Goal: Task Accomplishment & Management: Use online tool/utility

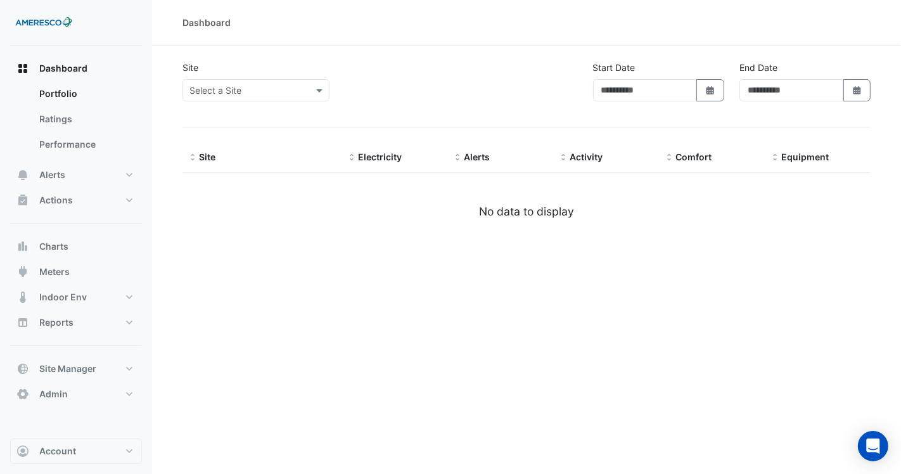
type input "**********"
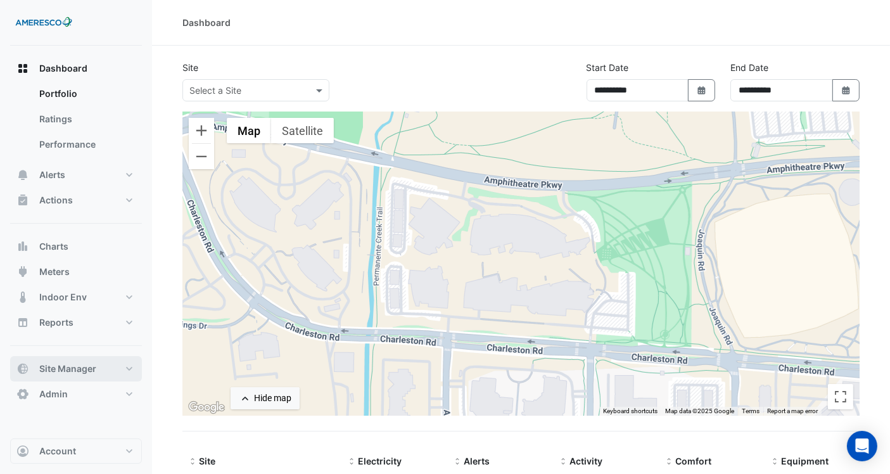
click at [92, 359] on button "Site Manager" at bounding box center [76, 368] width 132 height 25
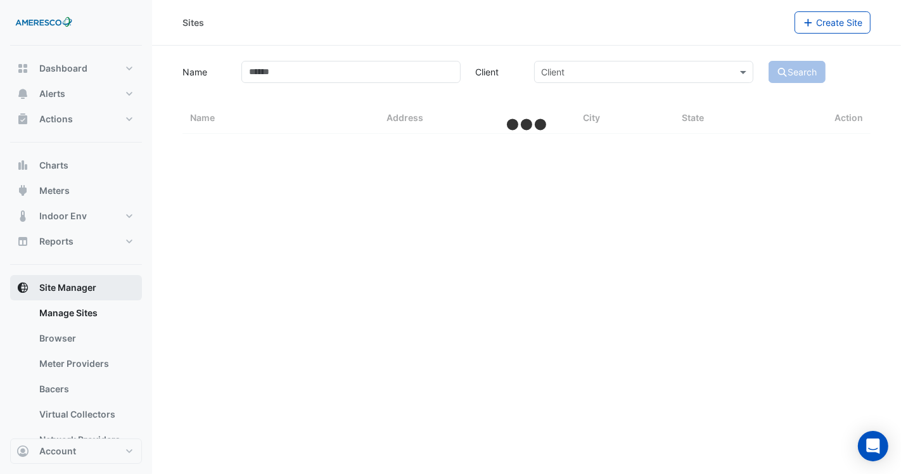
select select "***"
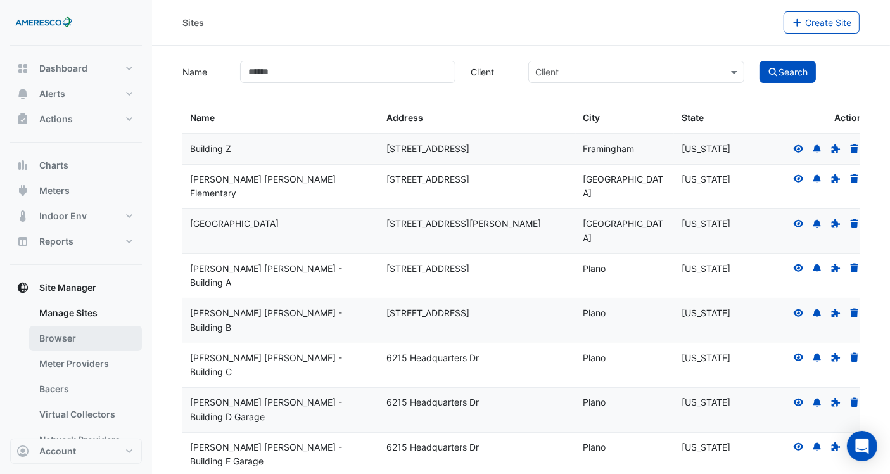
scroll to position [70, 0]
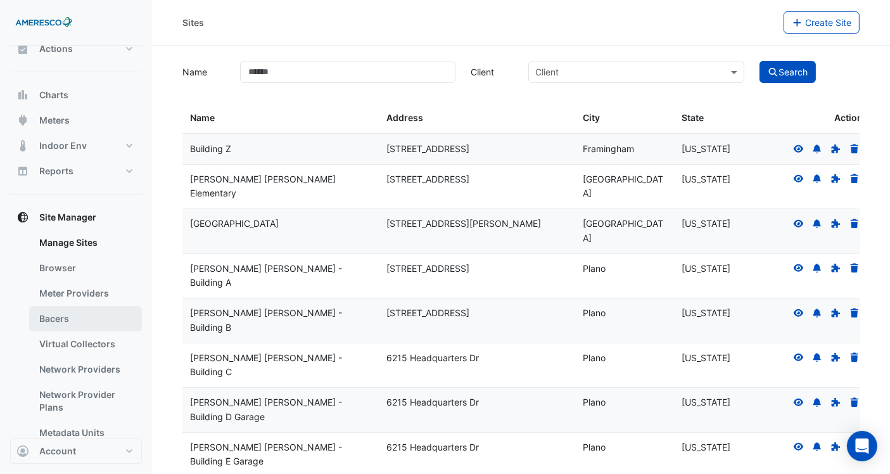
click at [88, 315] on link "Bacers" at bounding box center [85, 318] width 113 height 25
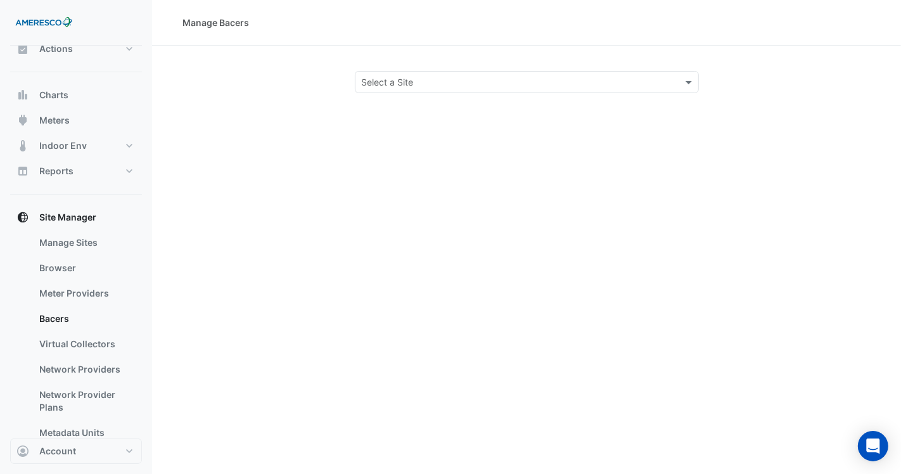
click at [444, 93] on div "Manage Bacers Select a Site" at bounding box center [526, 237] width 749 height 474
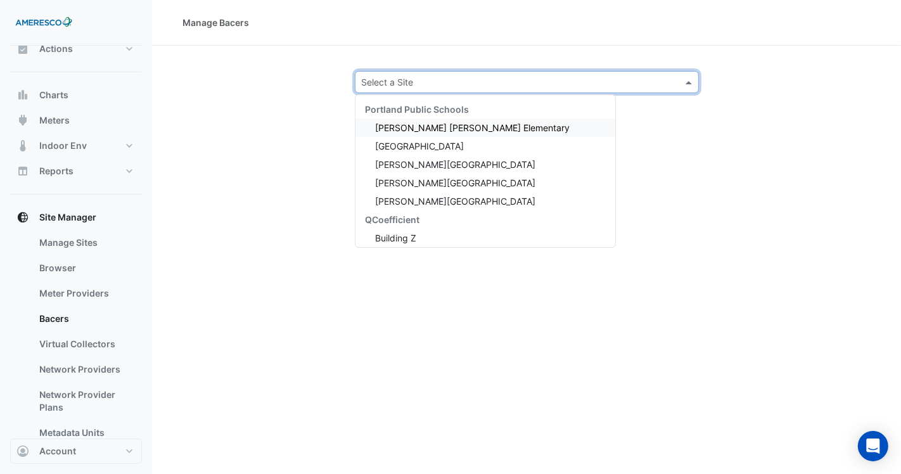
click at [447, 80] on input "text" at bounding box center [514, 82] width 305 height 13
click at [106, 100] on button "Charts" at bounding box center [76, 94] width 132 height 25
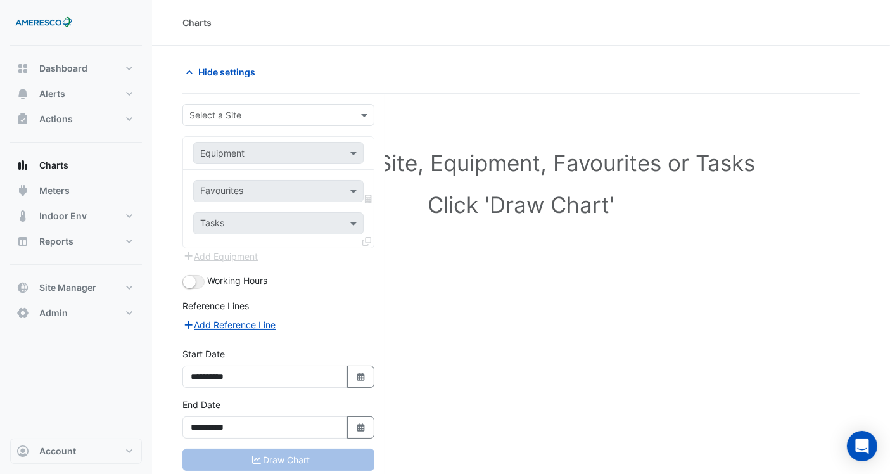
click at [288, 105] on div "Select a Site" at bounding box center [279, 115] width 192 height 22
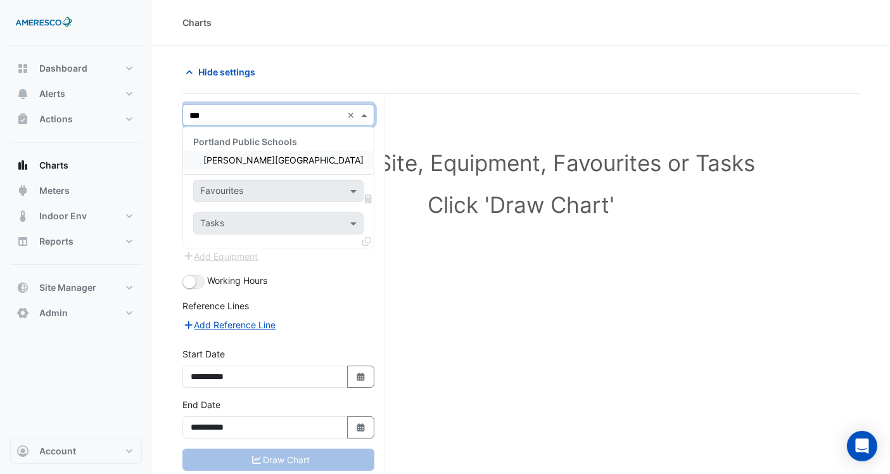
type input "****"
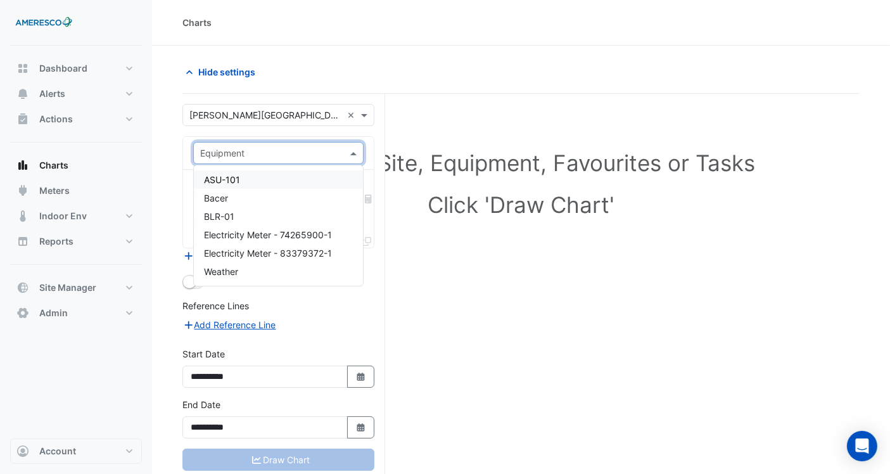
drag, startPoint x: 260, startPoint y: 154, endPoint x: 263, endPoint y: 164, distance: 10.5
click at [262, 157] on input "text" at bounding box center [265, 153] width 131 height 13
click at [286, 175] on div "ASU-101" at bounding box center [279, 179] width 170 height 18
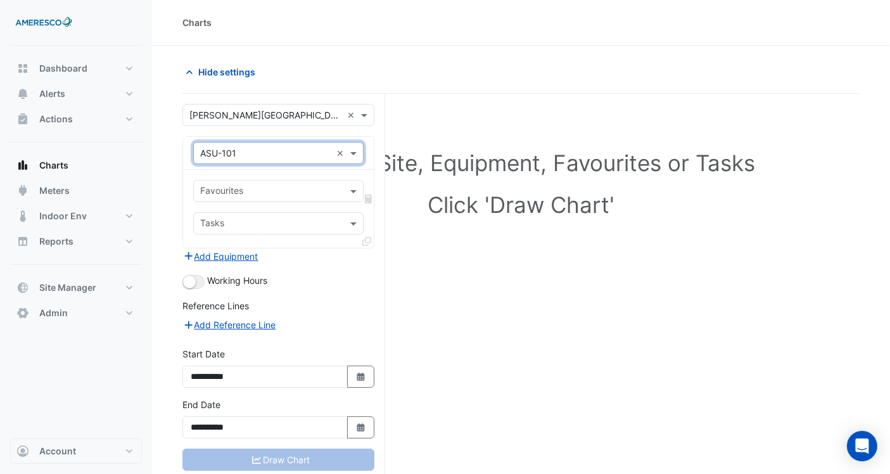
click at [321, 193] on input "text" at bounding box center [271, 192] width 142 height 13
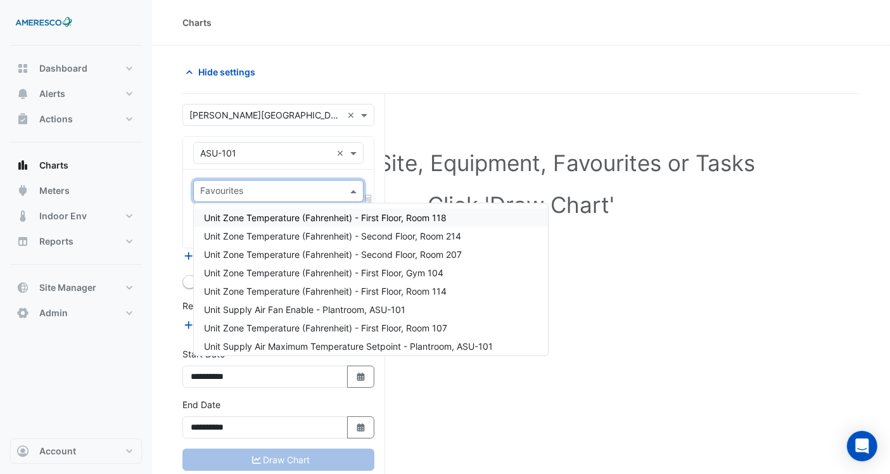
click at [300, 218] on span "Unit Zone Temperature (Fahrenheit) - First Floor, Room 118" at bounding box center [325, 217] width 243 height 11
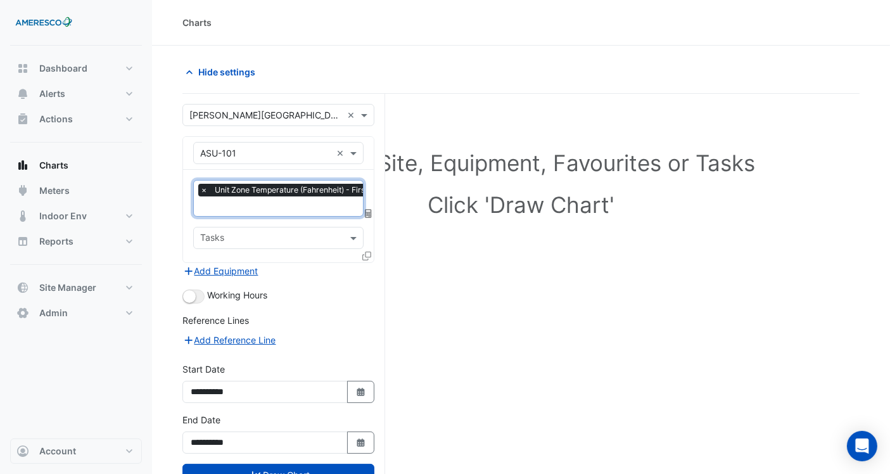
click at [298, 207] on input "text" at bounding box center [316, 207] width 233 height 13
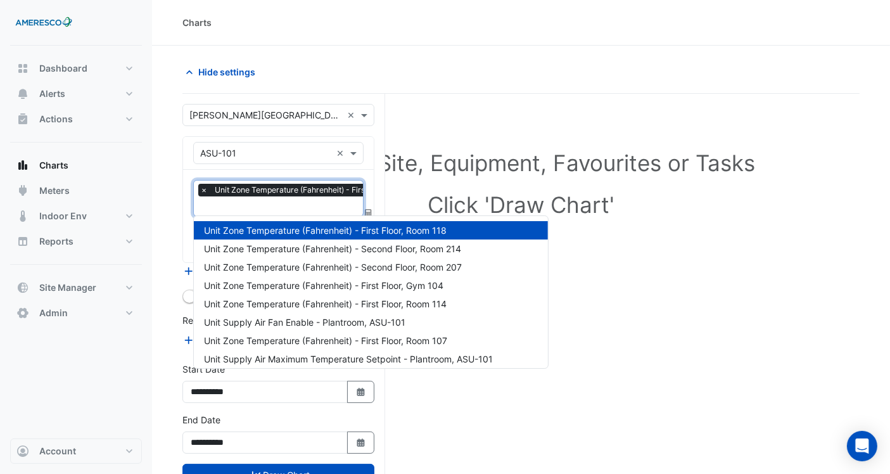
click at [303, 238] on div "Unit Zone Temperature (Fahrenheit) - First Floor, Room 118" at bounding box center [371, 230] width 354 height 18
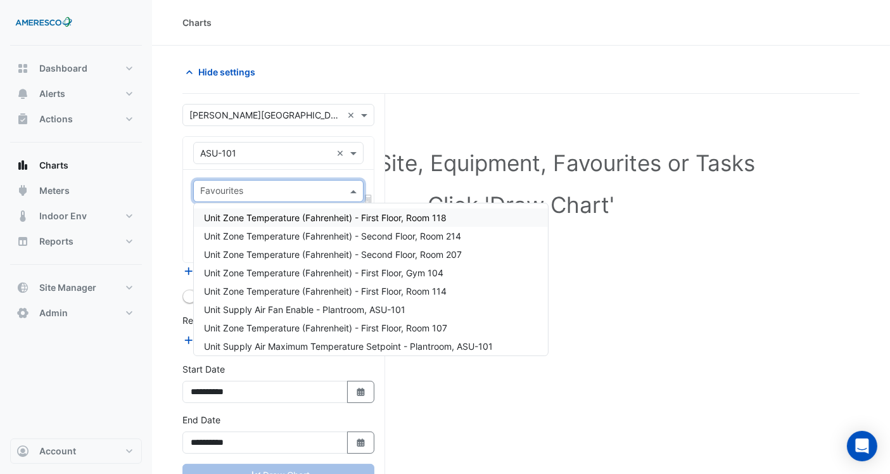
click at [302, 186] on input "text" at bounding box center [271, 192] width 142 height 13
click at [292, 218] on span "Unit Zone Temperature (Fahrenheit) - First Floor, Room 118" at bounding box center [325, 217] width 243 height 11
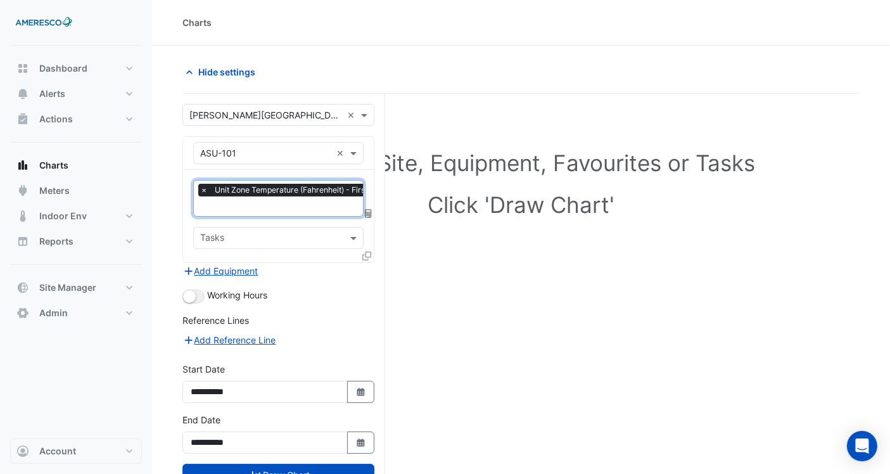
drag, startPoint x: 284, startPoint y: 207, endPoint x: 281, endPoint y: 214, distance: 7.7
click at [283, 208] on input "text" at bounding box center [316, 207] width 233 height 13
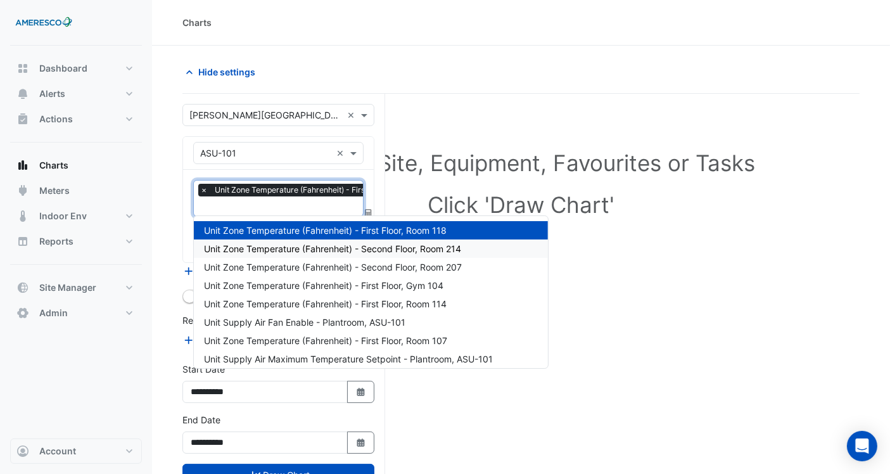
click at [275, 245] on span "Unit Zone Temperature (Fahrenheit) - Second Floor, Room 214" at bounding box center [332, 248] width 257 height 11
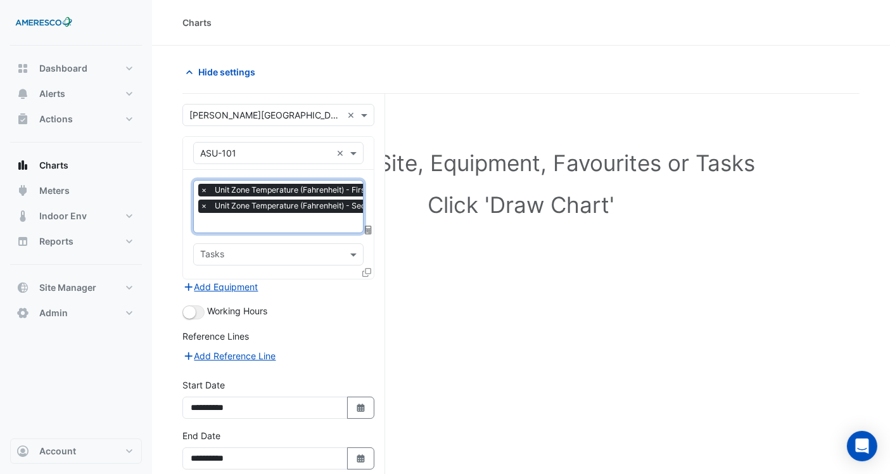
click at [273, 220] on input "text" at bounding box center [322, 223] width 245 height 13
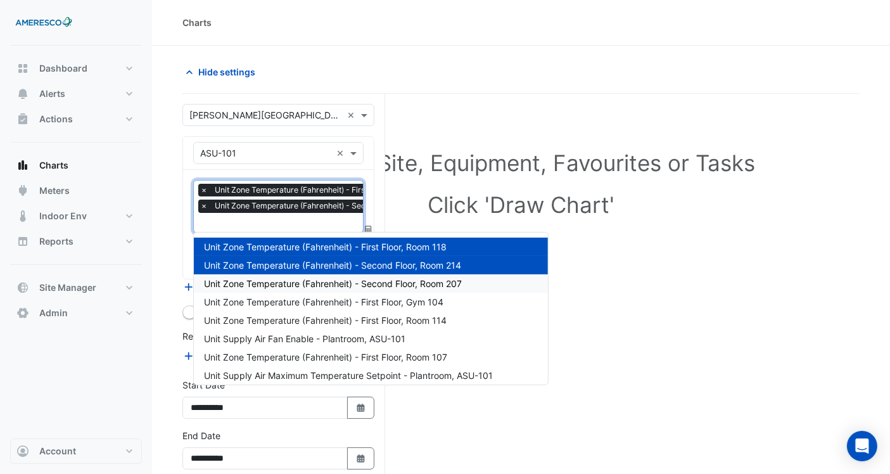
click at [273, 283] on span "Unit Zone Temperature (Fahrenheit) - Second Floor, Room 207" at bounding box center [333, 283] width 258 height 11
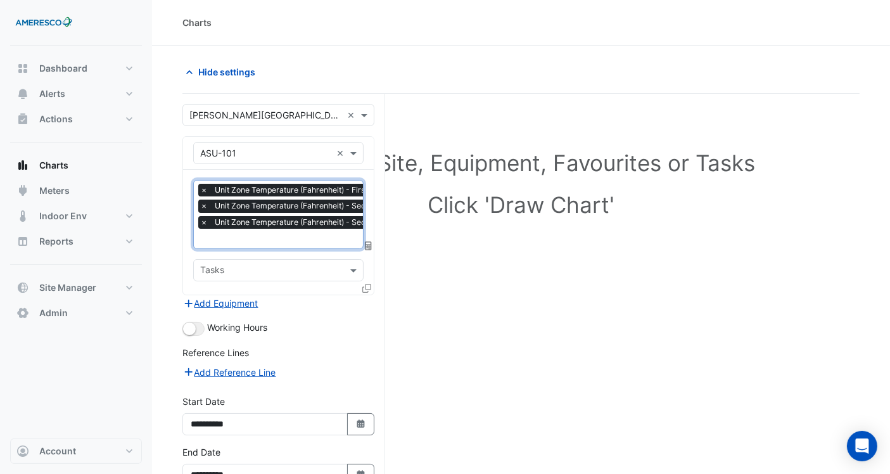
click at [279, 243] on input "text" at bounding box center [323, 239] width 246 height 13
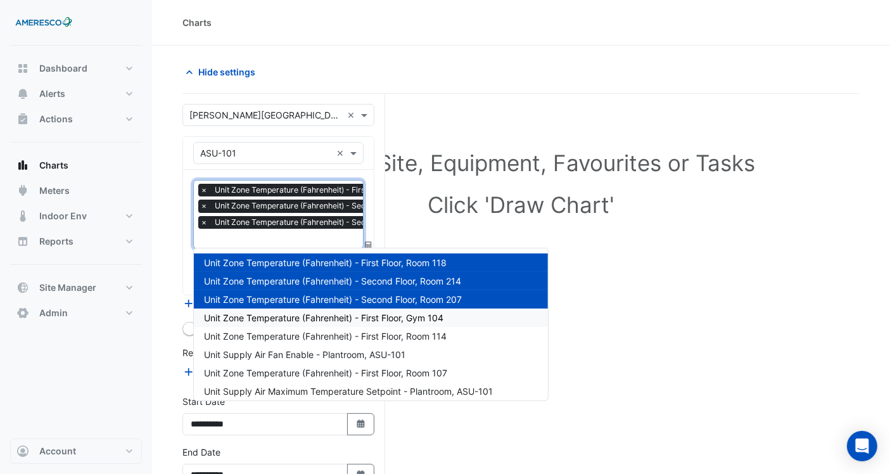
click at [269, 309] on div "Unit Zone Temperature (Fahrenheit) - First Floor, Gym 104" at bounding box center [371, 318] width 354 height 18
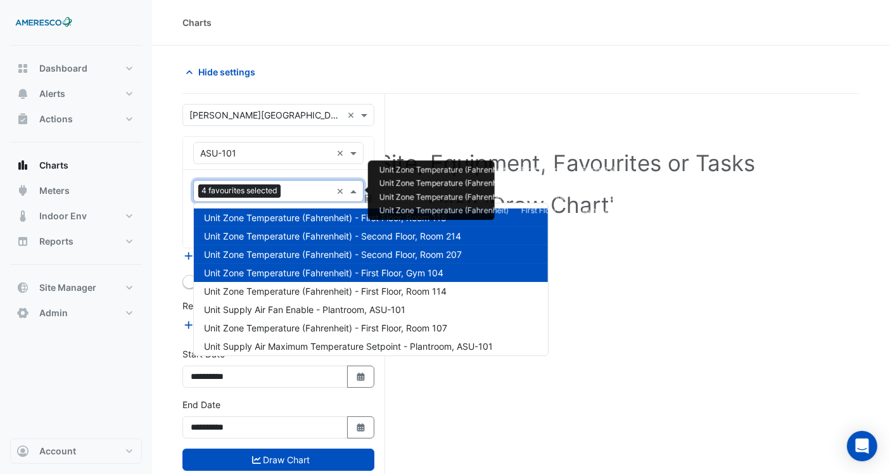
click at [303, 199] on div at bounding box center [308, 192] width 48 height 16
click at [290, 290] on span "Unit Zone Temperature (Fahrenheit) - First Floor, Room 114" at bounding box center [325, 291] width 243 height 11
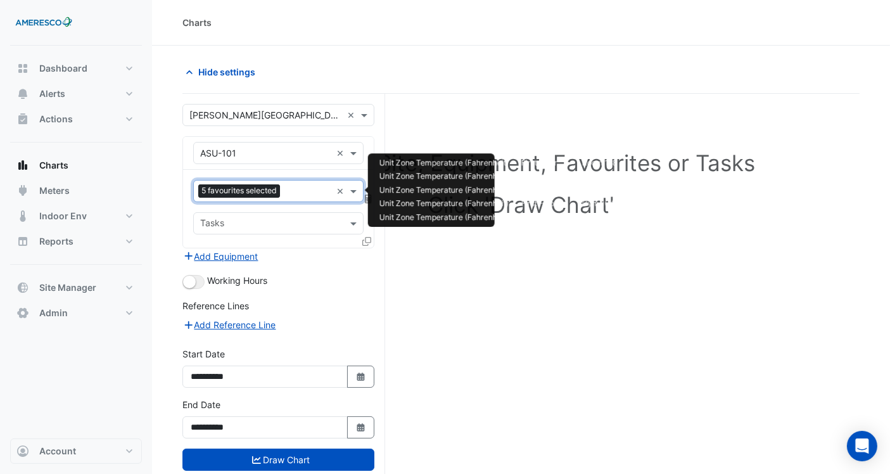
drag, startPoint x: 304, startPoint y: 184, endPoint x: 297, endPoint y: 192, distance: 11.2
click at [303, 186] on input "text" at bounding box center [308, 192] width 46 height 13
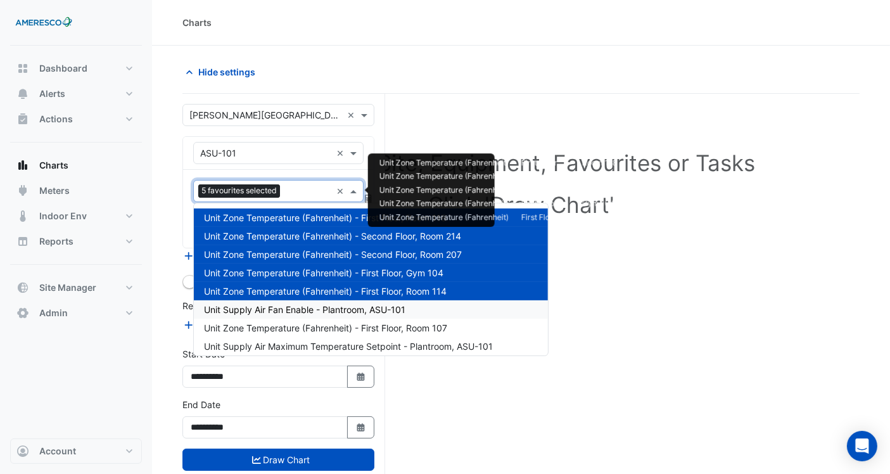
click at [262, 309] on span "Unit Supply Air Fan Enable - Plantroom, ASU-101" at bounding box center [305, 309] width 202 height 11
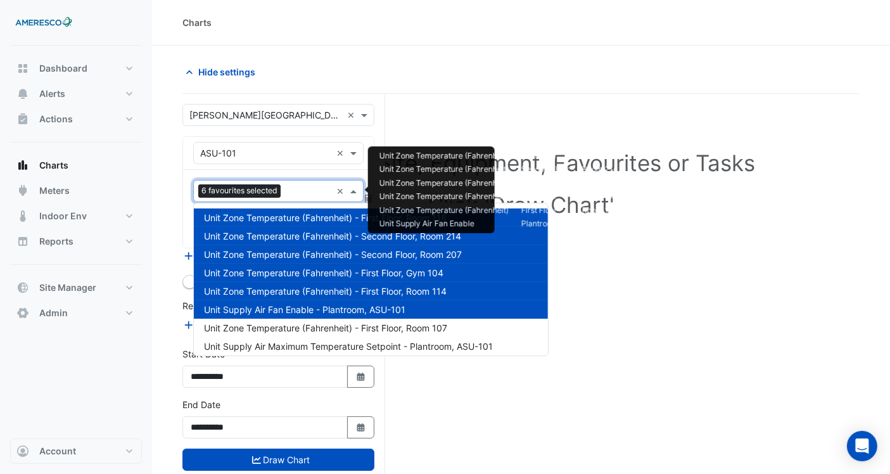
click at [300, 188] on input "text" at bounding box center [309, 192] width 46 height 13
click at [282, 324] on span "Unit Zone Temperature (Fahrenheit) - First Floor, Room 107" at bounding box center [325, 328] width 243 height 11
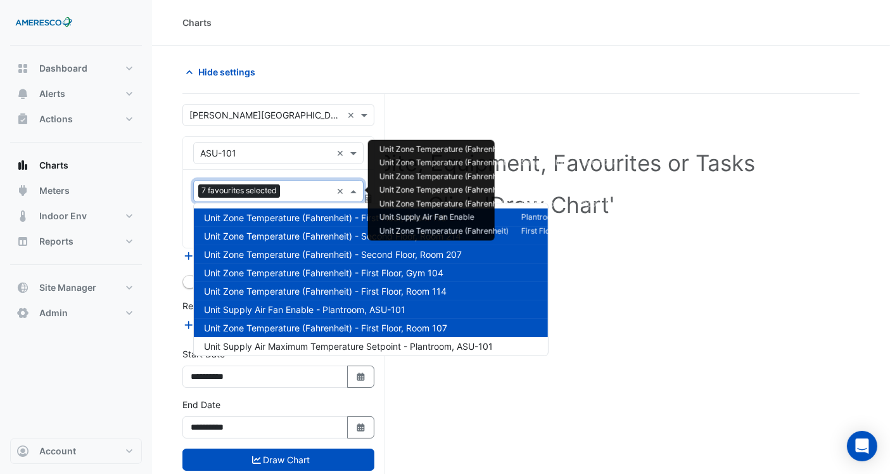
click at [295, 196] on input "text" at bounding box center [308, 192] width 46 height 13
click at [312, 339] on div "Unit Supply Air Maximum Temperature Setpoint - Plantroom, ASU-101" at bounding box center [371, 346] width 354 height 18
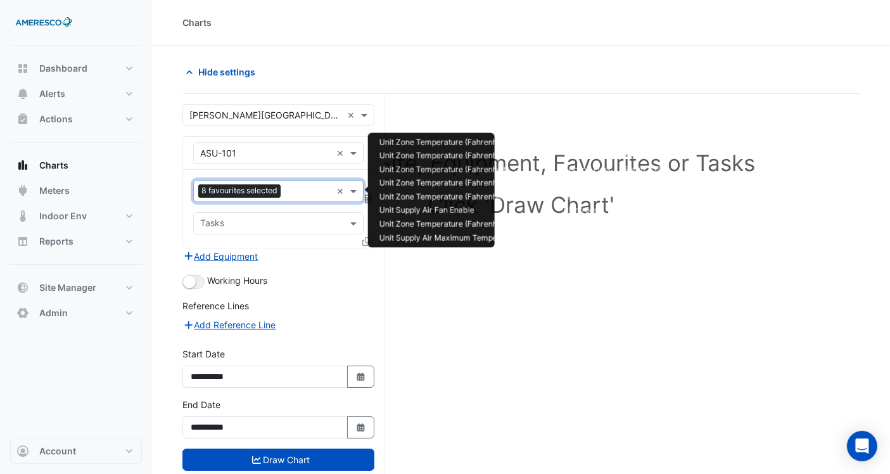
click at [294, 188] on input "text" at bounding box center [309, 192] width 46 height 13
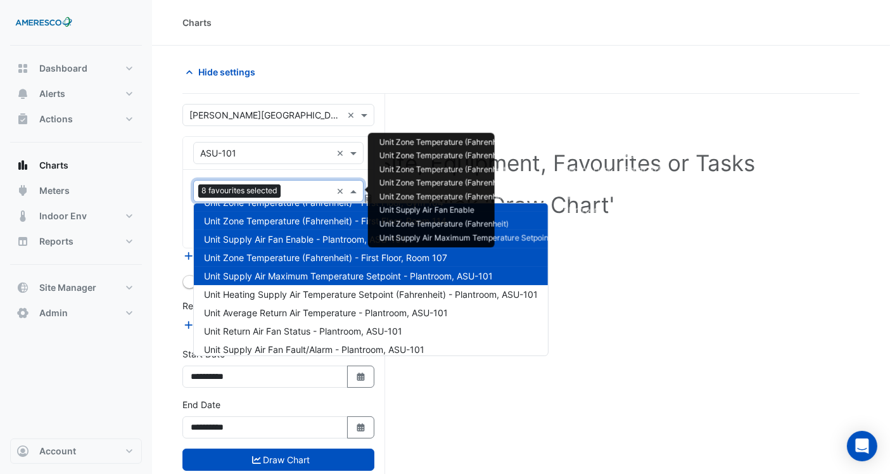
scroll to position [141, 0]
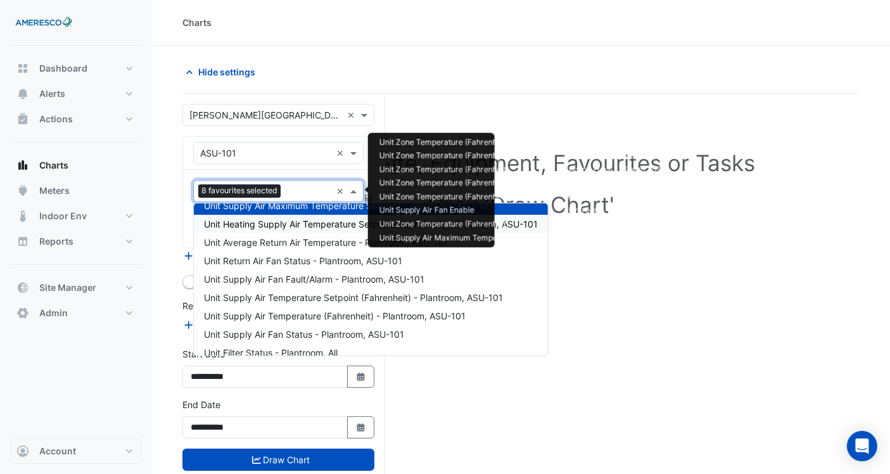
click at [290, 231] on div "Unit Heating Supply Air Temperature Setpoint (Fahrenheit) - Plantroom, ASU-101" at bounding box center [371, 224] width 354 height 18
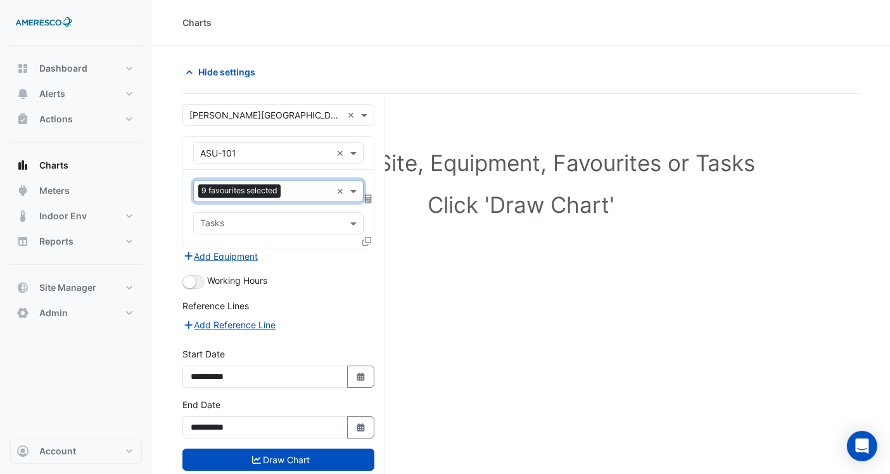
click at [290, 189] on input "text" at bounding box center [309, 192] width 46 height 13
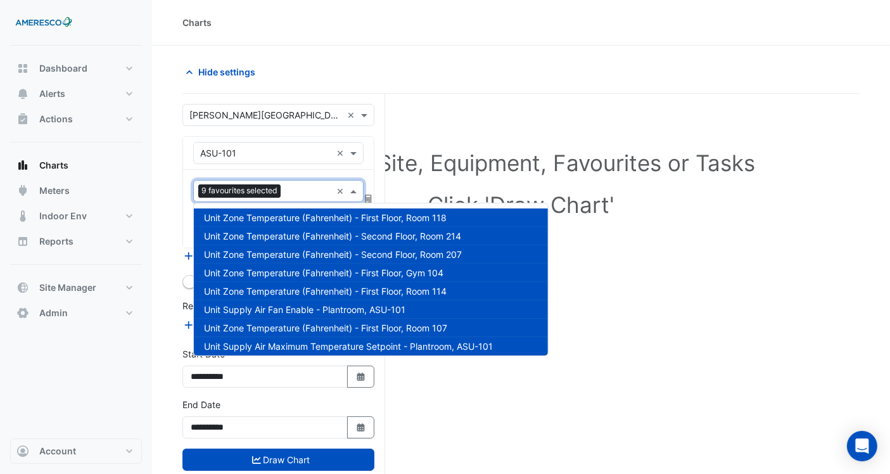
scroll to position [152, 0]
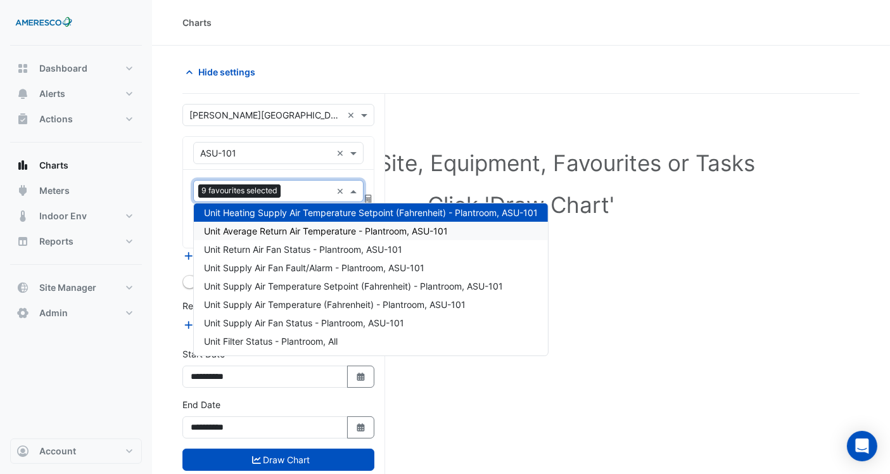
click at [287, 229] on span "Unit Average Return Air Temperature - Plantroom, ASU-101" at bounding box center [326, 231] width 244 height 11
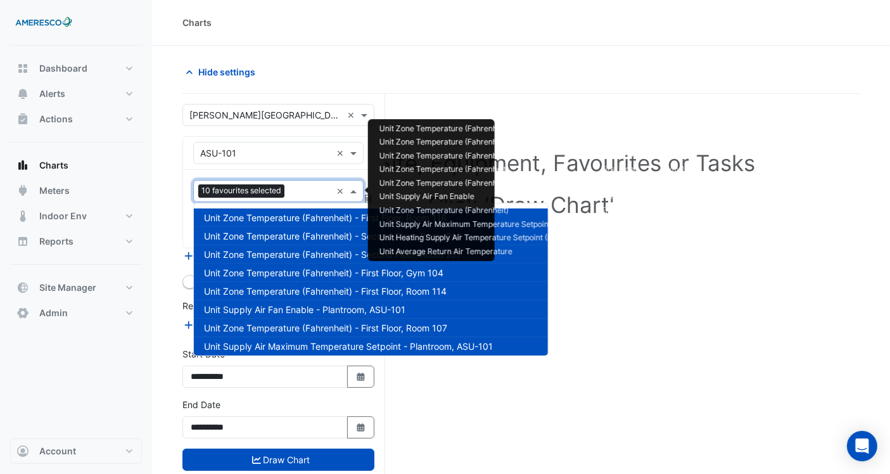
click at [293, 195] on input "text" at bounding box center [311, 192] width 42 height 13
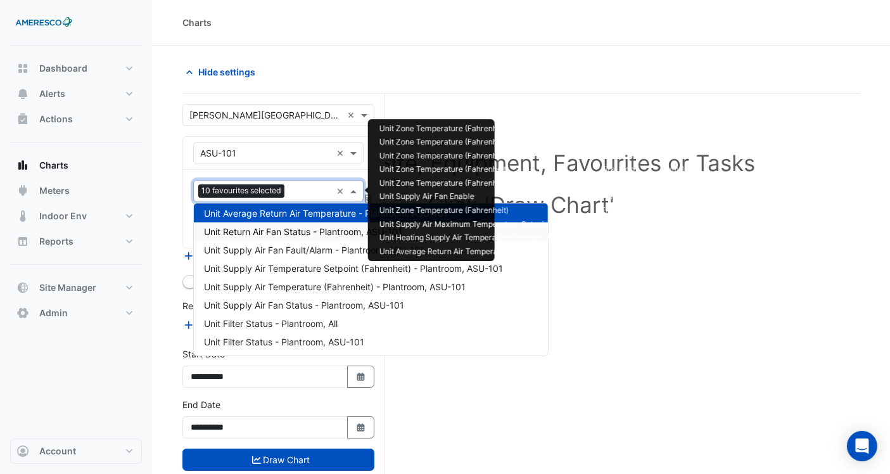
drag, startPoint x: 288, startPoint y: 237, endPoint x: 291, endPoint y: 217, distance: 20.4
click at [288, 238] on div "Unit Return Air Fan Status - Plantroom, ASU-101" at bounding box center [371, 231] width 354 height 18
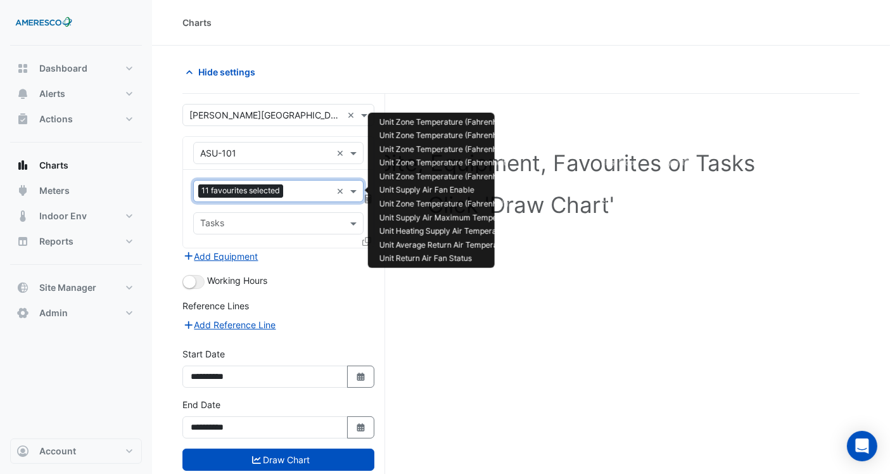
click at [295, 197] on input "text" at bounding box center [309, 192] width 43 height 13
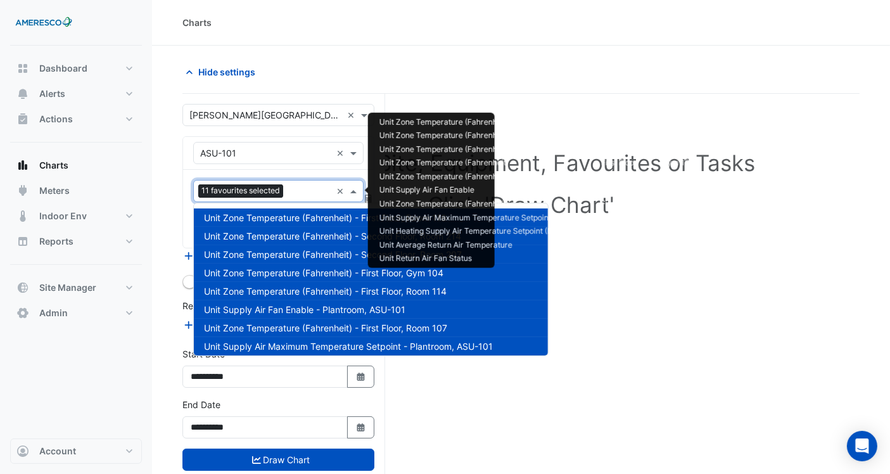
scroll to position [188, 0]
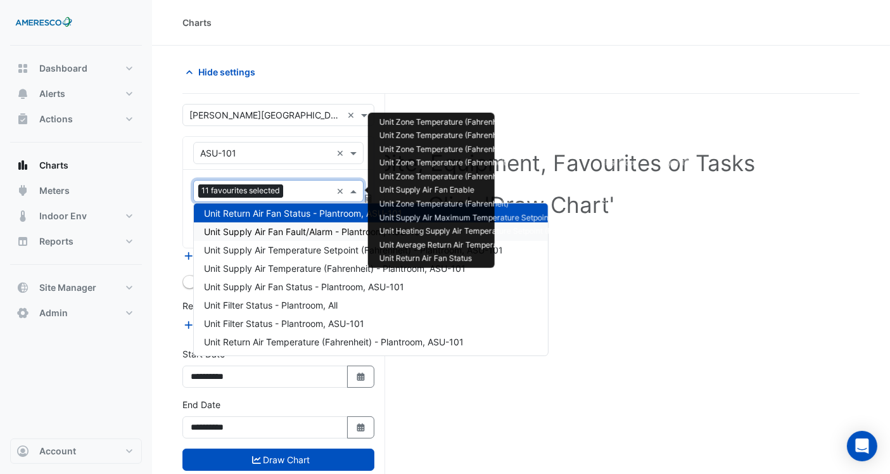
click at [297, 233] on span "Unit Supply Air Fan Fault/Alarm - Plantroom, ASU-101" at bounding box center [314, 231] width 221 height 11
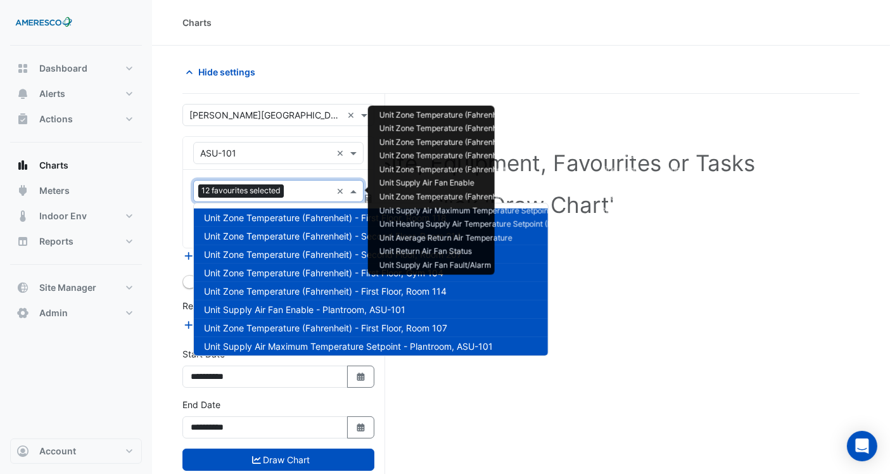
drag, startPoint x: 302, startPoint y: 187, endPoint x: 298, endPoint y: 203, distance: 16.8
click at [300, 191] on input "text" at bounding box center [310, 192] width 42 height 13
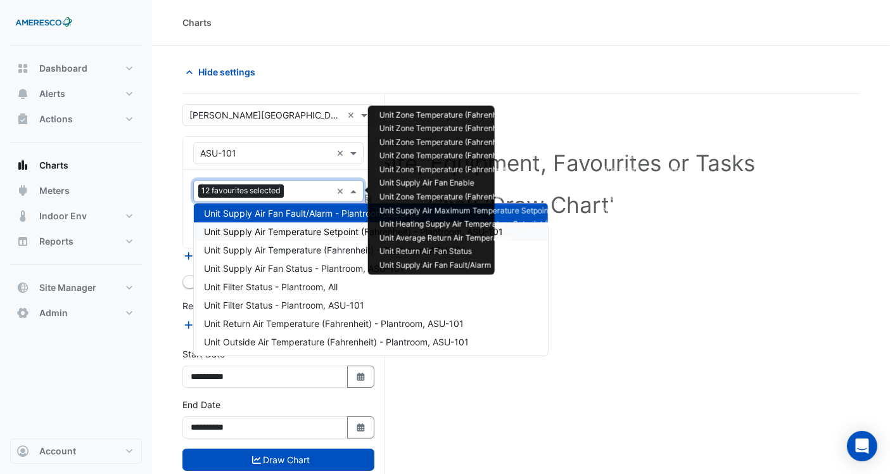
click at [293, 233] on span "Unit Supply Air Temperature Setpoint (Fahrenheit) - Plantroom, ASU-101" at bounding box center [353, 231] width 299 height 11
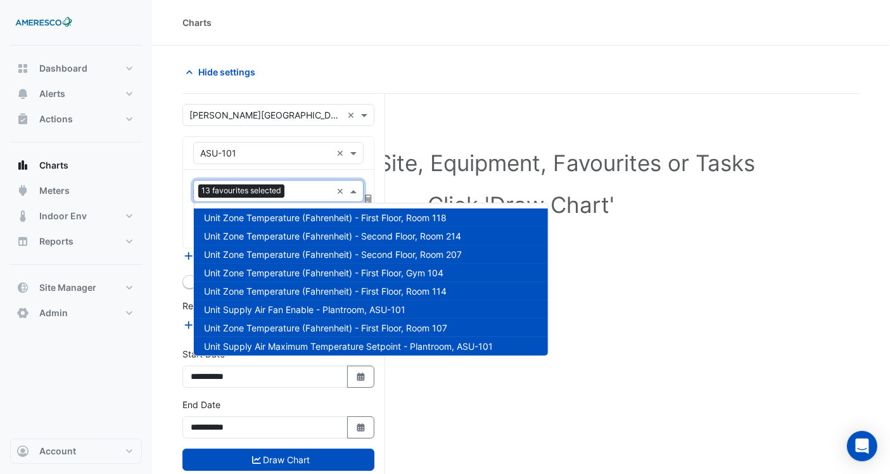
click at [300, 186] on input "text" at bounding box center [311, 192] width 42 height 13
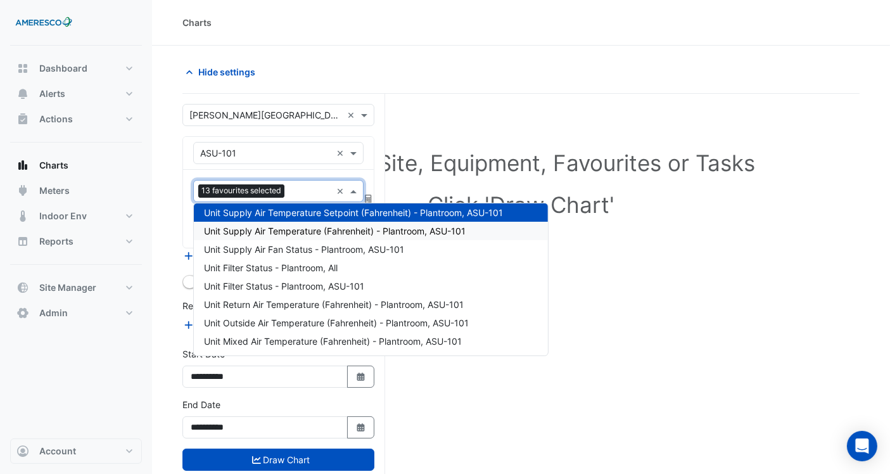
click at [293, 236] on div "Unit Supply Air Temperature (Fahrenheit) - Plantroom, ASU-101" at bounding box center [371, 231] width 354 height 18
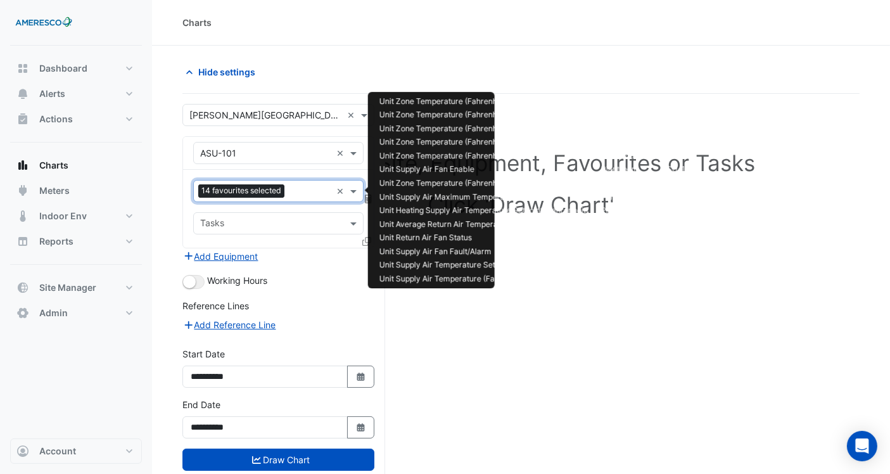
click at [290, 178] on div "14 favourites selected × Tasks" at bounding box center [278, 209] width 191 height 78
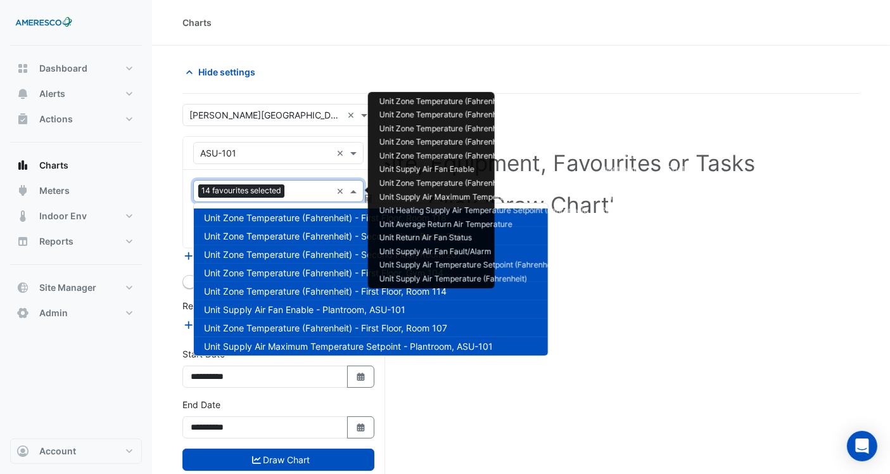
drag, startPoint x: 298, startPoint y: 192, endPoint x: 282, endPoint y: 215, distance: 28.7
click at [293, 193] on input "text" at bounding box center [311, 192] width 42 height 13
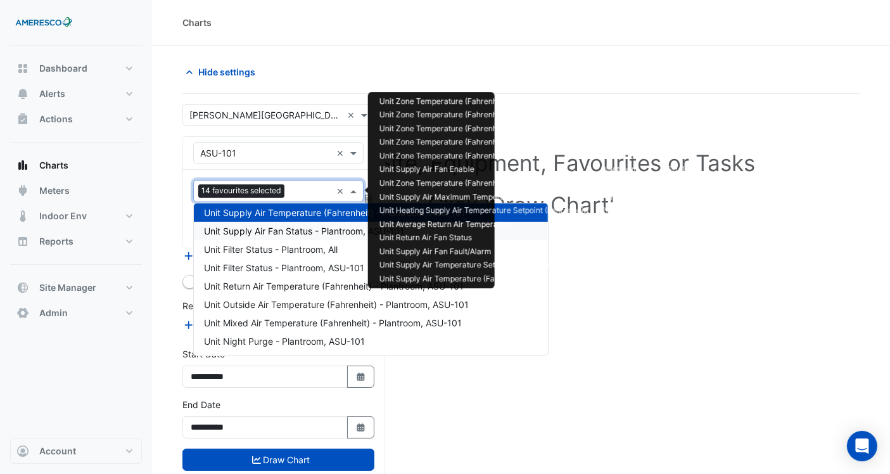
click at [282, 232] on span "Unit Supply Air Fan Status - Plantroom, ASU-101" at bounding box center [304, 231] width 200 height 11
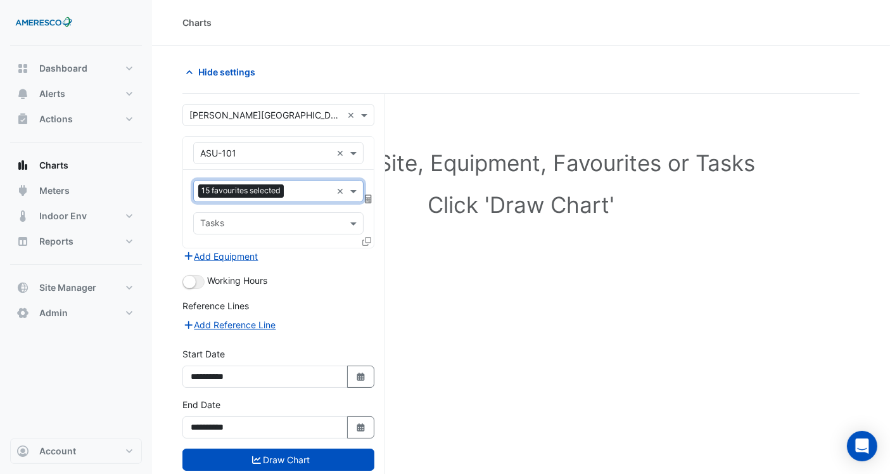
drag, startPoint x: 297, startPoint y: 183, endPoint x: 293, endPoint y: 195, distance: 12.6
click at [297, 184] on div "15 favourites selected" at bounding box center [263, 191] width 138 height 20
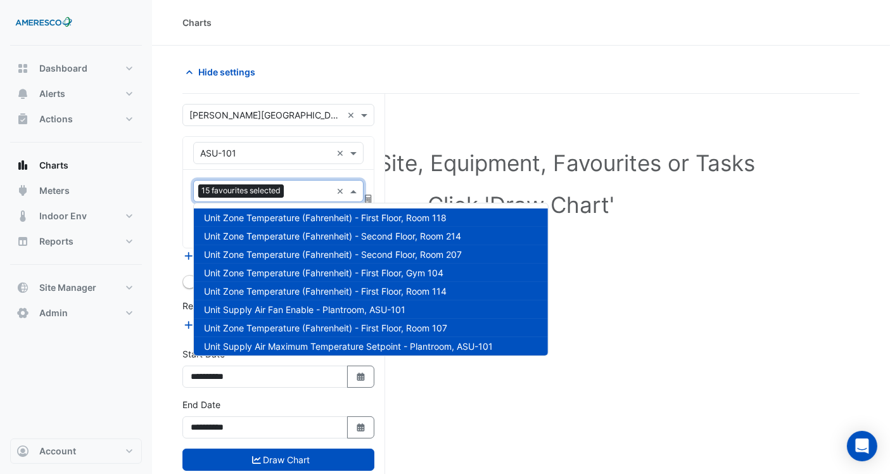
scroll to position [262, 0]
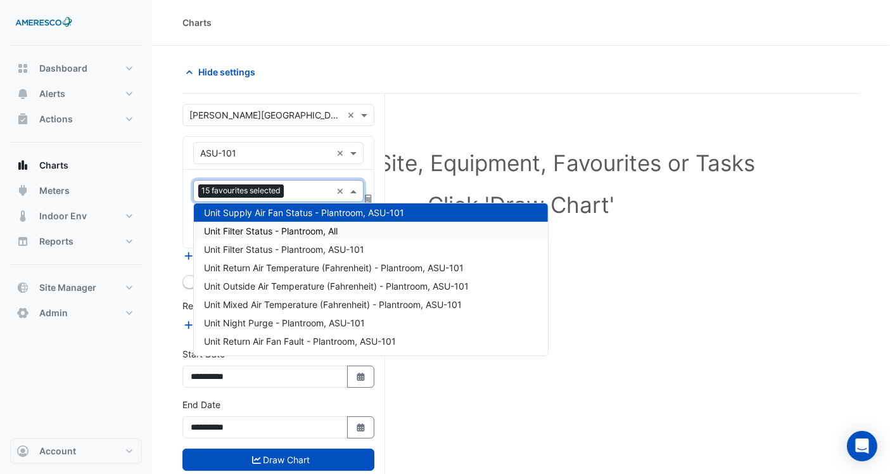
click at [286, 223] on div "Unit Filter Status - Plantroom, All" at bounding box center [371, 231] width 354 height 18
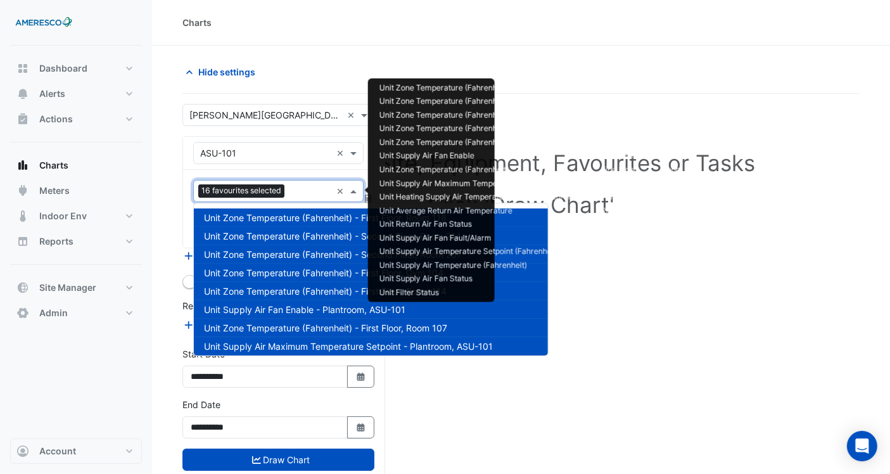
click at [293, 201] on div "16 favourites selected ×" at bounding box center [278, 191] width 170 height 22
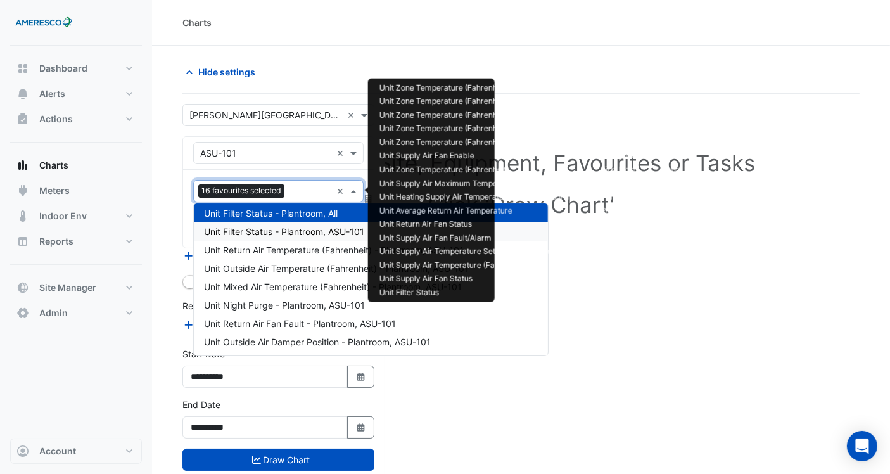
click at [285, 229] on span "Unit Filter Status - Plantroom, ASU-101" at bounding box center [284, 231] width 160 height 11
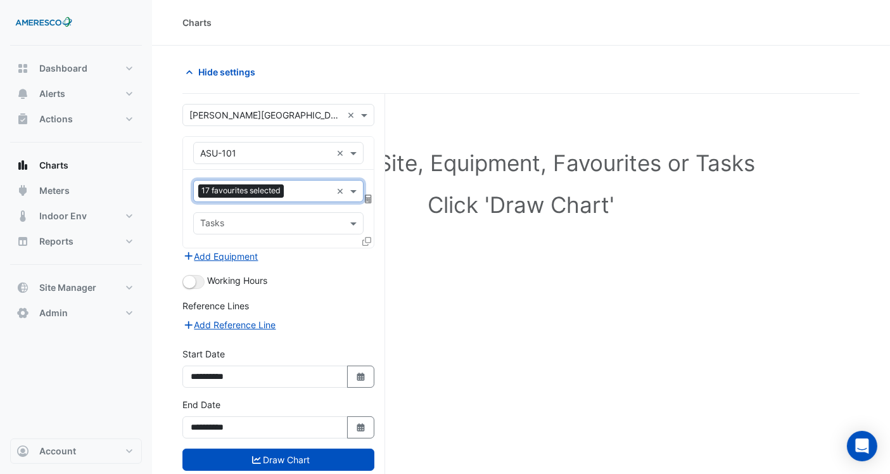
click at [295, 198] on div at bounding box center [309, 192] width 44 height 16
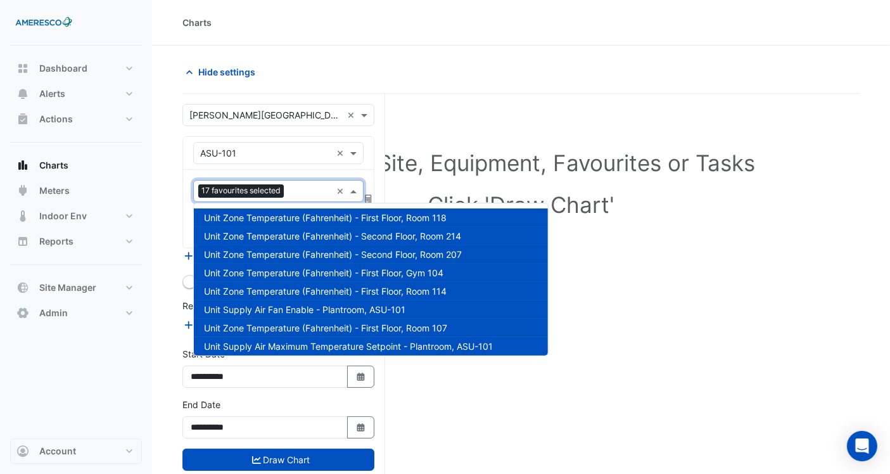
scroll to position [298, 0]
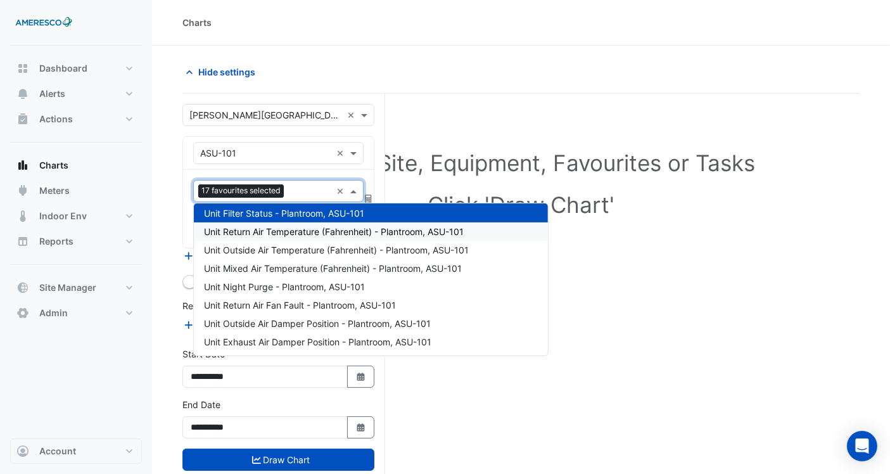
click at [284, 229] on span "Unit Return Air Temperature (Fahrenheit) - Plantroom, ASU-101" at bounding box center [334, 231] width 260 height 11
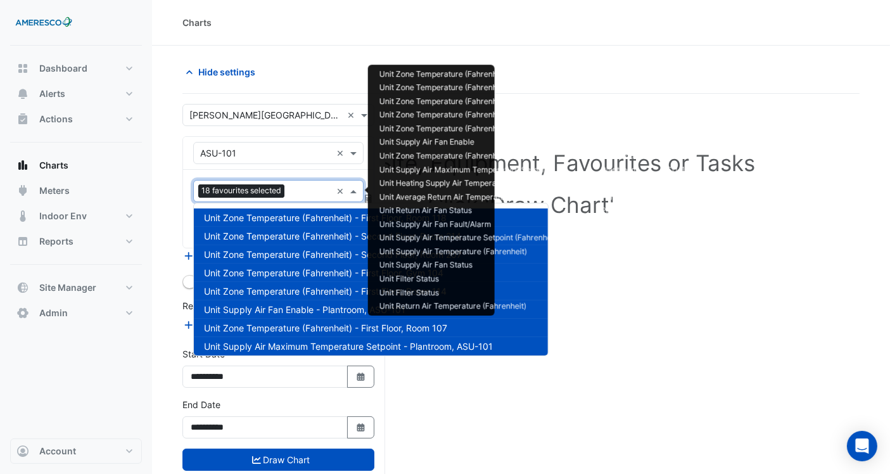
click at [297, 198] on div at bounding box center [310, 192] width 44 height 16
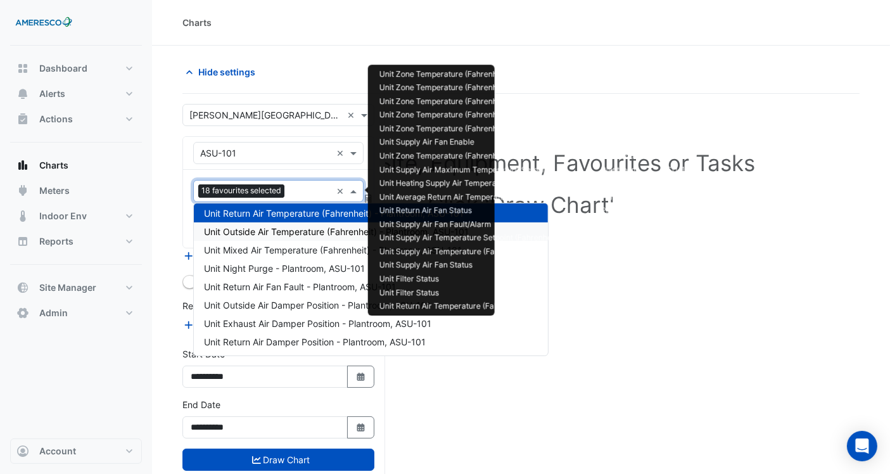
click at [292, 222] on div "Unit Outside Air Temperature (Fahrenheit) - Plantroom, ASU-101" at bounding box center [371, 231] width 354 height 18
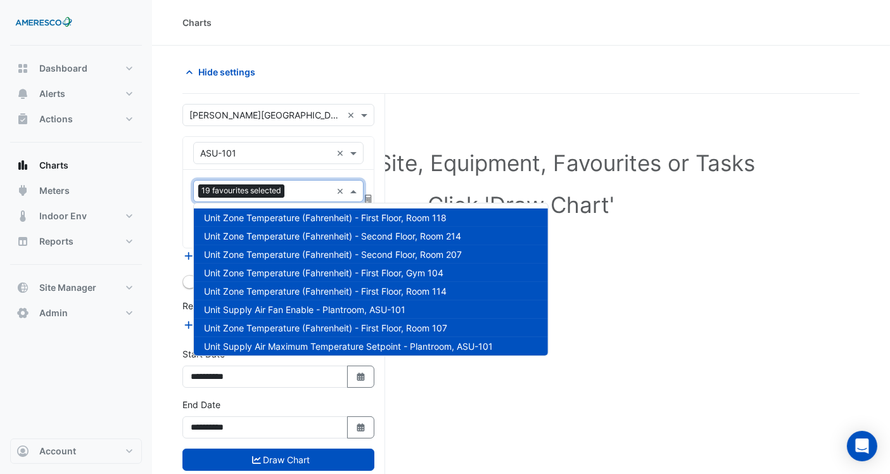
click at [309, 193] on input "text" at bounding box center [311, 192] width 42 height 13
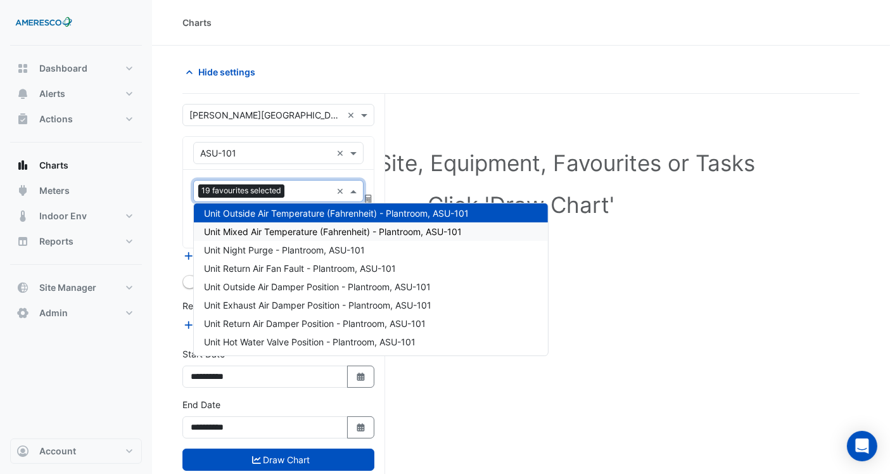
click at [295, 236] on div "Unit Mixed Air Temperature (Fahrenheit) - Plantroom, ASU-101" at bounding box center [371, 231] width 354 height 18
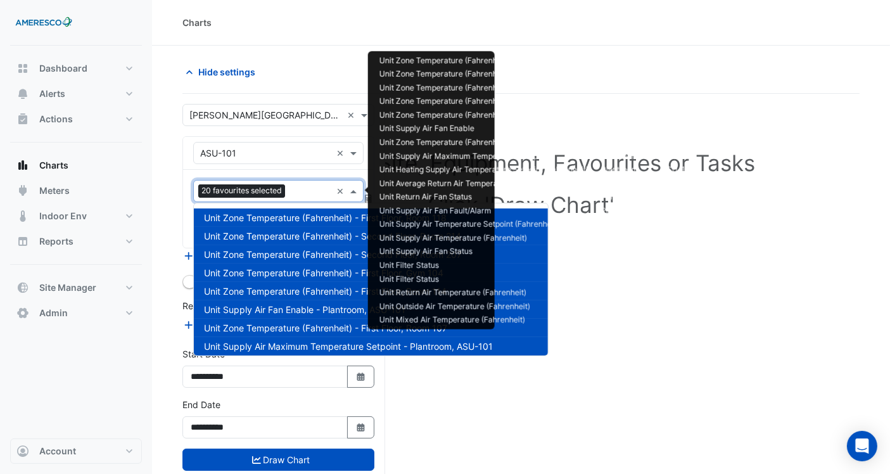
drag, startPoint x: 307, startPoint y: 187, endPoint x: 298, endPoint y: 210, distance: 24.3
click at [305, 190] on input "text" at bounding box center [310, 192] width 41 height 13
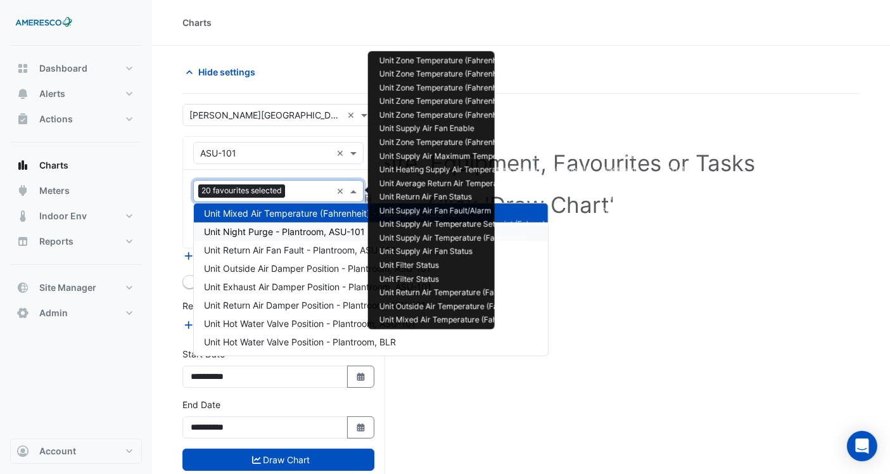
click at [293, 233] on span "Unit Night Purge - Plantroom, ASU-101" at bounding box center [284, 231] width 161 height 11
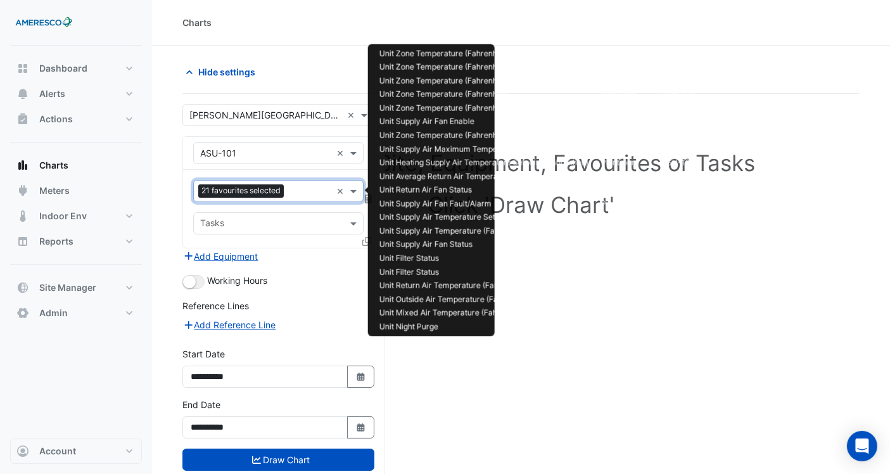
click at [298, 200] on div "21 favourites selected ×" at bounding box center [278, 191] width 170 height 22
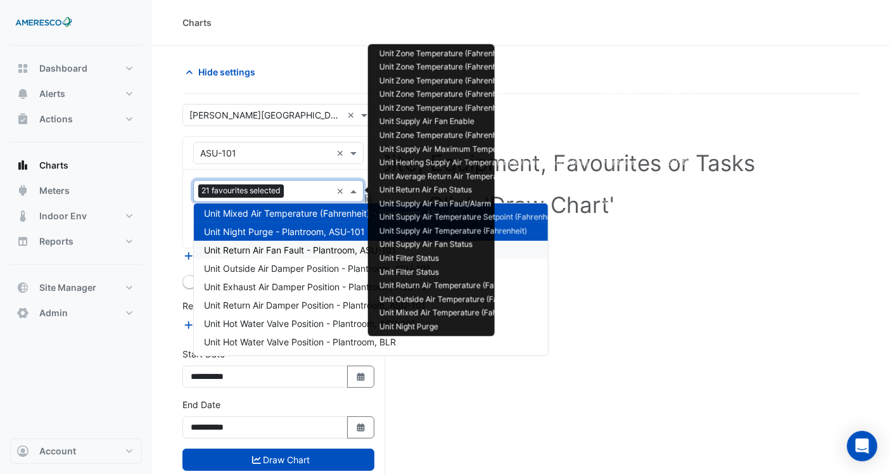
click at [291, 245] on span "Unit Return Air Fan Fault - Plantroom, ASU-101" at bounding box center [300, 250] width 192 height 11
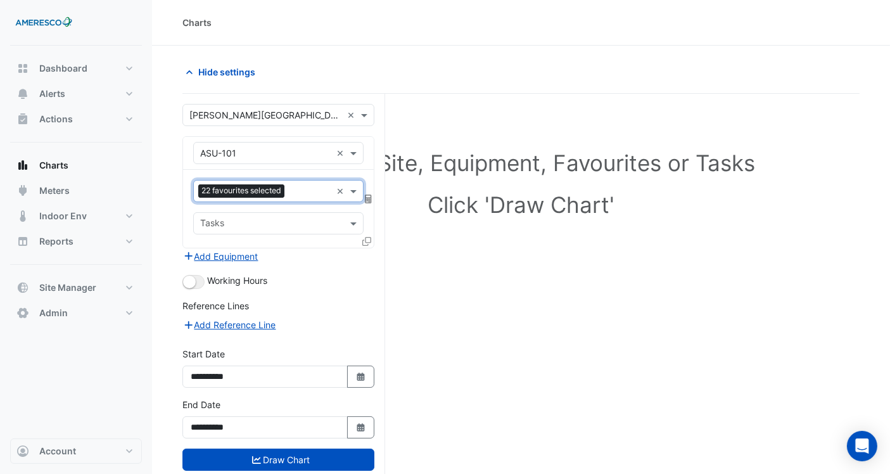
click at [303, 192] on input "text" at bounding box center [311, 192] width 42 height 13
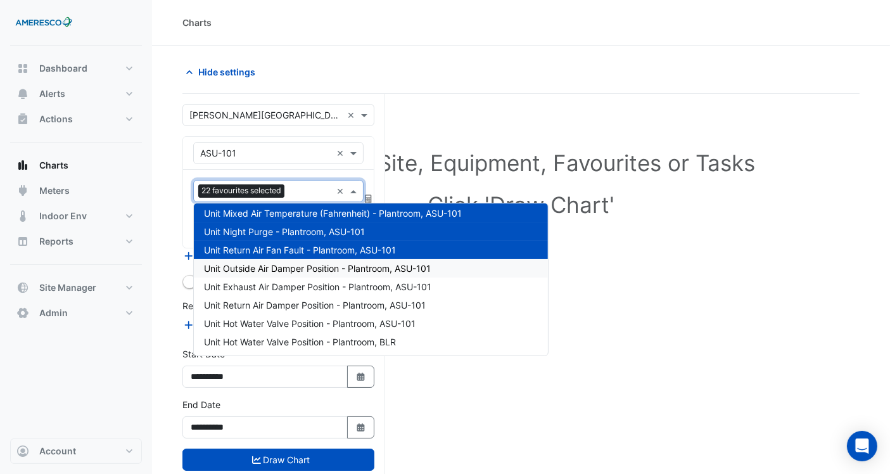
click at [288, 263] on span "Unit Outside Air Damper Position - Plantroom, ASU-101" at bounding box center [317, 268] width 227 height 11
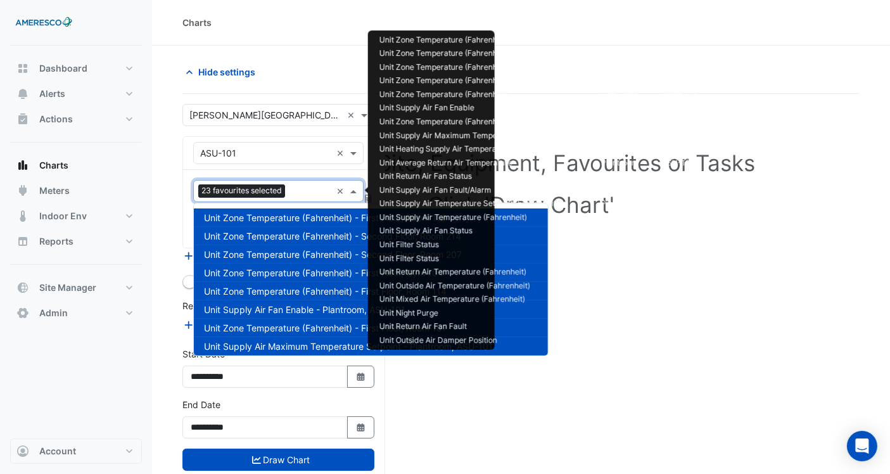
click at [300, 195] on input "text" at bounding box center [310, 192] width 41 height 13
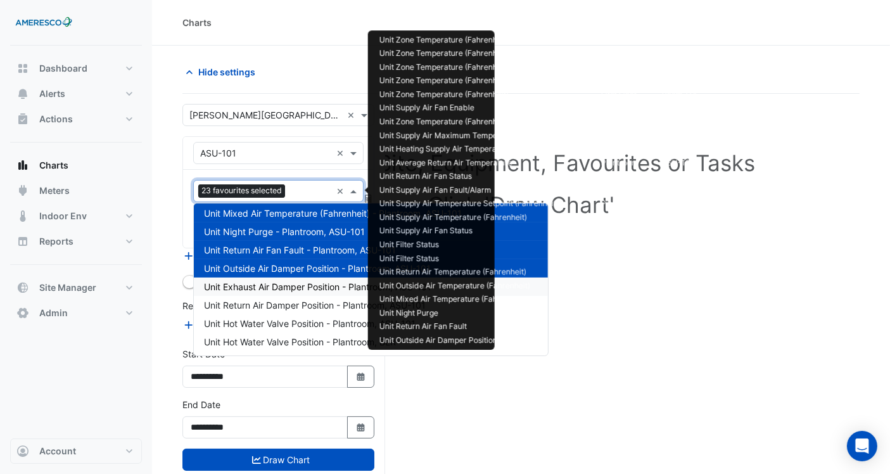
click at [278, 288] on span "Unit Exhaust Air Damper Position - Plantroom, ASU-101" at bounding box center [318, 286] width 228 height 11
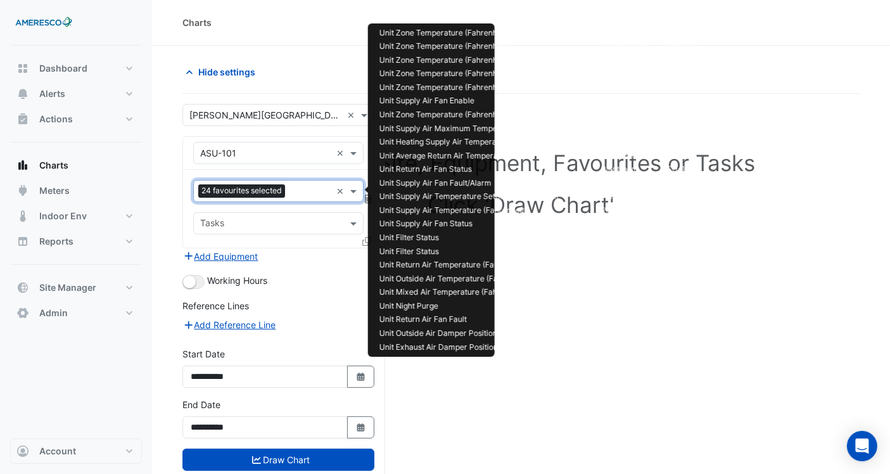
click at [297, 192] on input "text" at bounding box center [310, 192] width 41 height 13
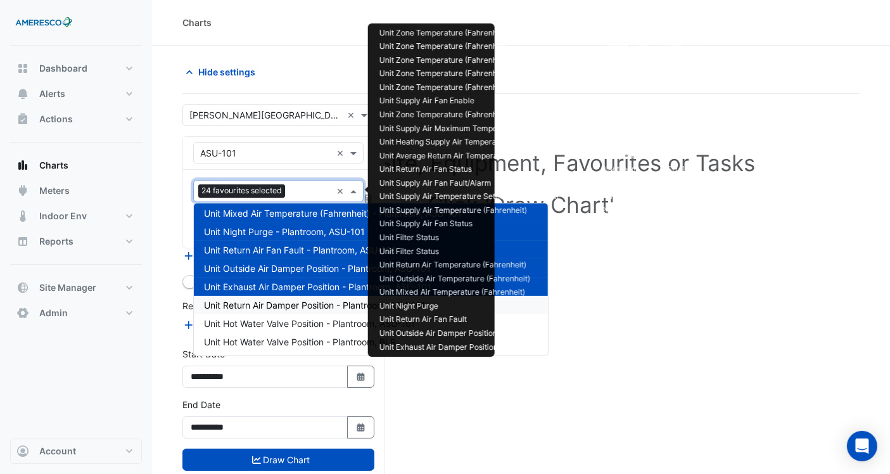
click at [274, 300] on span "Unit Return Air Damper Position - Plantroom, ASU-101" at bounding box center [315, 305] width 222 height 11
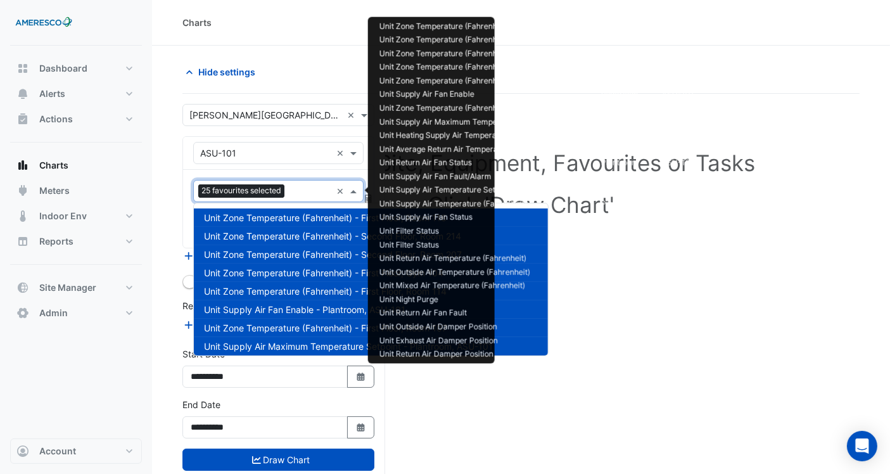
click at [296, 196] on input "text" at bounding box center [311, 192] width 42 height 13
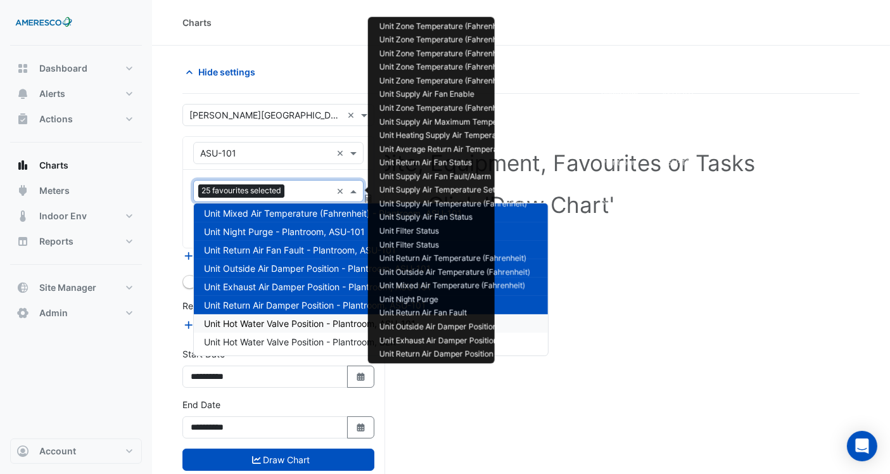
click at [275, 324] on span "Unit Hot Water Valve Position - Plantroom, ASU-101" at bounding box center [310, 323] width 212 height 11
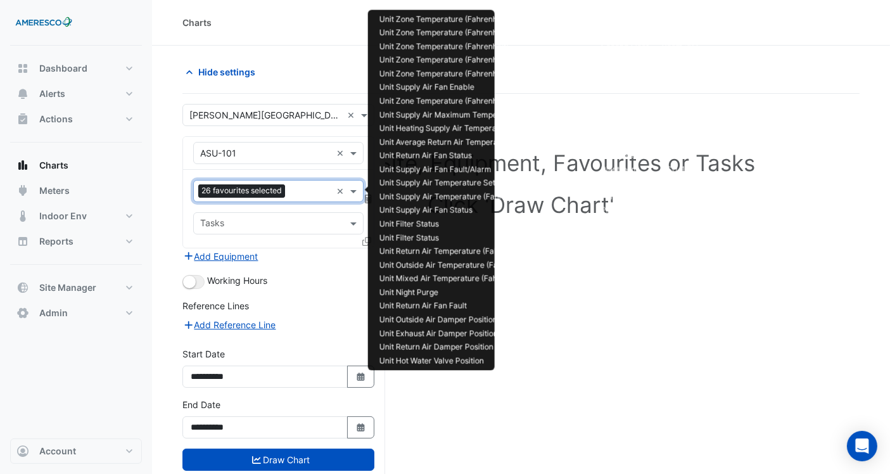
click at [300, 191] on input "text" at bounding box center [310, 192] width 41 height 13
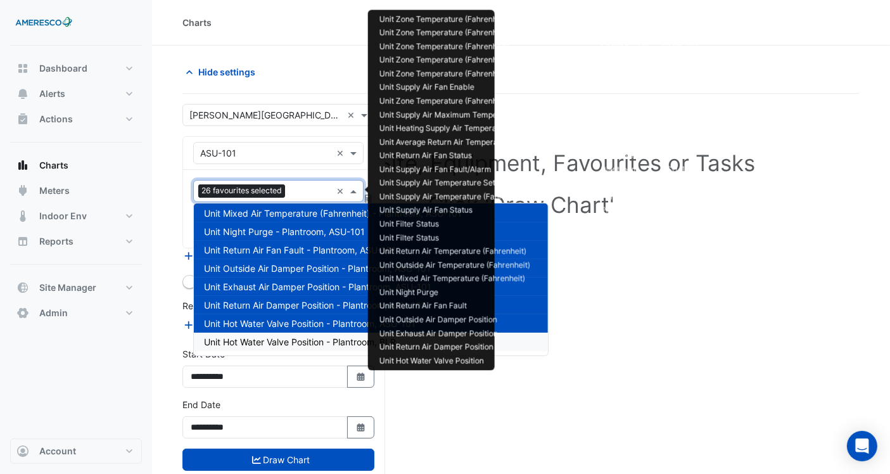
click at [302, 343] on span "Unit Hot Water Valve Position - Plantroom, BLR" at bounding box center [300, 342] width 192 height 11
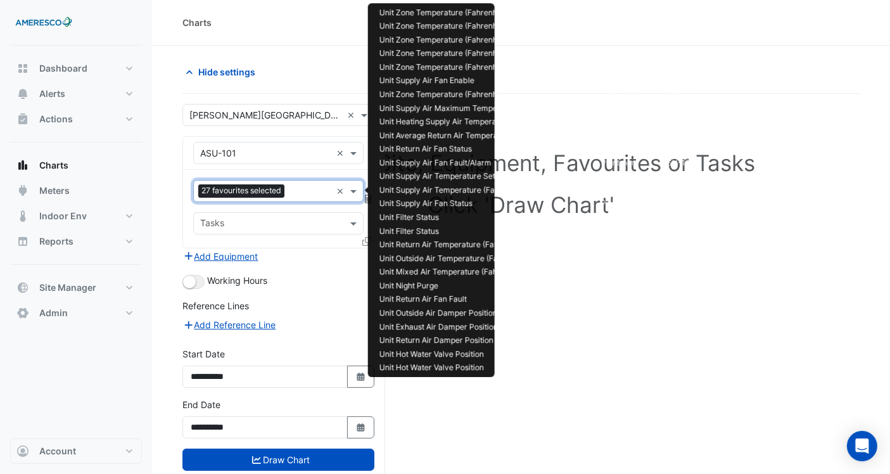
click at [282, 184] on span "27 favourites selected" at bounding box center [241, 190] width 86 height 13
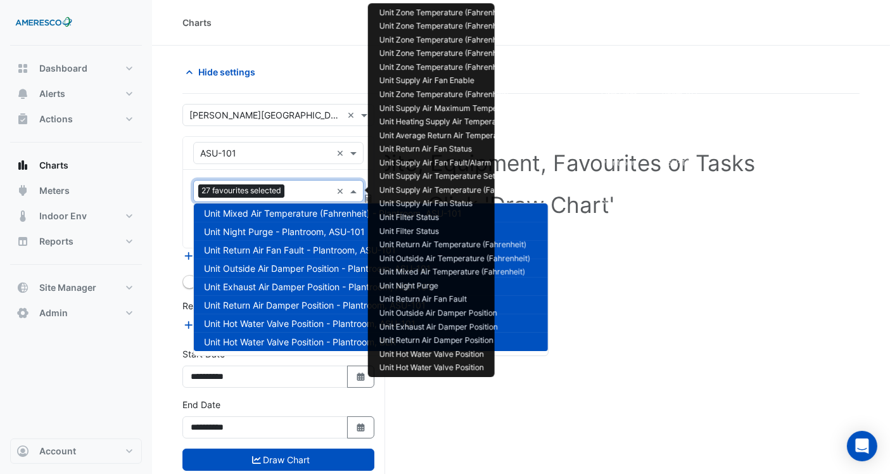
click at [717, 338] on div "Select a Site, Equipment, Favourites or Tasks Click 'Draw Chart'" at bounding box center [521, 308] width 677 height 428
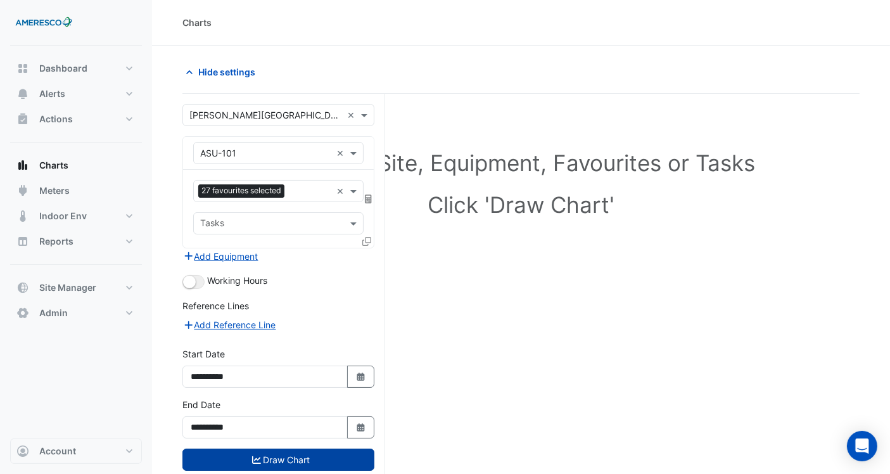
click at [267, 453] on button "Draw Chart" at bounding box center [279, 460] width 192 height 22
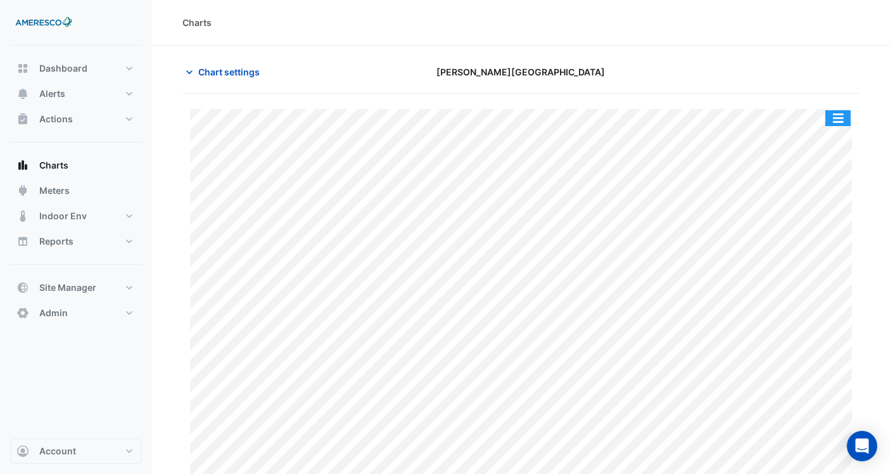
click at [835, 120] on button "button" at bounding box center [838, 118] width 25 height 16
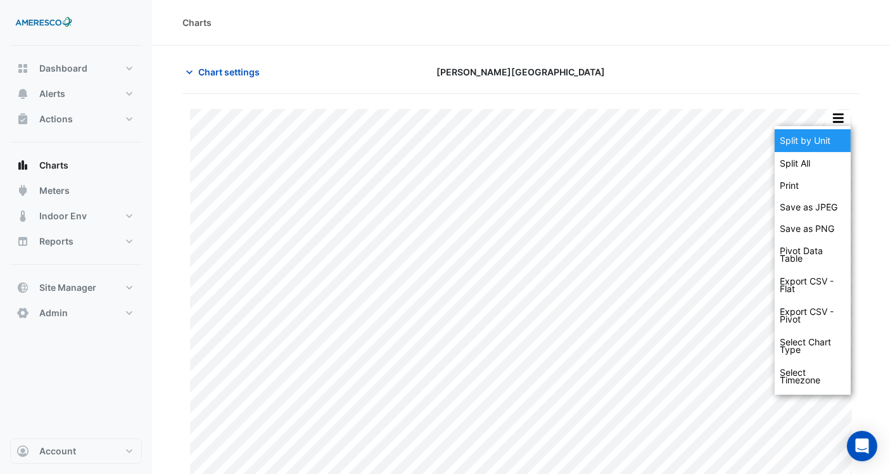
click at [829, 147] on div "Split by Unit" at bounding box center [813, 140] width 76 height 23
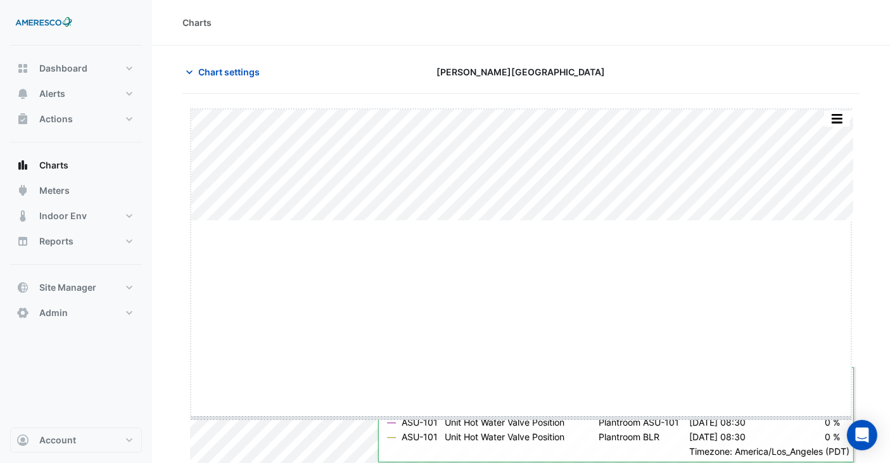
drag, startPoint x: 523, startPoint y: 220, endPoint x: 521, endPoint y: 437, distance: 216.8
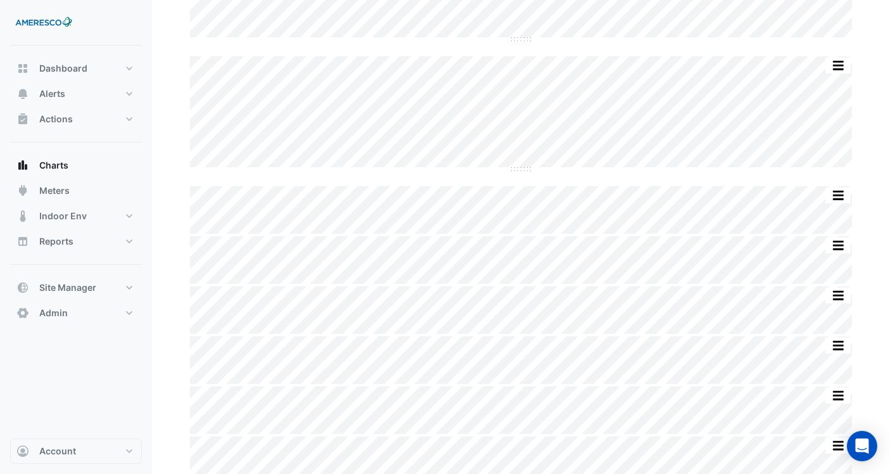
scroll to position [433, 0]
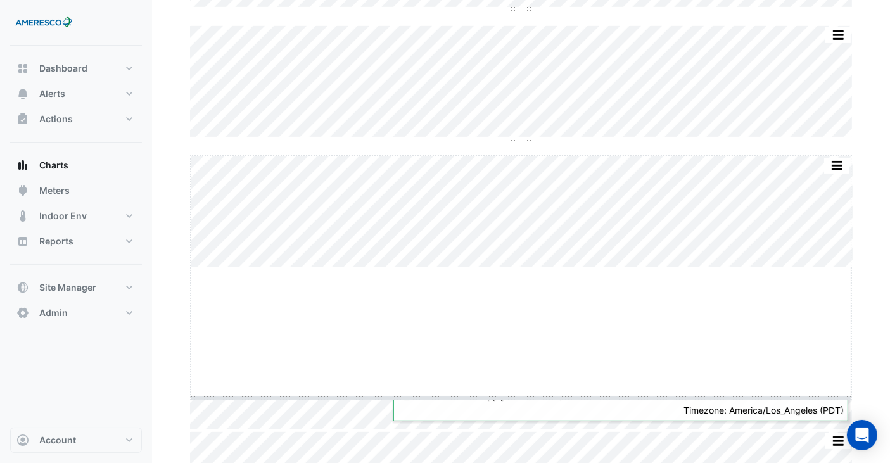
drag, startPoint x: 512, startPoint y: 268, endPoint x: 512, endPoint y: 278, distance: 9.5
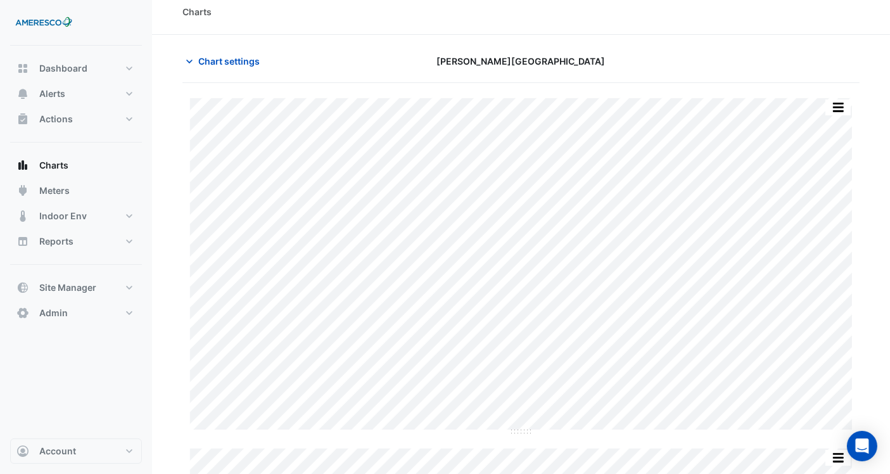
scroll to position [0, 0]
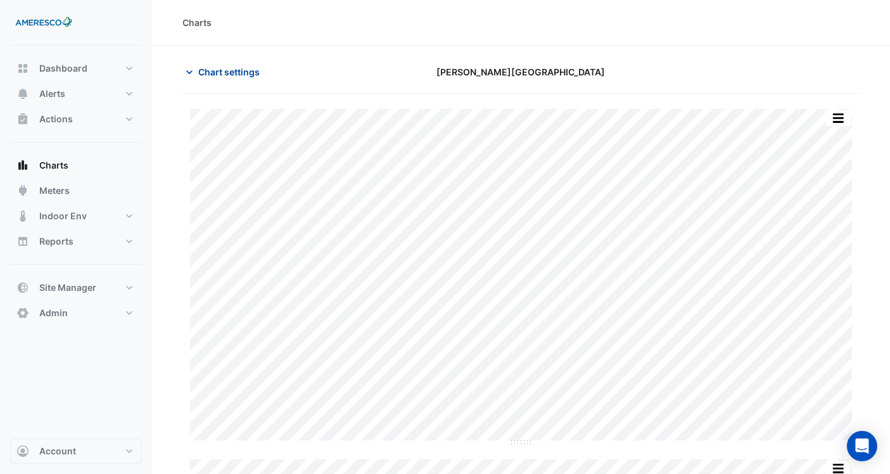
click at [219, 70] on span "Chart settings" at bounding box center [228, 71] width 61 height 13
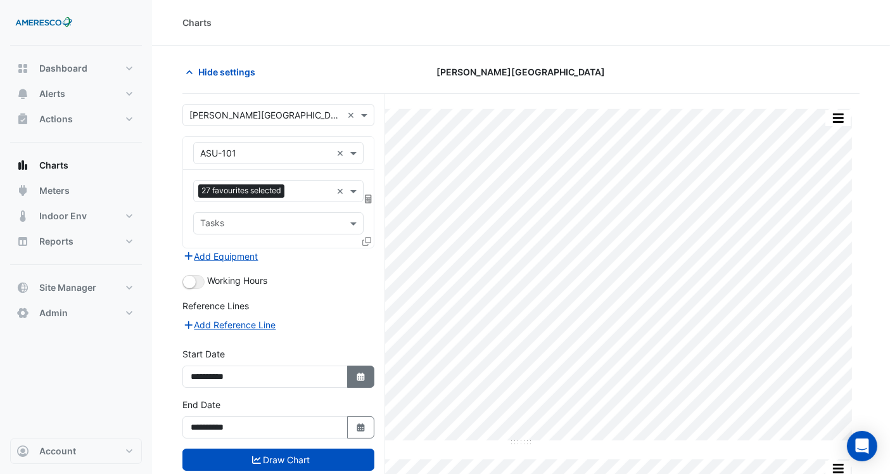
click at [364, 380] on button "Select Date" at bounding box center [361, 377] width 28 height 22
select select "*"
select select "****"
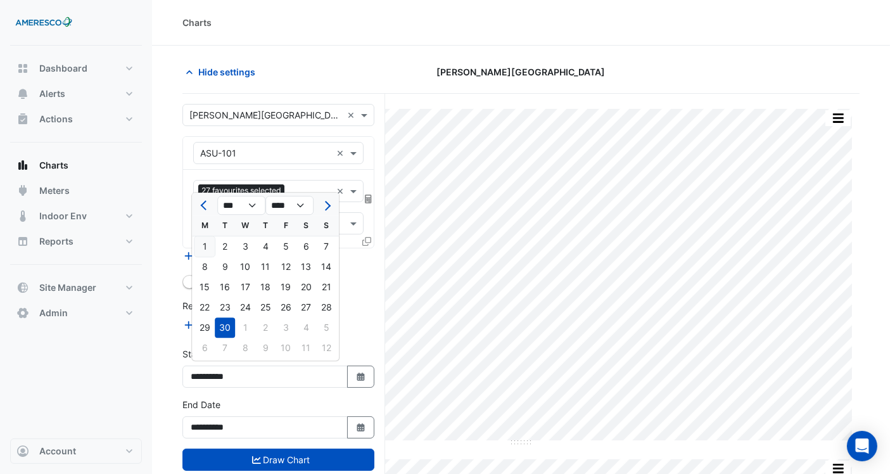
click at [205, 247] on div "1" at bounding box center [205, 246] width 20 height 20
type input "**********"
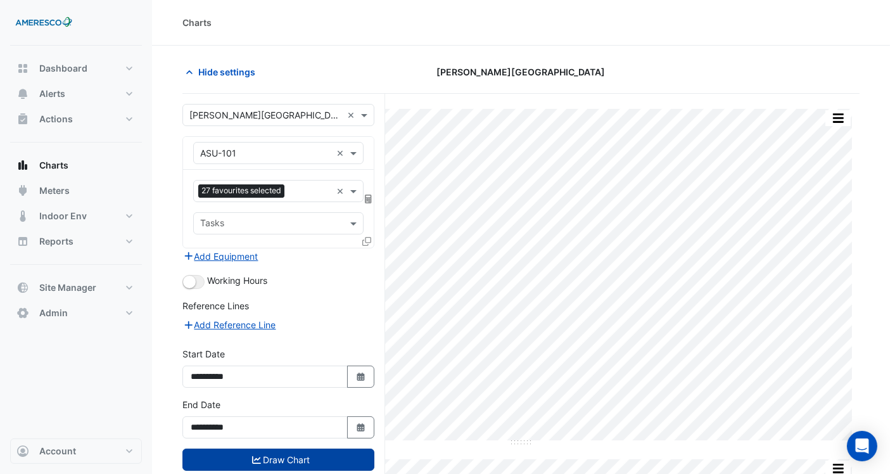
click at [260, 449] on button "Draw Chart" at bounding box center [279, 460] width 192 height 22
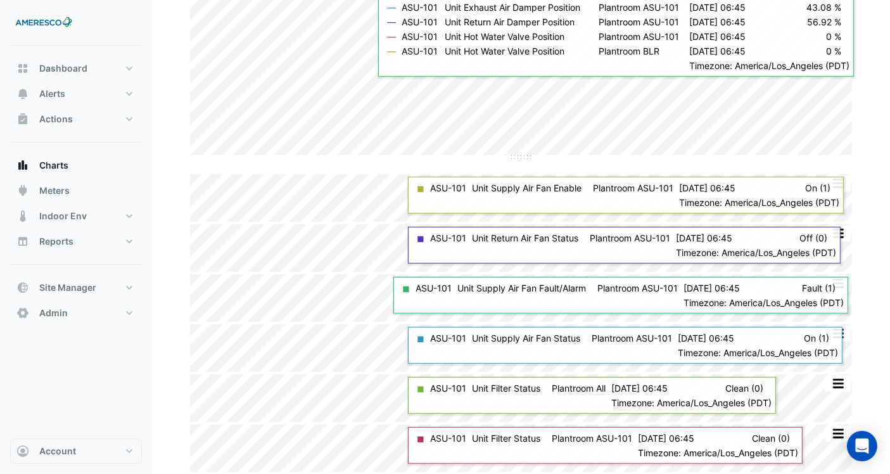
scroll to position [806, 0]
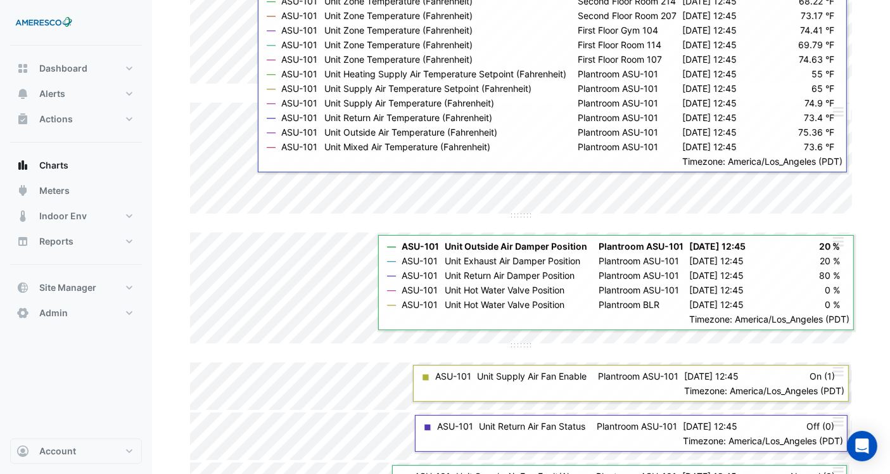
scroll to position [141, 0]
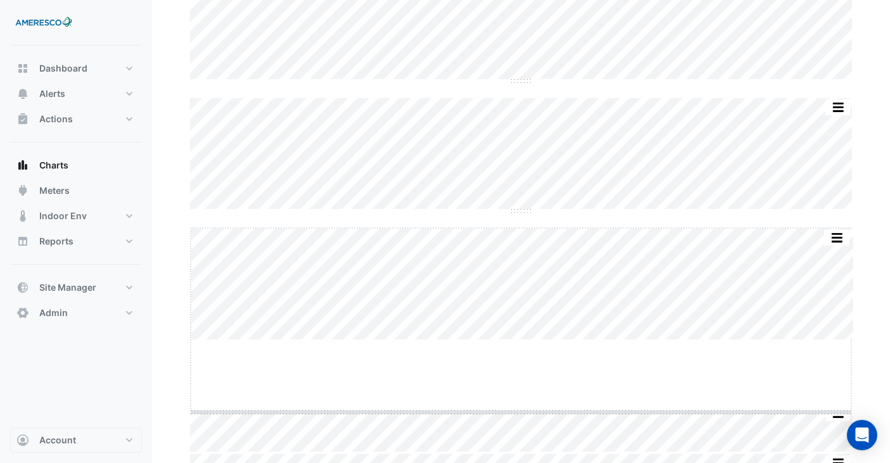
drag, startPoint x: 517, startPoint y: 339, endPoint x: 515, endPoint y: 425, distance: 85.6
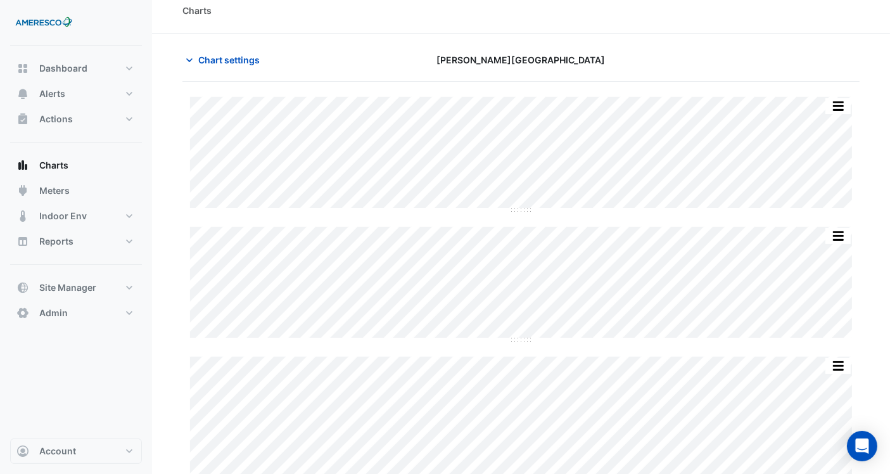
scroll to position [0, 0]
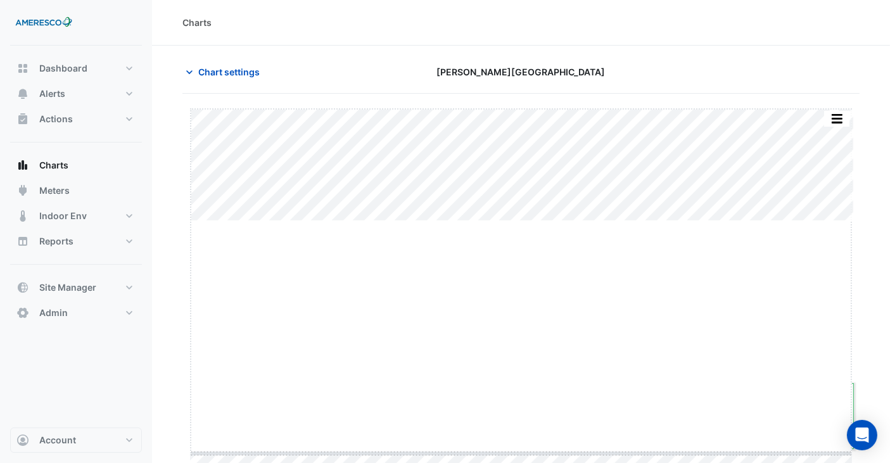
drag, startPoint x: 526, startPoint y: 222, endPoint x: 525, endPoint y: 455, distance: 232.6
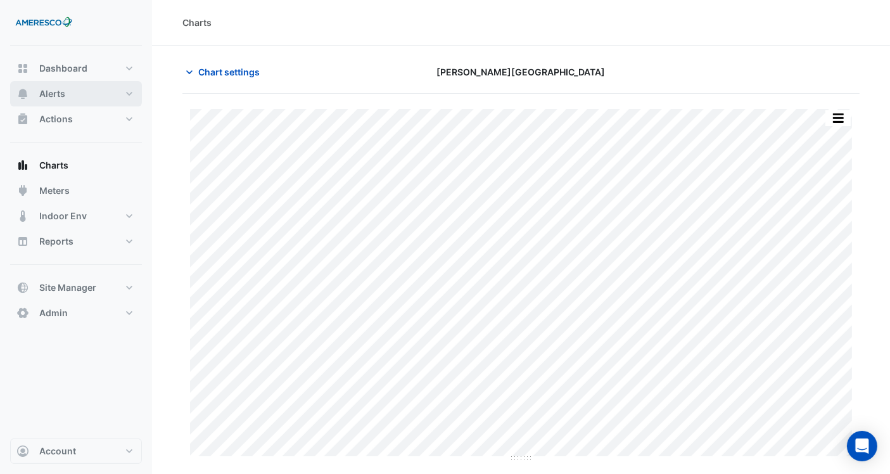
click at [101, 95] on button "Alerts" at bounding box center [76, 93] width 132 height 25
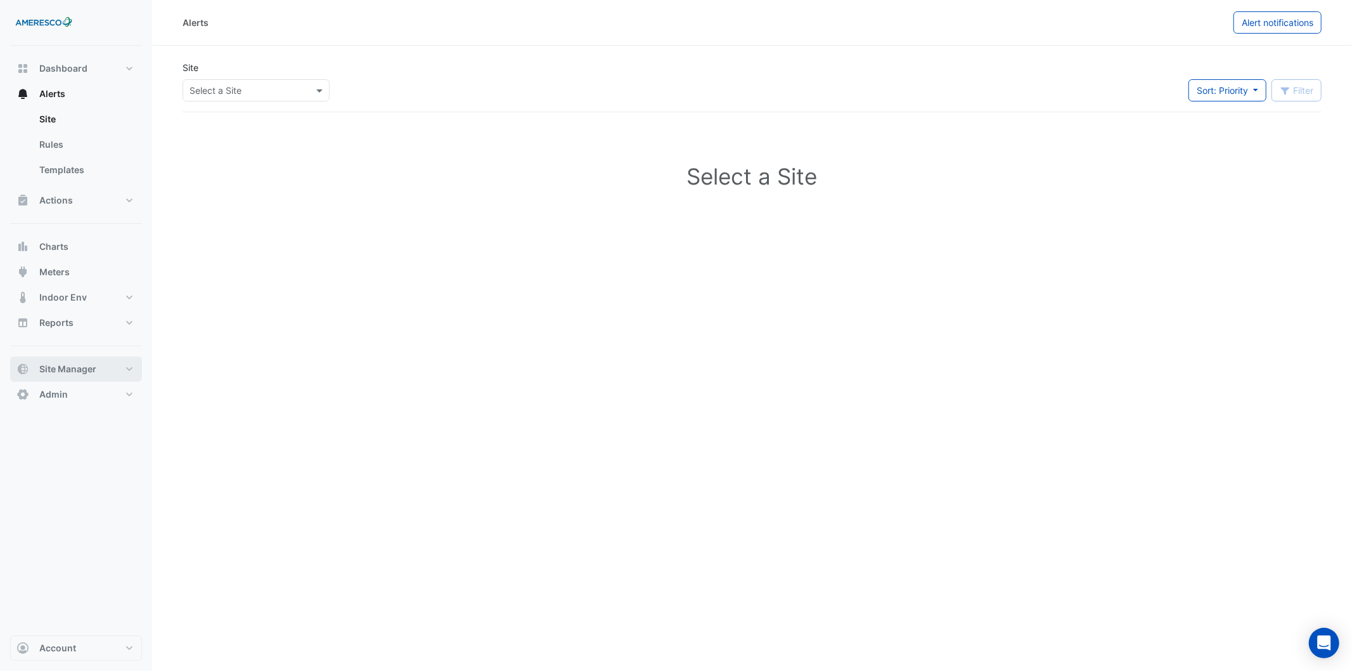
drag, startPoint x: 58, startPoint y: 366, endPoint x: 110, endPoint y: 374, distance: 52.6
click at [59, 365] on span "Site Manager" at bounding box center [67, 369] width 57 height 13
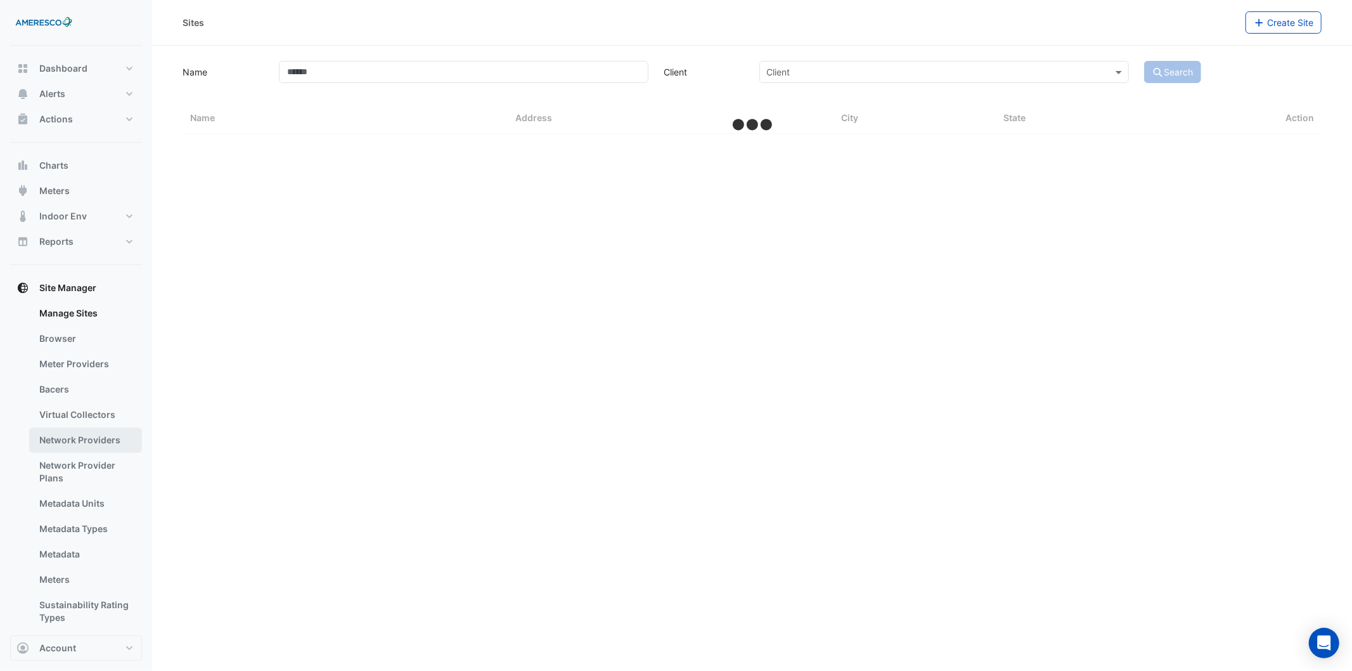
select select "***"
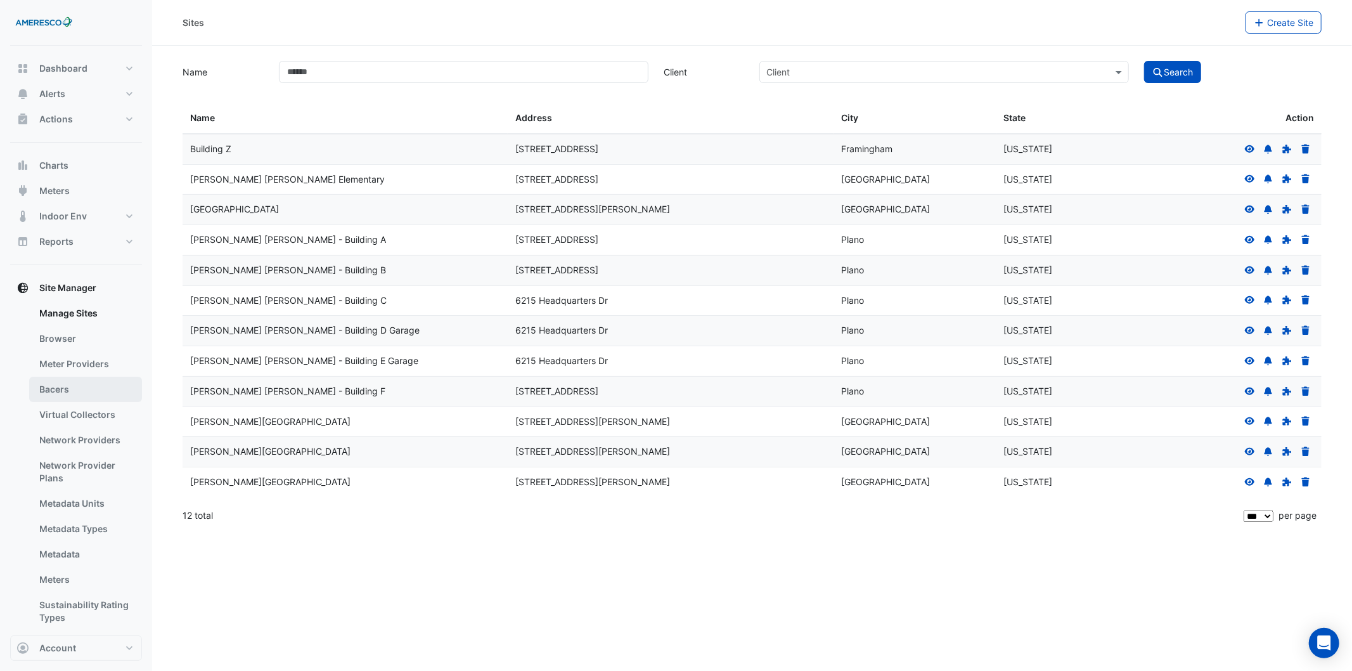
click at [89, 380] on link "Bacers" at bounding box center [85, 388] width 113 height 25
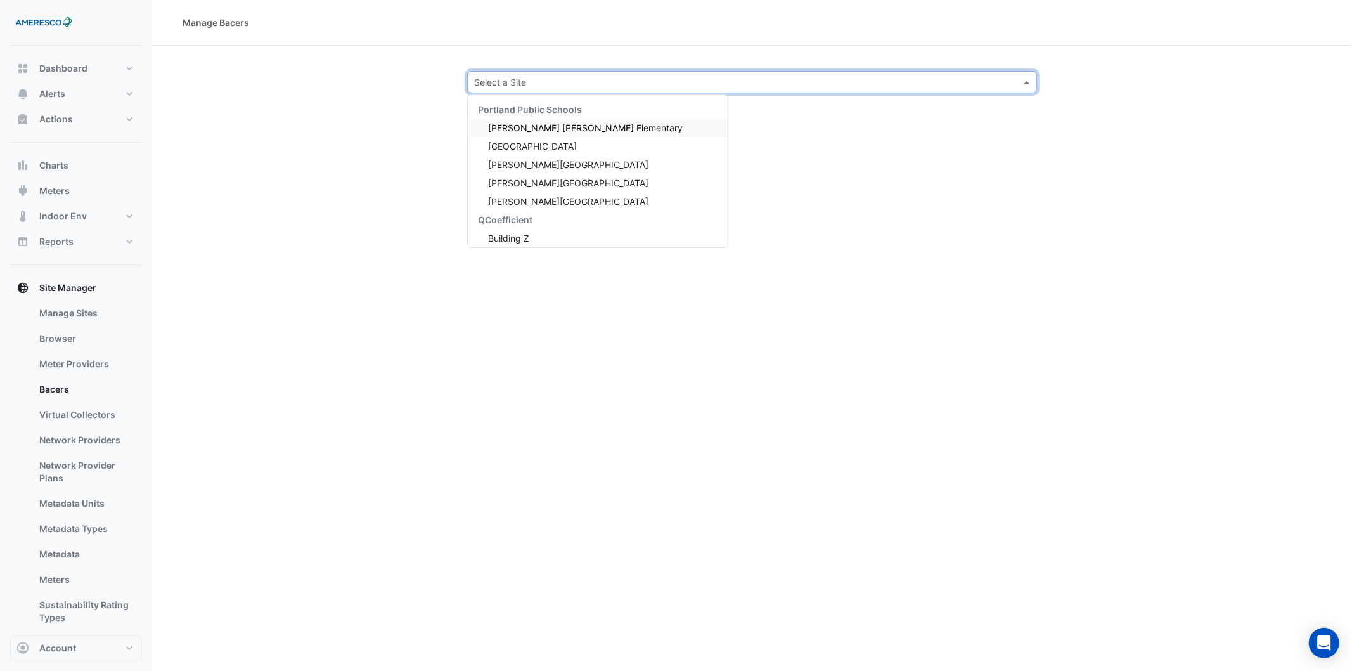
click at [535, 81] on input "text" at bounding box center [739, 82] width 530 height 13
type input "***"
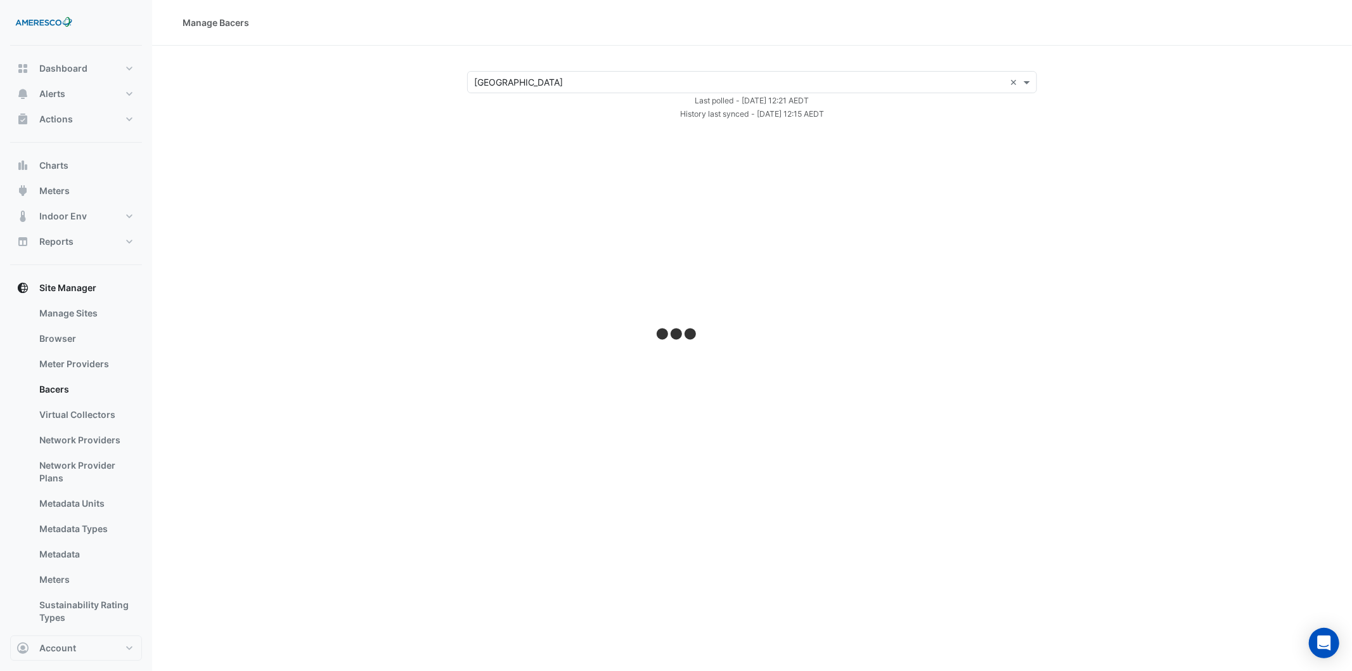
select select "***"
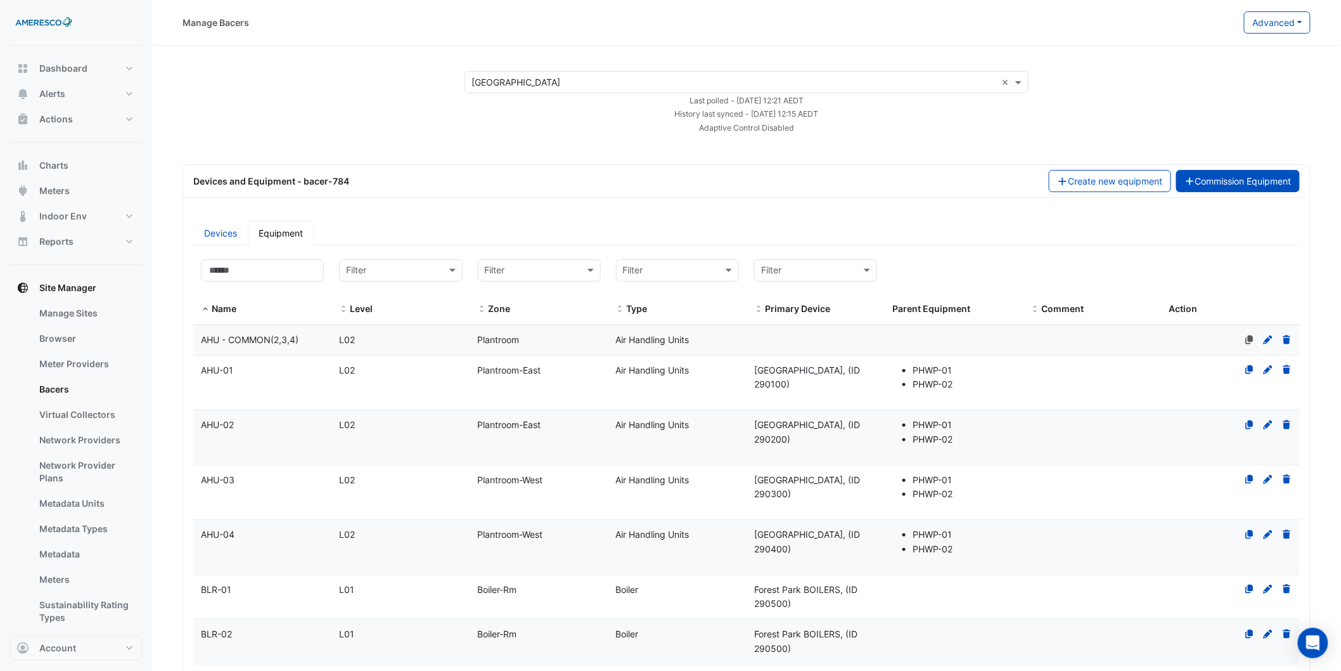
click at [901, 182] on button "Commission Equipment" at bounding box center [1238, 181] width 124 height 22
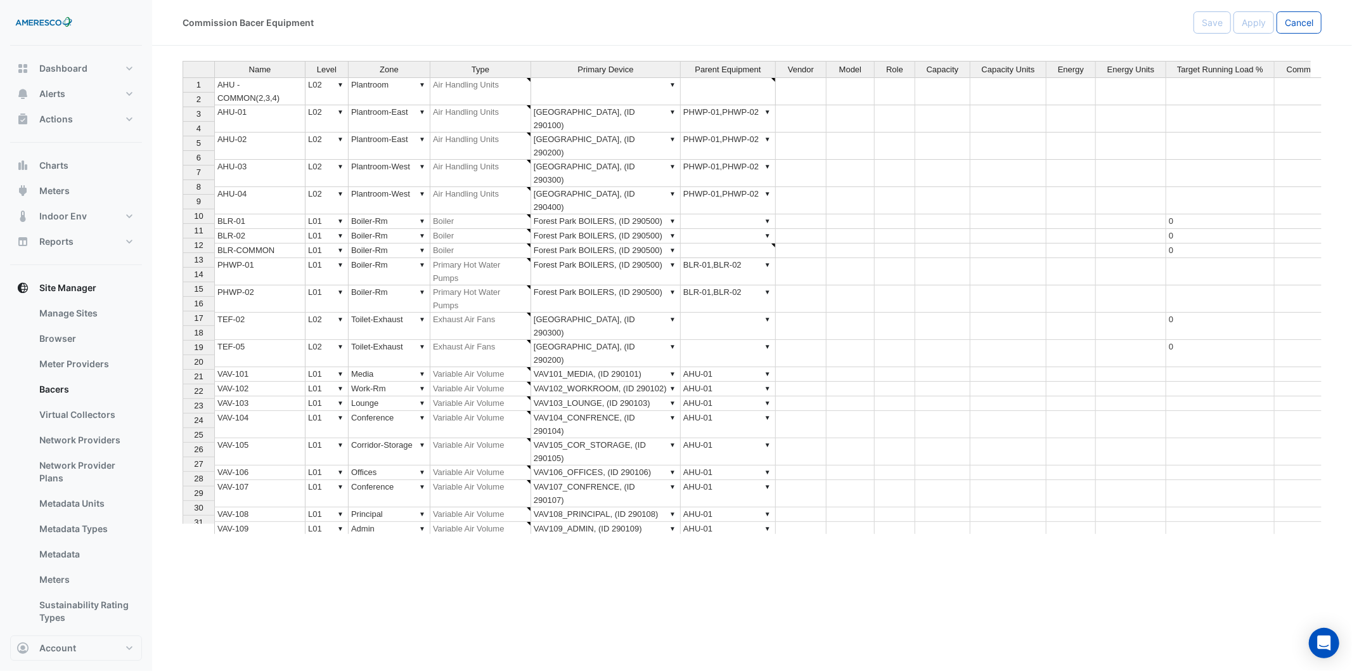
type textarea "**********"
click at [901, 32] on button "Cancel" at bounding box center [1298, 22] width 45 height 22
select select "***"
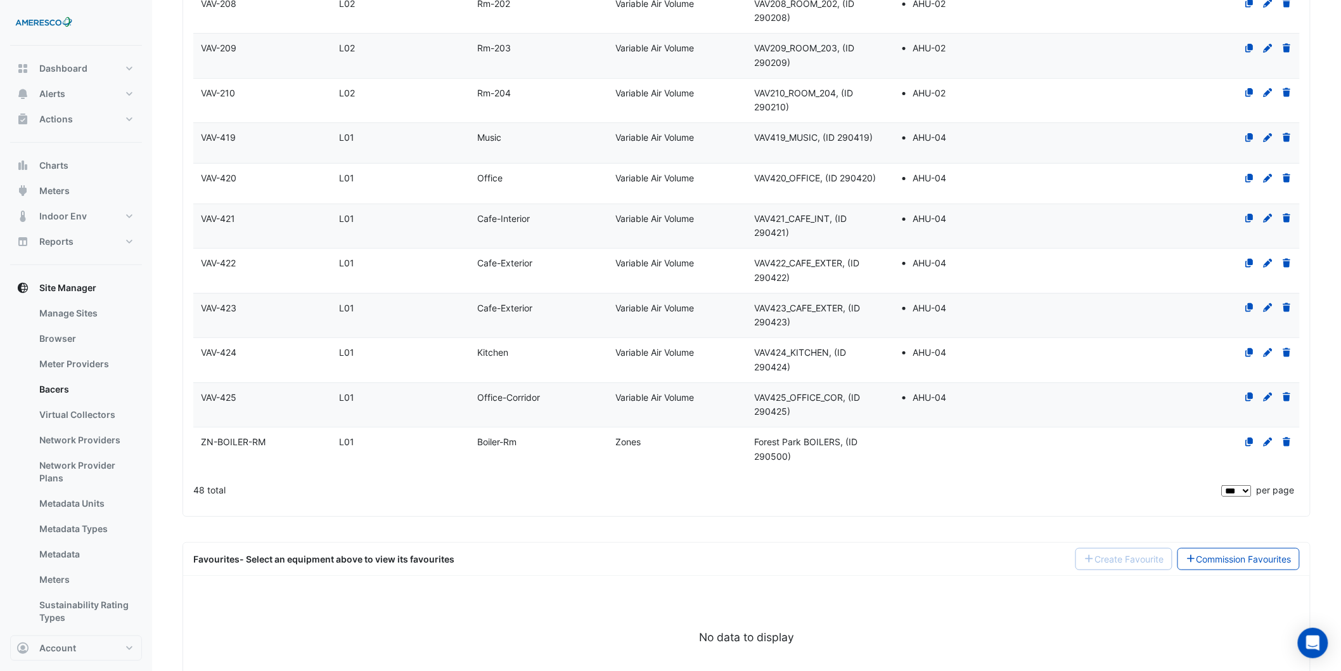
scroll to position [2079, 0]
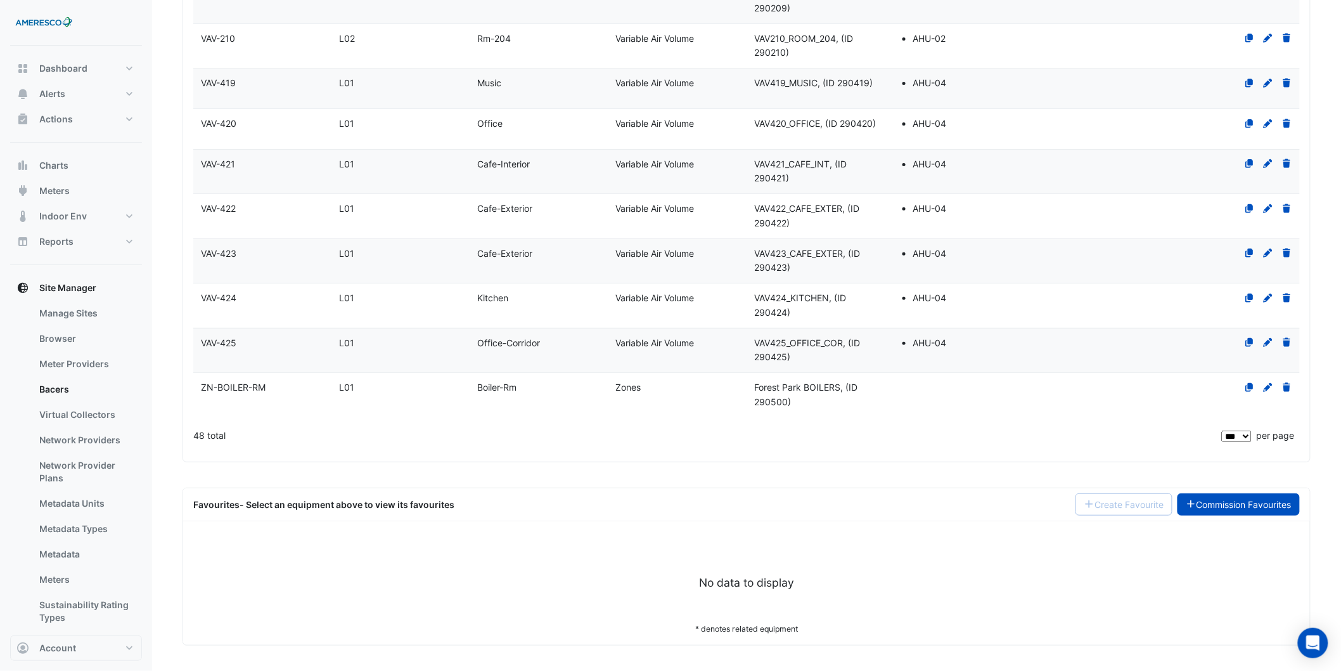
click at [901, 473] on link "Commission Favourites" at bounding box center [1239, 504] width 123 height 22
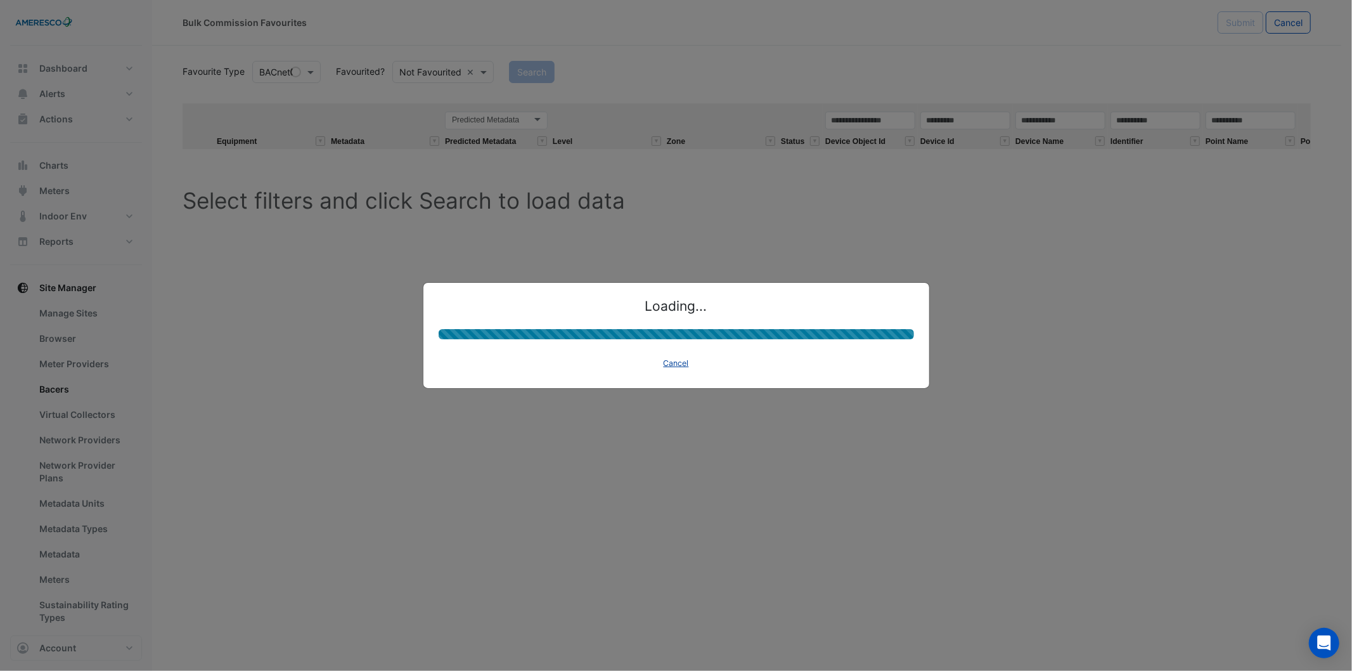
click at [659, 359] on button "Cancel" at bounding box center [676, 363] width 37 height 18
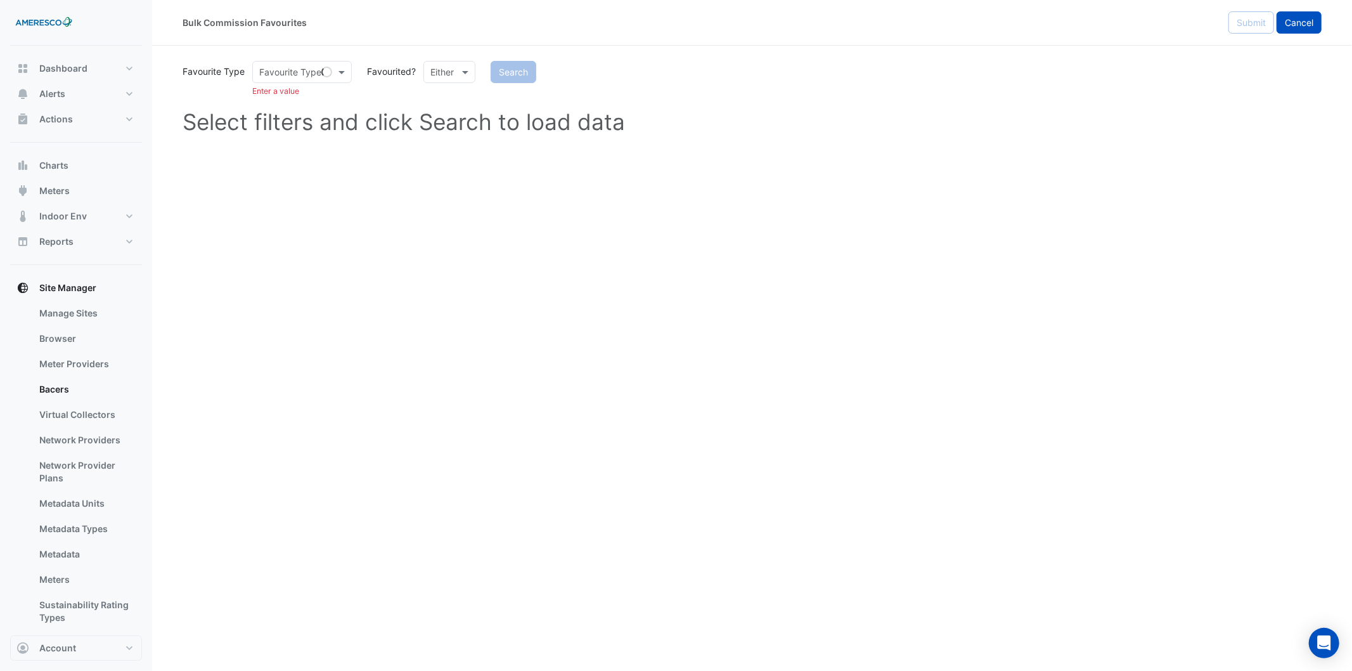
drag, startPoint x: 1296, startPoint y: 23, endPoint x: 883, endPoint y: 2, distance: 413.1
click at [901, 23] on span "Cancel" at bounding box center [1299, 22] width 29 height 11
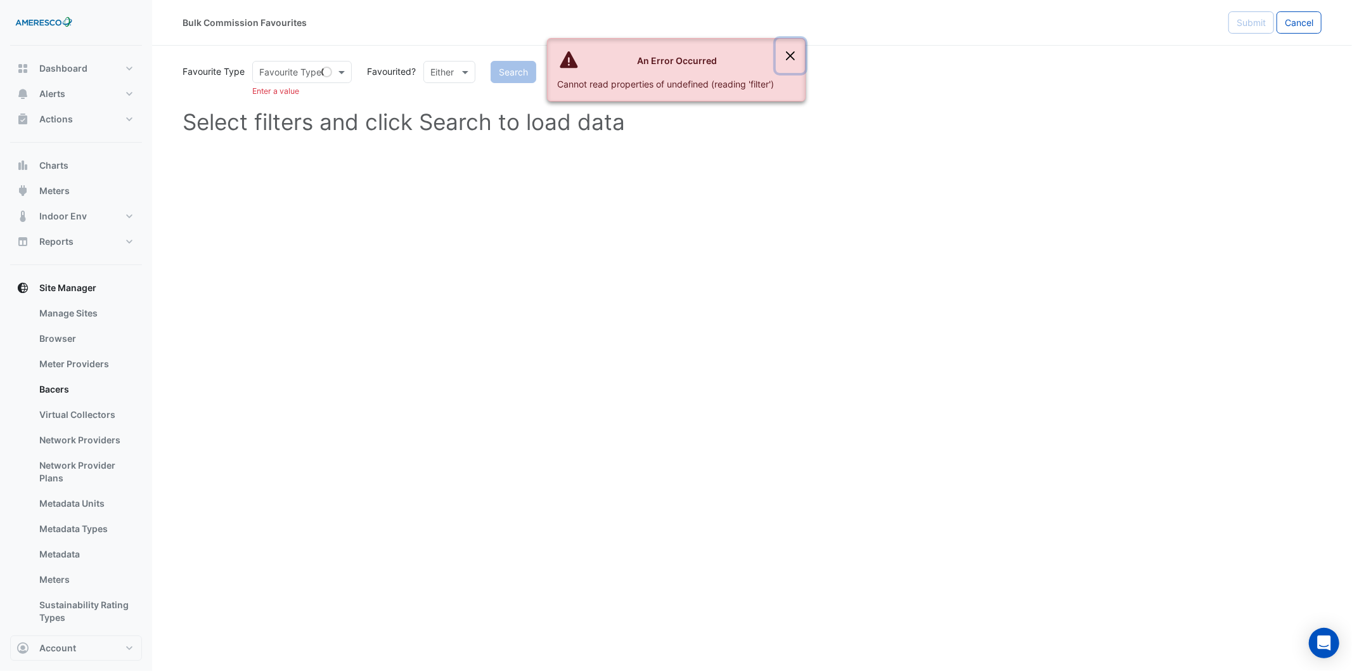
click at [792, 49] on button "Close" at bounding box center [790, 56] width 29 height 34
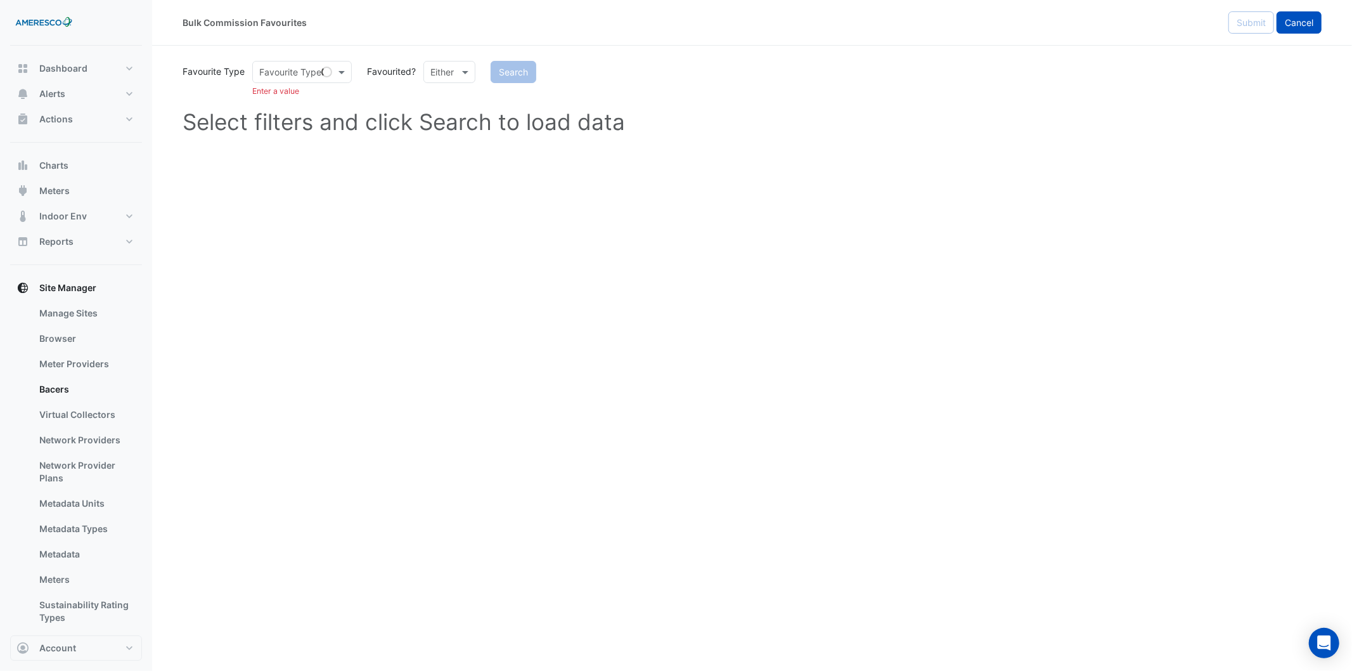
click at [901, 19] on span "Cancel" at bounding box center [1299, 22] width 29 height 11
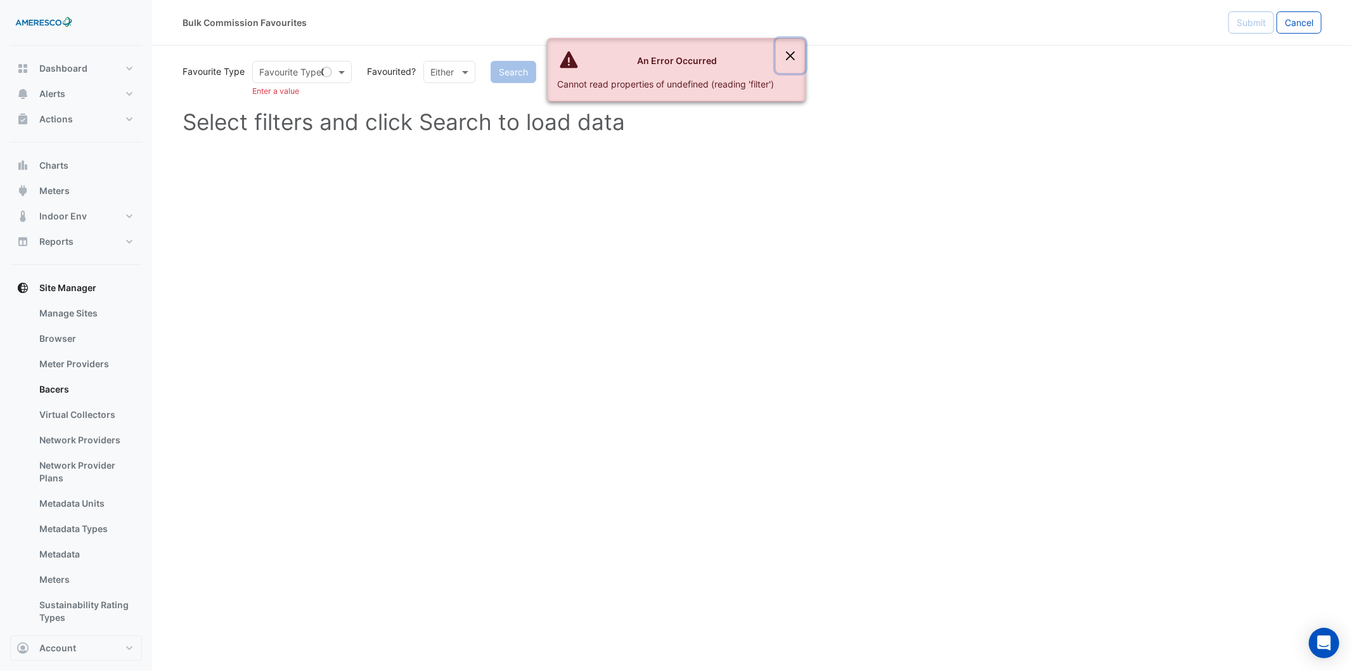
click at [794, 53] on button "Close" at bounding box center [790, 56] width 29 height 34
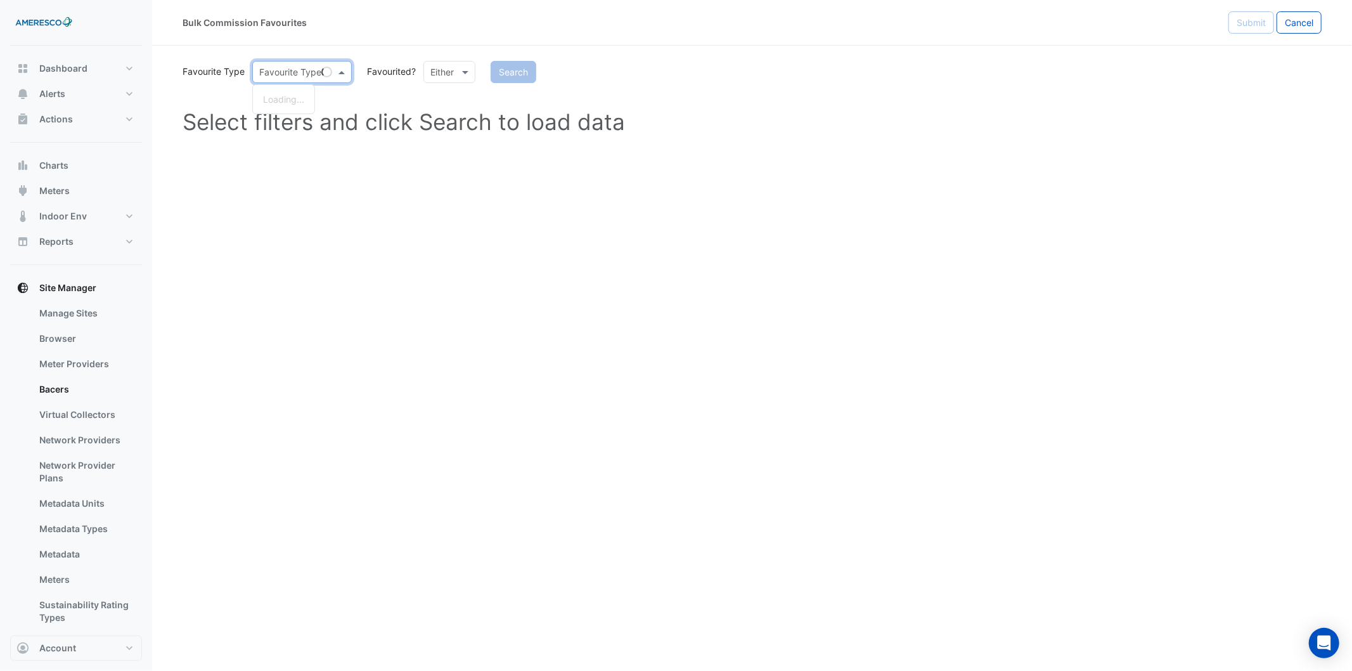
click at [332, 67] on div at bounding box center [302, 72] width 98 height 15
click at [890, 73] on div "Search" at bounding box center [899, 72] width 860 height 22
click at [901, 20] on span "Cancel" at bounding box center [1299, 22] width 29 height 11
select select "***"
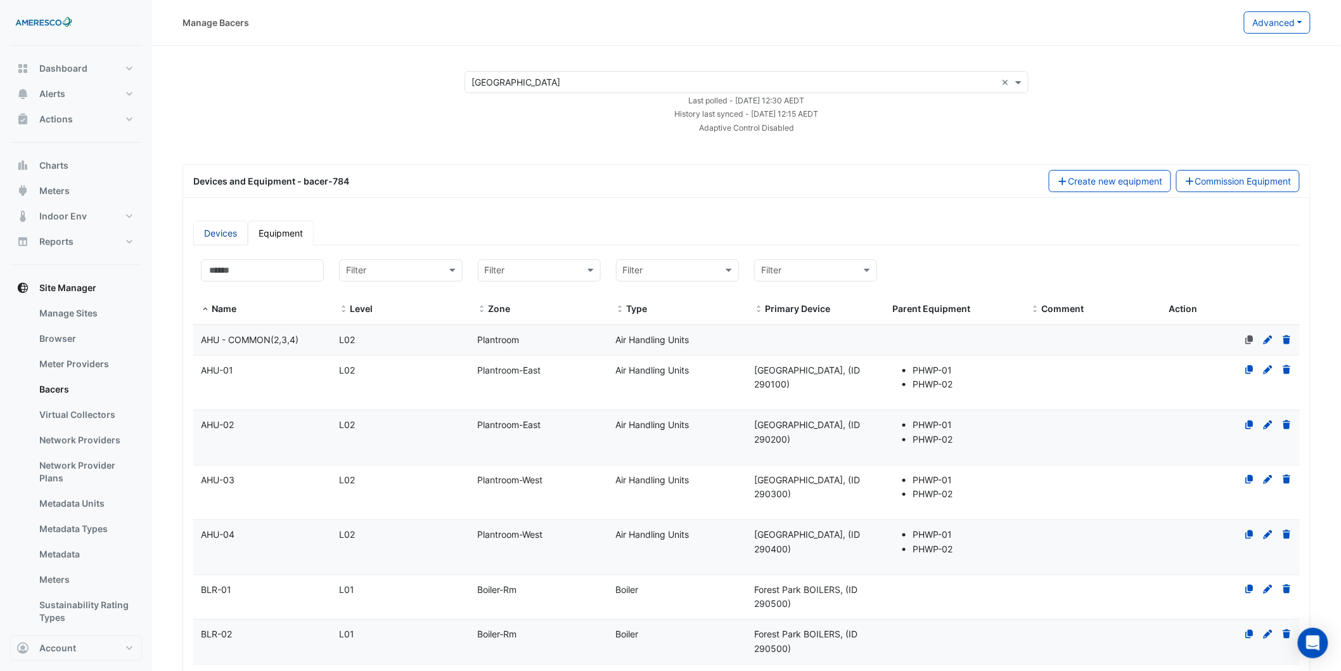
click at [232, 238] on link "Devices" at bounding box center [220, 233] width 55 height 25
select select "***"
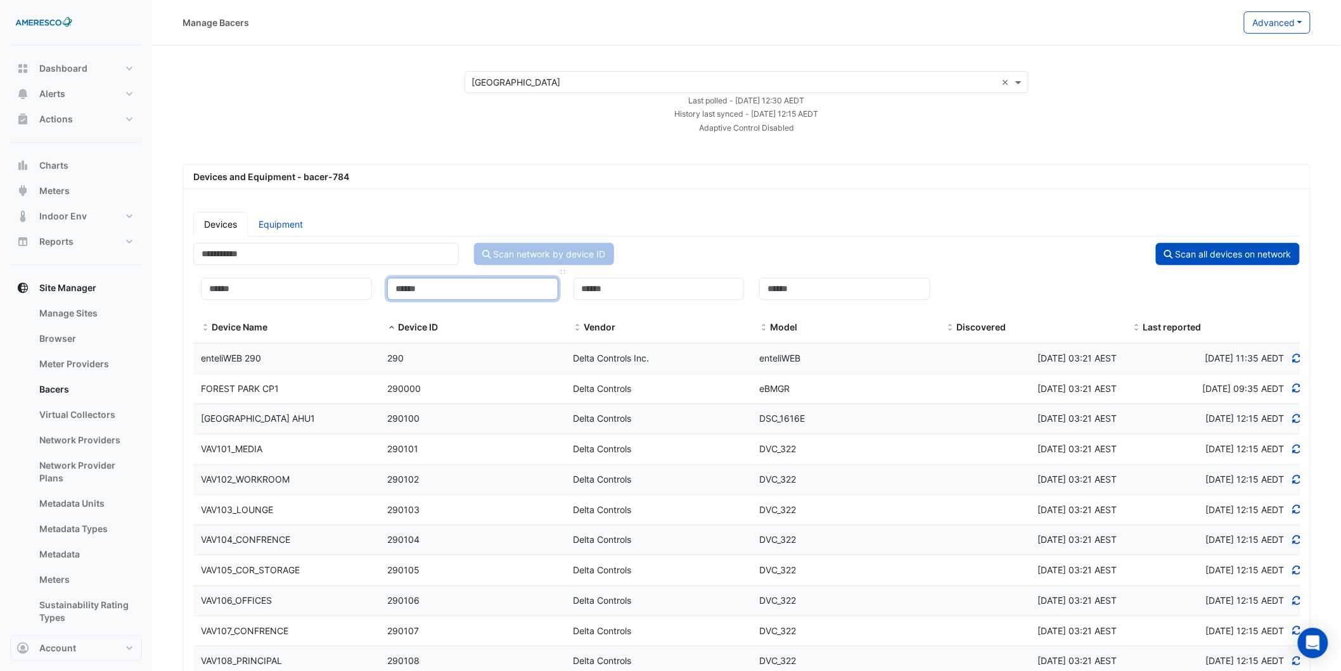
click at [455, 286] on input at bounding box center [472, 289] width 171 height 22
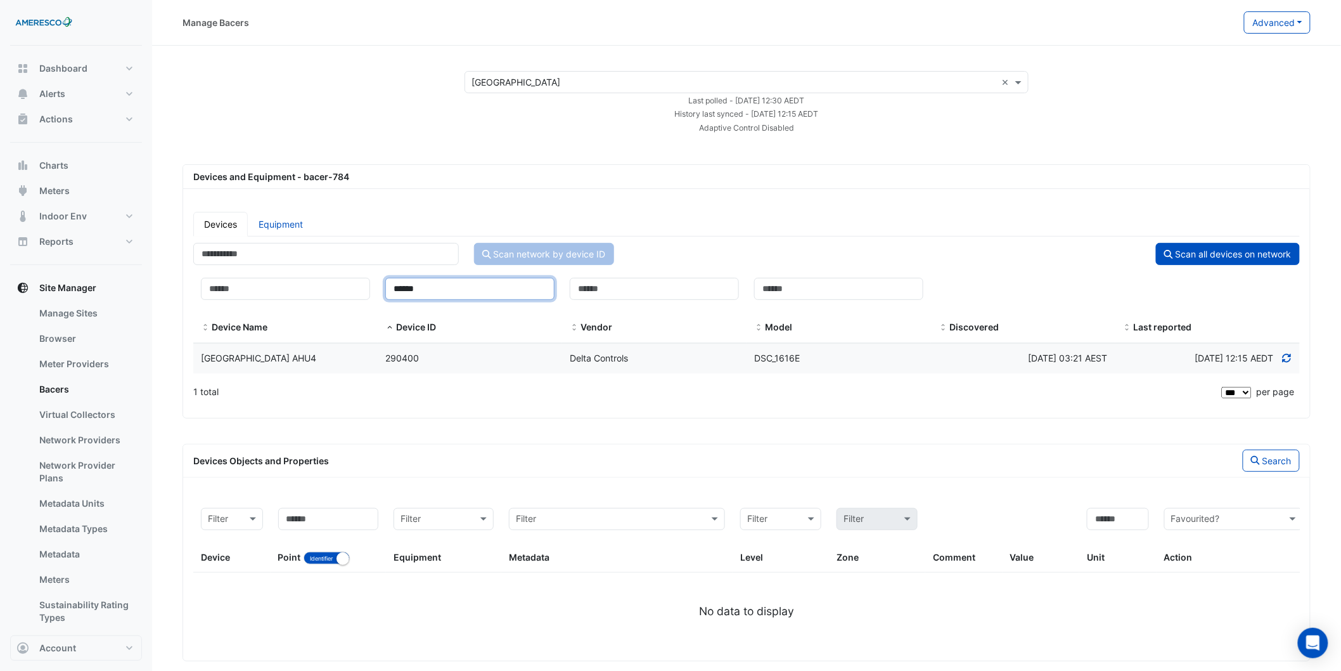
type input "******"
click at [816, 360] on div "DSC_1616E" at bounding box center [839, 358] width 184 height 15
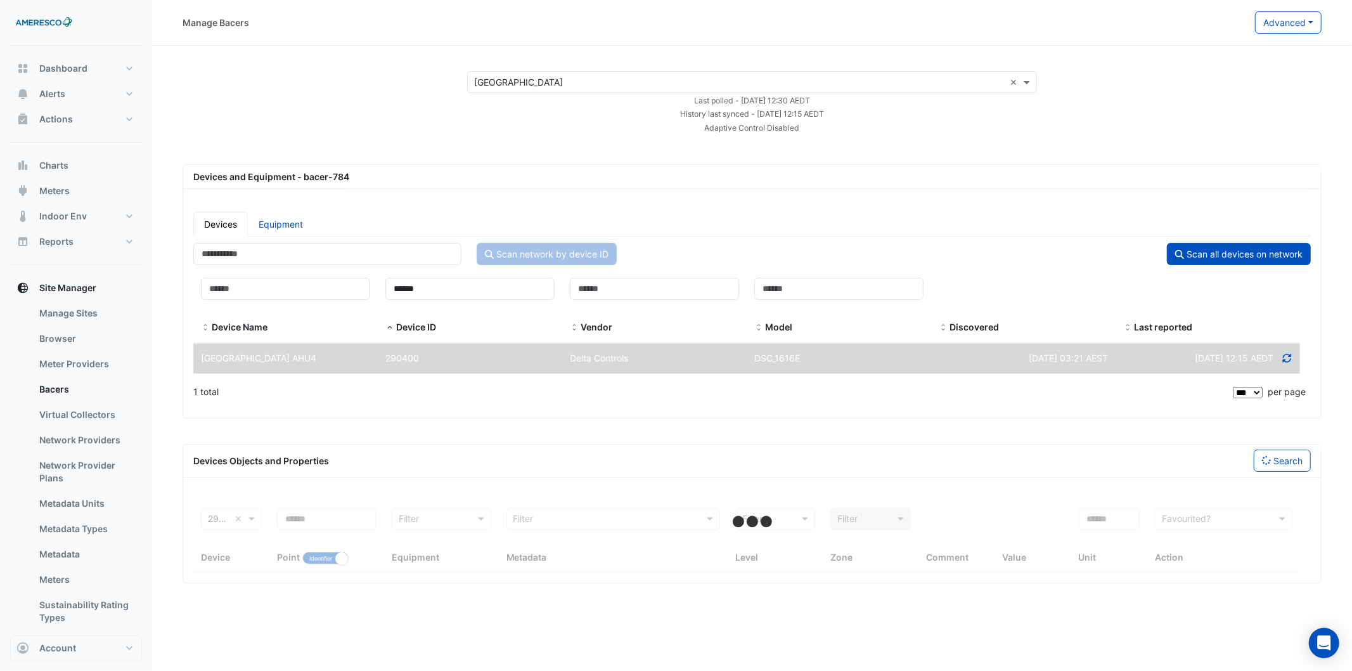
select select "***"
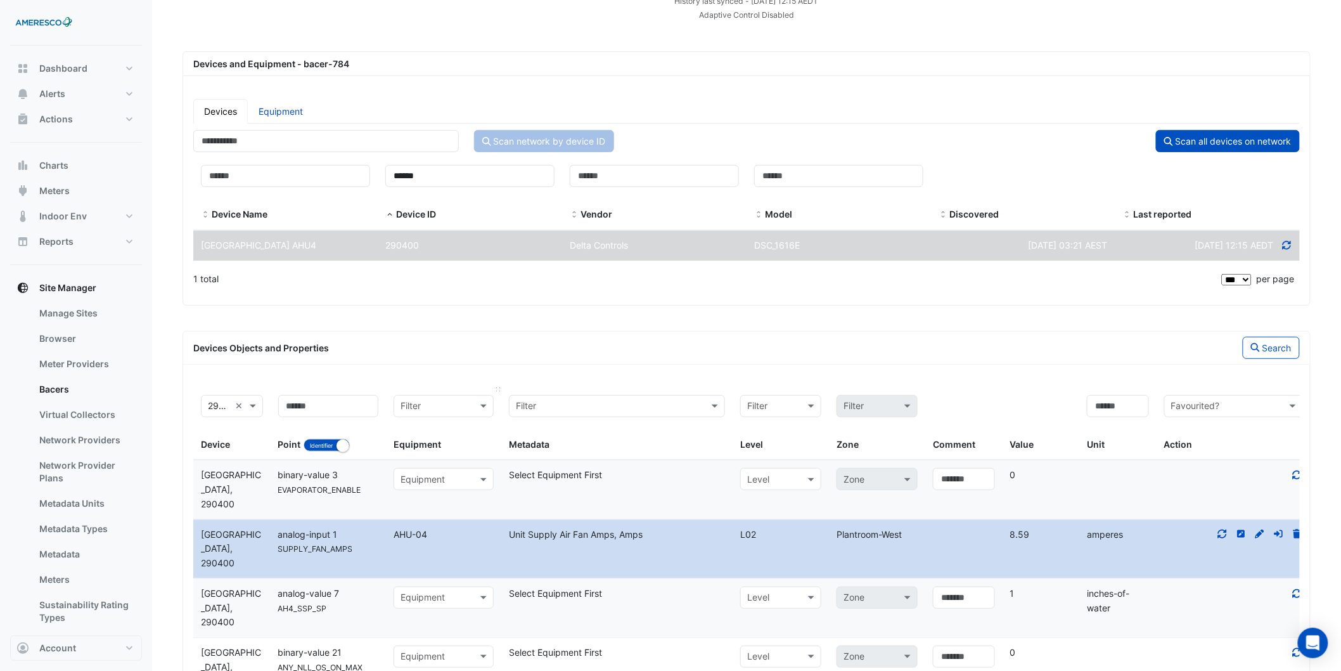
scroll to position [141, 0]
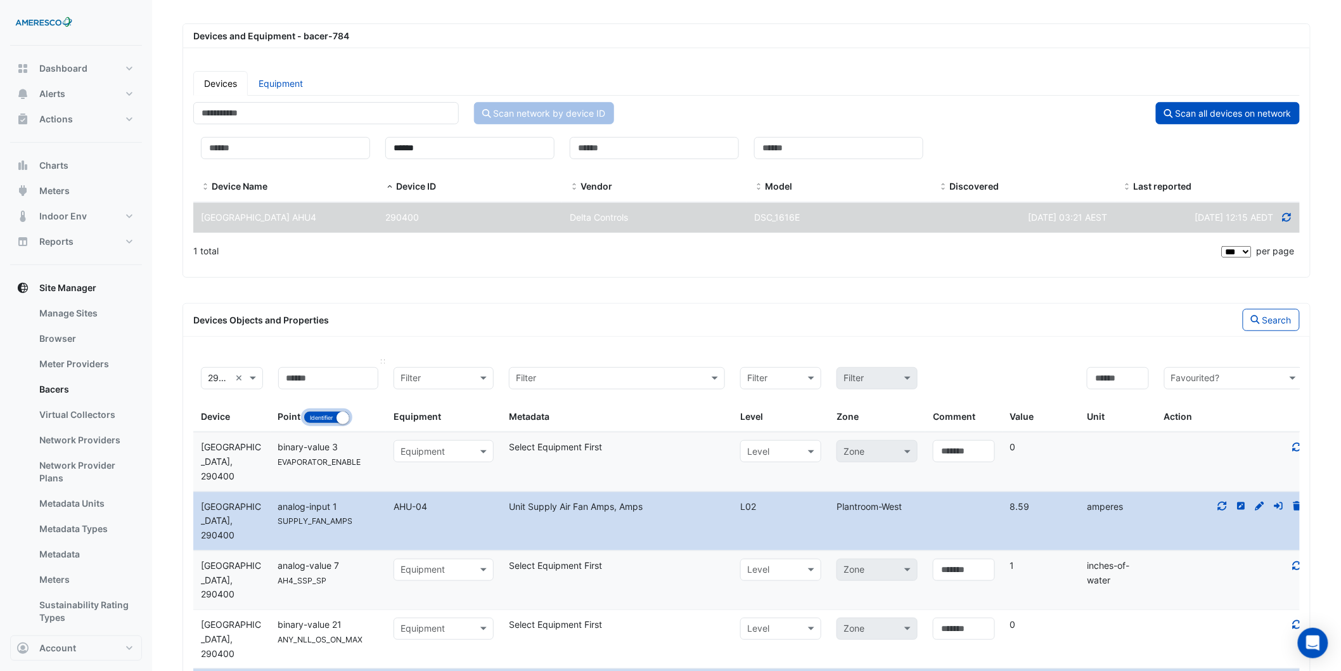
click at [328, 418] on button "Identifier Name" at bounding box center [327, 417] width 46 height 13
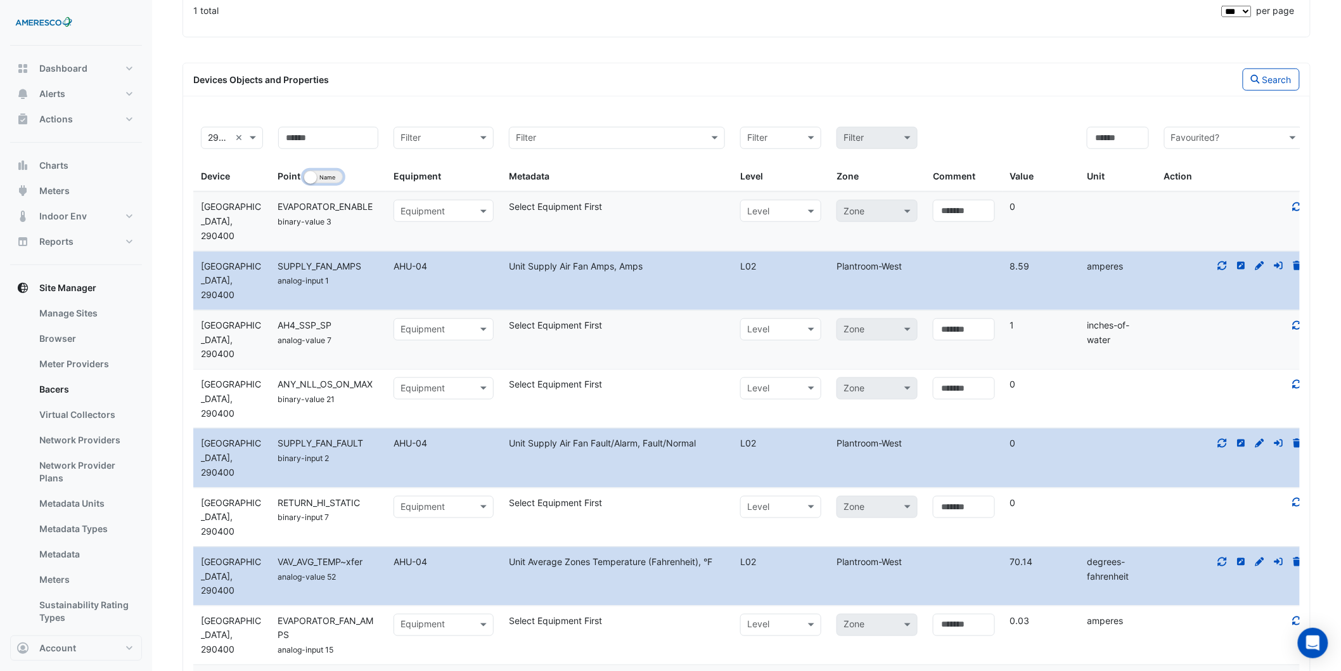
scroll to position [422, 0]
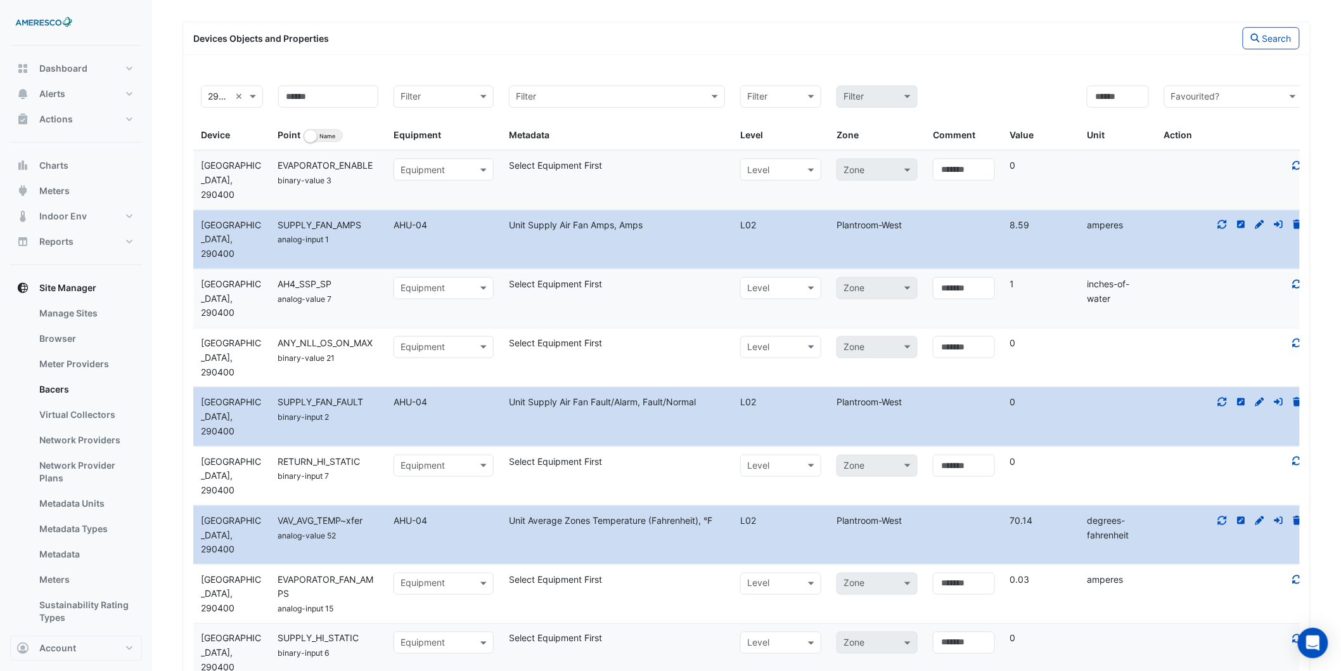
drag, startPoint x: 324, startPoint y: 214, endPoint x: 376, endPoint y: 236, distance: 56.5
click at [376, 236] on datatable-body-cell "Name SUPPLY_FAN_AMPS analog-input 1" at bounding box center [328, 239] width 115 height 58
drag, startPoint x: 605, startPoint y: 235, endPoint x: 660, endPoint y: 244, distance: 55.8
click at [634, 242] on datatable-body-cell "Metadata Unit Supply Air Fan Amps, Amps" at bounding box center [616, 239] width 231 height 58
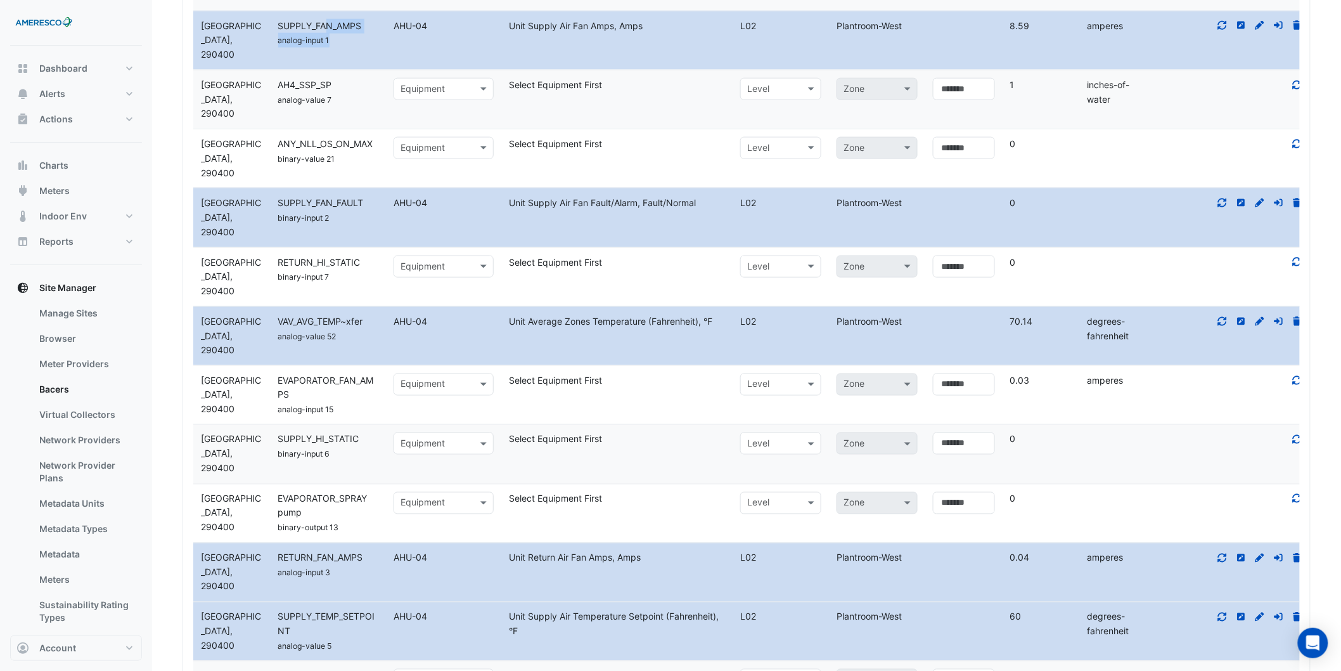
scroll to position [634, 0]
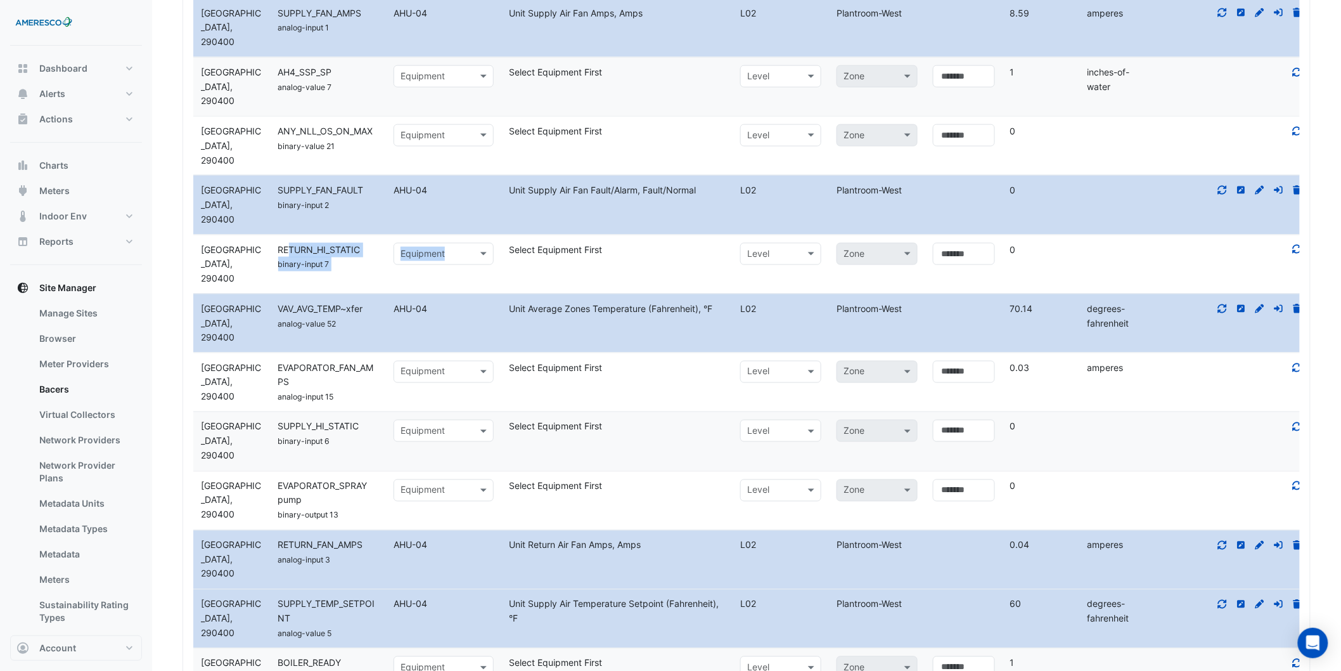
drag, startPoint x: 290, startPoint y: 254, endPoint x: 396, endPoint y: 258, distance: 105.9
click at [396, 258] on div "Device Forest Park AHU4, 290400 Name RETURN_HI_STATIC binary-input 7 Select equ…" at bounding box center [751, 264] width 1117 height 58
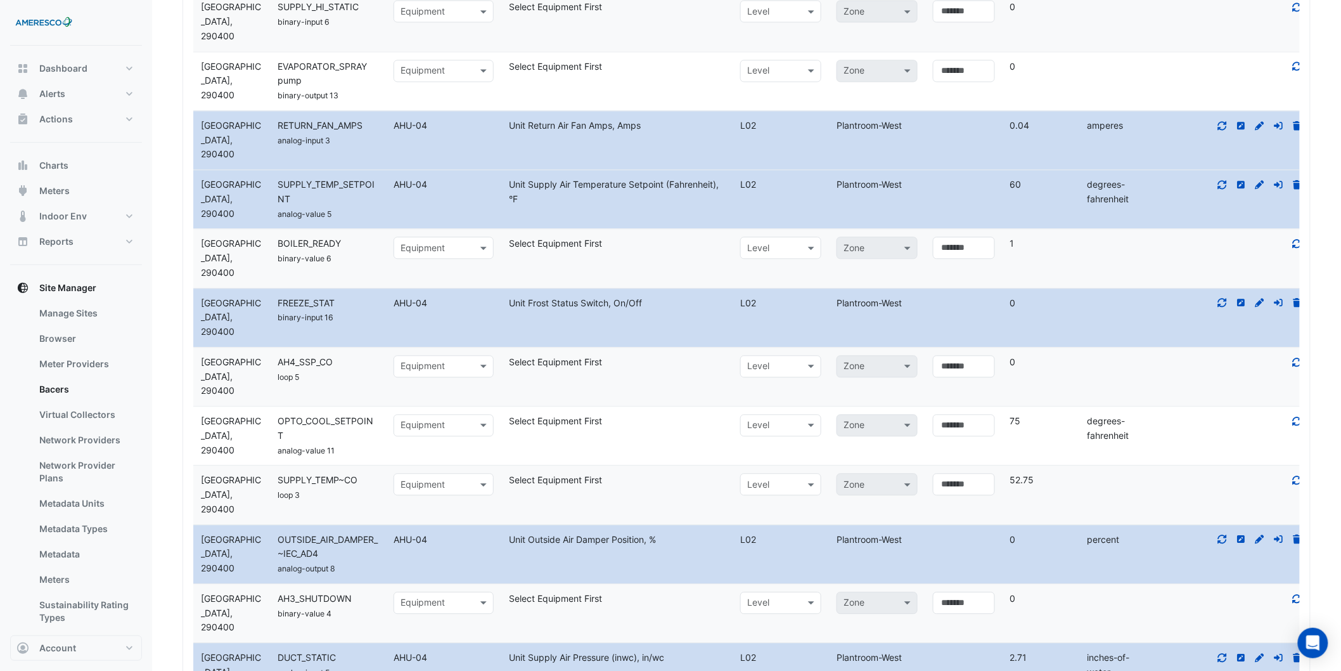
scroll to position [1056, 0]
drag, startPoint x: 302, startPoint y: 474, endPoint x: 349, endPoint y: 492, distance: 50.4
click at [349, 473] on div "SUPPLY_TEMP~CO loop 3" at bounding box center [328, 484] width 115 height 29
click at [349, 473] on datatable-body-cell "Name SUPPLY_TEMP~CO loop 3" at bounding box center [328, 492] width 115 height 58
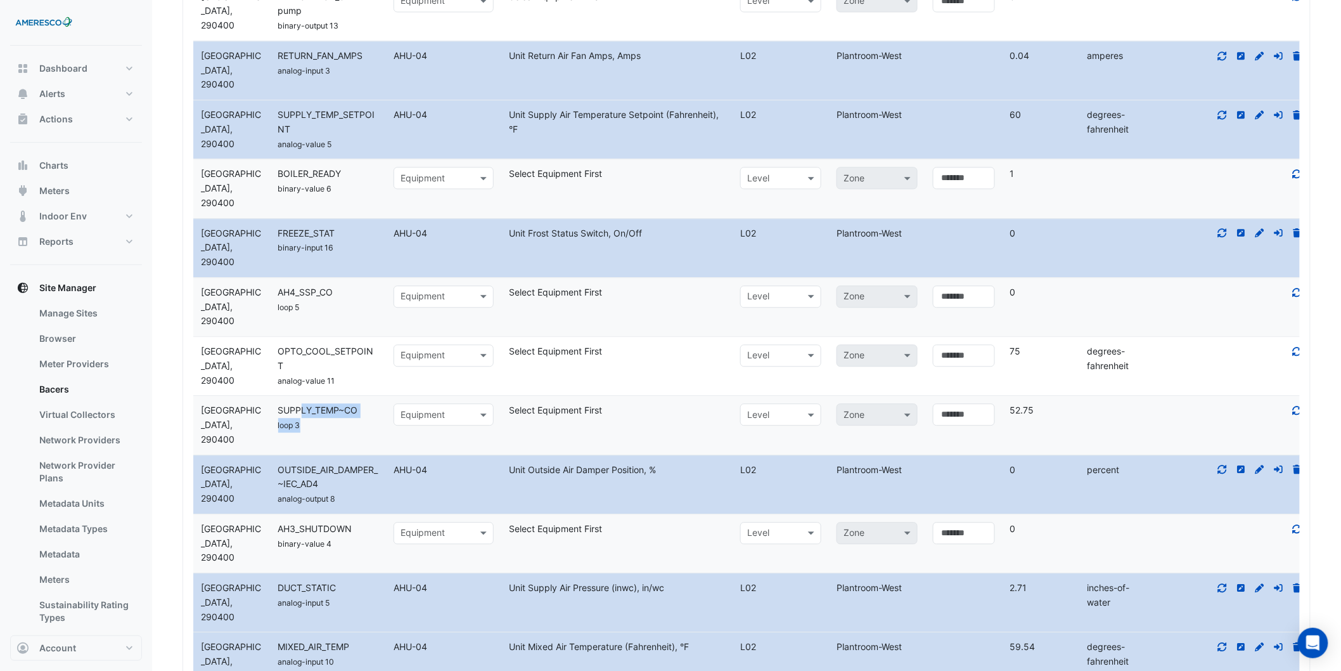
scroll to position [1268, 0]
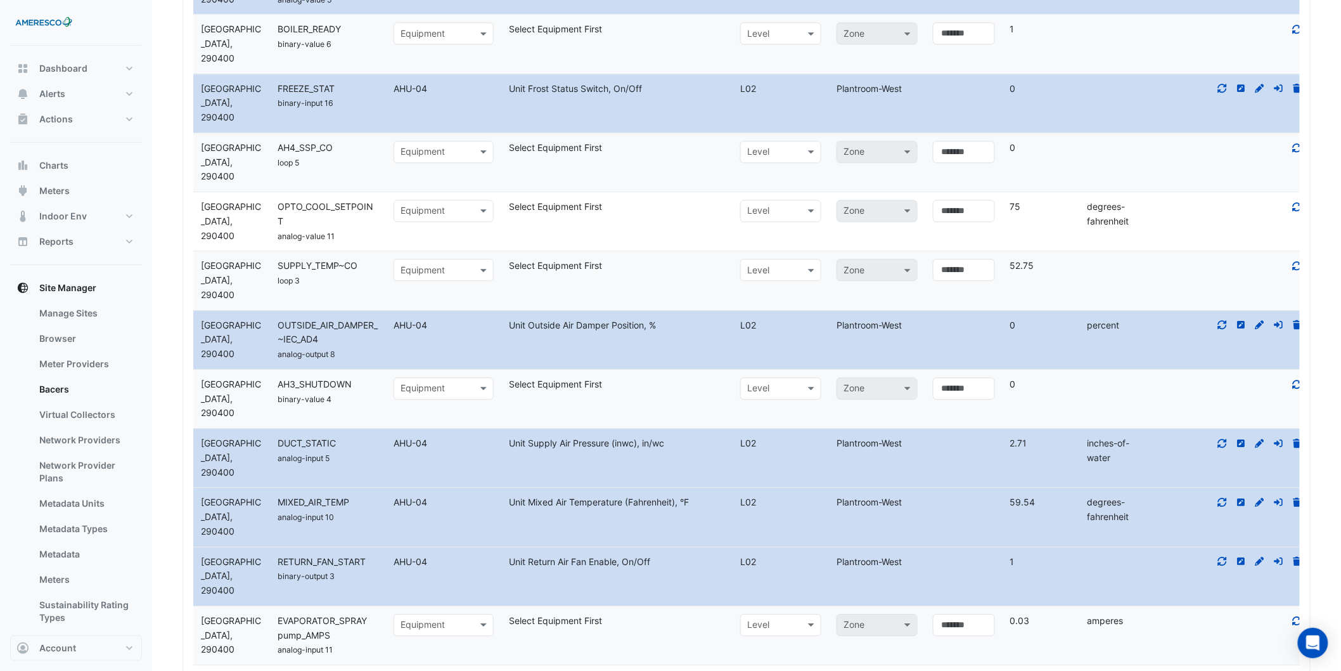
click at [350, 468] on datatable-body-cell "Name DUCT_STATIC analog-input 5" at bounding box center [328, 457] width 115 height 58
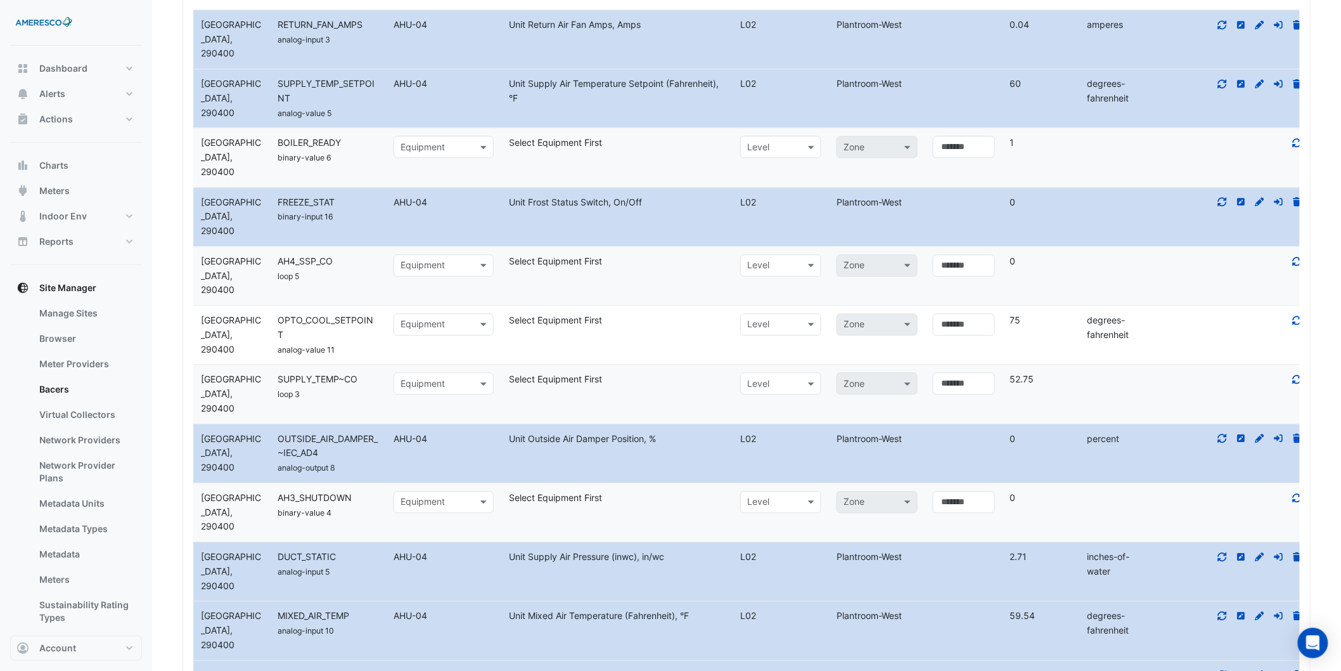
scroll to position [1126, 0]
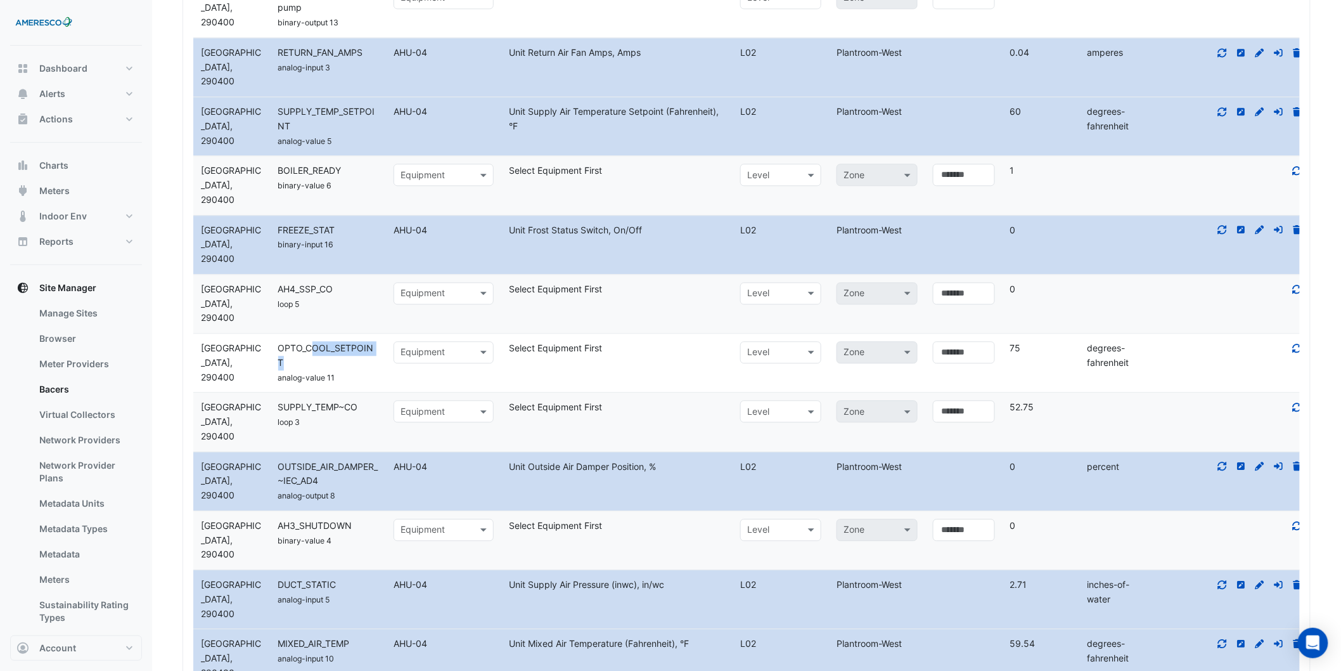
drag, startPoint x: 304, startPoint y: 360, endPoint x: 314, endPoint y: 349, distance: 14.8
click at [314, 349] on div "OPTO_COOL_SETPOINT" at bounding box center [328, 355] width 115 height 29
click at [312, 288] on span "AH4_SSP_CO" at bounding box center [305, 288] width 55 height 11
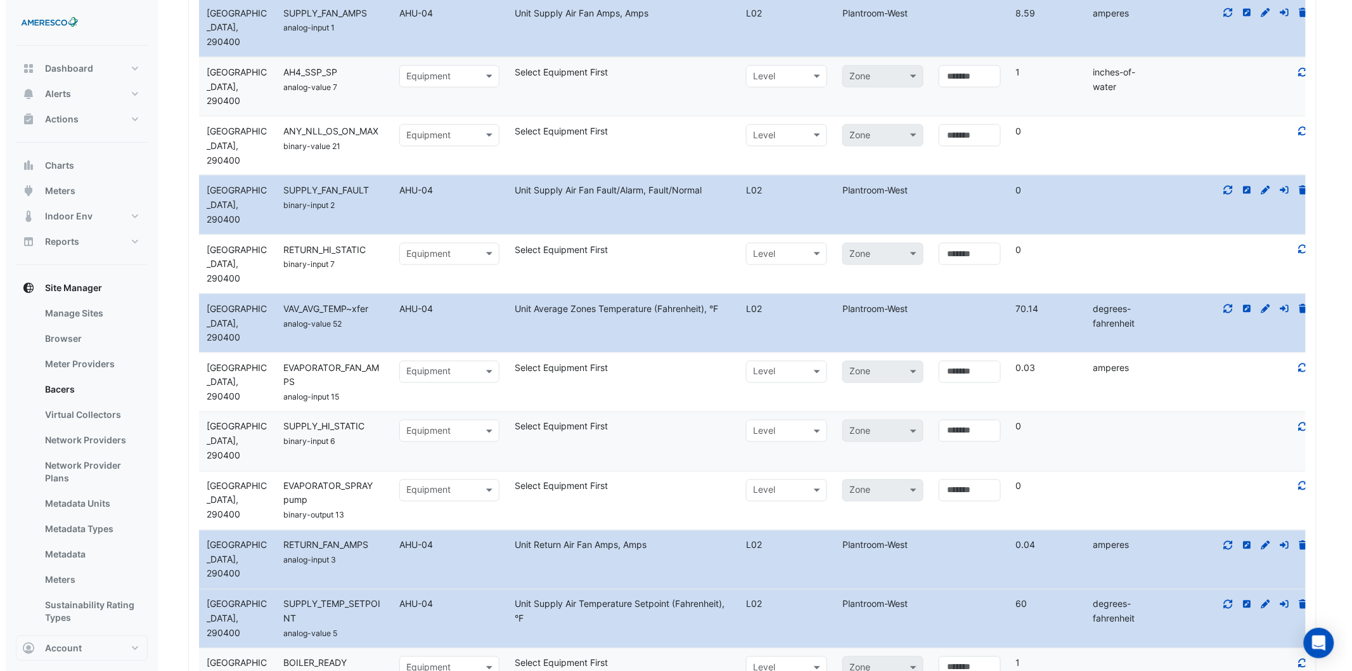
scroll to position [422, 0]
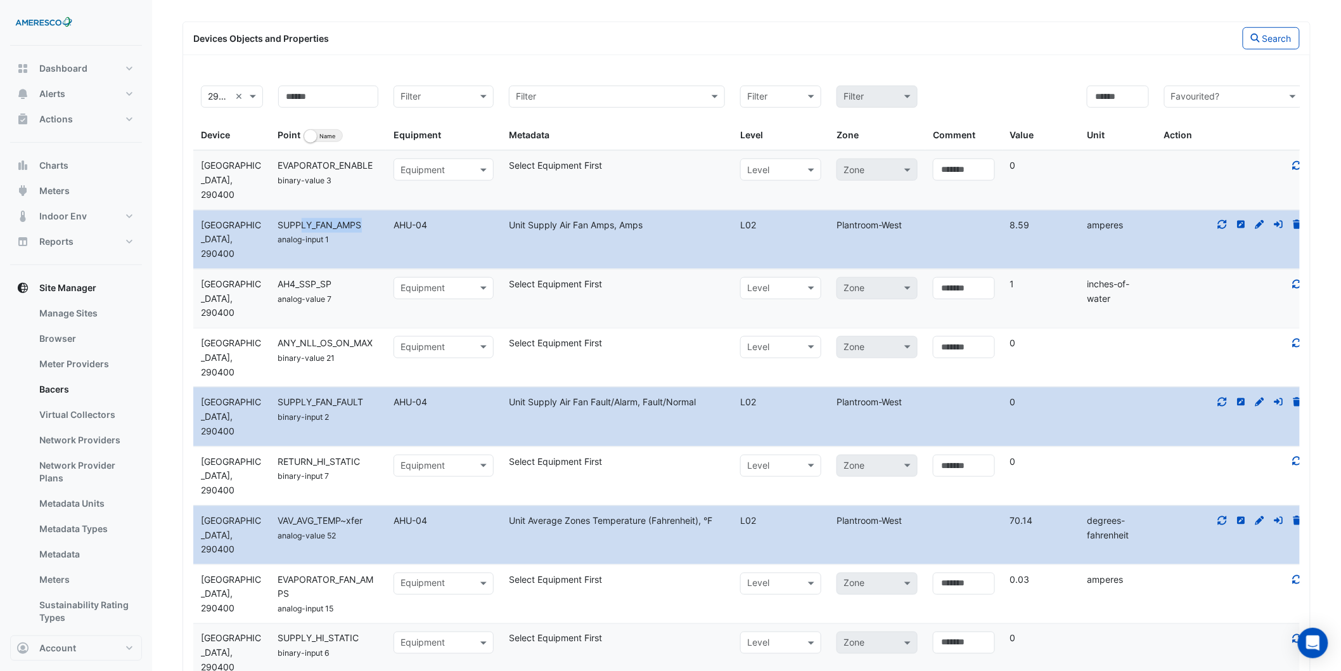
drag, startPoint x: 303, startPoint y: 229, endPoint x: 435, endPoint y: 228, distance: 131.8
click at [376, 229] on div "SUPPLY_FAN_AMPS" at bounding box center [328, 225] width 115 height 15
drag, startPoint x: 541, startPoint y: 227, endPoint x: 639, endPoint y: 228, distance: 98.2
click at [639, 228] on div "Unit Supply Air Fan Amps, Amps" at bounding box center [616, 225] width 231 height 15
click at [326, 284] on span "AH4_SSP_SP" at bounding box center [305, 283] width 54 height 11
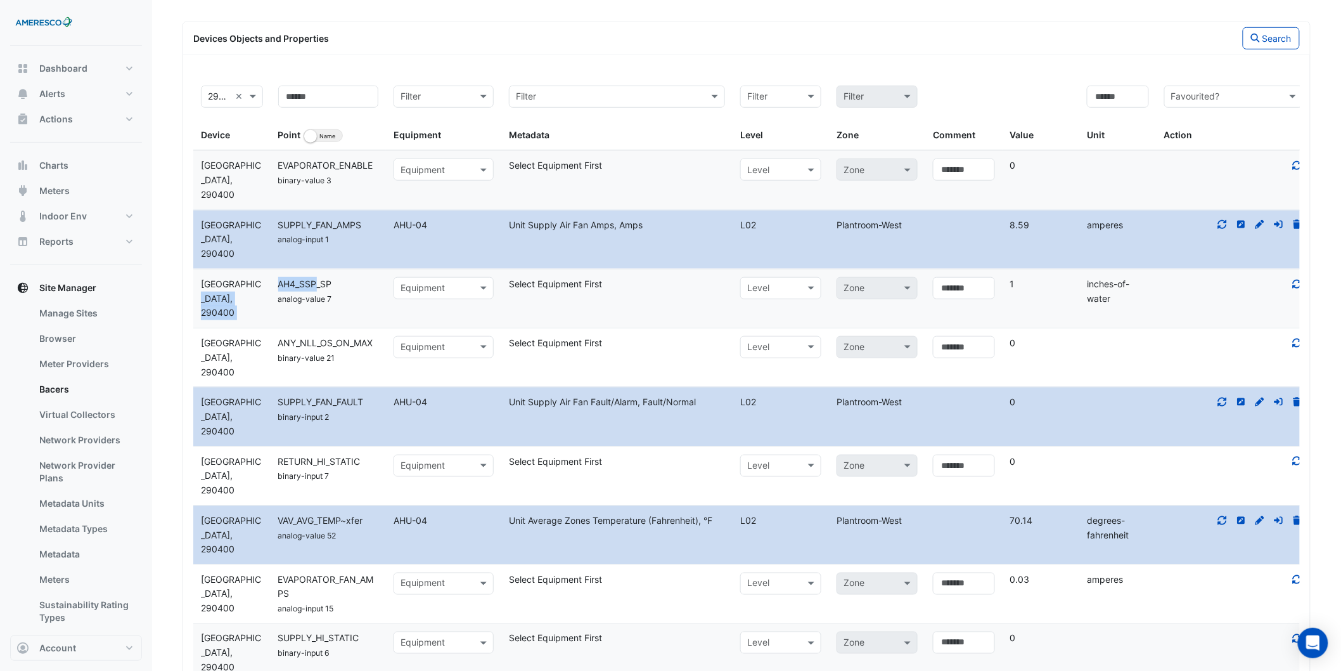
drag, startPoint x: 269, startPoint y: 284, endPoint x: 315, endPoint y: 281, distance: 46.4
click at [315, 281] on div "Device Forest Park AHU4, 290400 Name AH4_SSP_SP analog-value 7 Select equipment…" at bounding box center [751, 298] width 1117 height 58
click at [315, 281] on span "AH4_SSP_SP" at bounding box center [305, 283] width 54 height 11
click at [344, 280] on div "AH4_SSP_SP" at bounding box center [328, 284] width 115 height 15
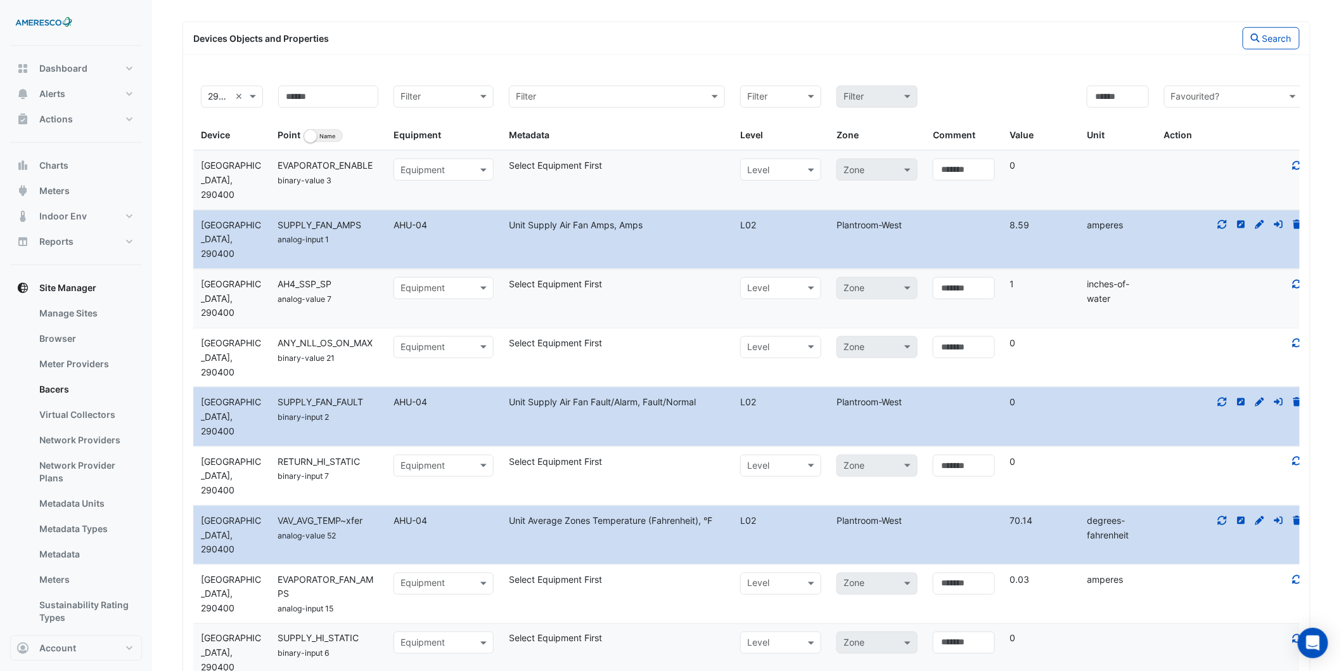
click at [444, 295] on input "text" at bounding box center [431, 288] width 61 height 15
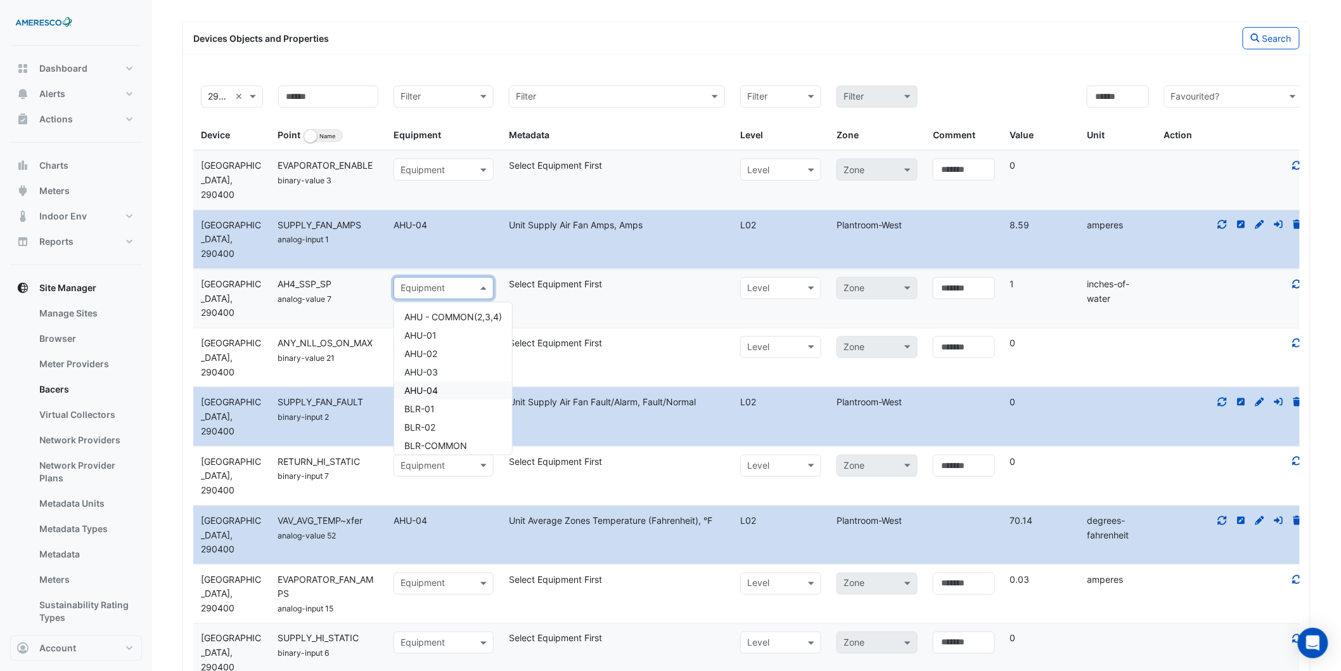
click at [460, 387] on div "AHU-04" at bounding box center [453, 390] width 118 height 18
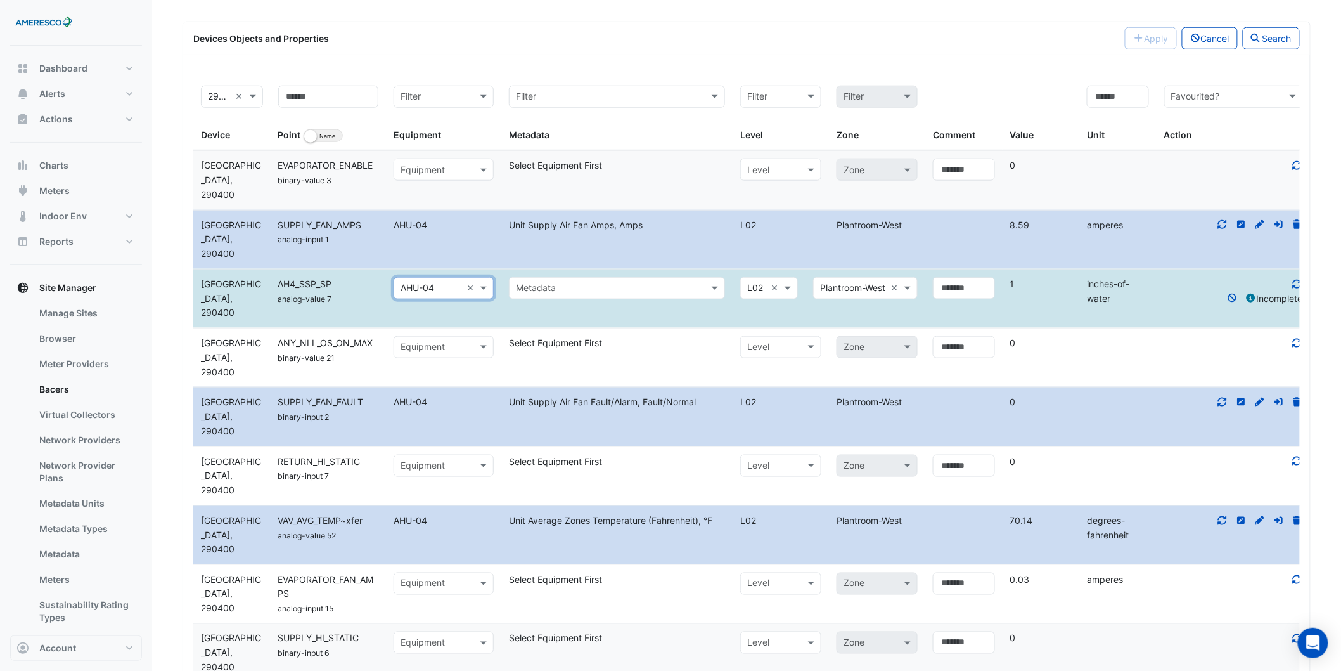
click at [556, 296] on div "Metadata" at bounding box center [617, 288] width 216 height 22
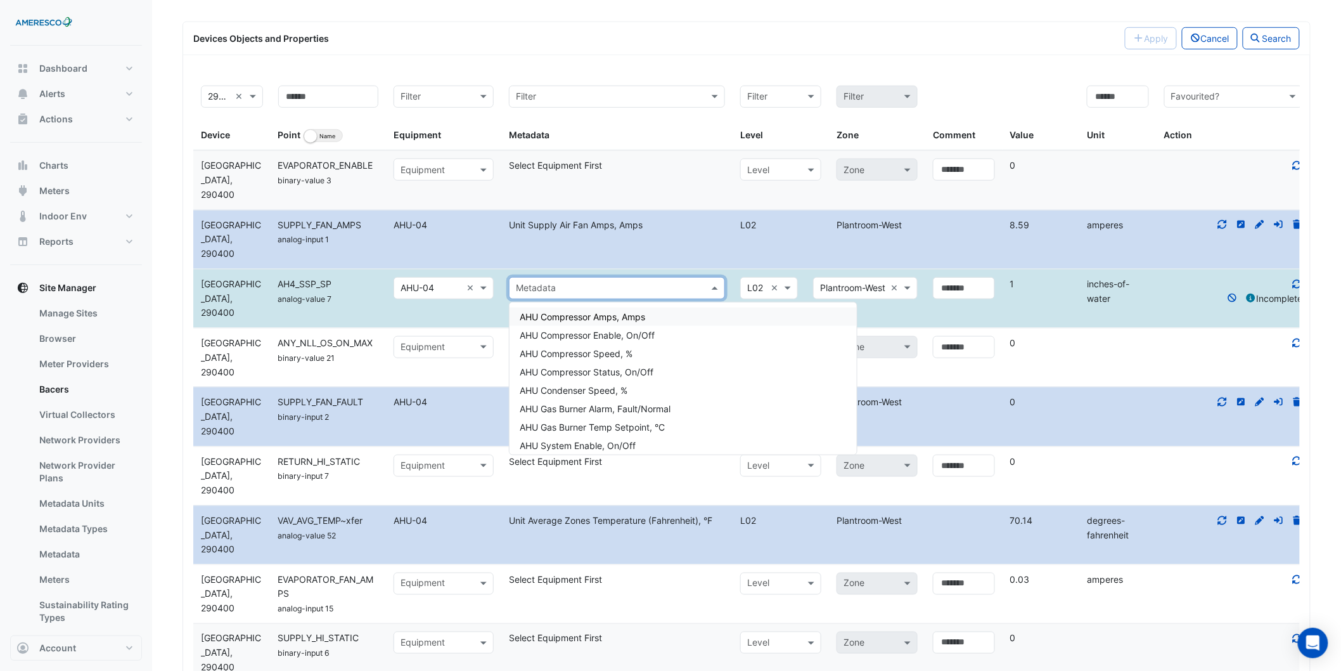
type input "*"
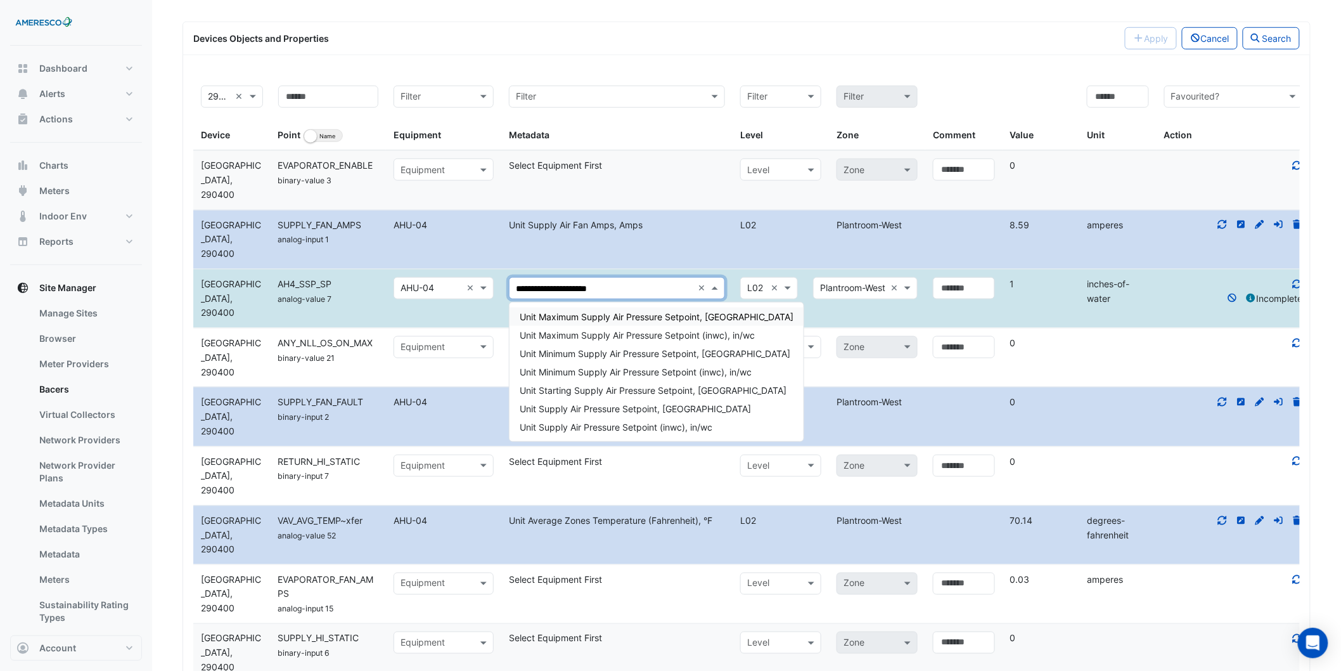
type input "**********"
drag, startPoint x: 635, startPoint y: 421, endPoint x: 660, endPoint y: 406, distance: 29.9
click at [635, 421] on span "Unit Supply Air Pressure Setpoint (inwc), in/wc" at bounding box center [616, 426] width 193 height 11
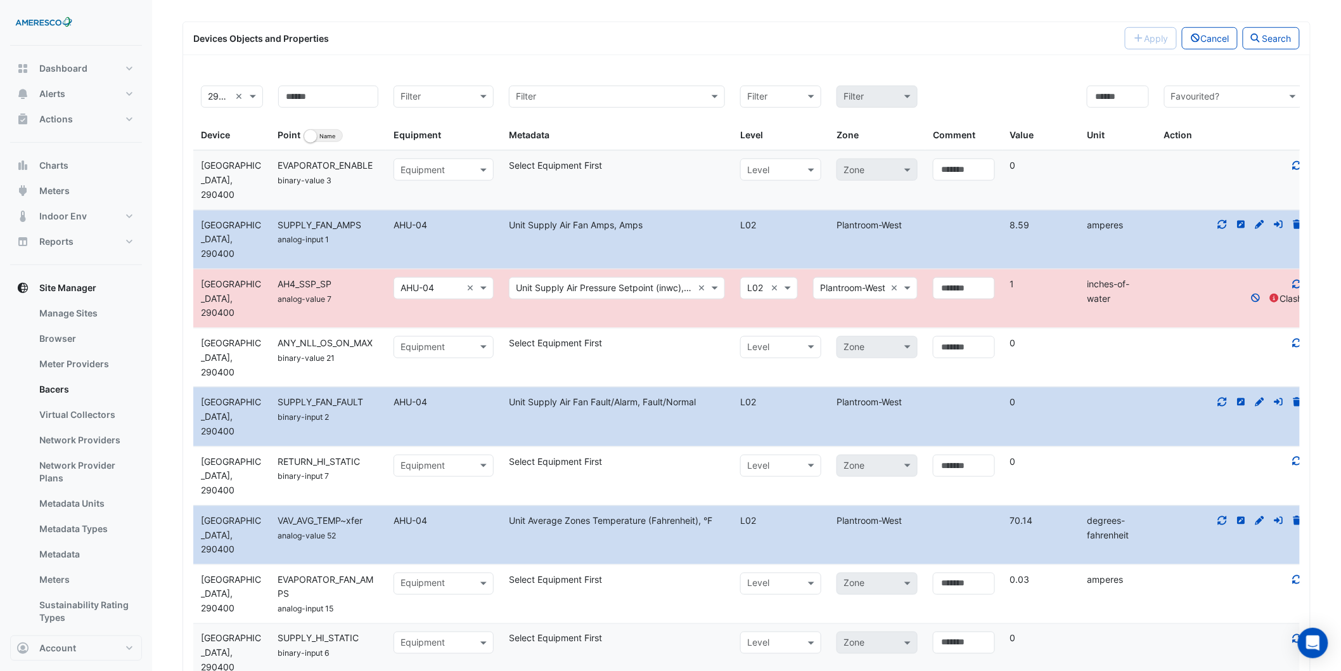
drag, startPoint x: 1118, startPoint y: 299, endPoint x: 750, endPoint y: 271, distance: 368.6
click at [901, 286] on div "Device Forest Park AHU4, 290400 Name AH4_SSP_SP analog-value 7 Select equipment…" at bounding box center [751, 298] width 1117 height 58
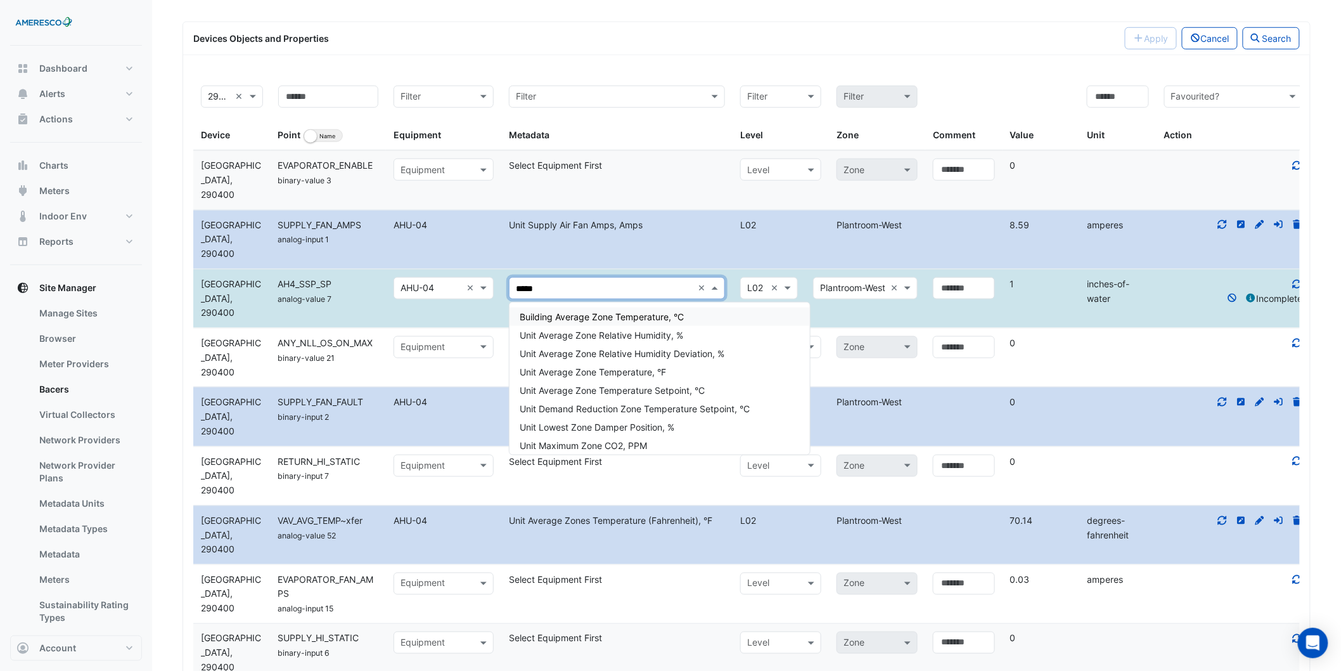
type input "******"
click at [667, 408] on span "Unit Zone Pressure Setpoint (inwc), in/wc" at bounding box center [605, 408] width 171 height 11
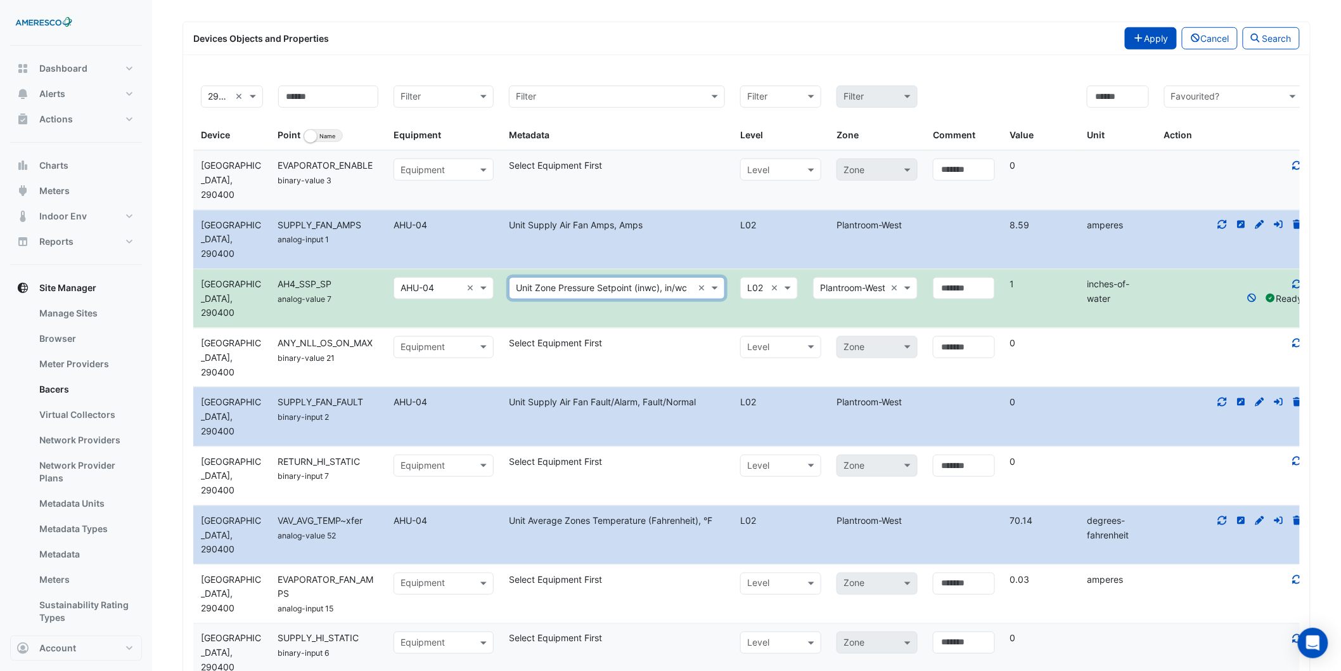
click at [901, 40] on button "Apply" at bounding box center [1151, 38] width 52 height 22
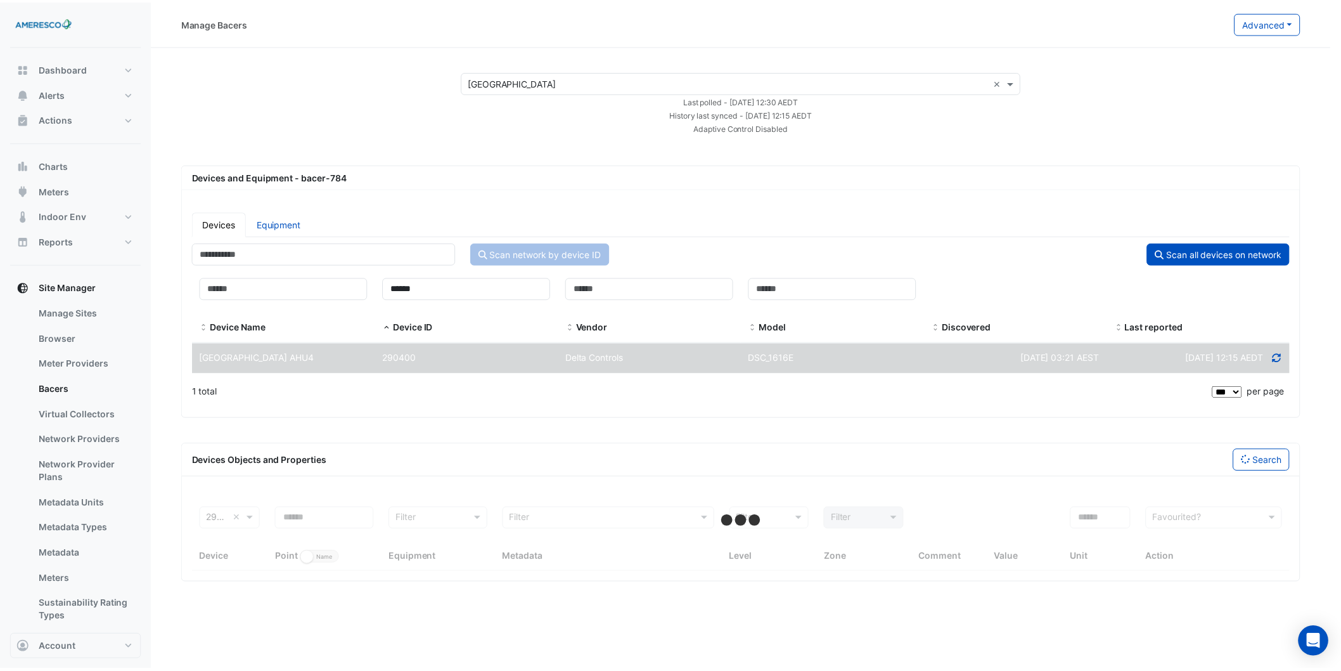
scroll to position [0, 0]
select select "***"
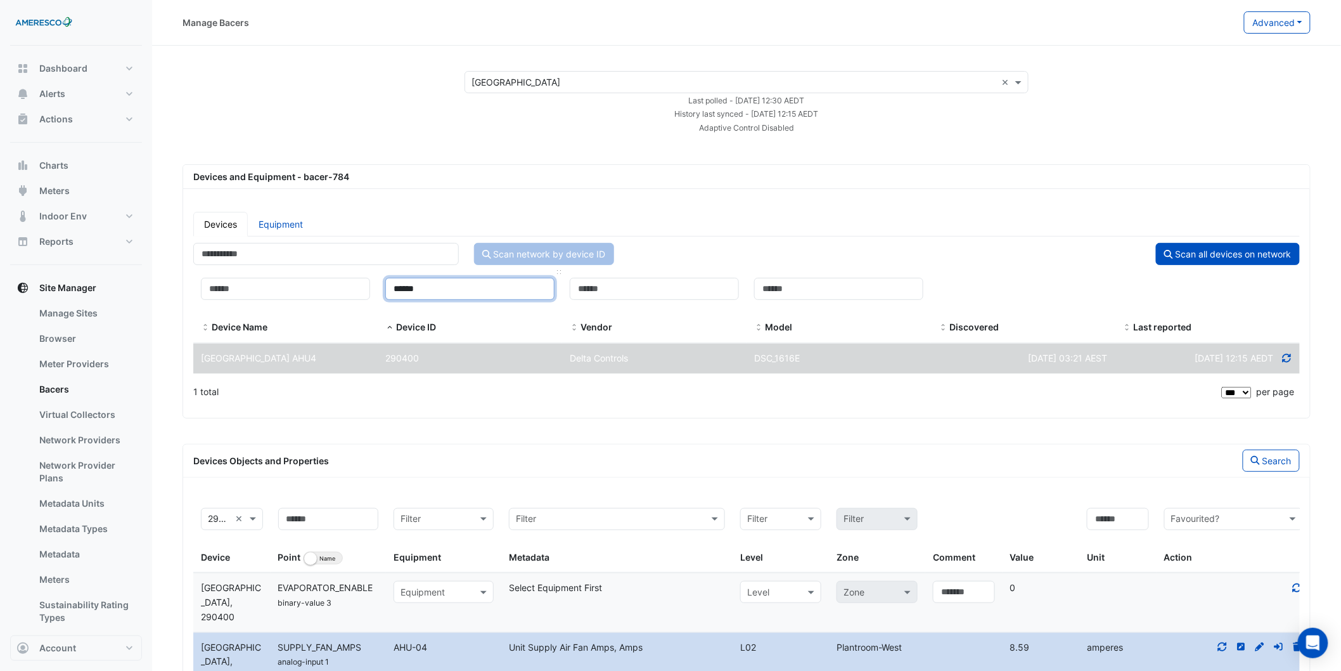
click at [476, 278] on input "******" at bounding box center [469, 289] width 169 height 22
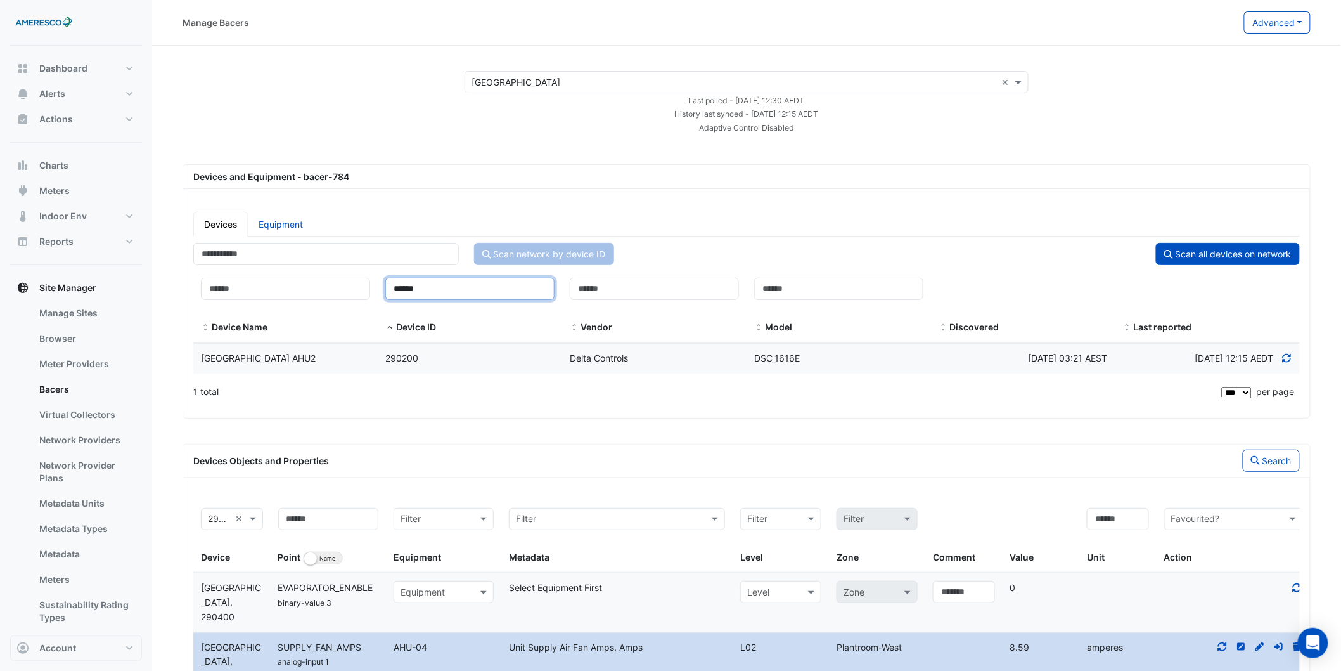
type input "******"
click at [470, 365] on datatable-body-cell "Device ID 290200" at bounding box center [470, 358] width 184 height 30
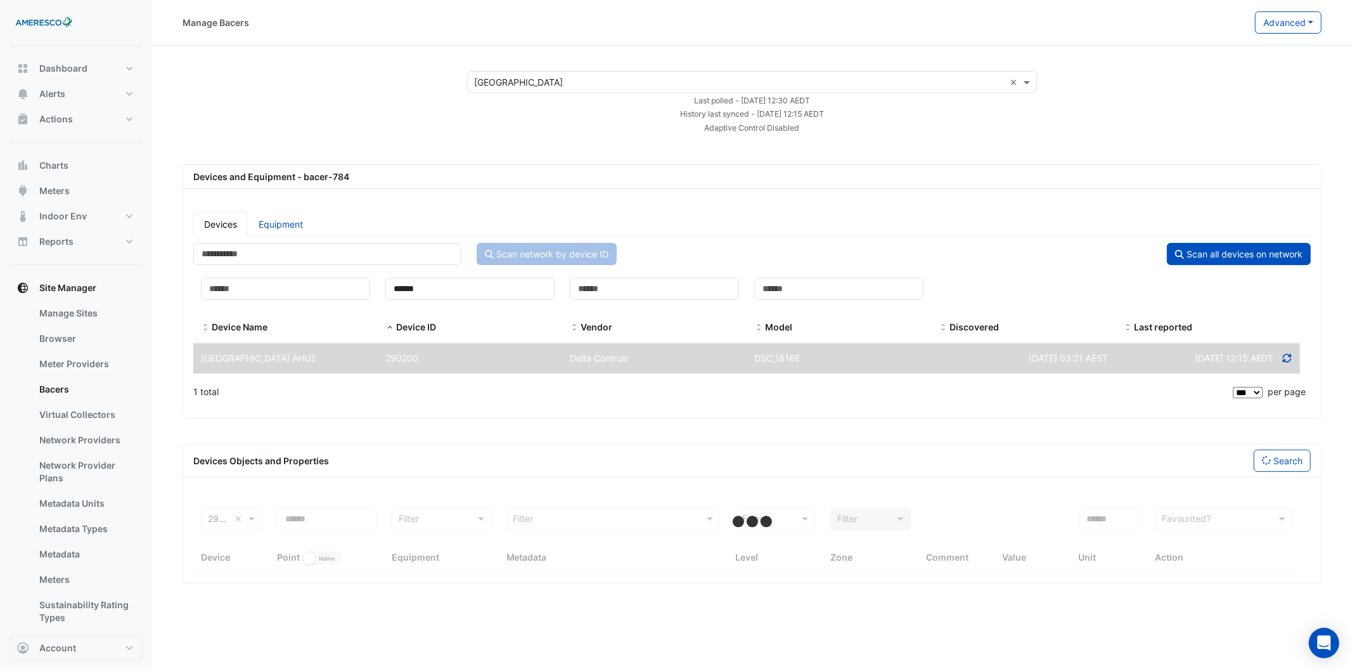
select select "***"
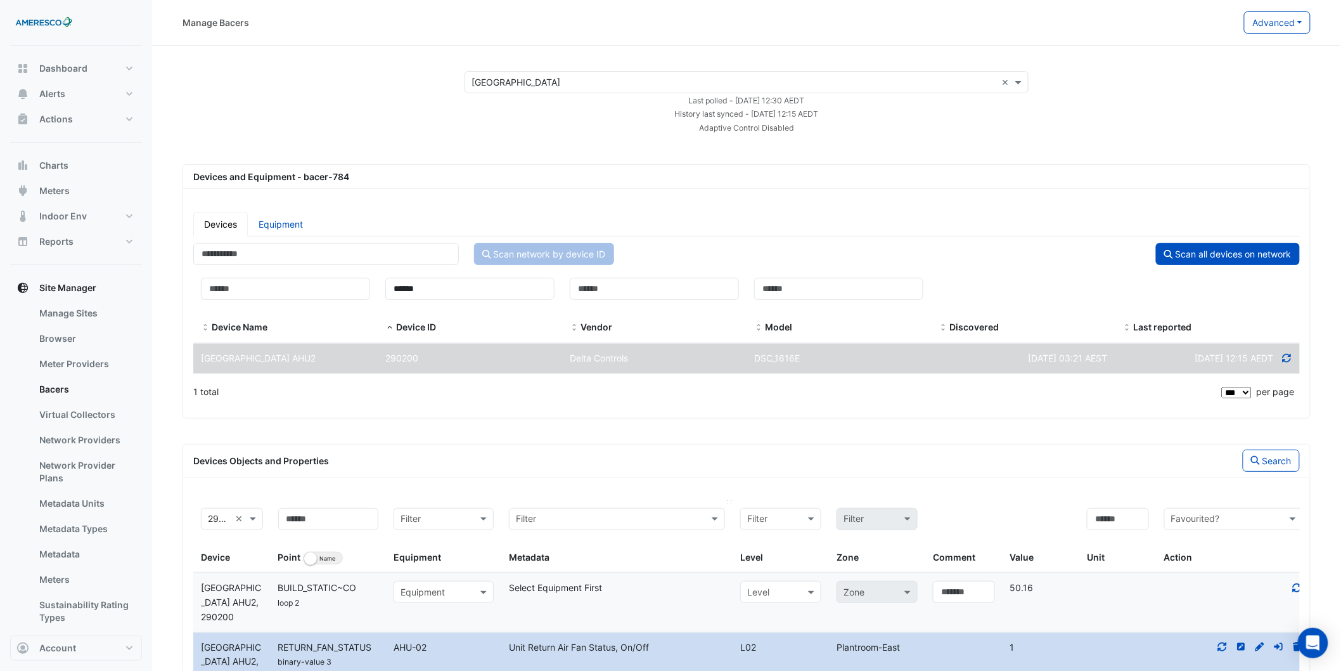
scroll to position [281, 0]
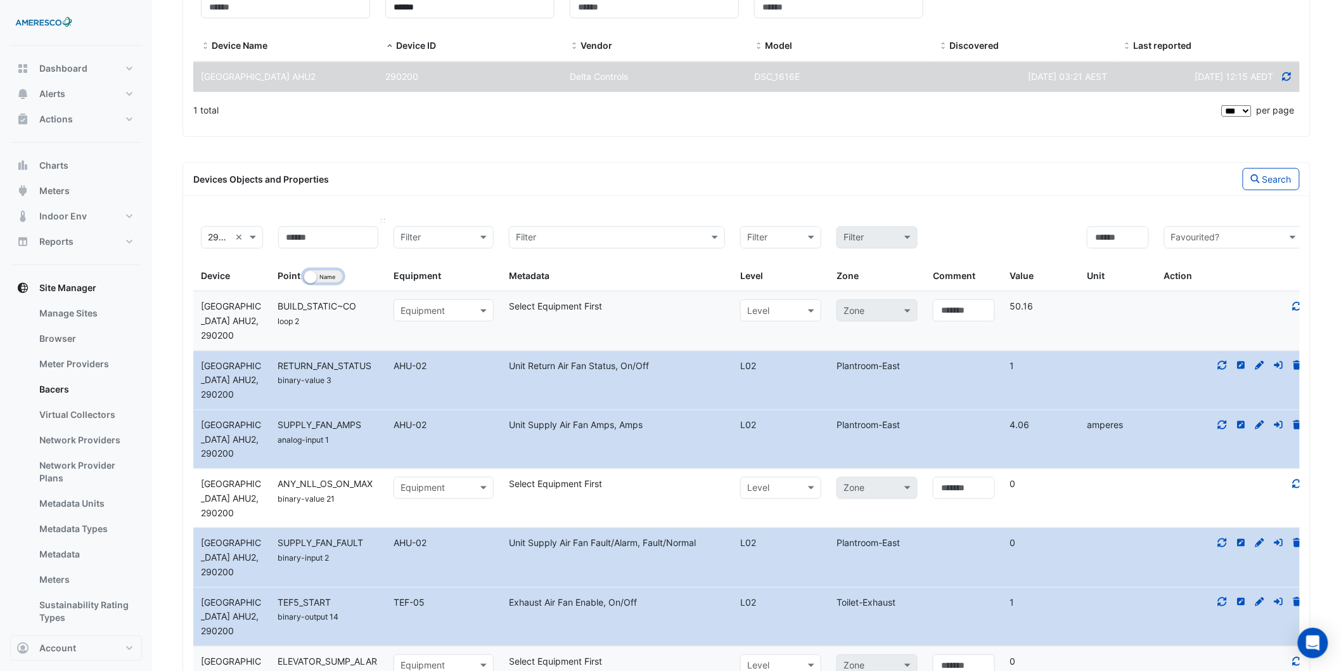
click at [331, 276] on button "Identifier Name" at bounding box center [323, 276] width 39 height 13
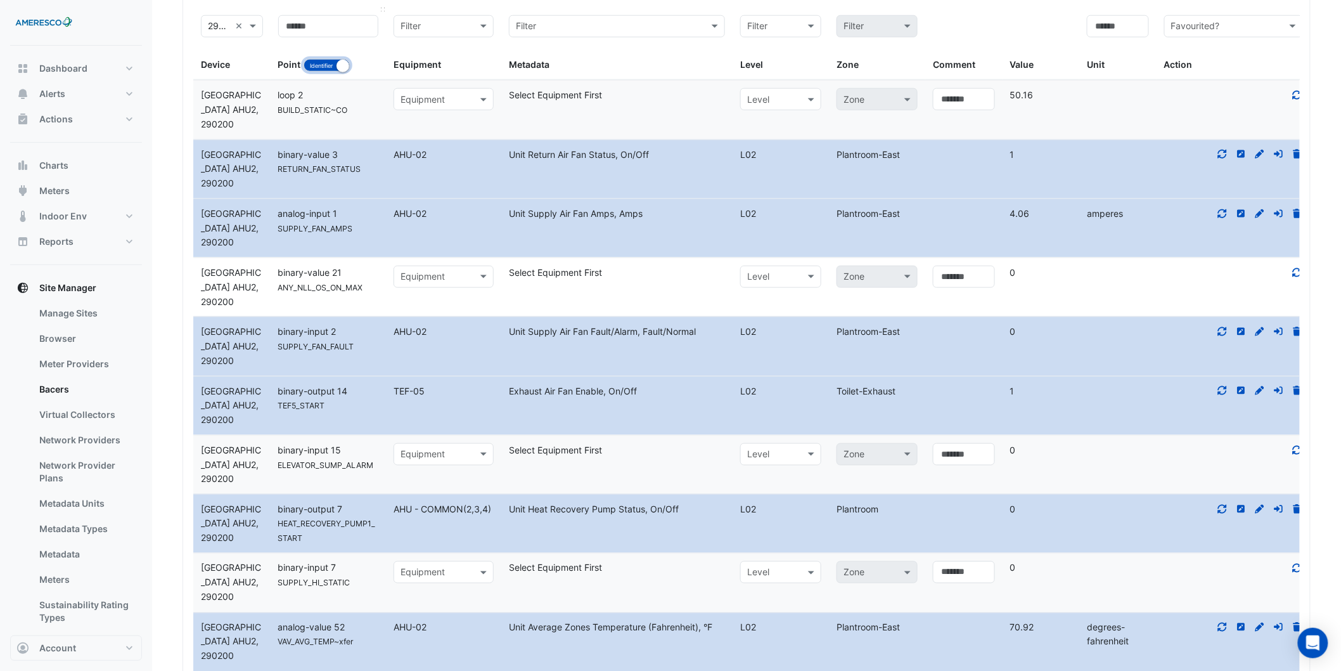
click at [337, 63] on small "button" at bounding box center [343, 66] width 13 height 13
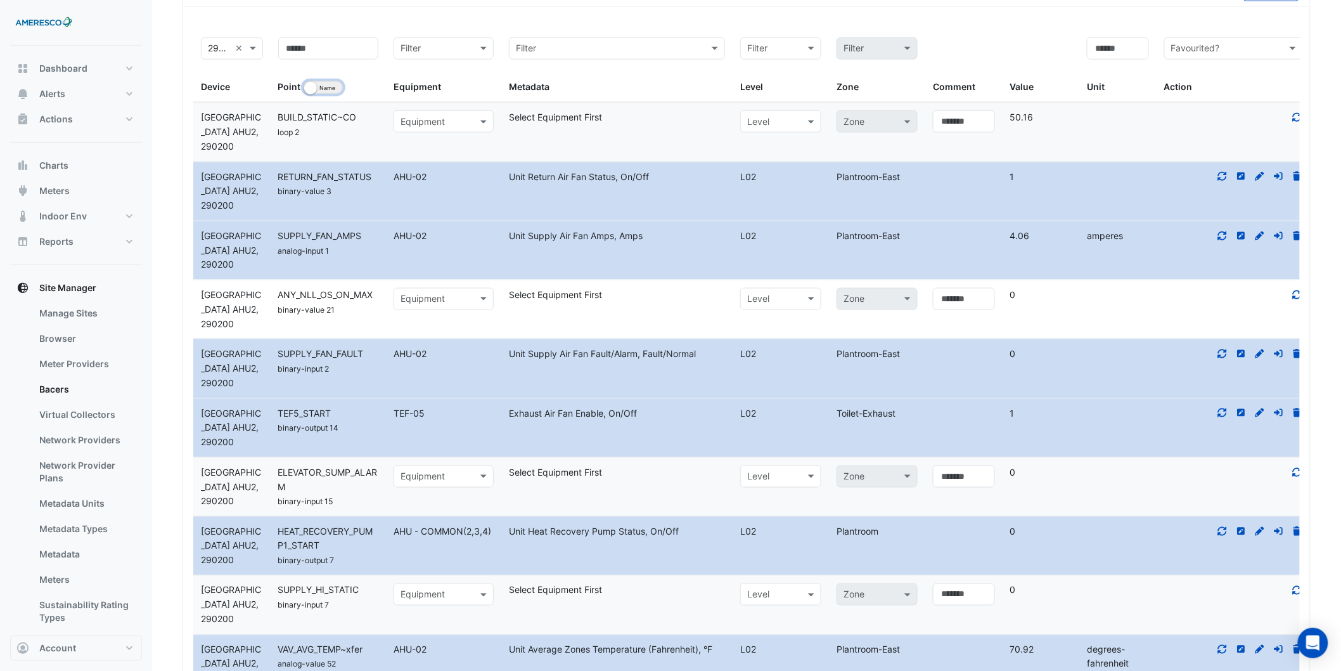
scroll to position [48, 0]
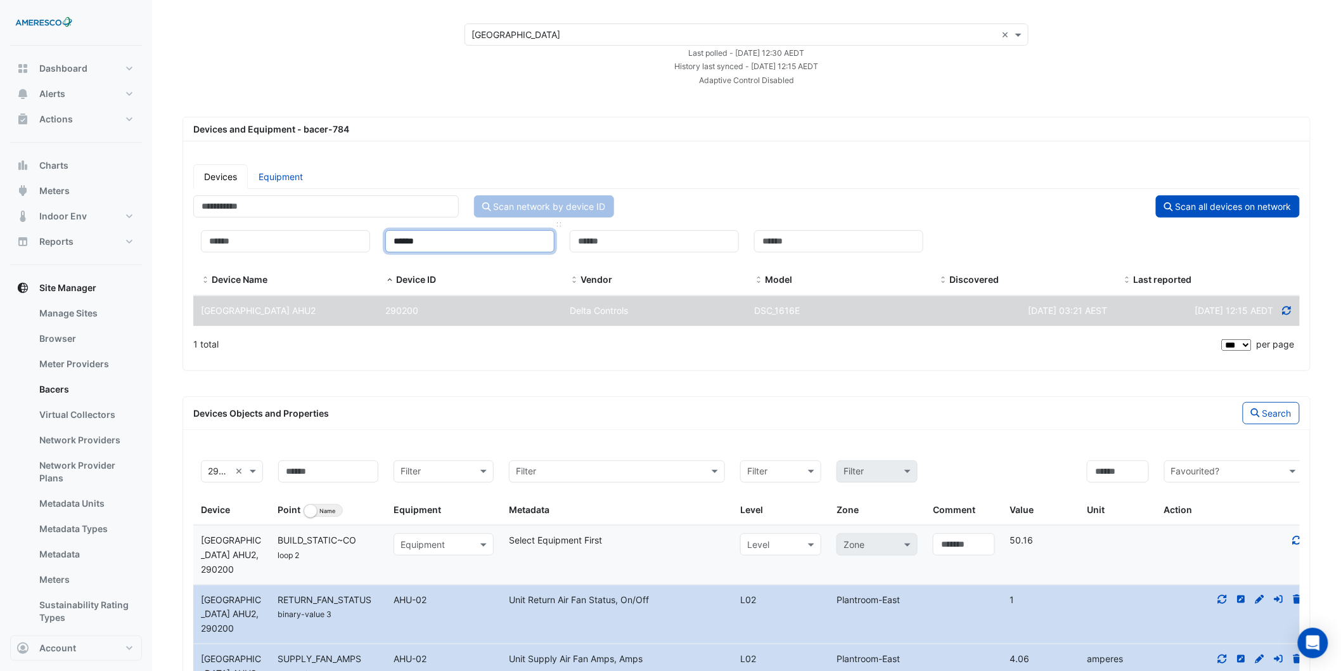
click at [463, 239] on input "******" at bounding box center [469, 241] width 169 height 22
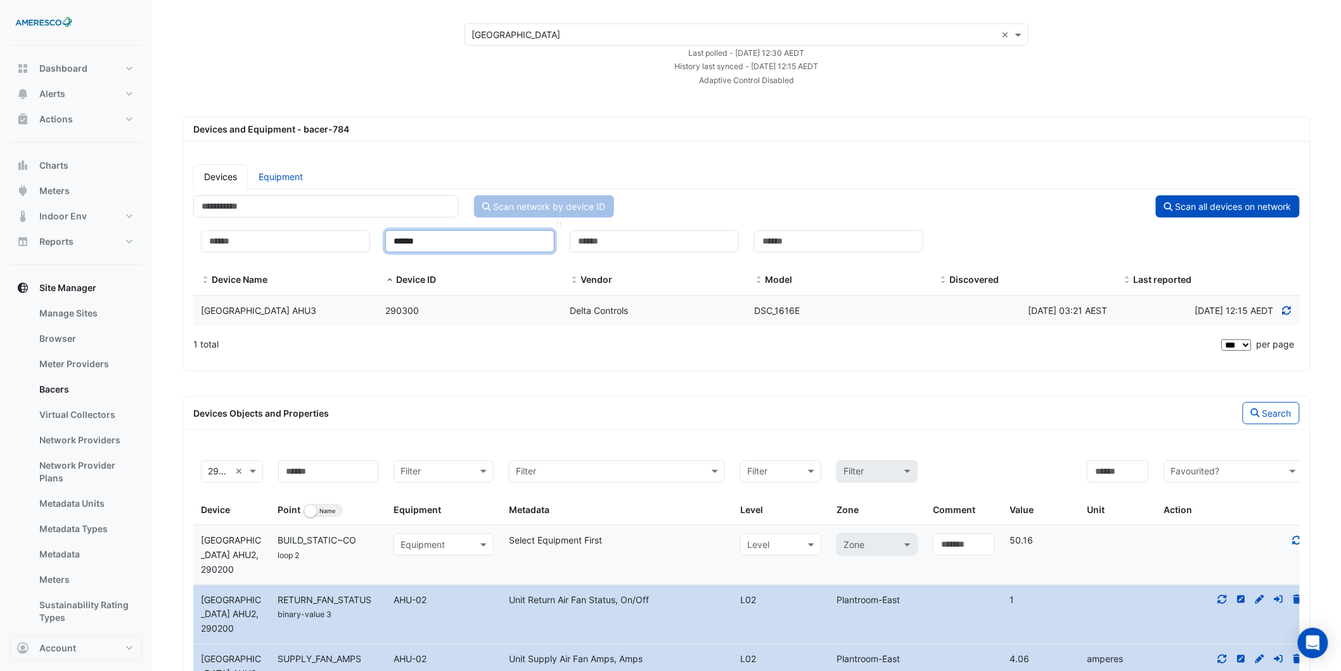
type input "******"
click at [726, 307] on div "Delta Controls" at bounding box center [654, 311] width 184 height 15
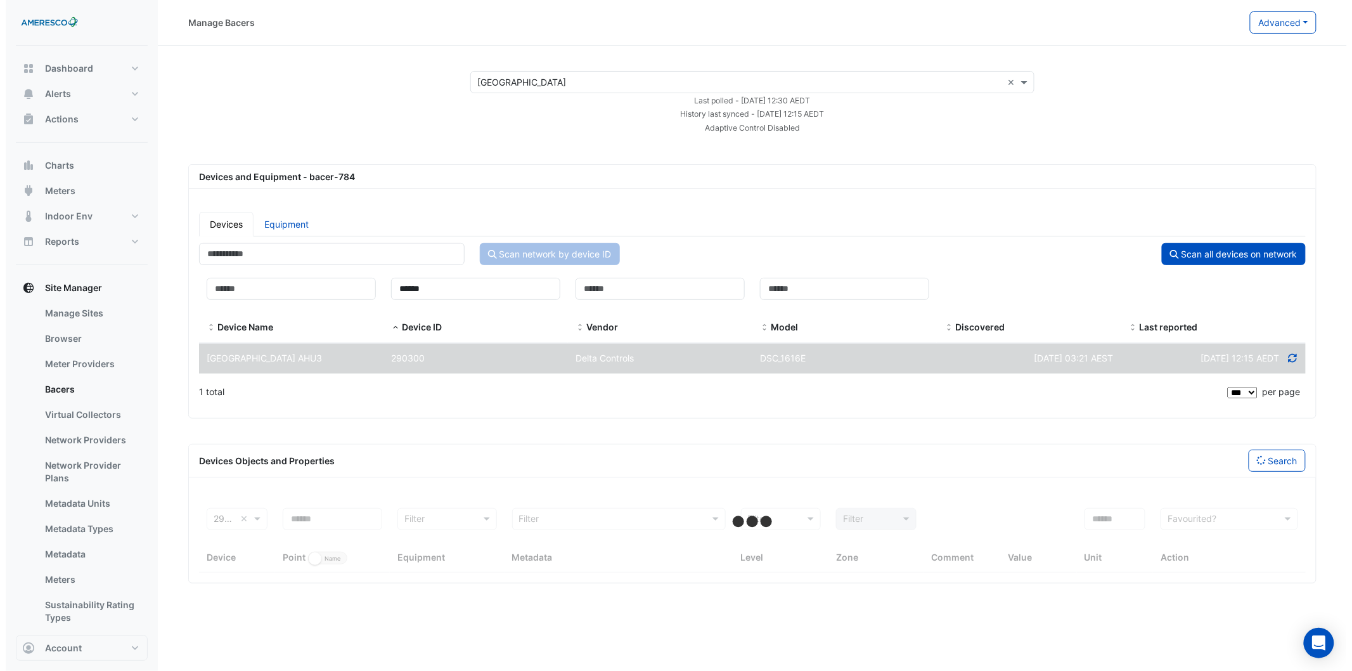
scroll to position [0, 0]
select select "***"
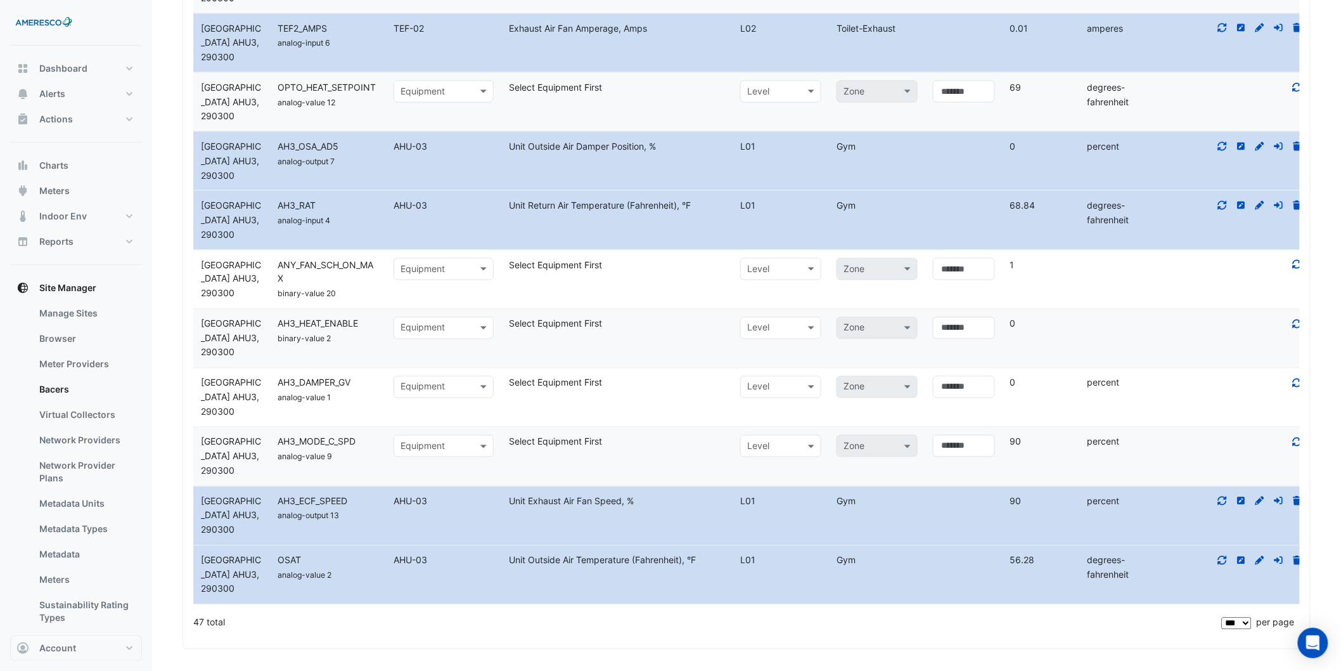
scroll to position [2752, 0]
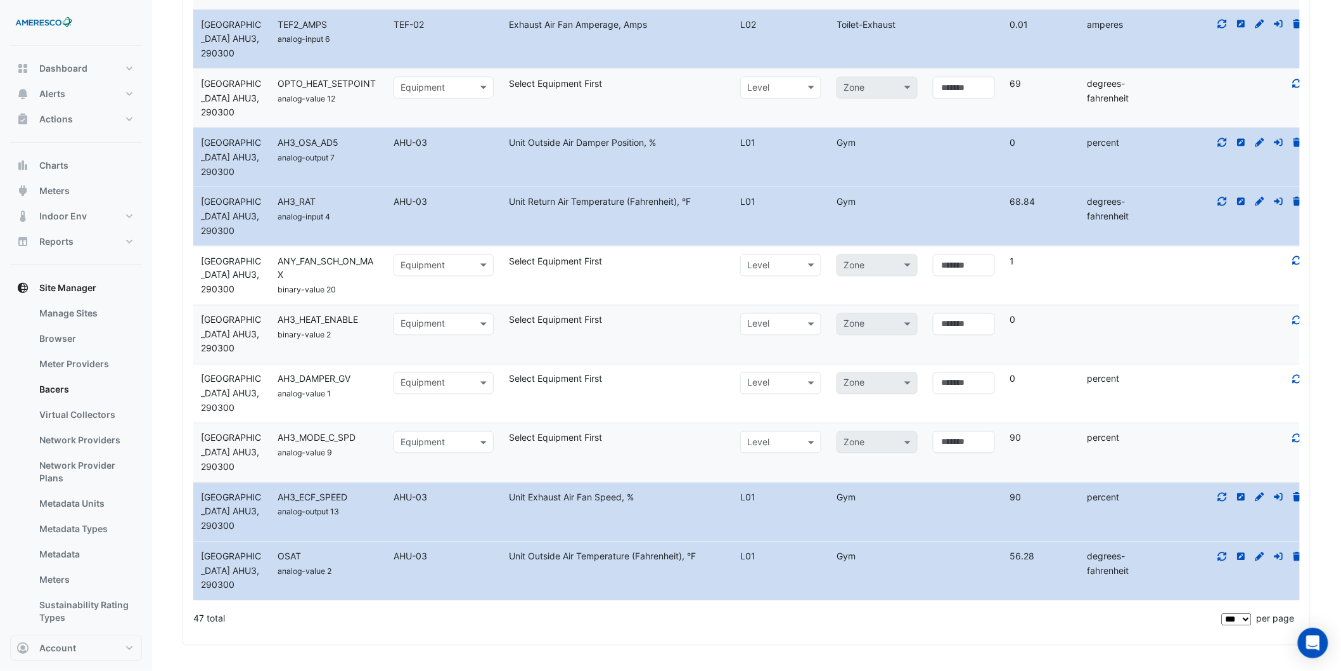
click at [901, 473] on icon at bounding box center [1222, 556] width 11 height 9
click at [901, 473] on icon at bounding box center [1222, 496] width 11 height 9
click at [901, 201] on icon at bounding box center [1222, 201] width 11 height 9
click at [901, 138] on icon at bounding box center [1222, 142] width 11 height 9
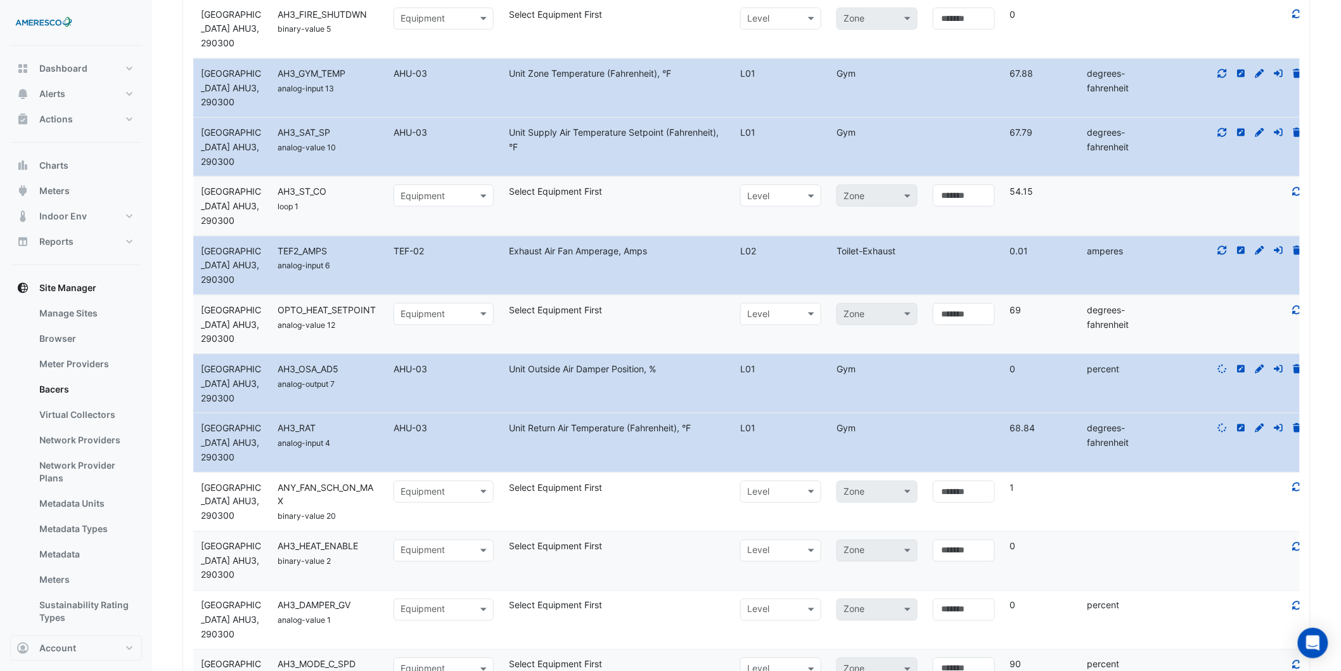
scroll to position [2470, 0]
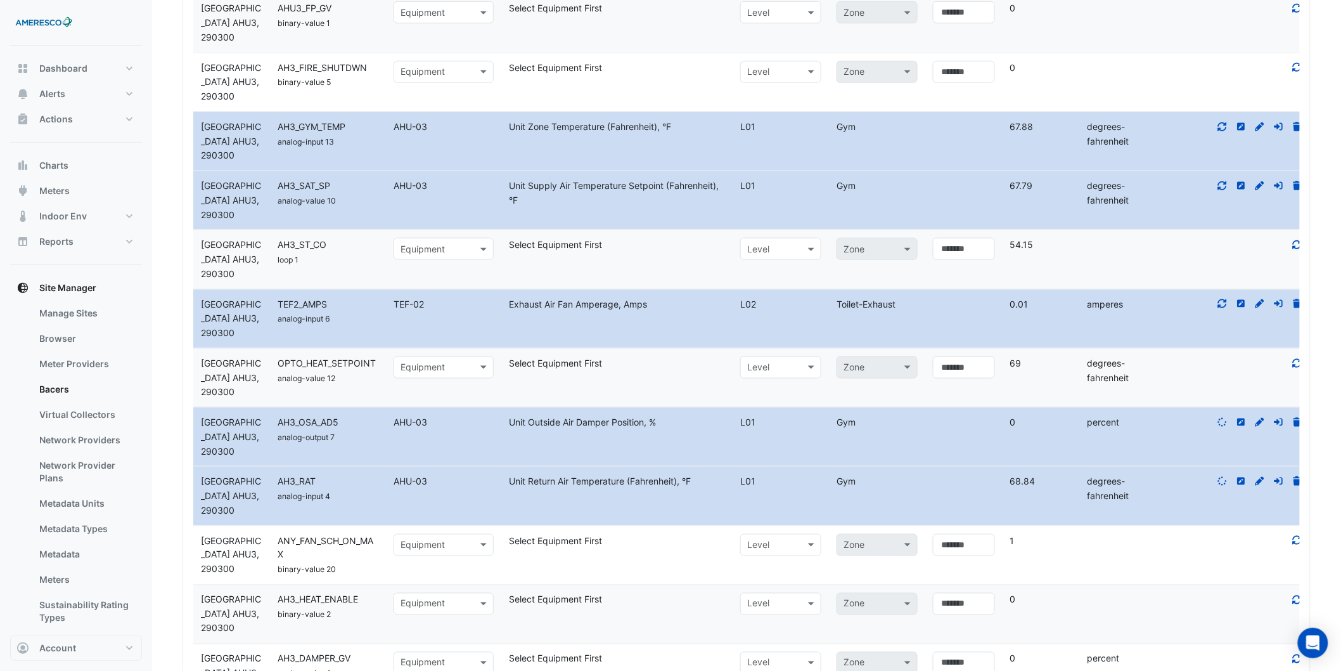
click at [901, 301] on icon at bounding box center [1222, 303] width 11 height 9
drag, startPoint x: 1221, startPoint y: 182, endPoint x: 1223, endPoint y: 139, distance: 42.5
click at [901, 181] on div at bounding box center [1234, 186] width 154 height 15
click at [901, 138] on datatable-body-cell "Action" at bounding box center [1234, 141] width 154 height 58
click at [901, 122] on fa-icon at bounding box center [1222, 126] width 11 height 11
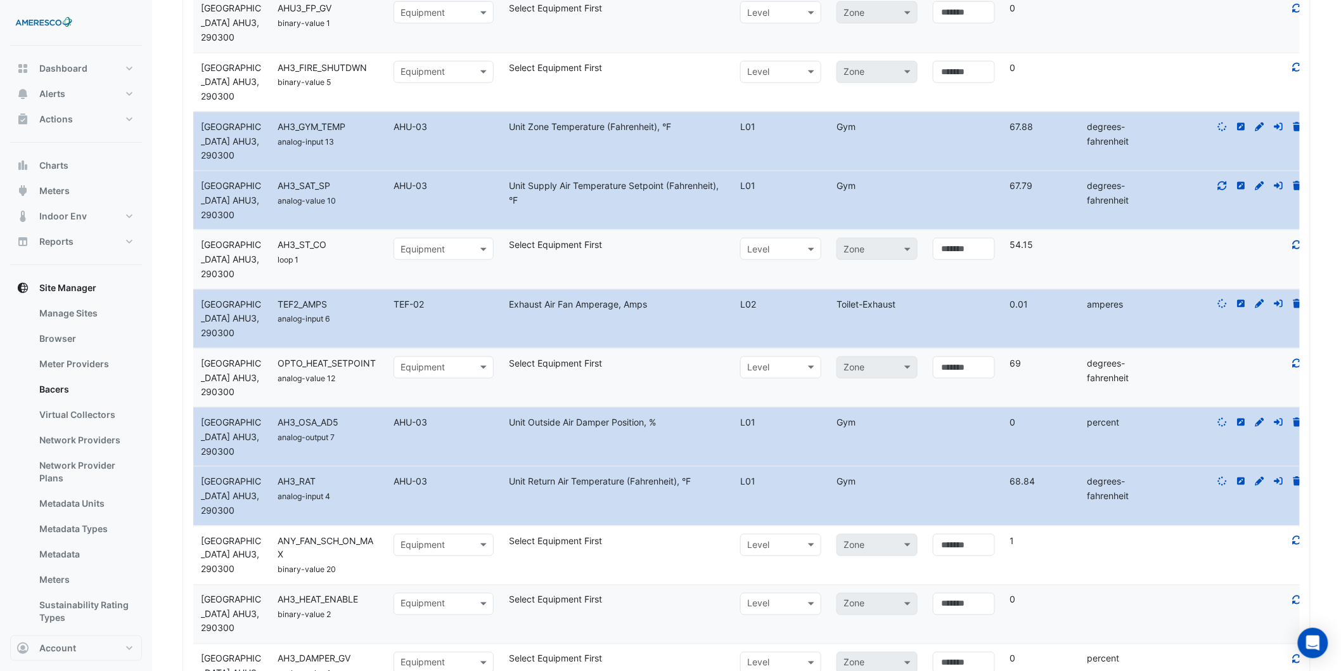
click at [901, 191] on div at bounding box center [1234, 186] width 154 height 15
click at [901, 184] on icon at bounding box center [1222, 185] width 9 height 9
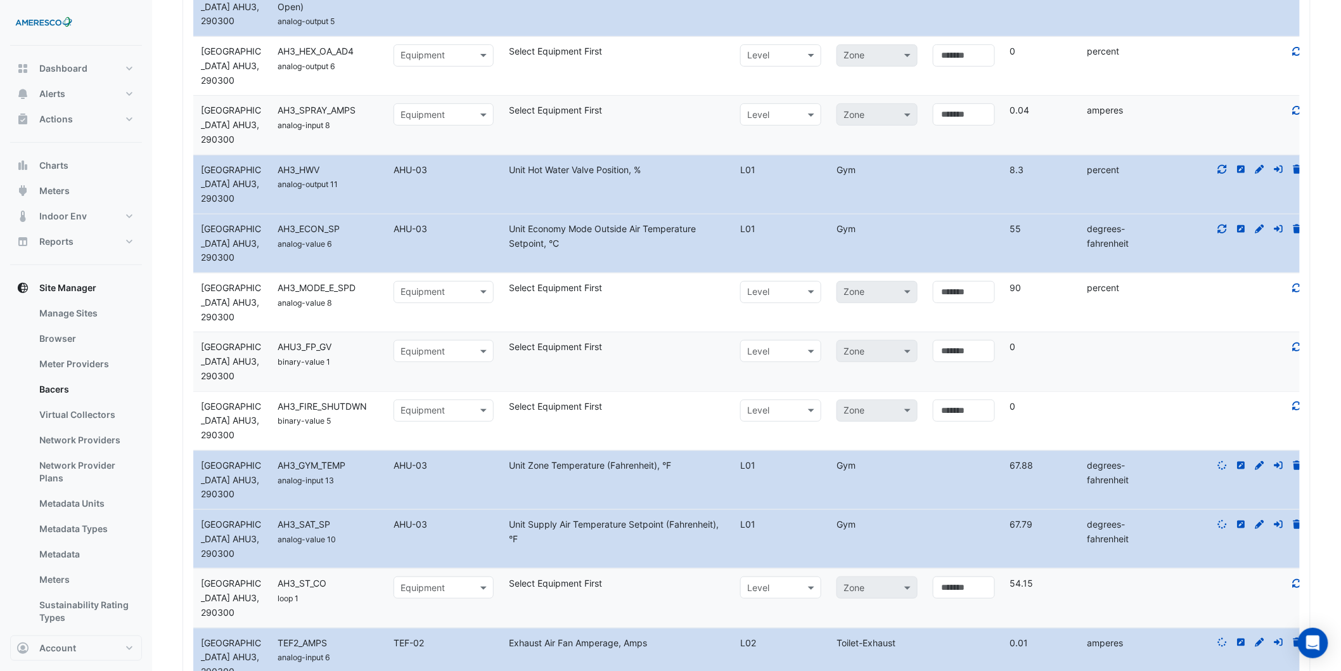
scroll to position [2119, 0]
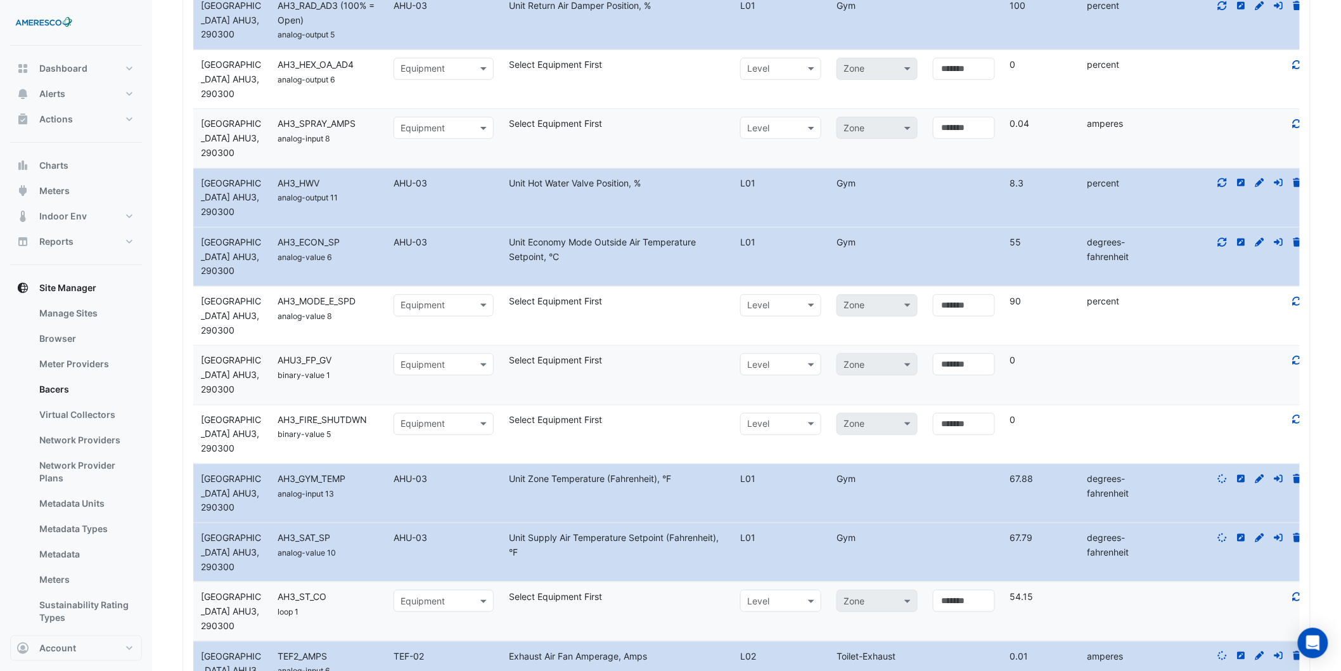
click at [901, 248] on div at bounding box center [1234, 242] width 154 height 15
click at [901, 244] on icon at bounding box center [1222, 242] width 11 height 9
click at [901, 183] on icon at bounding box center [1222, 182] width 11 height 9
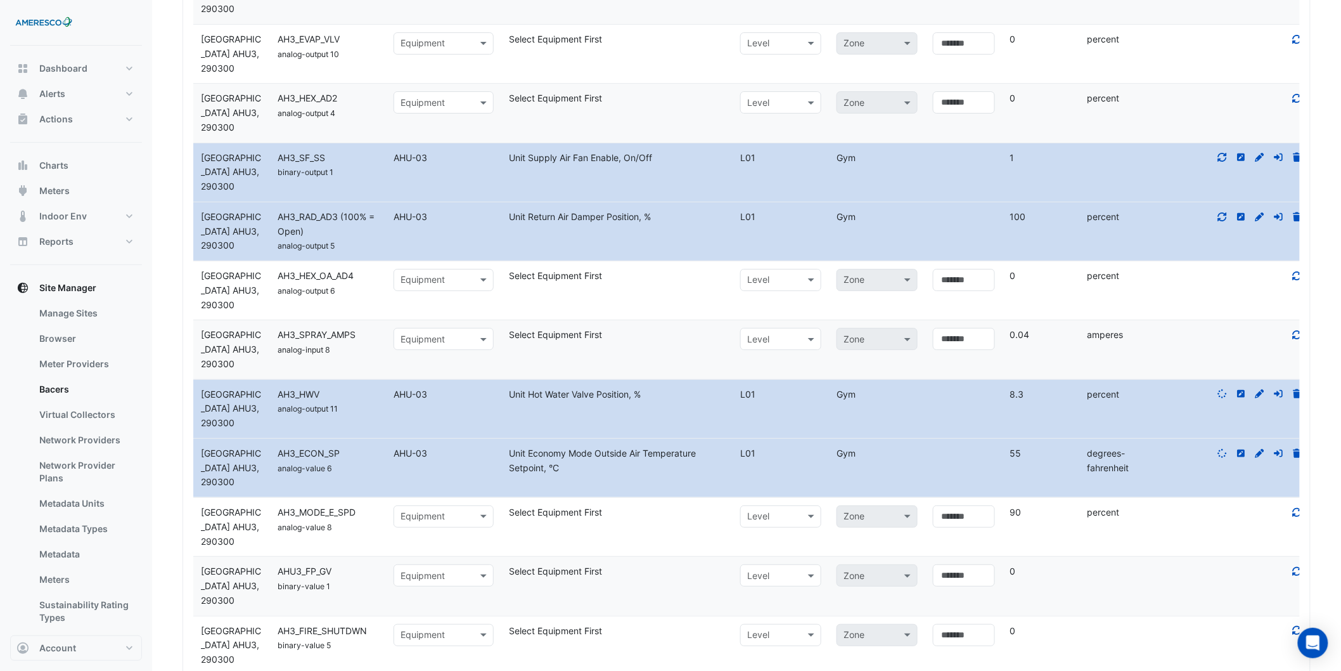
click at [901, 213] on icon at bounding box center [1222, 216] width 11 height 9
click at [901, 157] on icon at bounding box center [1222, 157] width 11 height 9
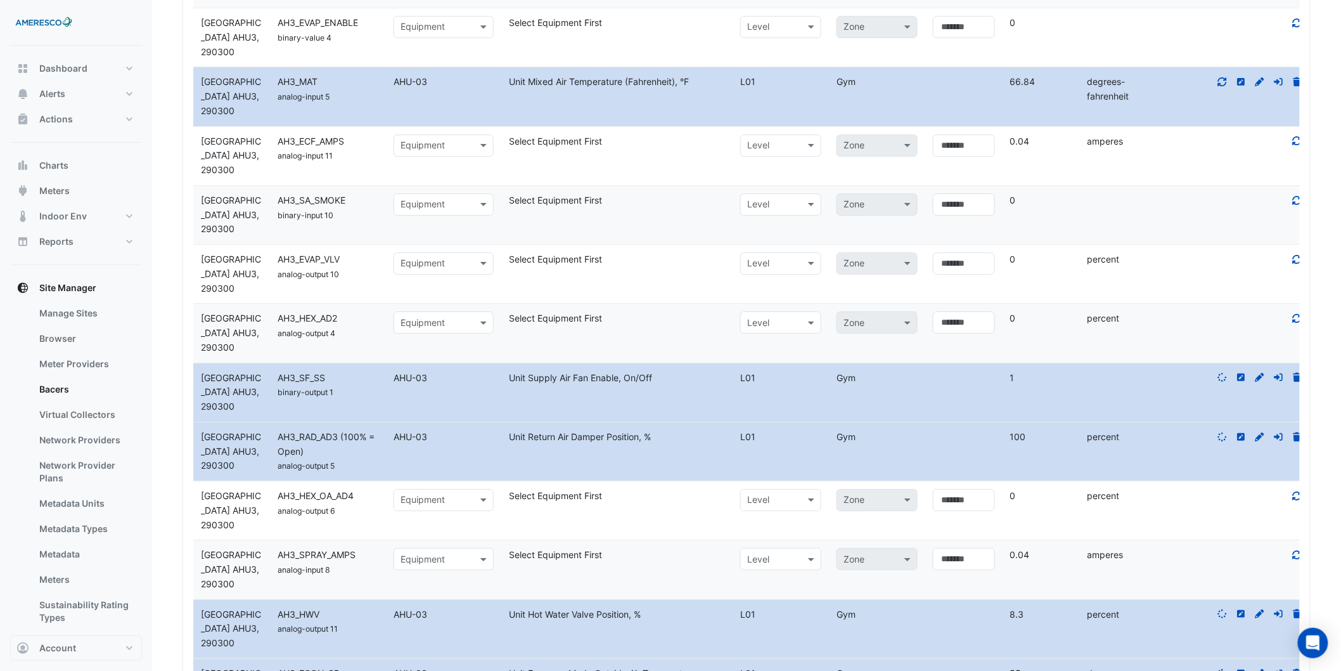
scroll to position [1555, 0]
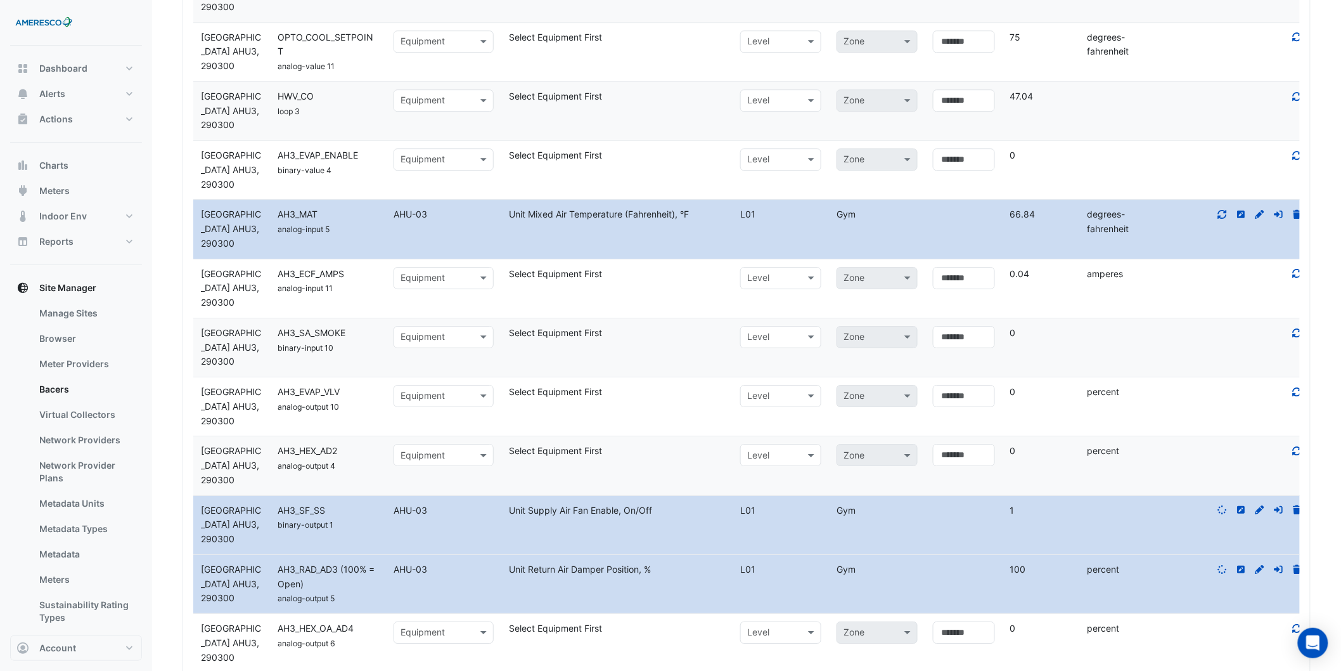
click at [901, 217] on icon at bounding box center [1222, 214] width 11 height 9
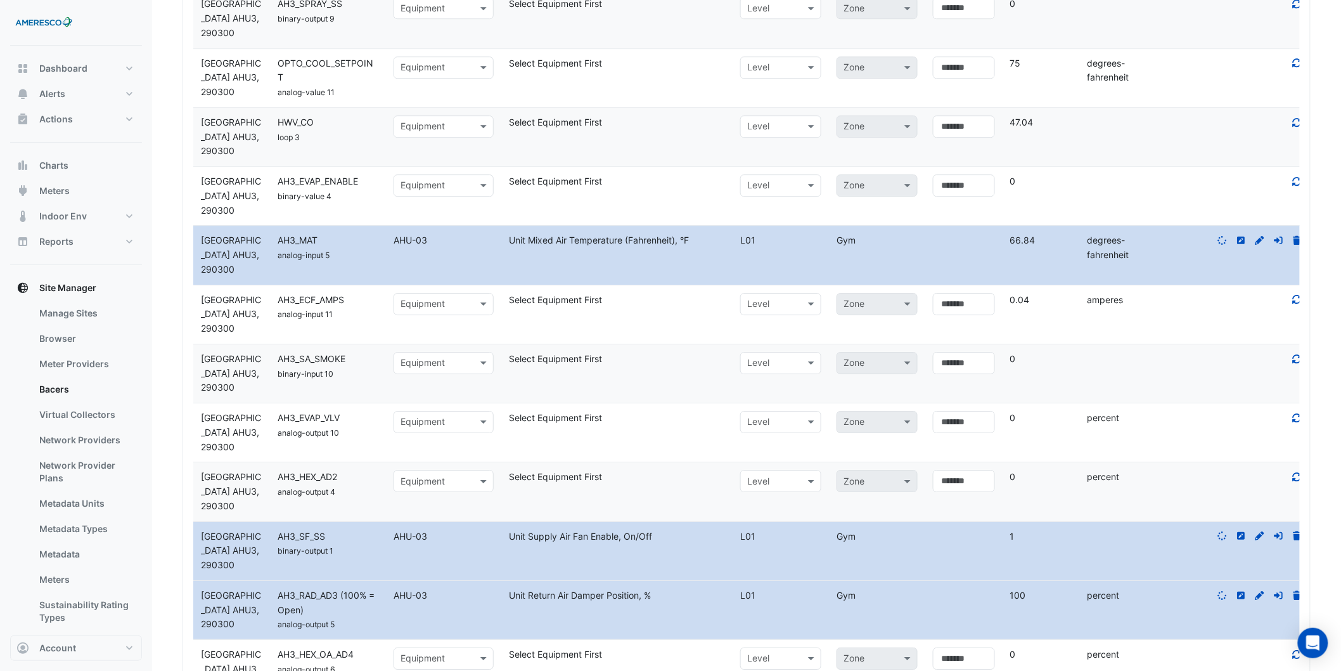
scroll to position [1203, 0]
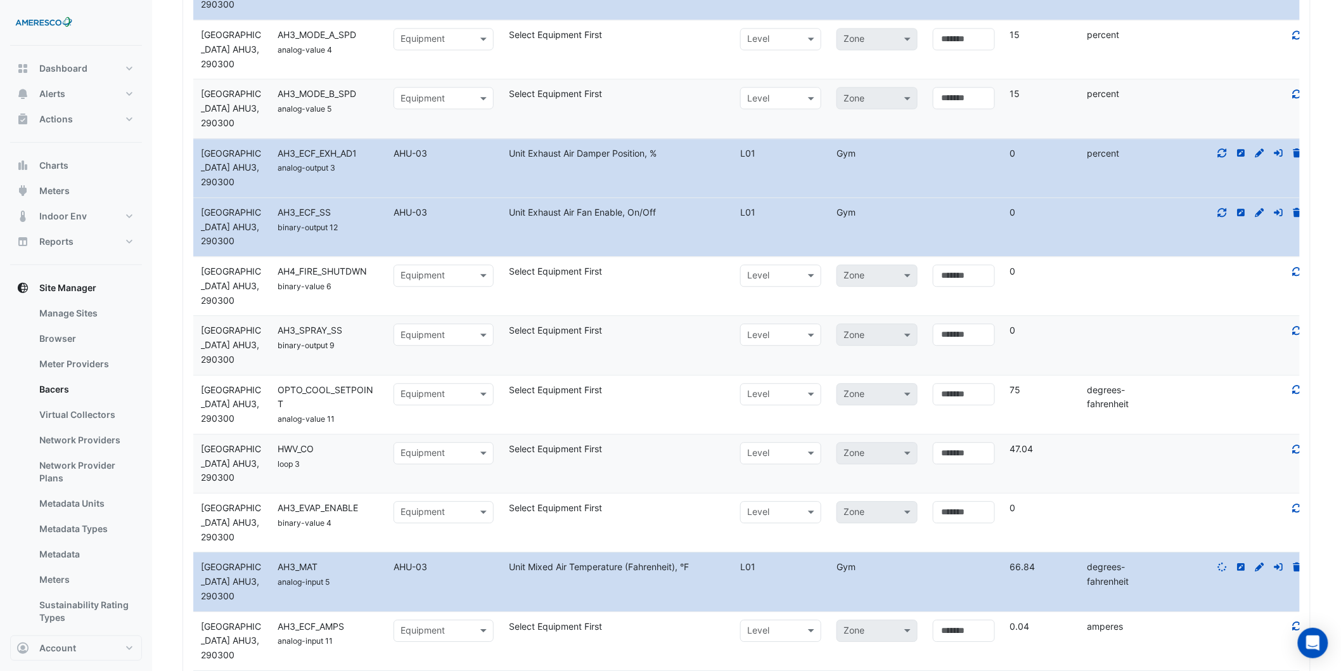
click at [901, 216] on icon at bounding box center [1222, 212] width 11 height 9
click at [901, 154] on div at bounding box center [1234, 153] width 154 height 15
click at [901, 153] on icon at bounding box center [1222, 152] width 11 height 9
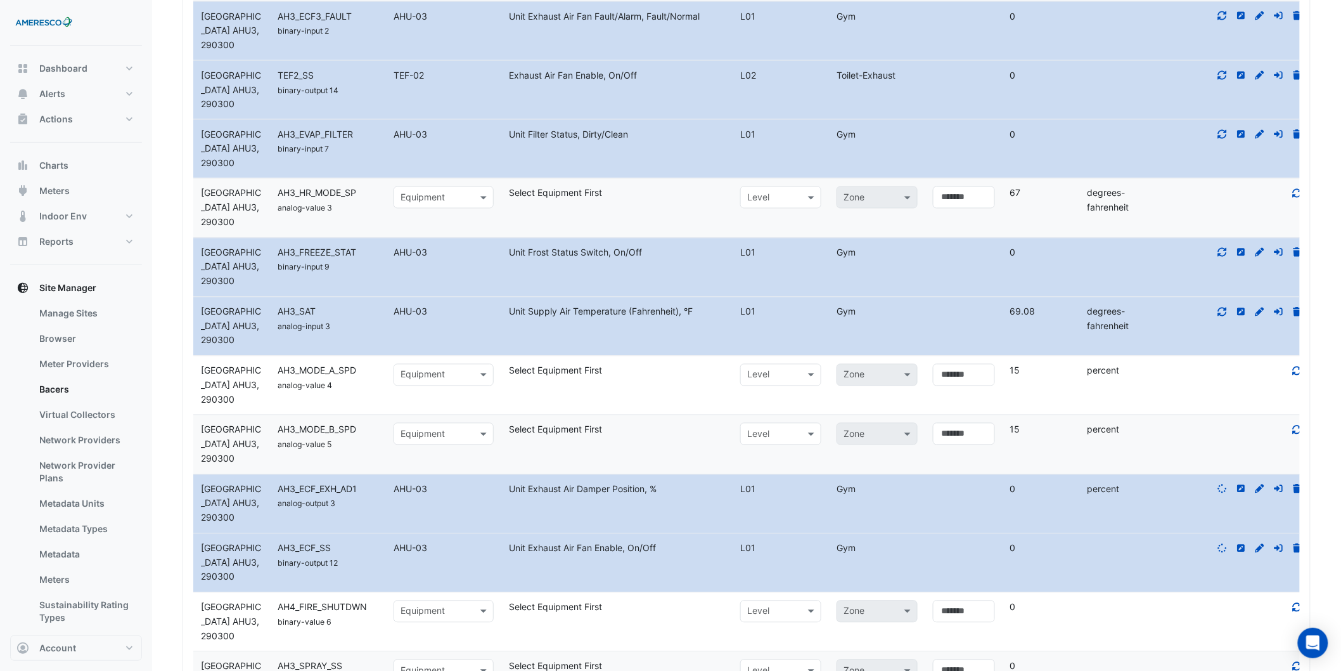
scroll to position [851, 0]
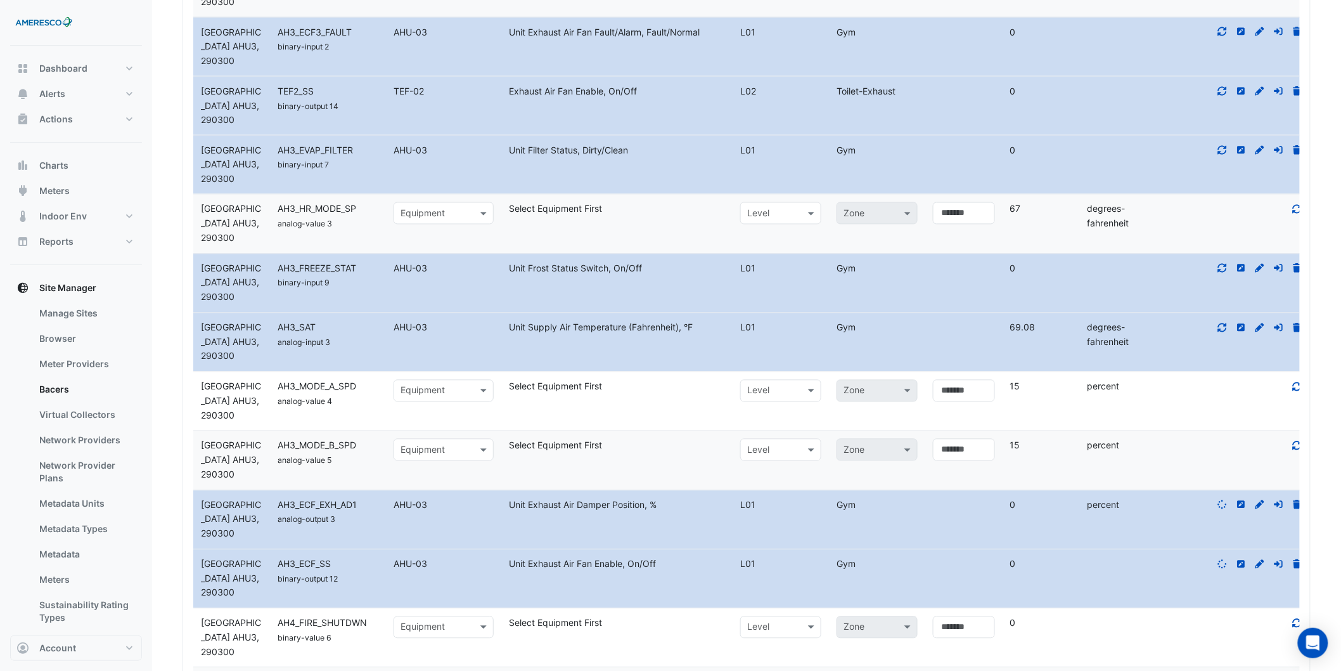
click at [901, 319] on datatable-body-cell "Action" at bounding box center [1234, 342] width 154 height 58
click at [901, 326] on icon at bounding box center [1222, 327] width 11 height 9
click at [901, 269] on icon at bounding box center [1222, 268] width 11 height 9
click at [901, 148] on icon at bounding box center [1222, 150] width 11 height 9
click at [901, 91] on div at bounding box center [1234, 91] width 154 height 15
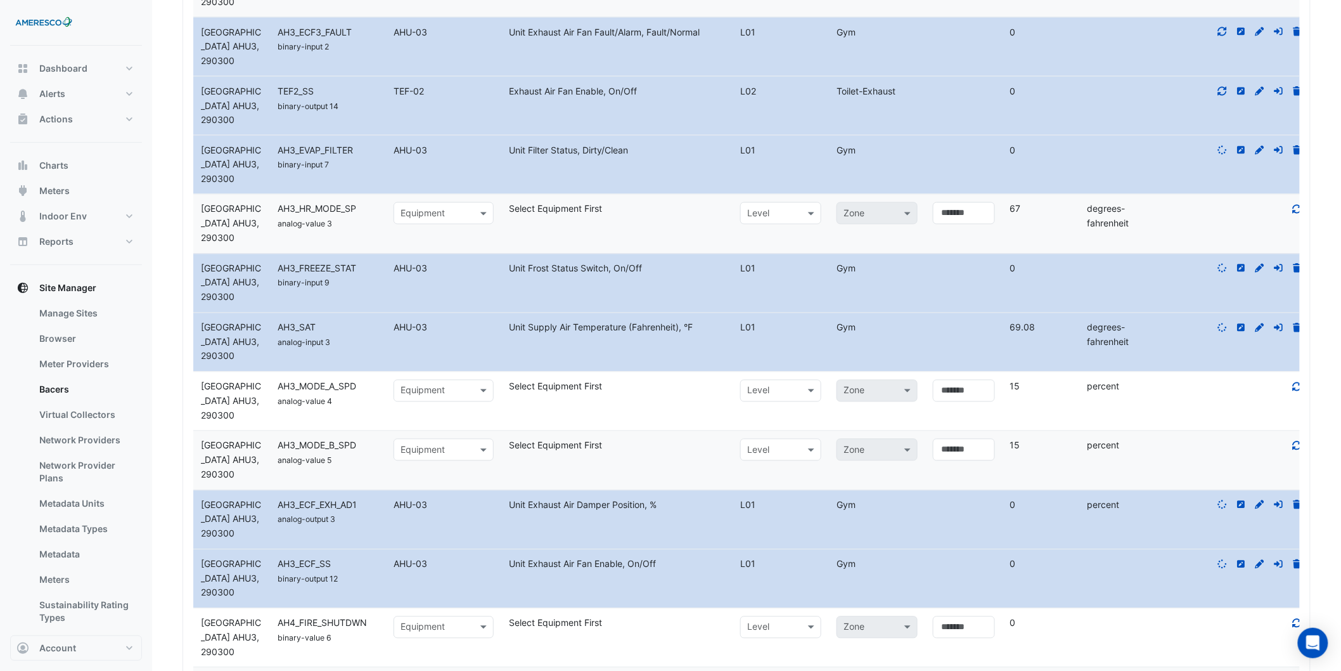
click at [901, 91] on icon at bounding box center [1222, 91] width 11 height 9
click at [901, 27] on fa-icon at bounding box center [1222, 32] width 11 height 11
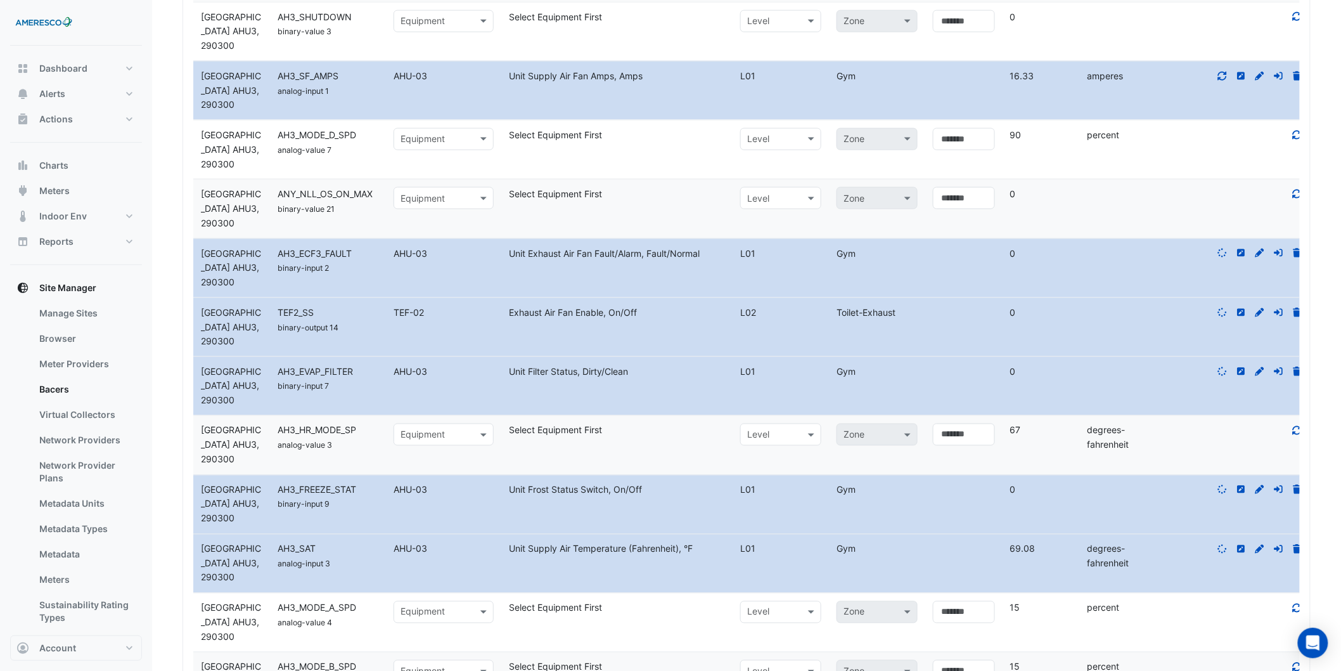
scroll to position [569, 0]
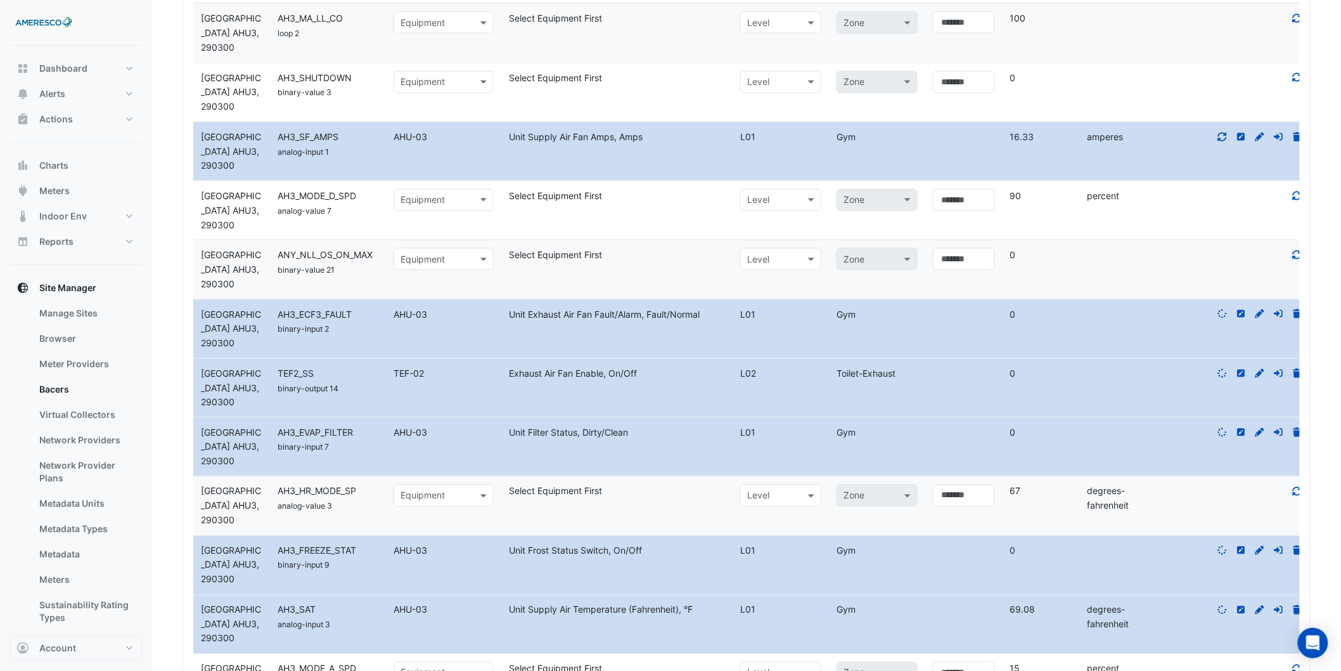
click at [901, 134] on icon at bounding box center [1222, 136] width 11 height 9
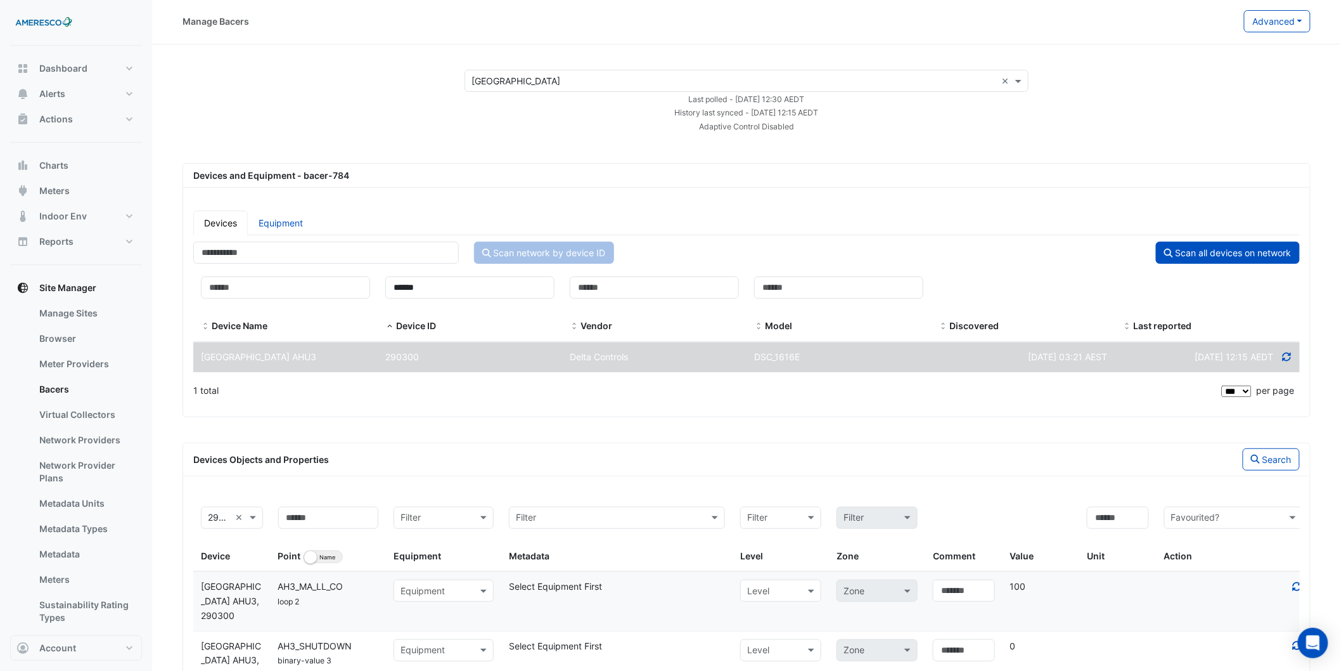
scroll to position [0, 0]
click at [901, 22] on button "Advanced" at bounding box center [1277, 22] width 67 height 22
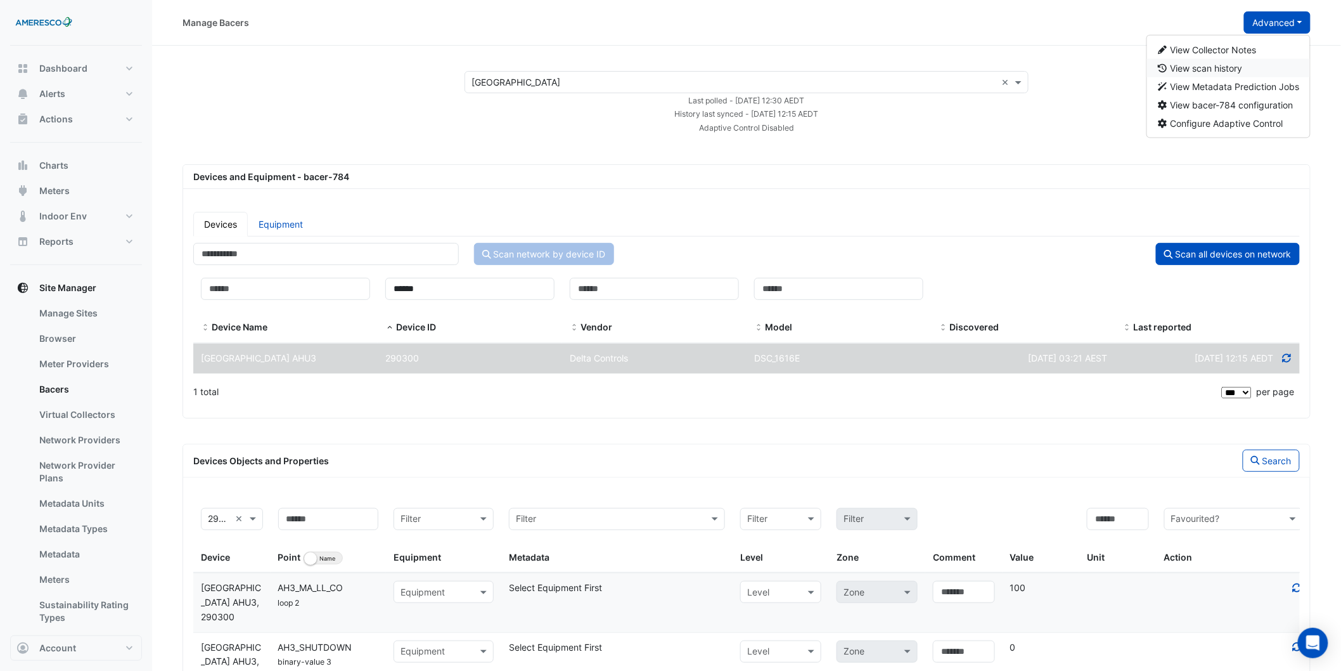
click at [901, 71] on button "View scan history" at bounding box center [1229, 68] width 164 height 18
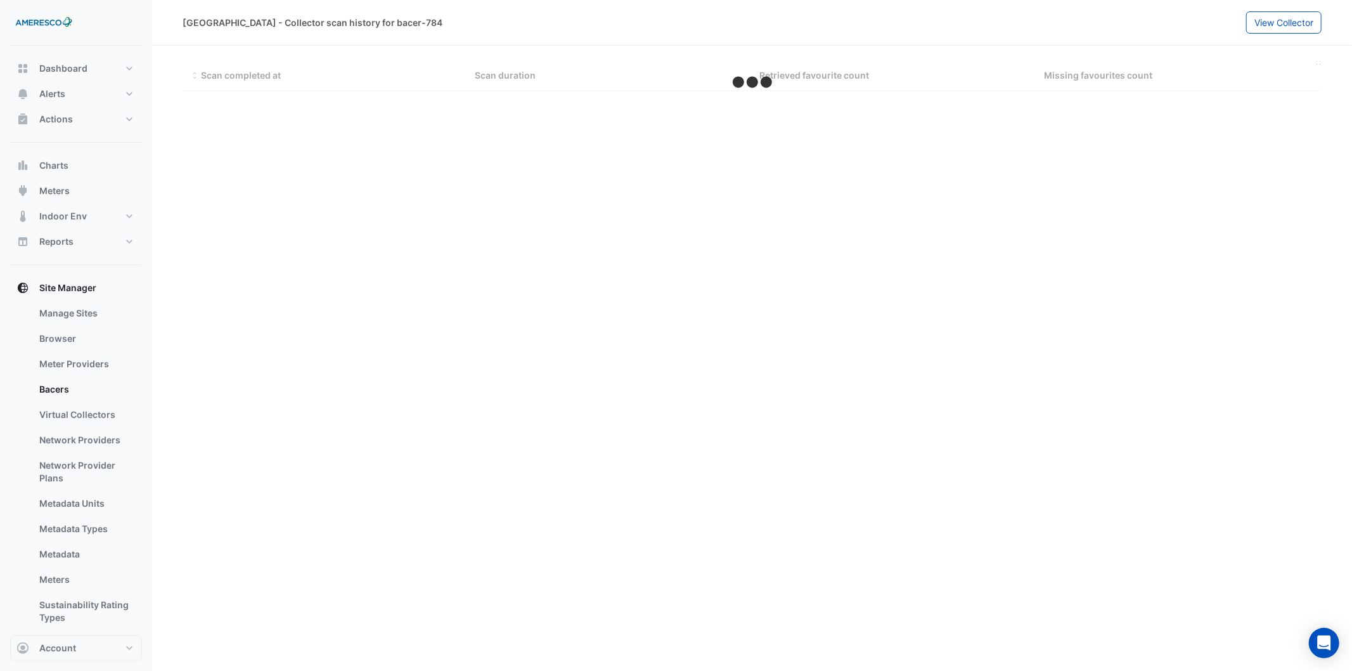
select select "***"
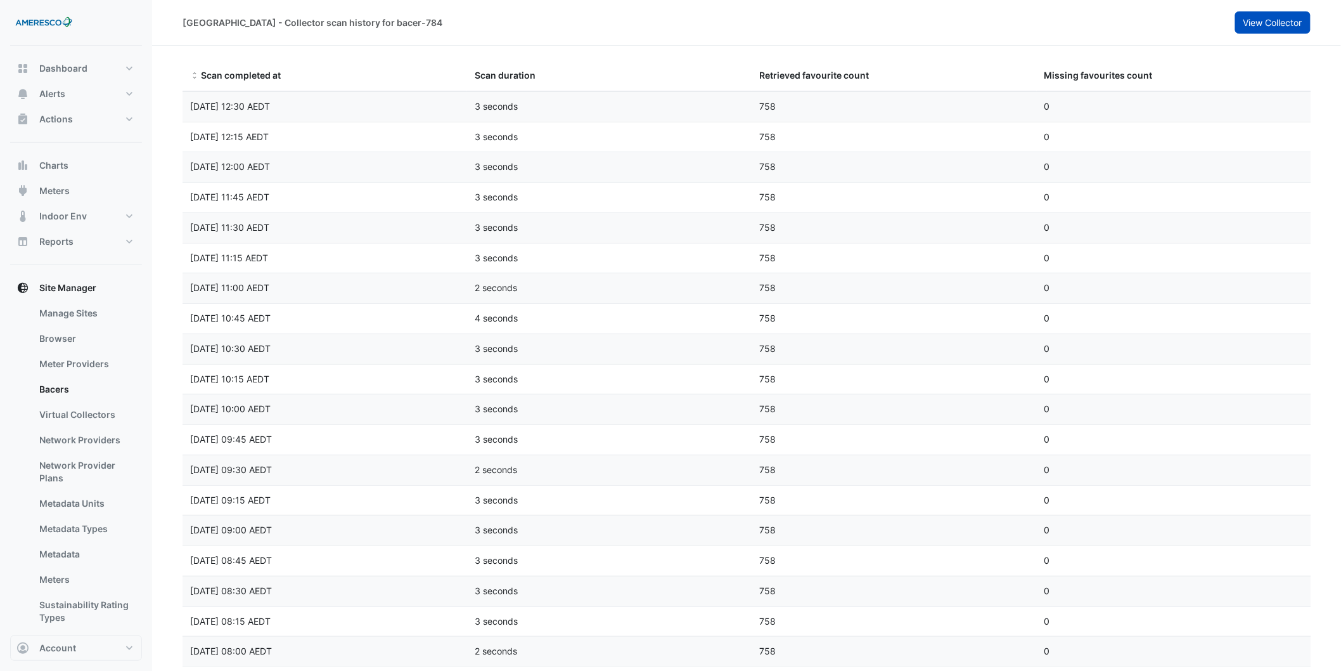
click at [901, 22] on span "View Collector" at bounding box center [1272, 22] width 59 height 11
select select "***"
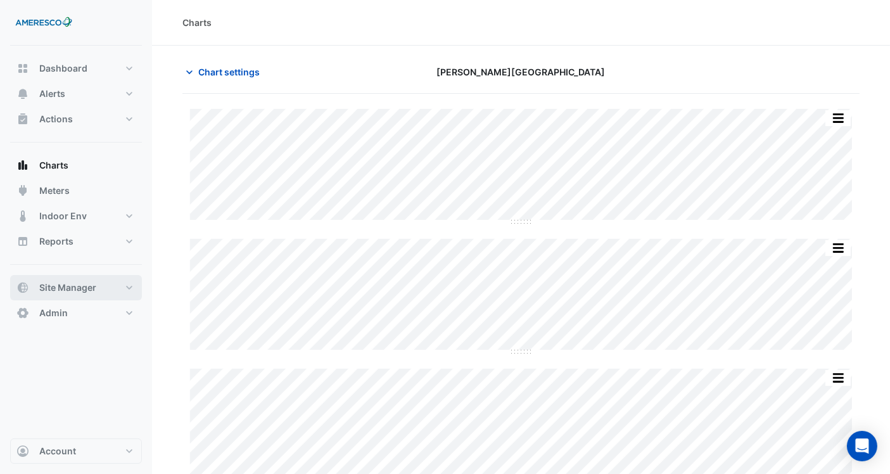
click at [110, 285] on button "Site Manager" at bounding box center [76, 287] width 132 height 25
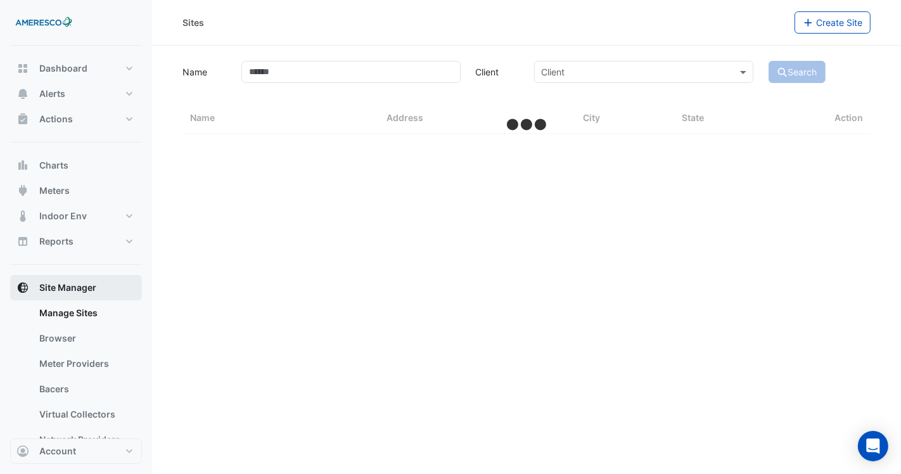
select select "***"
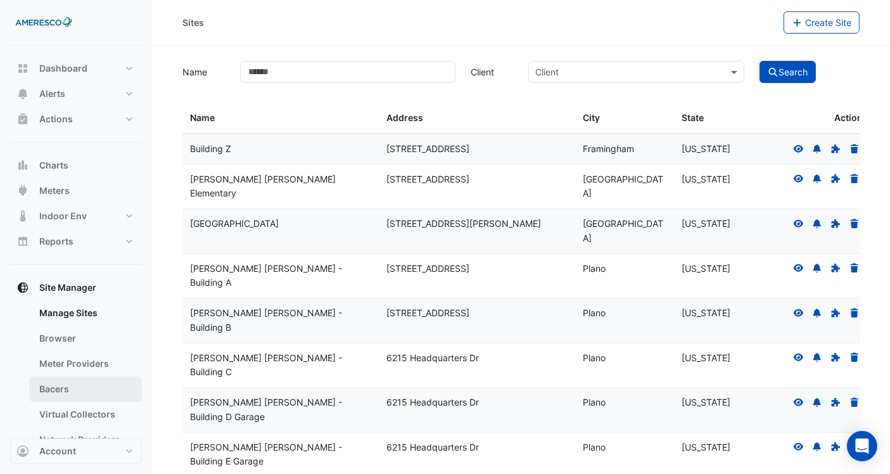
click at [77, 382] on link "Bacers" at bounding box center [85, 388] width 113 height 25
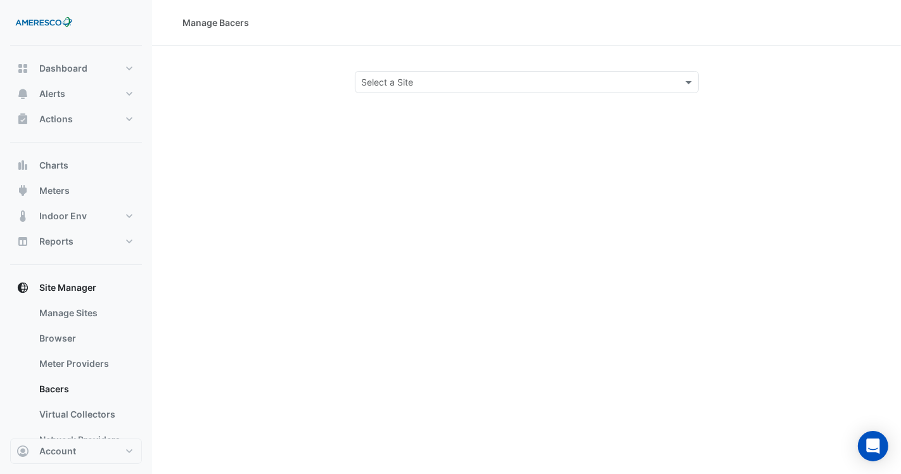
click at [442, 73] on div "Select a Site" at bounding box center [527, 82] width 344 height 22
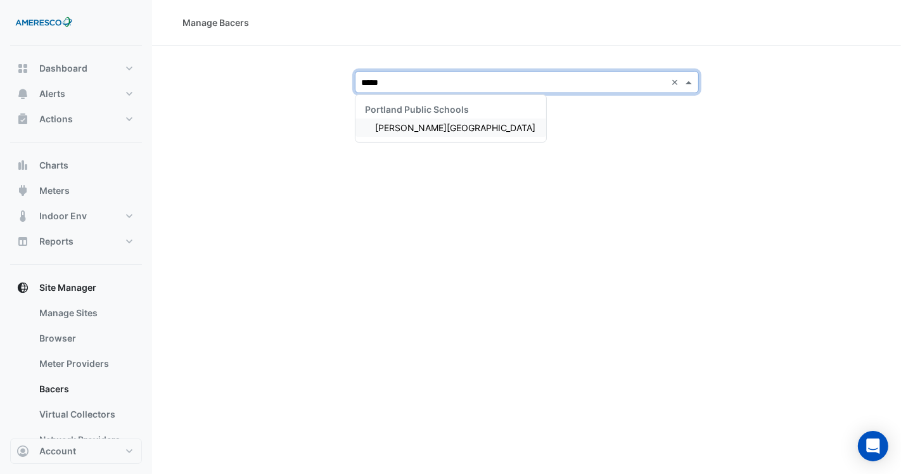
type input "******"
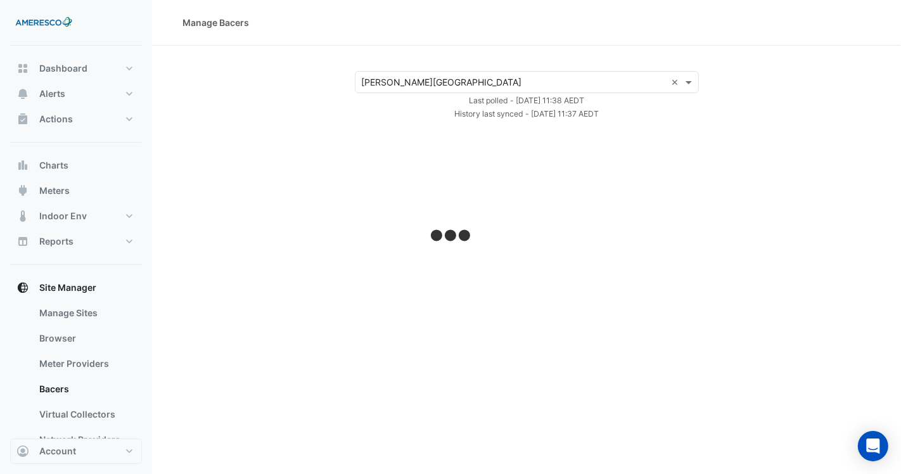
select select "***"
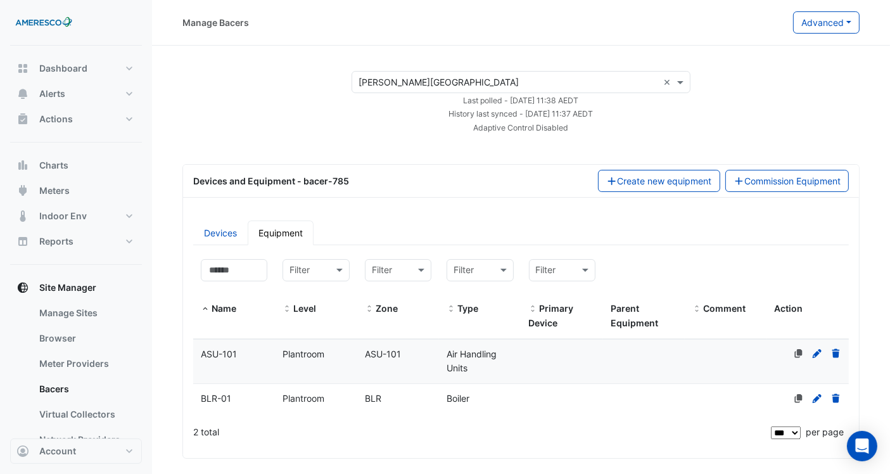
click at [286, 356] on span "Plantroom" at bounding box center [304, 354] width 42 height 11
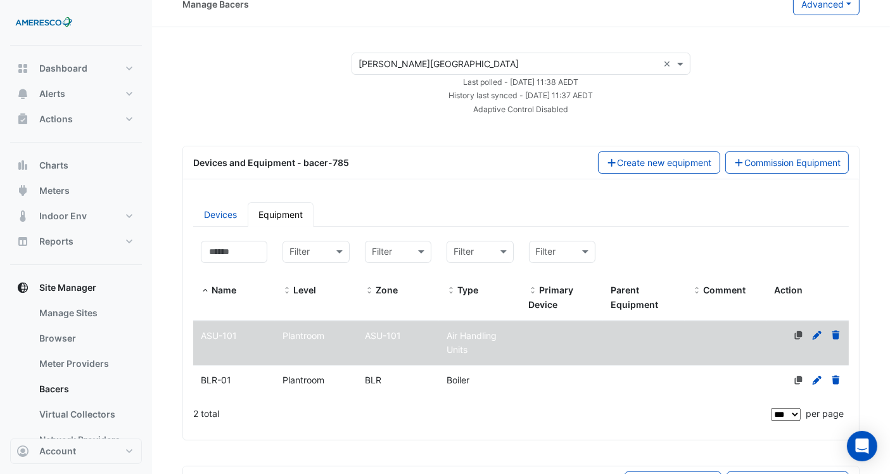
select select "***"
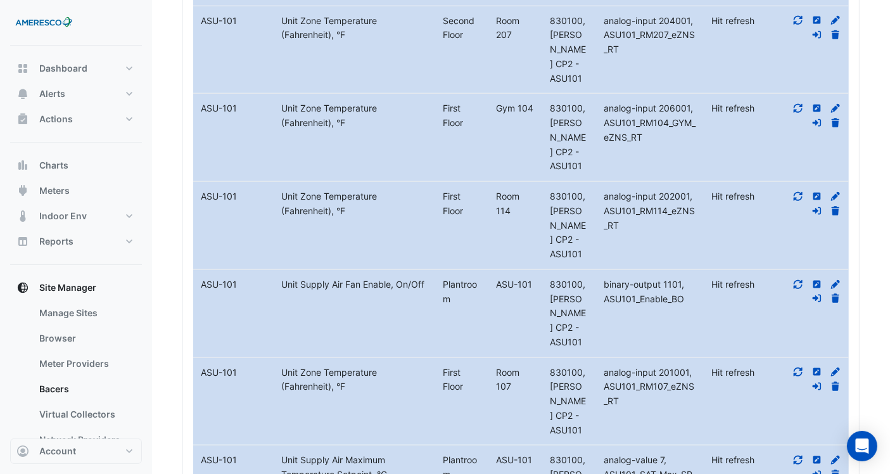
scroll to position [536, 0]
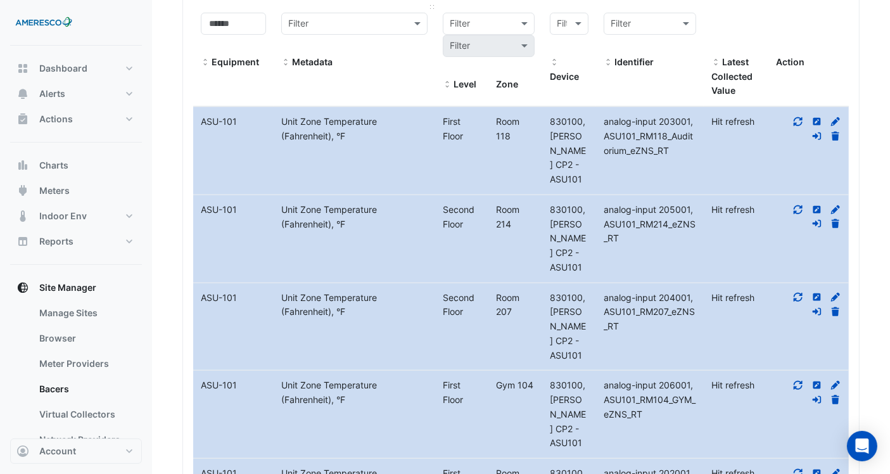
click at [282, 58] on span at bounding box center [285, 63] width 9 height 10
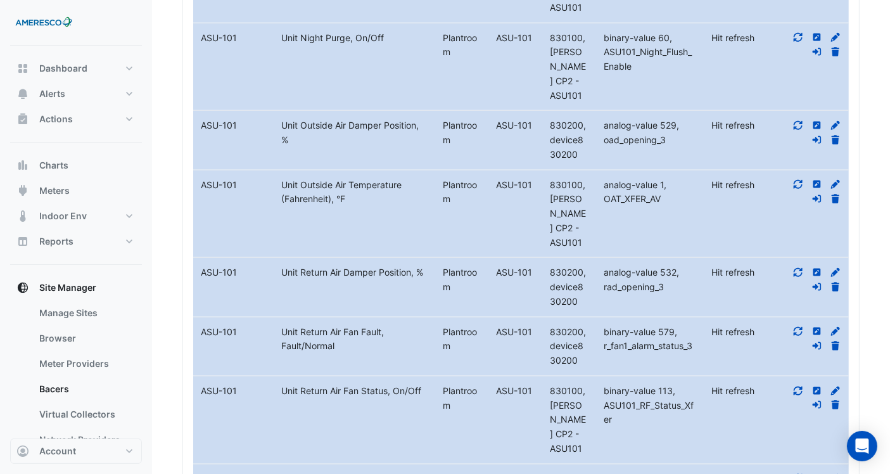
scroll to position [1310, 0]
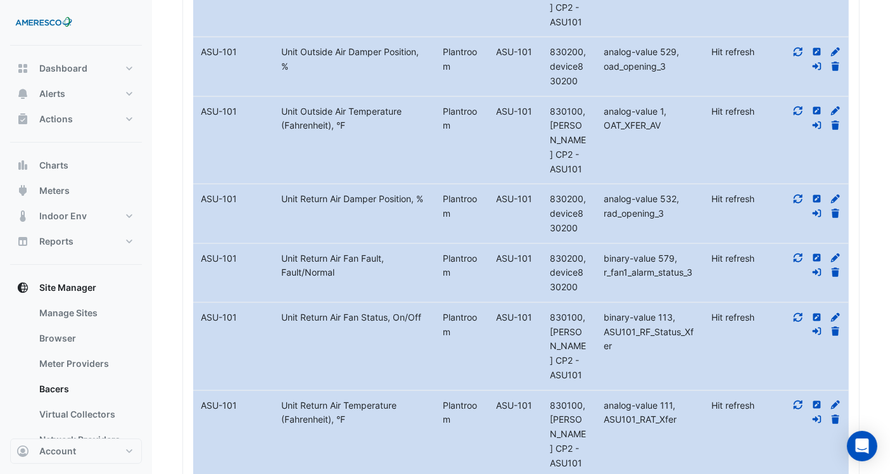
drag, startPoint x: 658, startPoint y: 225, endPoint x: 660, endPoint y: 255, distance: 29.9
click at [660, 303] on datatable-body-cell "Identifier binary-value 113, ASU101_RF_Status_Xfer" at bounding box center [650, 346] width 108 height 87
click at [799, 313] on icon at bounding box center [798, 317] width 11 height 9
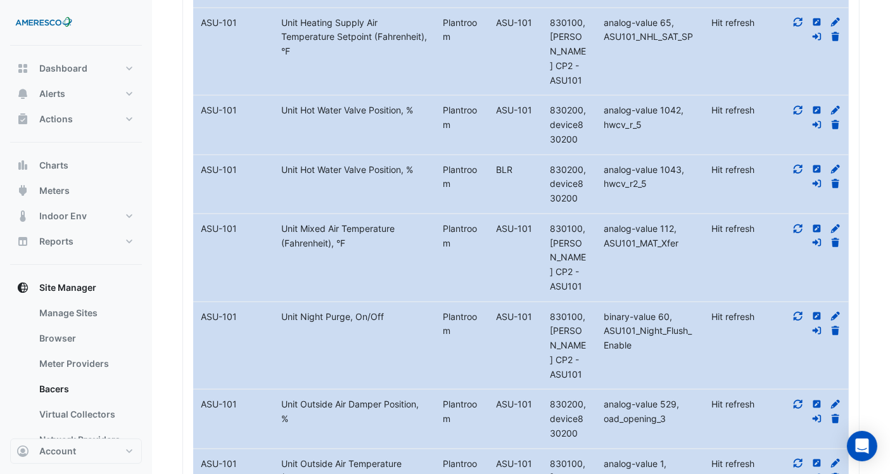
scroll to position [1099, 0]
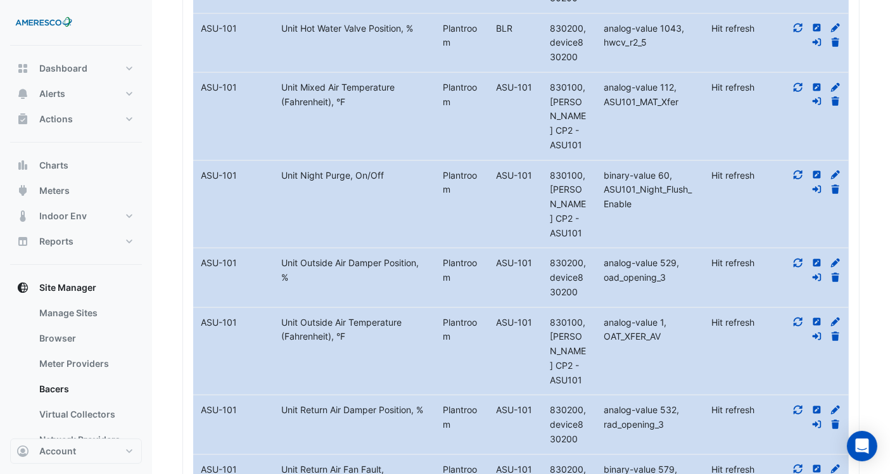
click at [795, 406] on icon at bounding box center [798, 410] width 9 height 9
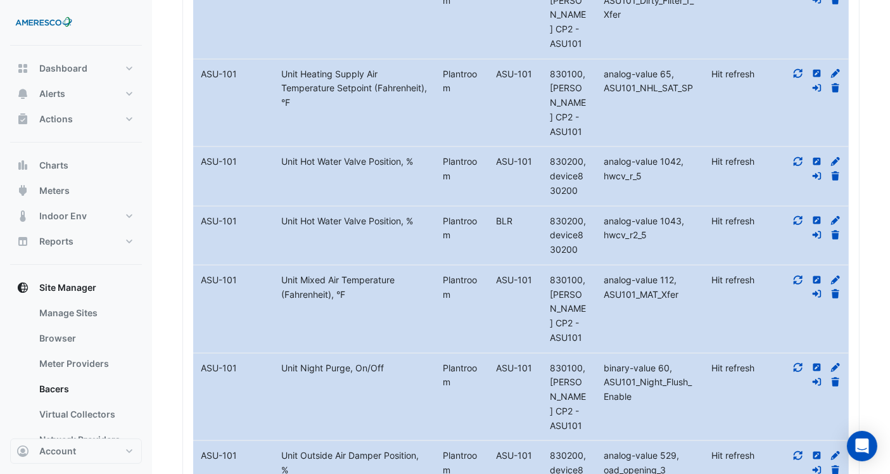
scroll to position [958, 0]
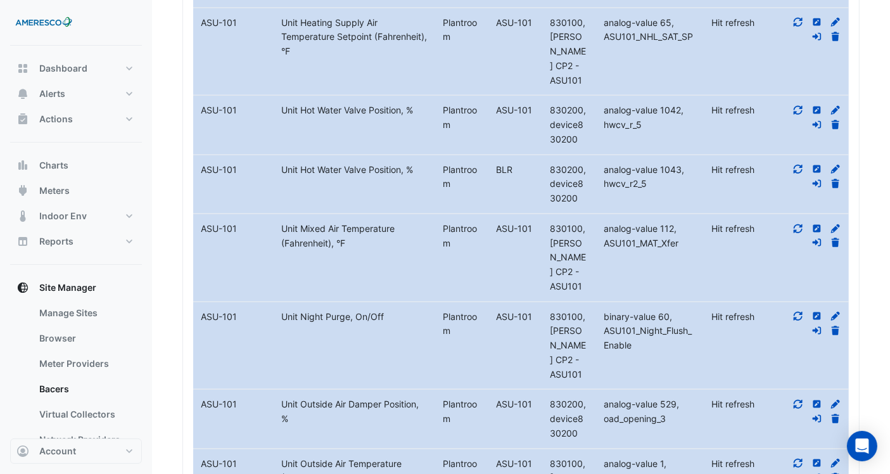
click at [801, 400] on icon at bounding box center [798, 404] width 9 height 9
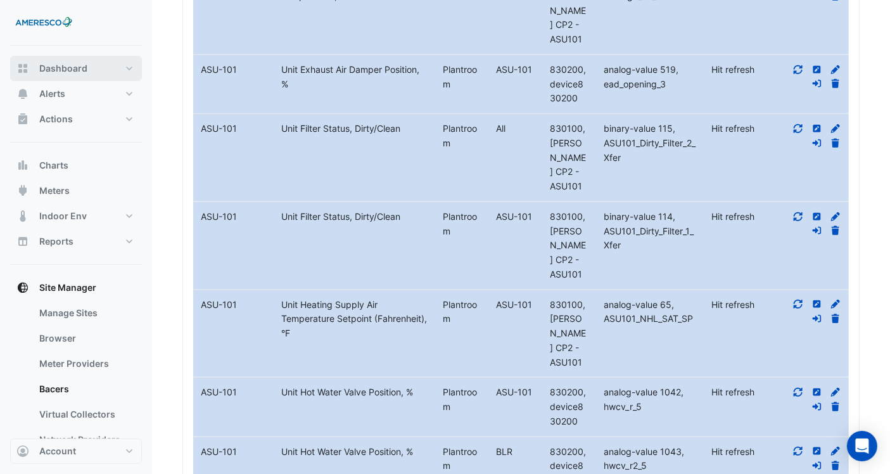
scroll to position [536, 0]
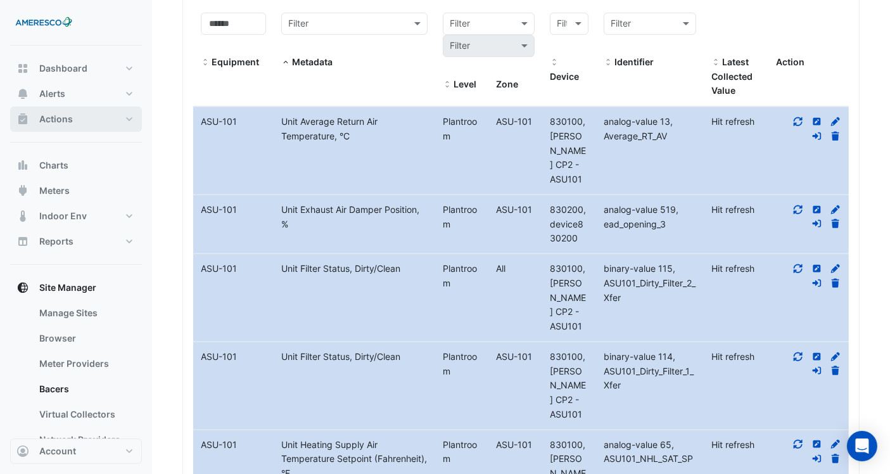
click at [103, 111] on button "Actions" at bounding box center [76, 118] width 132 height 25
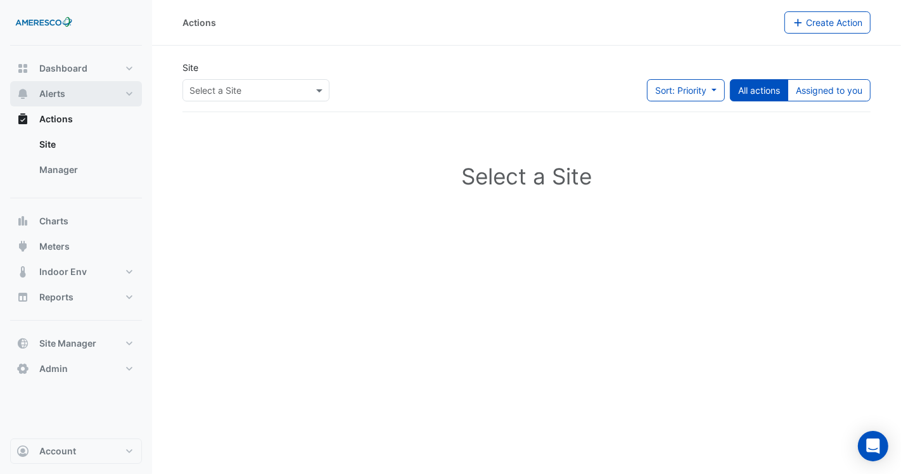
click at [98, 93] on button "Alerts" at bounding box center [76, 93] width 132 height 25
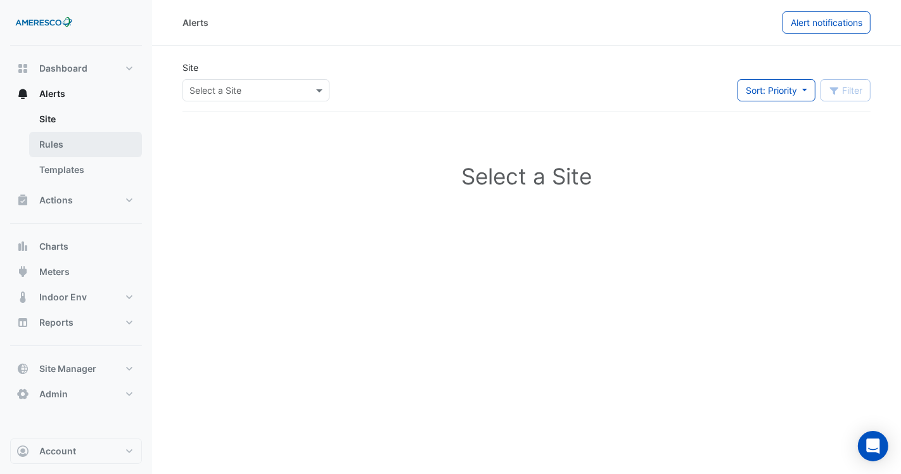
click at [93, 147] on link "Rules" at bounding box center [85, 144] width 113 height 25
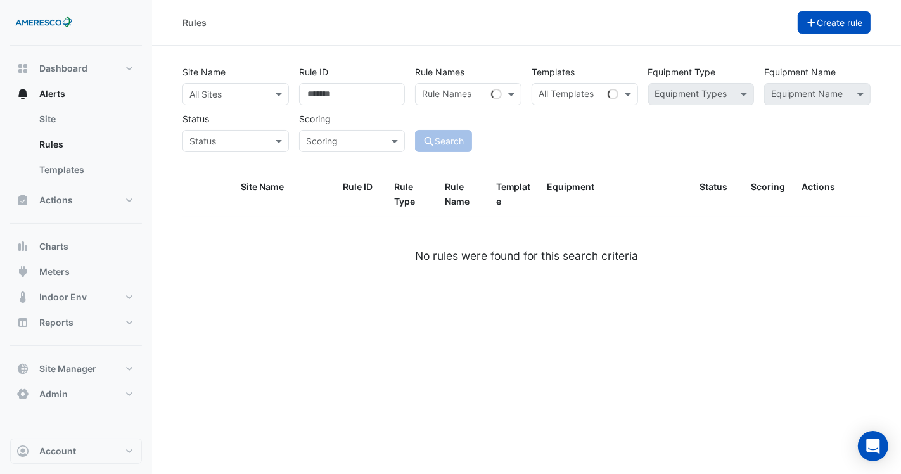
drag, startPoint x: 816, startPoint y: 13, endPoint x: 816, endPoint y: 33, distance: 20.3
click at [816, 17] on div "Rules Create rule" at bounding box center [526, 23] width 749 height 46
click at [816, 33] on button "Create rule" at bounding box center [835, 22] width 74 height 22
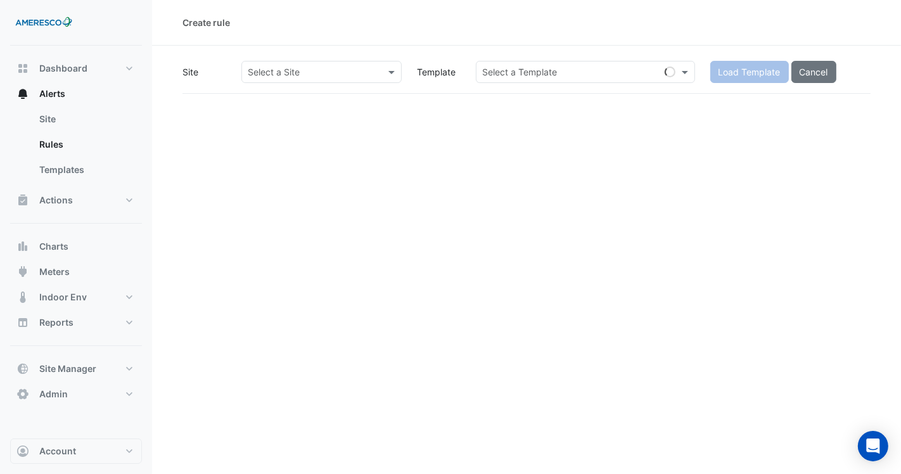
drag, startPoint x: 290, startPoint y: 58, endPoint x: 290, endPoint y: 70, distance: 12.7
click at [290, 62] on section "Site Select a Site Template Select a Template Load Template Cancel" at bounding box center [526, 70] width 749 height 48
click at [291, 71] on input "text" at bounding box center [309, 72] width 122 height 13
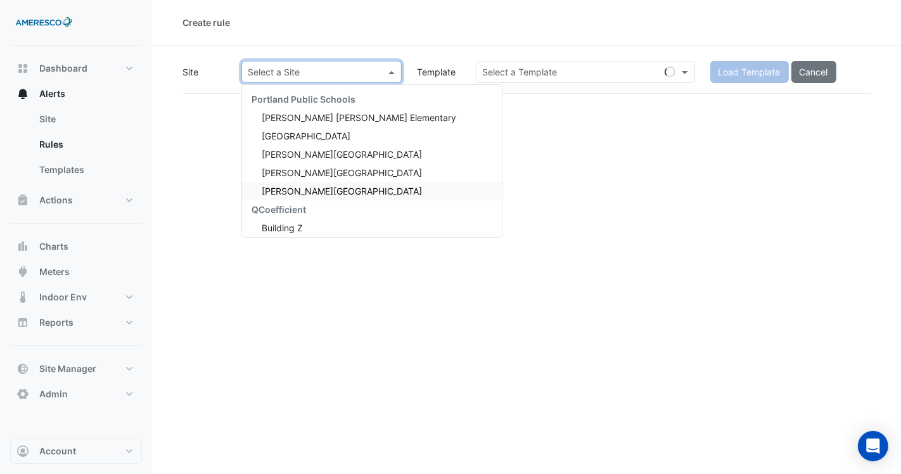
click at [329, 184] on div "Vernon School" at bounding box center [372, 191] width 260 height 18
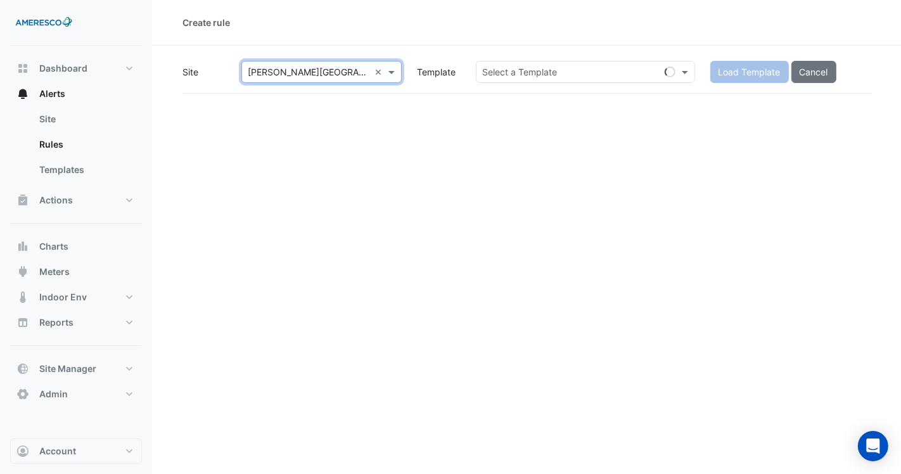
click at [615, 77] on input "text" at bounding box center [573, 72] width 180 height 13
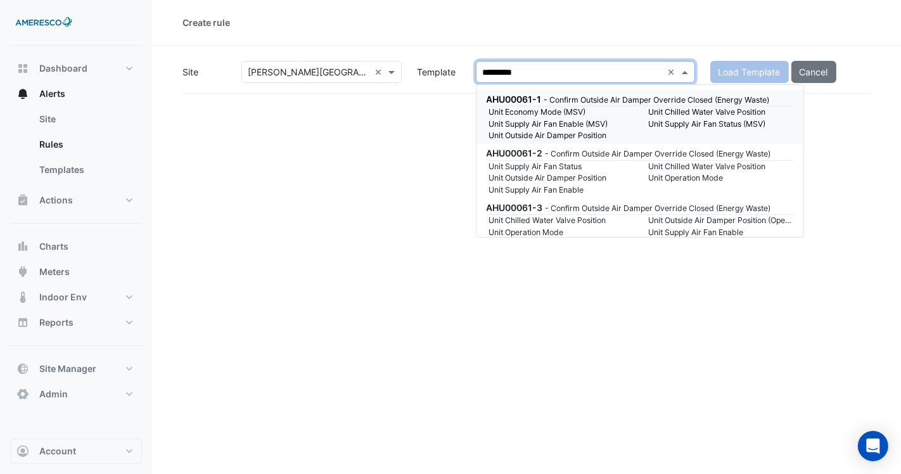
type input "**********"
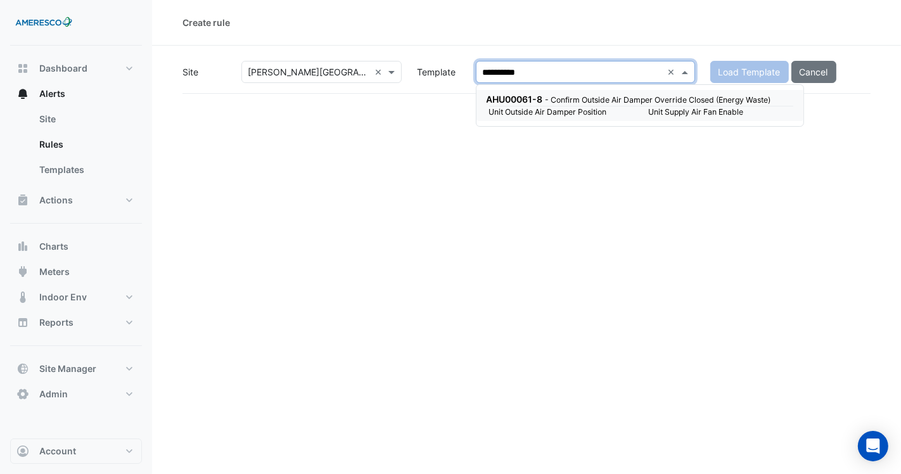
drag, startPoint x: 598, startPoint y: 117, endPoint x: 601, endPoint y: 139, distance: 22.3
click at [601, 139] on body "**********" at bounding box center [450, 237] width 901 height 474
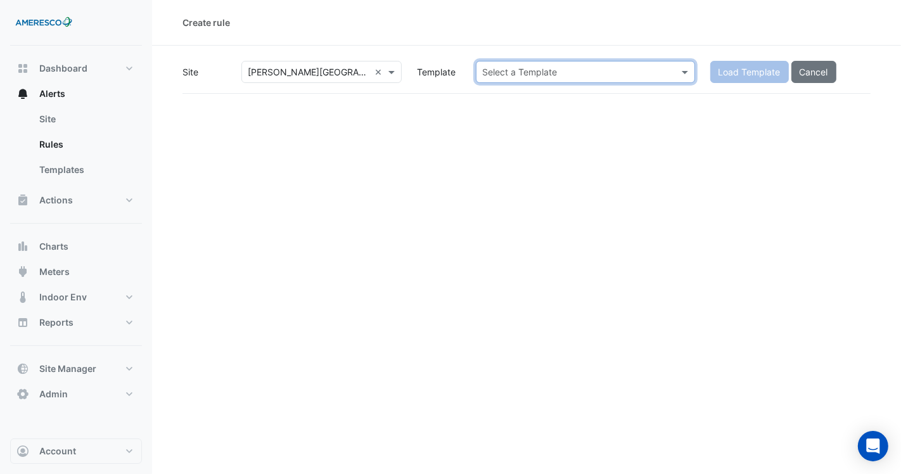
click at [603, 78] on div "Select a Template" at bounding box center [575, 71] width 197 height 13
click at [621, 74] on input "text" at bounding box center [573, 72] width 180 height 13
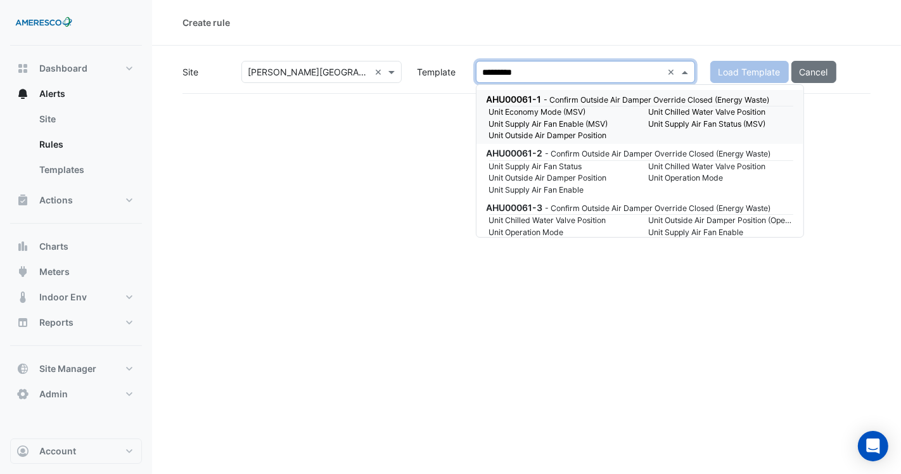
type input "**********"
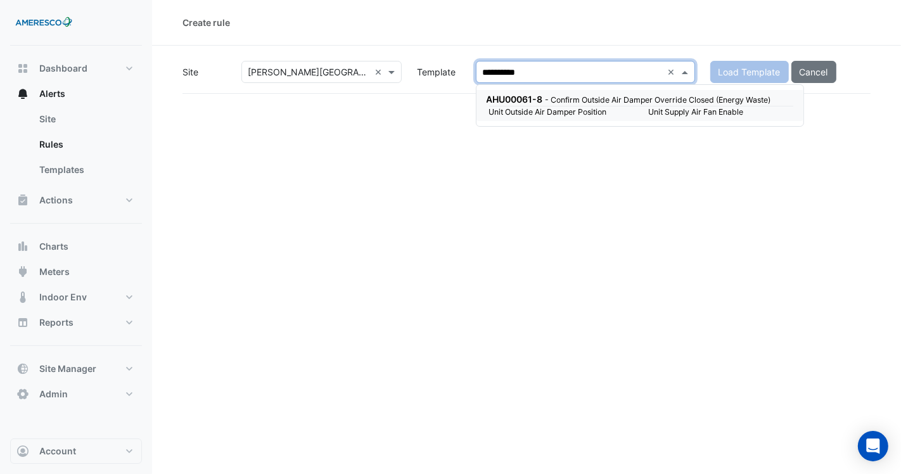
click at [634, 100] on small "- Confirm Outside Air Damper Override Closed (Energy Waste)" at bounding box center [659, 100] width 226 height 10
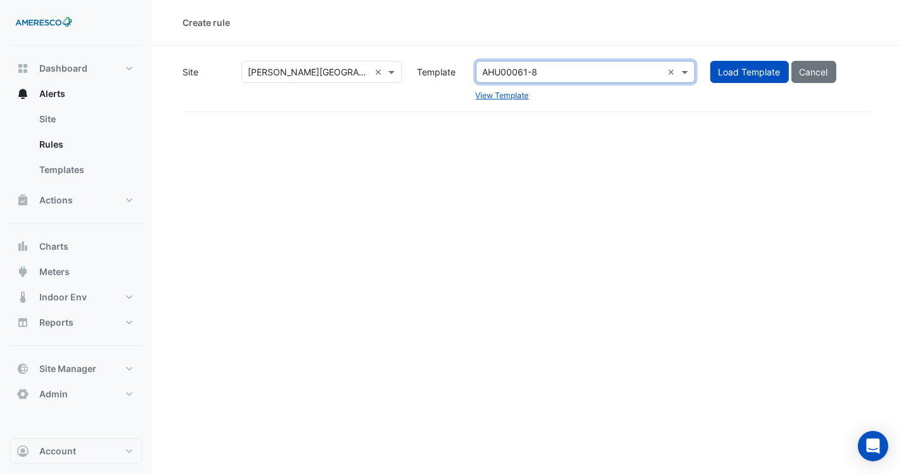
click at [596, 98] on div "View Template" at bounding box center [585, 94] width 219 height 13
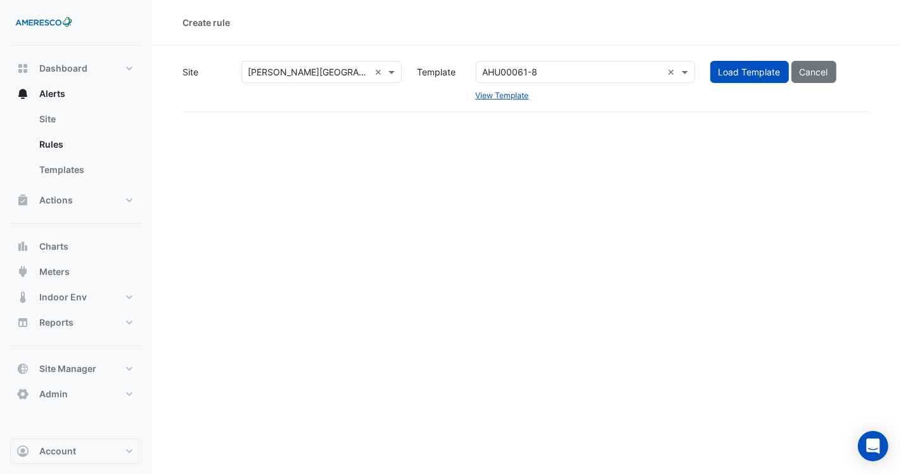
click at [596, 98] on div "View Template" at bounding box center [585, 94] width 219 height 13
click at [736, 68] on span "Load Template" at bounding box center [750, 72] width 62 height 11
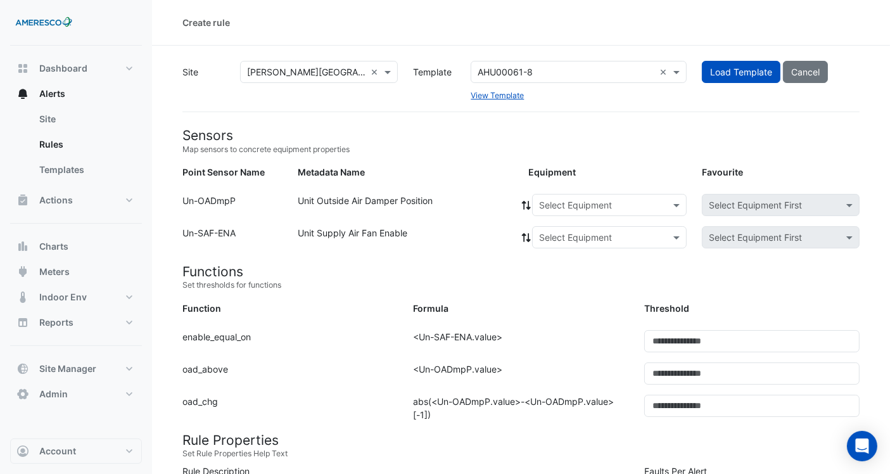
click at [571, 206] on input "text" at bounding box center [596, 205] width 115 height 13
click at [567, 227] on span "ASU-101" at bounding box center [561, 232] width 36 height 11
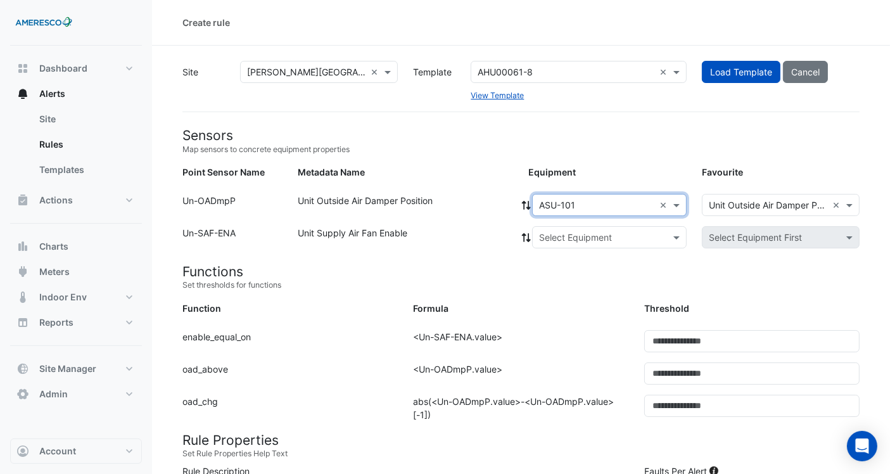
click at [525, 206] on icon at bounding box center [526, 205] width 11 height 9
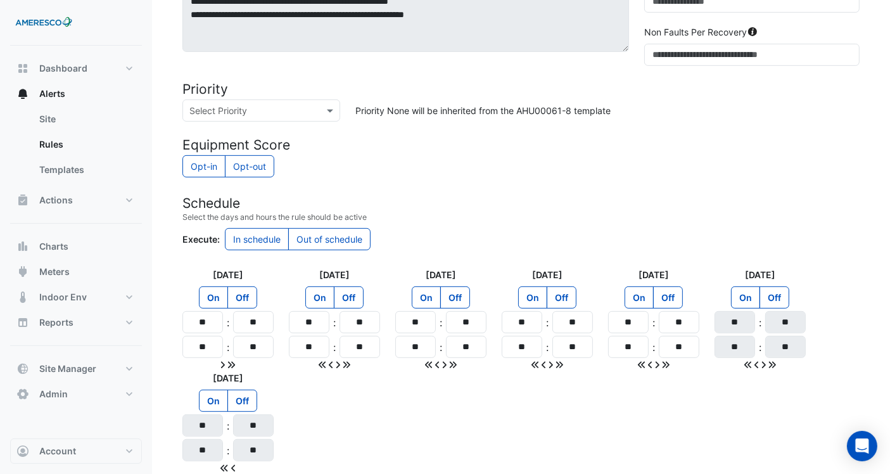
scroll to position [281, 0]
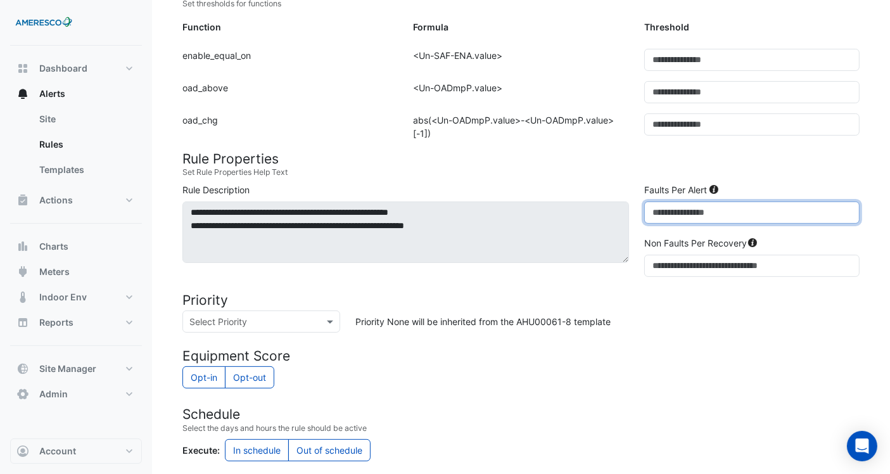
drag, startPoint x: 684, startPoint y: 214, endPoint x: 630, endPoint y: 202, distance: 55.8
click at [630, 202] on div "**********" at bounding box center [521, 232] width 693 height 99
type input "**"
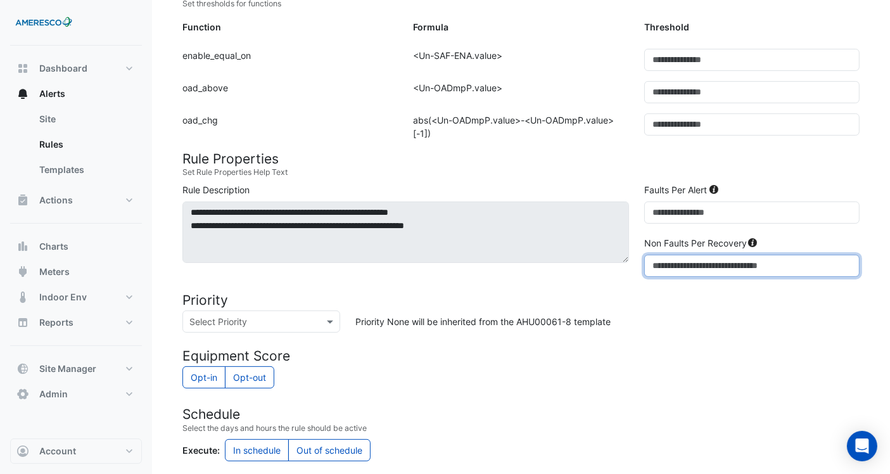
drag, startPoint x: 694, startPoint y: 267, endPoint x: 561, endPoint y: 266, distance: 133.1
click at [561, 266] on div "**********" at bounding box center [521, 232] width 693 height 99
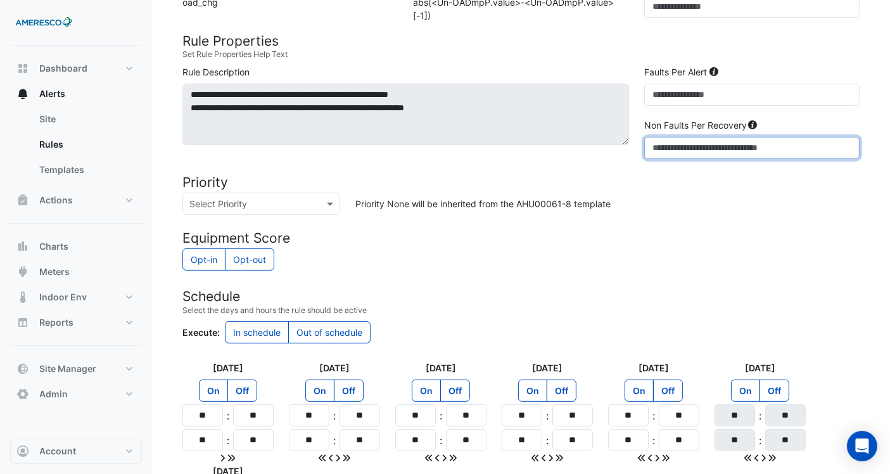
scroll to position [422, 0]
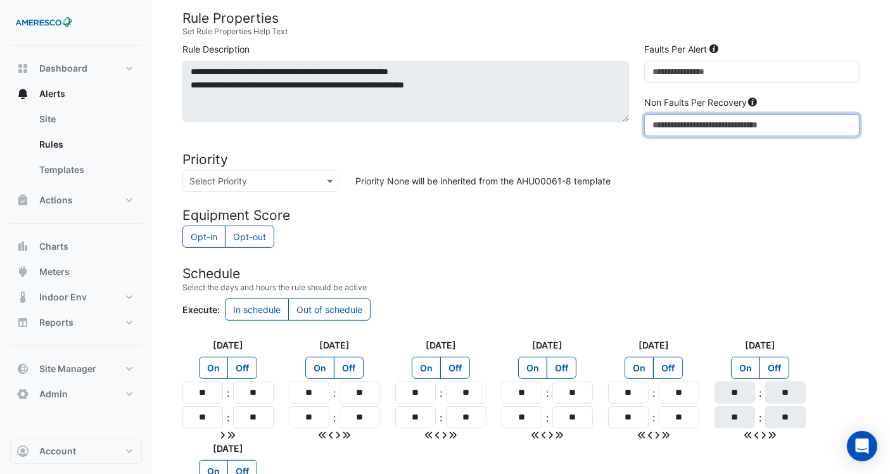
type input "**"
click at [203, 394] on input "**" at bounding box center [203, 393] width 41 height 22
type input "**"
click at [228, 432] on icon at bounding box center [232, 435] width 8 height 9
type input "**"
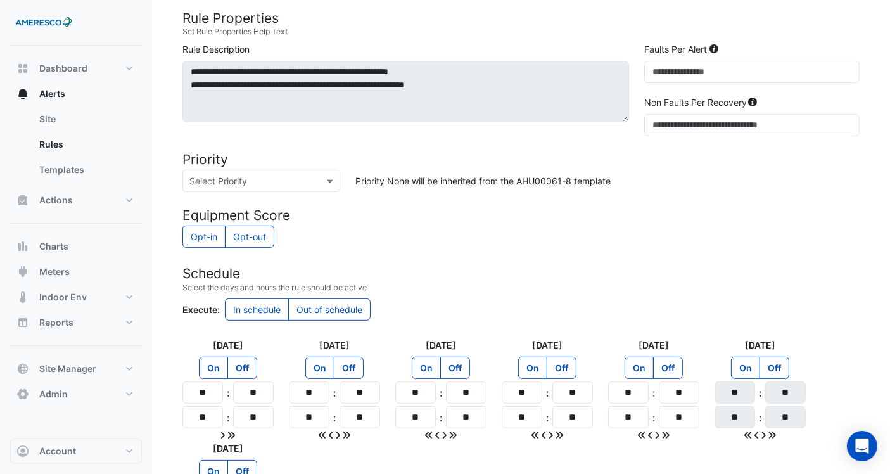
type input "**"
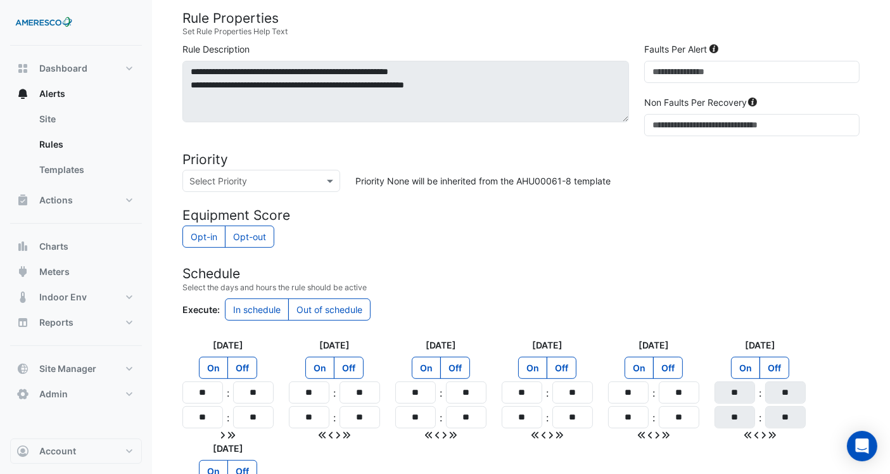
type input "**"
click at [206, 395] on input "**" at bounding box center [203, 393] width 41 height 22
type input "**"
click at [233, 433] on icon at bounding box center [232, 435] width 8 height 9
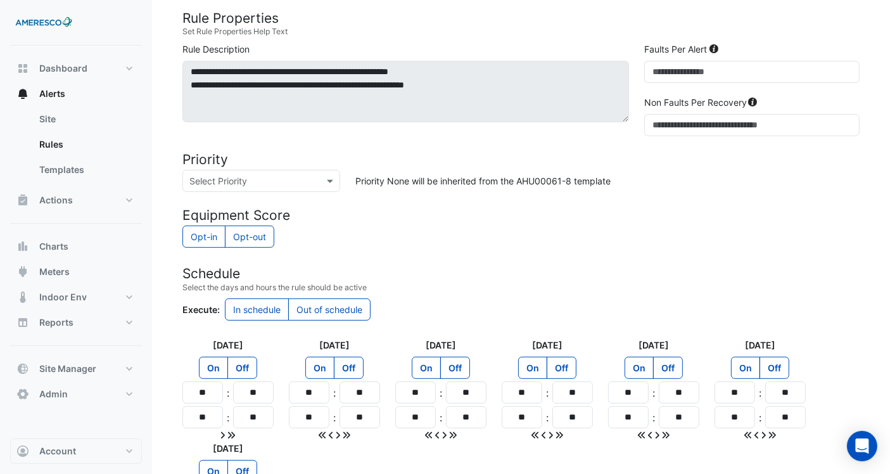
type input "**"
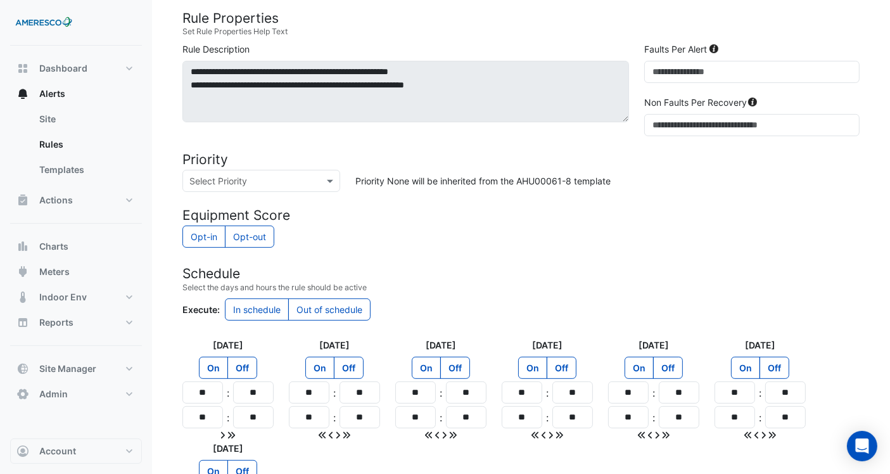
type input "**"
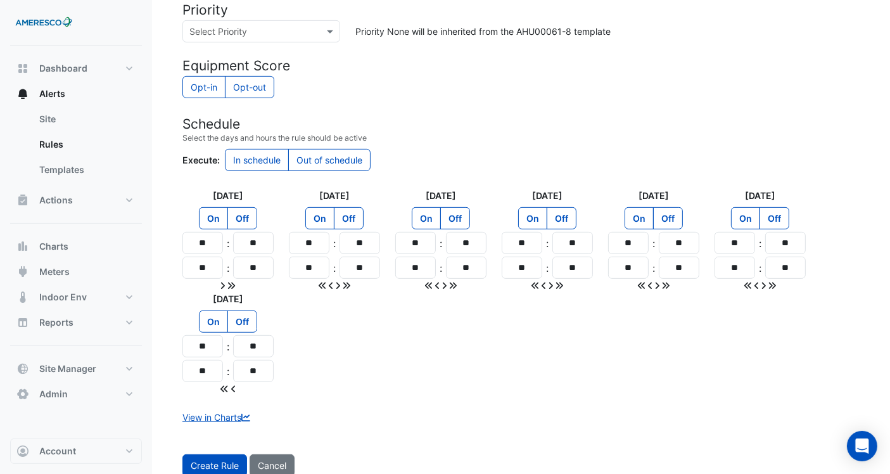
scroll to position [601, 0]
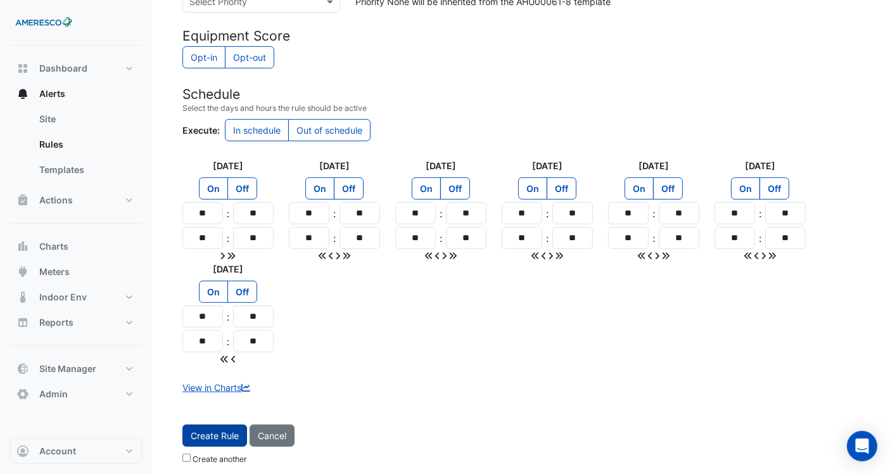
click at [218, 435] on button "Create Rule" at bounding box center [215, 436] width 65 height 22
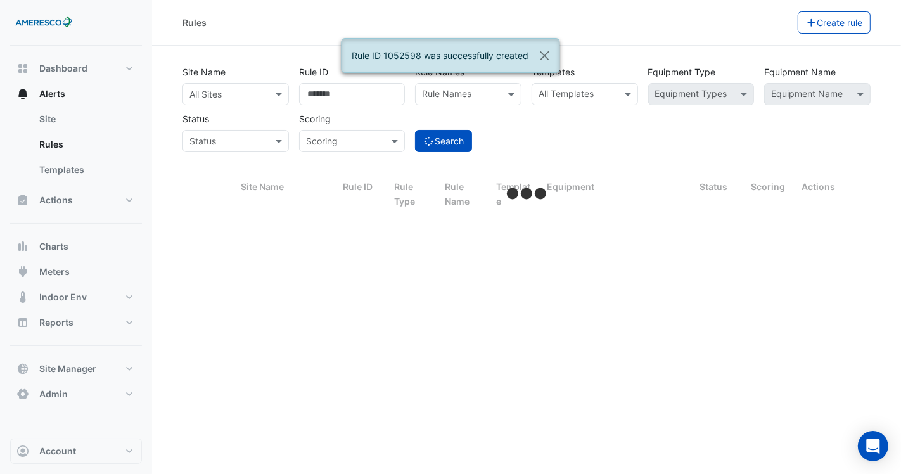
select select "***"
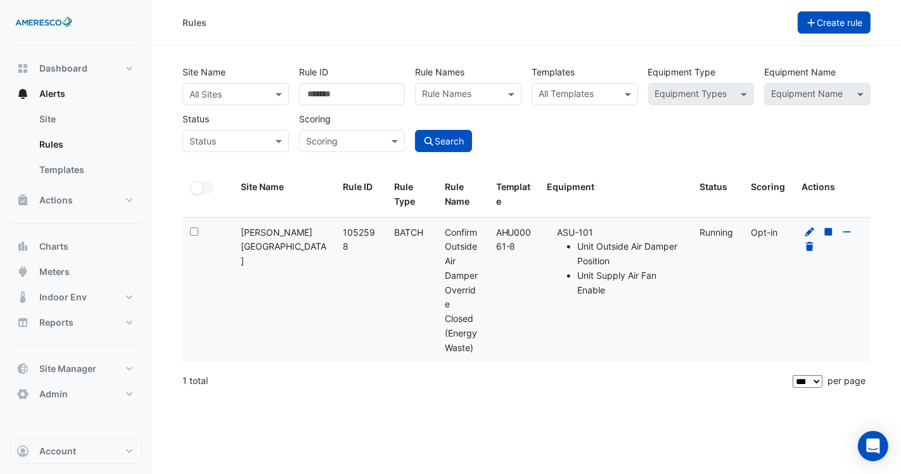
click at [840, 19] on button "Create rule" at bounding box center [835, 22] width 74 height 22
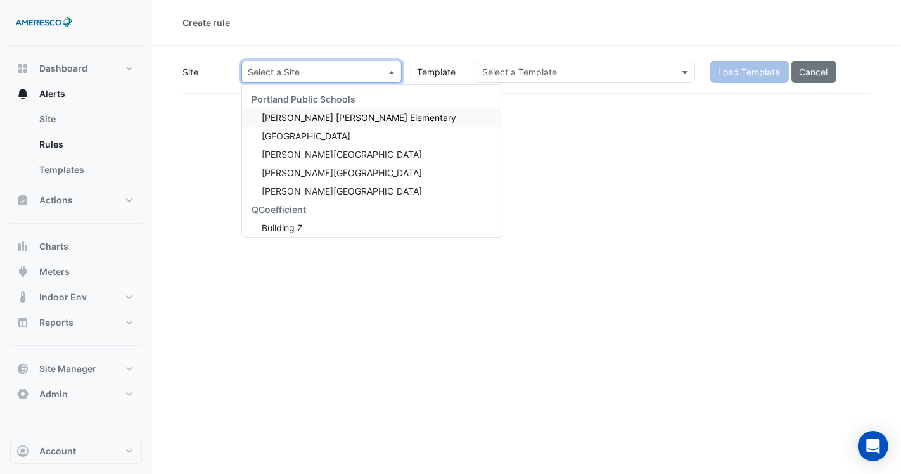
click at [352, 77] on input "text" at bounding box center [309, 72] width 122 height 13
click at [335, 155] on div "Kelly Elementary" at bounding box center [372, 154] width 260 height 18
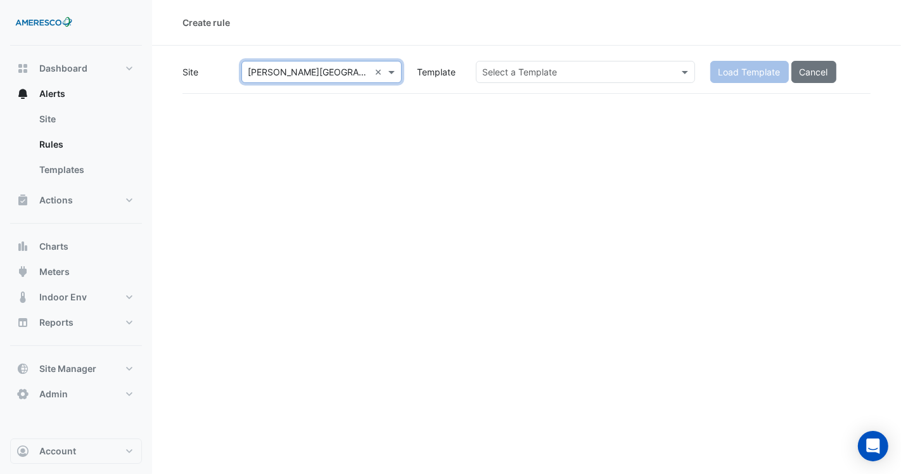
click at [345, 67] on input "text" at bounding box center [309, 72] width 122 height 13
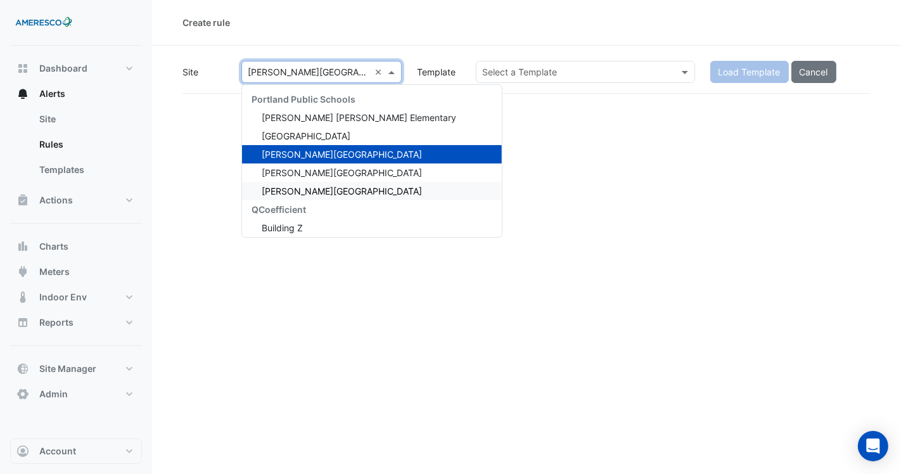
drag, startPoint x: 330, startPoint y: 195, endPoint x: 420, endPoint y: 116, distance: 120.4
click at [330, 193] on div "Vernon School" at bounding box center [372, 191] width 260 height 18
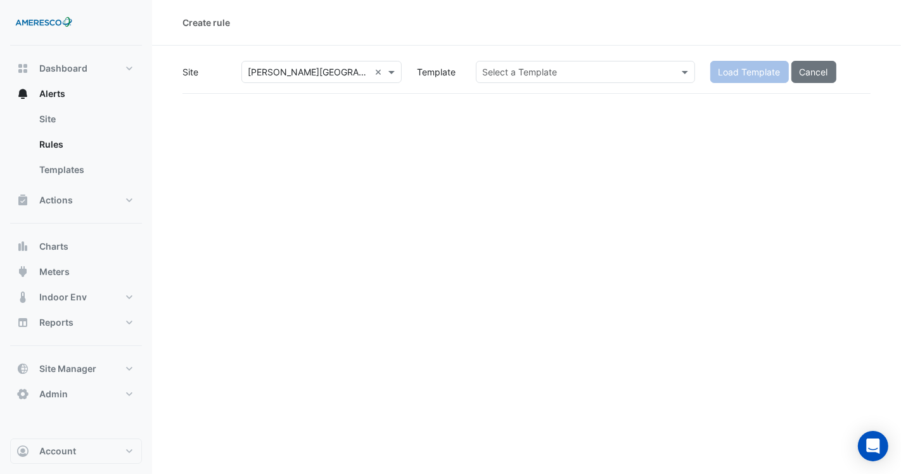
click at [520, 58] on section "Site × Vernon School × Template Select a Template Load Template Cancel" at bounding box center [526, 70] width 749 height 48
click at [520, 67] on input "text" at bounding box center [573, 72] width 180 height 13
click at [525, 72] on input "text" at bounding box center [573, 72] width 180 height 13
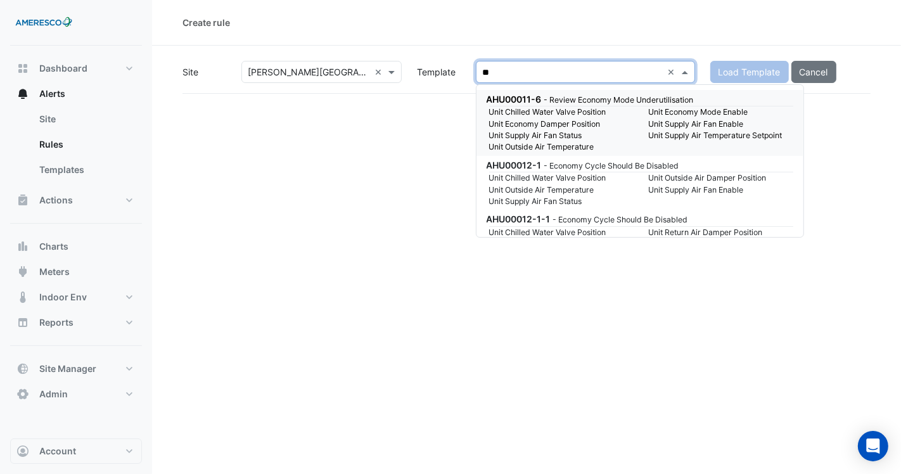
type input "*"
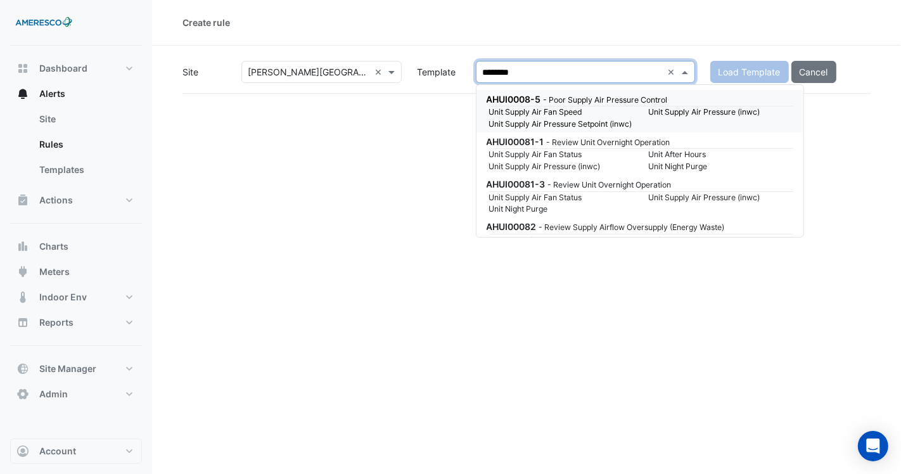
type input "*********"
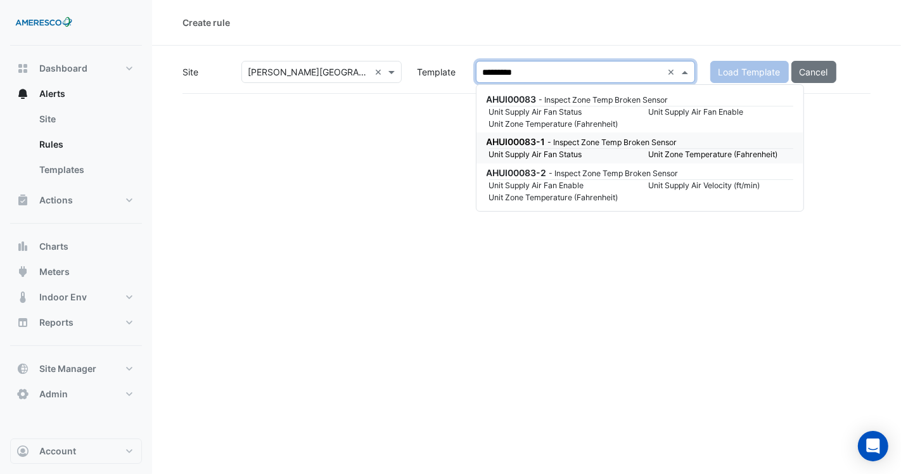
drag, startPoint x: 636, startPoint y: 141, endPoint x: 702, endPoint y: 206, distance: 92.3
click at [636, 141] on small "- Inspect Zone Temp Broken Sensor" at bounding box center [612, 143] width 129 height 10
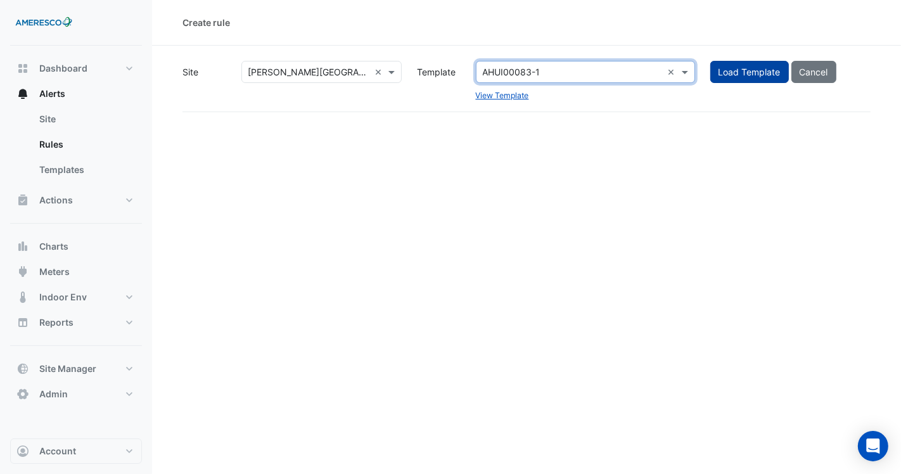
drag, startPoint x: 718, startPoint y: 67, endPoint x: 714, endPoint y: 74, distance: 7.9
click at [714, 74] on button "Load Template" at bounding box center [749, 72] width 79 height 22
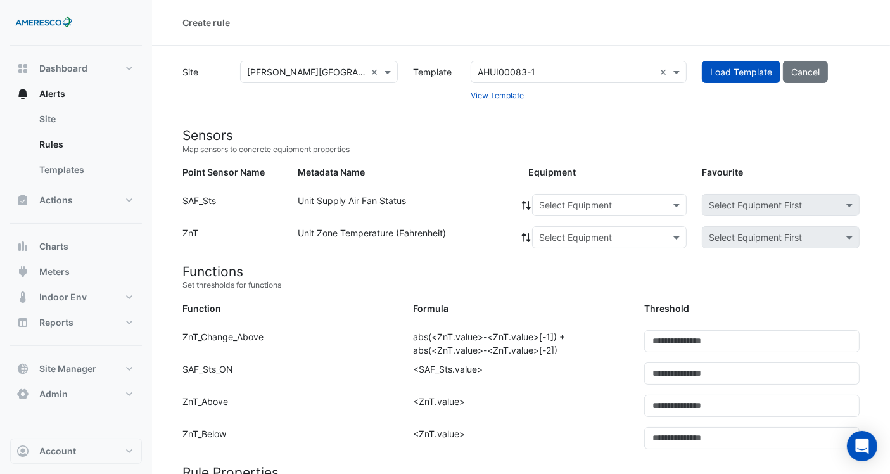
click at [583, 208] on input "text" at bounding box center [596, 205] width 115 height 13
drag, startPoint x: 576, startPoint y: 236, endPoint x: 570, endPoint y: 222, distance: 15.3
click at [575, 233] on span "ASU-101" at bounding box center [561, 232] width 36 height 11
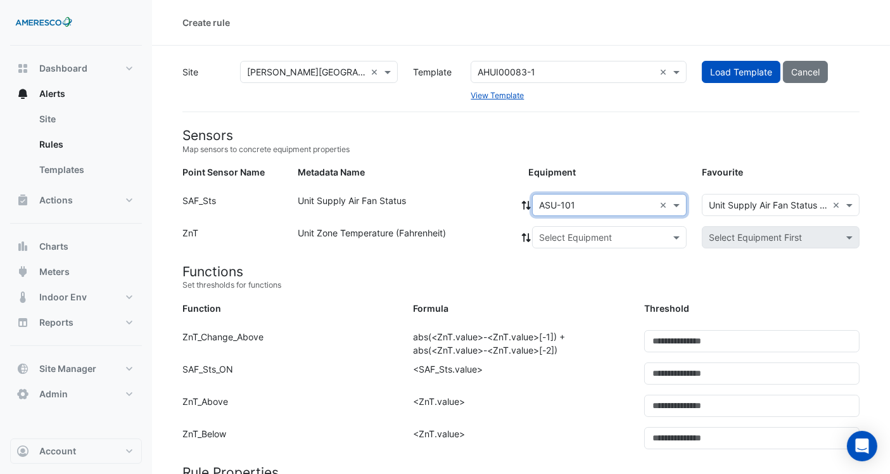
click at [520, 198] on div "Unit Supply Air Fan Status" at bounding box center [405, 207] width 231 height 27
click at [528, 208] on icon at bounding box center [526, 205] width 11 height 9
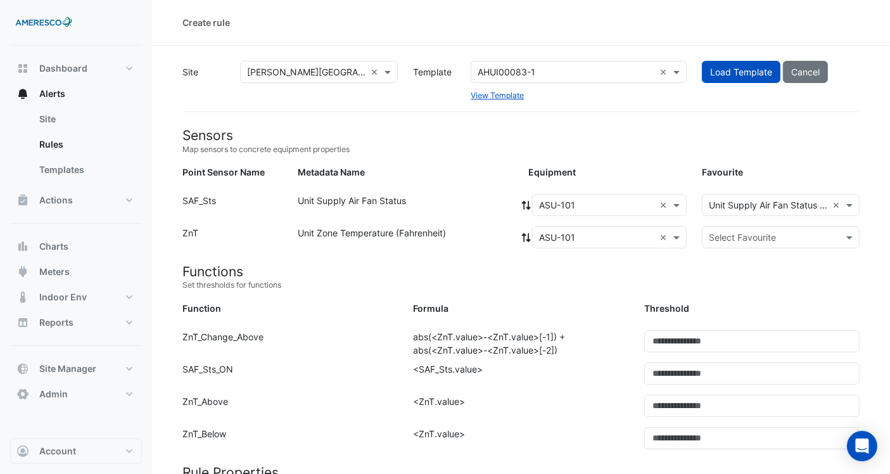
click at [770, 238] on input "text" at bounding box center [768, 237] width 119 height 13
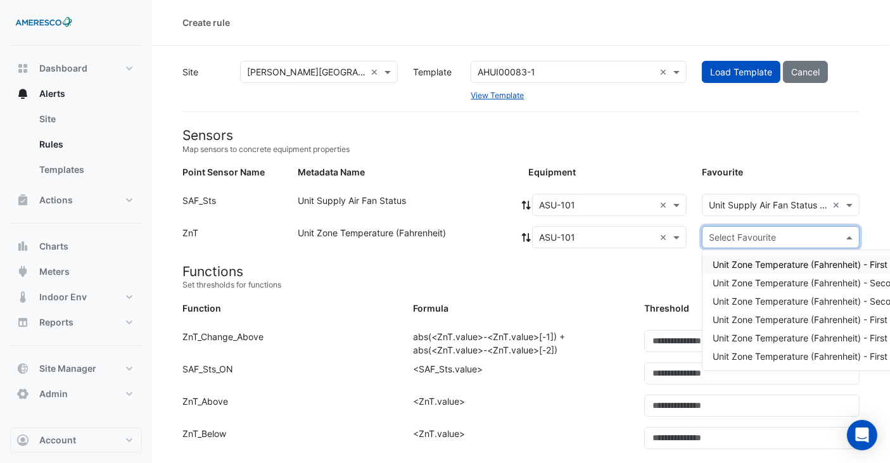
click at [762, 261] on span "Unit Zone Temperature (Fahrenheit) - First Floor, Room 118" at bounding box center [834, 264] width 243 height 11
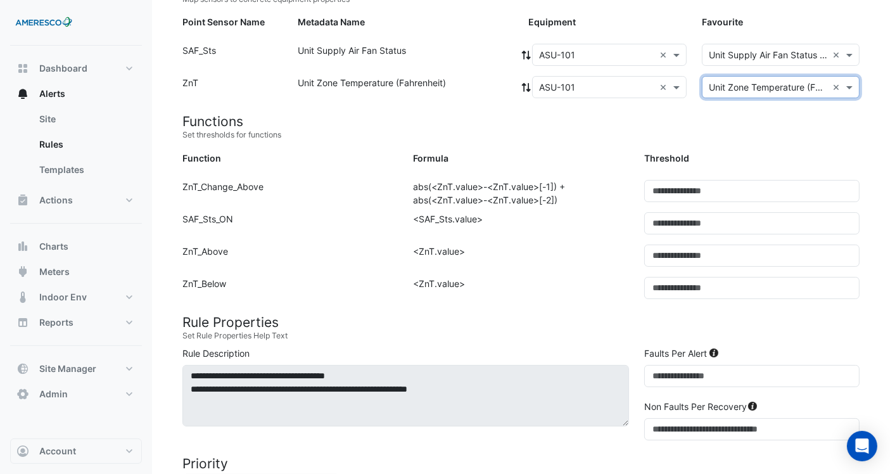
scroll to position [70, 0]
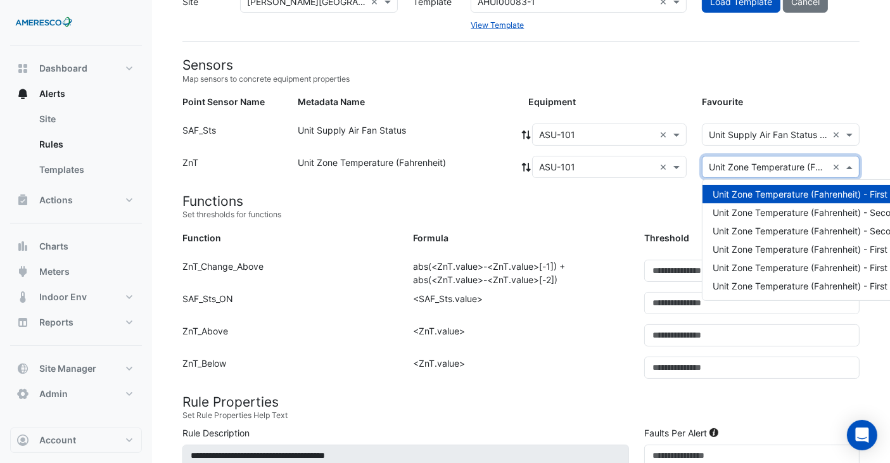
click at [768, 167] on input "text" at bounding box center [768, 167] width 119 height 13
click at [774, 187] on div "Unit Zone Temperature (Fahrenheit) - First Floor, Room 118" at bounding box center [842, 194] width 278 height 18
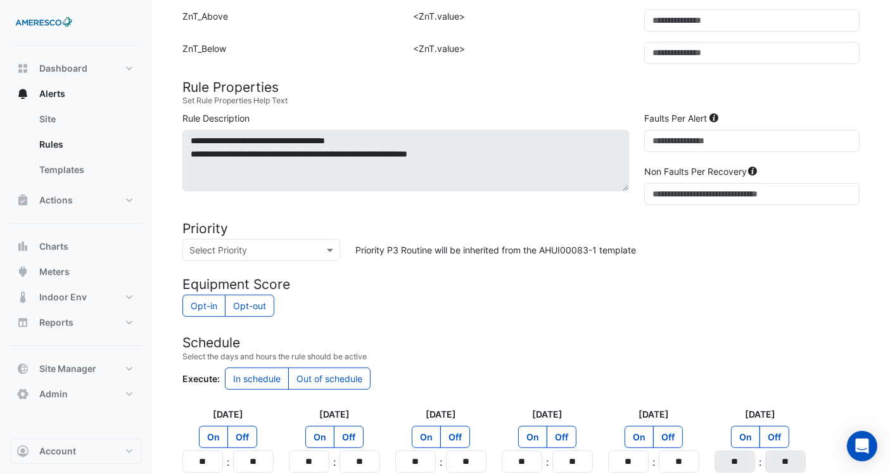
scroll to position [352, 0]
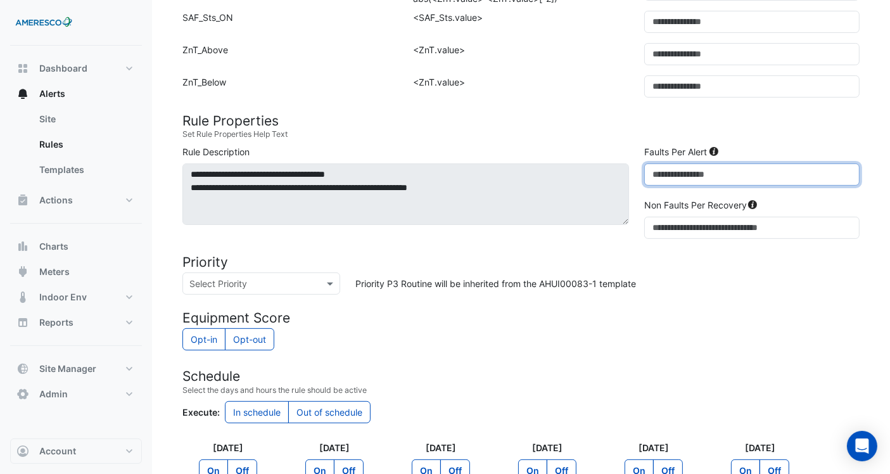
drag, startPoint x: 708, startPoint y: 170, endPoint x: 657, endPoint y: 170, distance: 50.7
click at [657, 170] on input "*" at bounding box center [752, 175] width 215 height 22
type input "**"
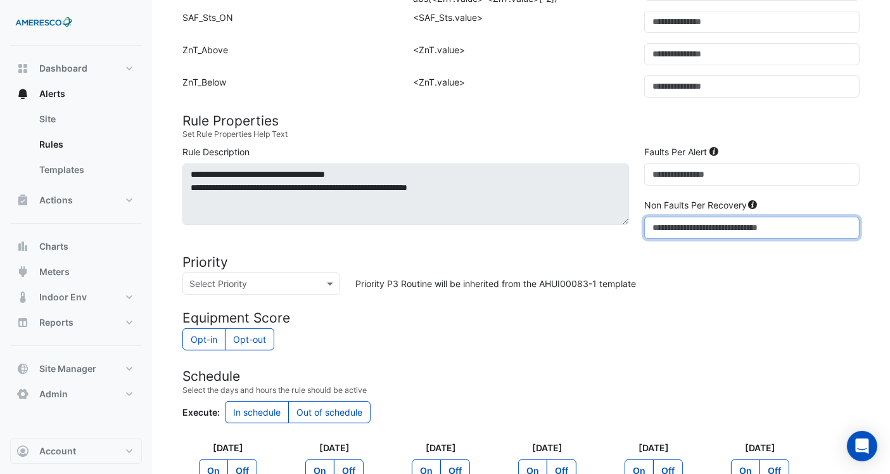
drag, startPoint x: 686, startPoint y: 217, endPoint x: 644, endPoint y: 224, distance: 43.0
click at [645, 224] on input "*" at bounding box center [752, 228] width 215 height 22
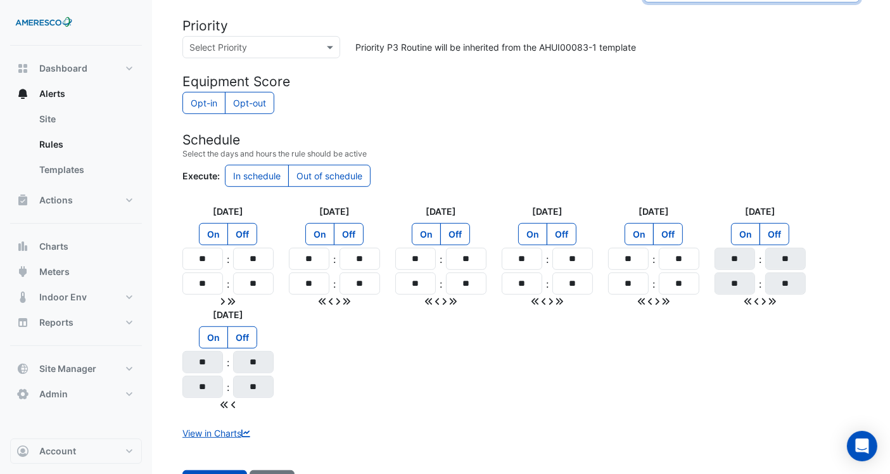
scroll to position [634, 0]
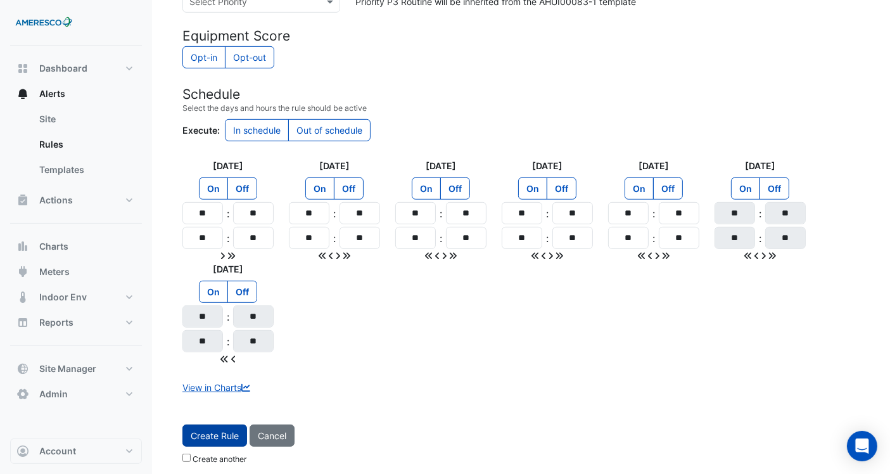
type input "**"
click at [224, 432] on span "Create Rule" at bounding box center [215, 435] width 48 height 11
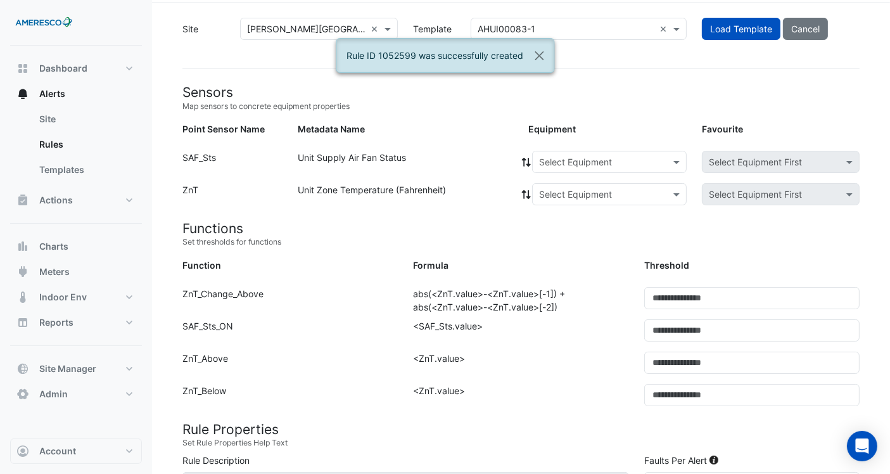
scroll to position [0, 0]
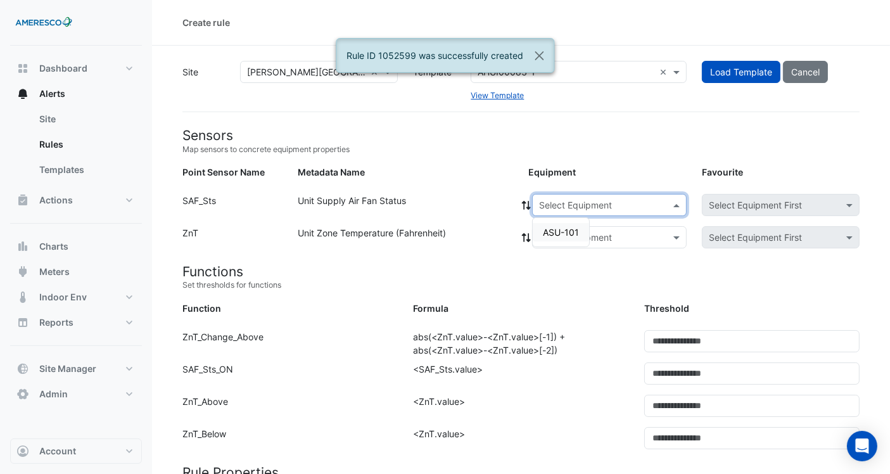
click at [572, 207] on input "text" at bounding box center [596, 205] width 115 height 13
click at [568, 227] on span "ASU-101" at bounding box center [561, 232] width 36 height 11
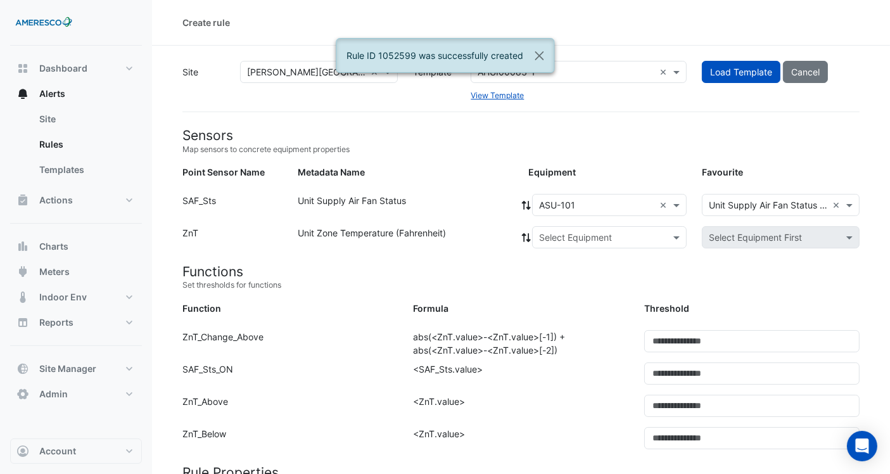
click at [523, 203] on icon at bounding box center [526, 205] width 11 height 9
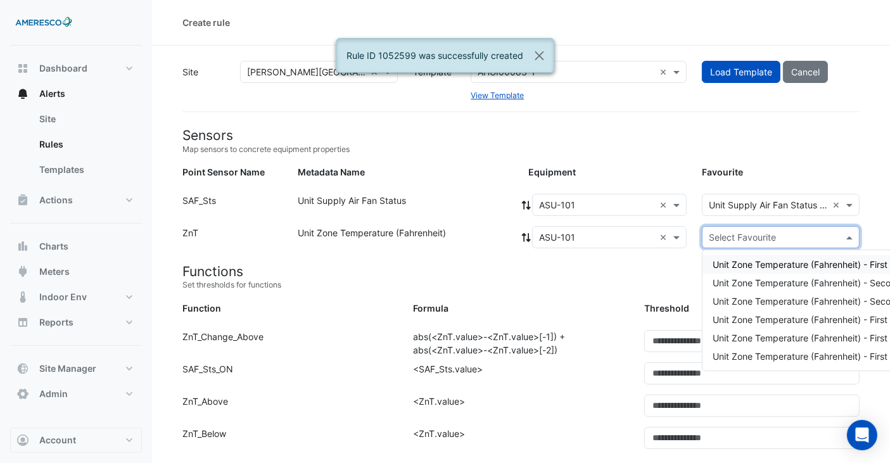
click at [706, 231] on div at bounding box center [781, 237] width 157 height 15
click at [719, 285] on span "Unit Zone Temperature (Fahrenheit) - Second Floor, Room 214" at bounding box center [841, 283] width 257 height 11
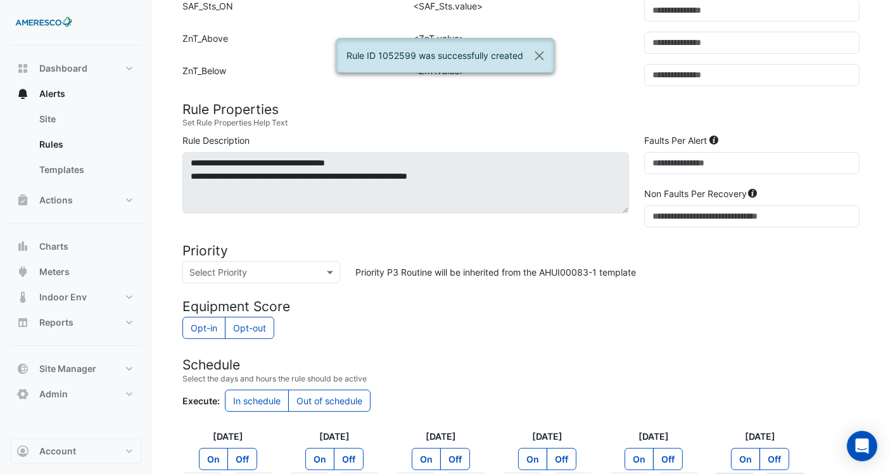
scroll to position [634, 0]
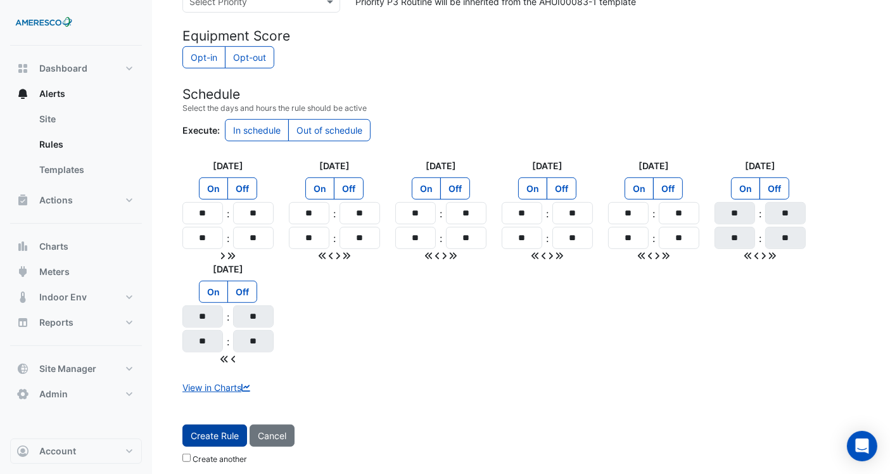
click at [227, 430] on span "Create Rule" at bounding box center [215, 435] width 48 height 11
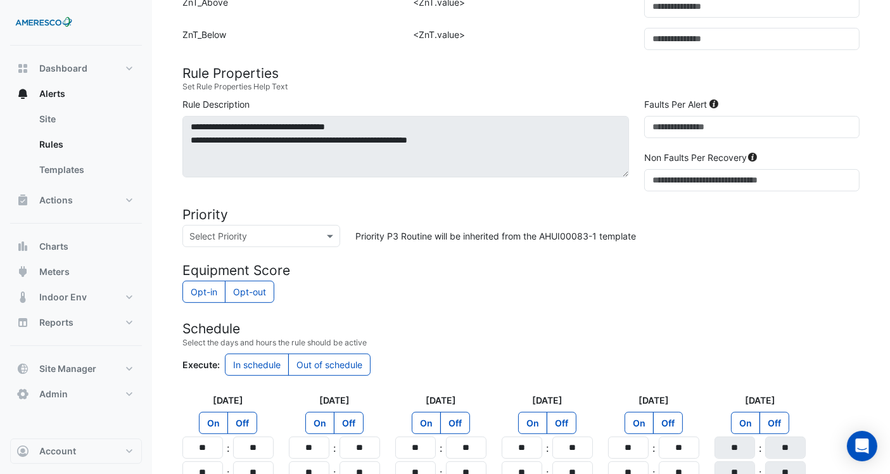
scroll to position [141, 0]
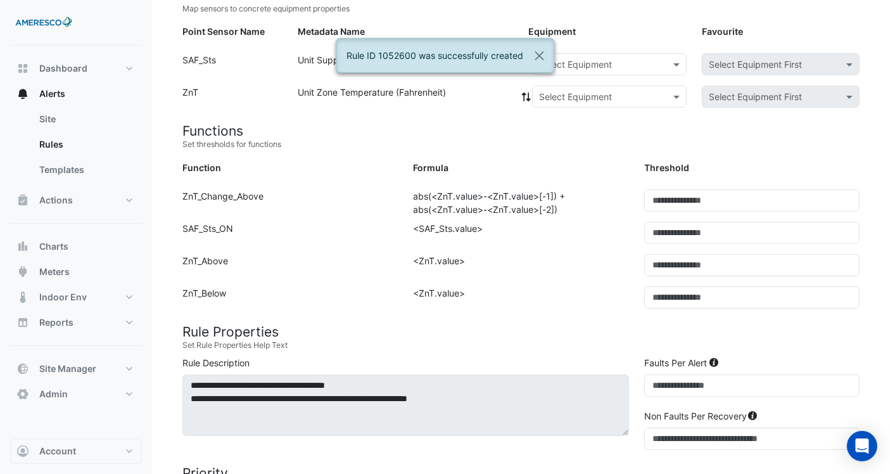
click at [612, 60] on input "text" at bounding box center [596, 64] width 115 height 13
click at [572, 88] on span "ASU-101" at bounding box center [561, 91] width 36 height 11
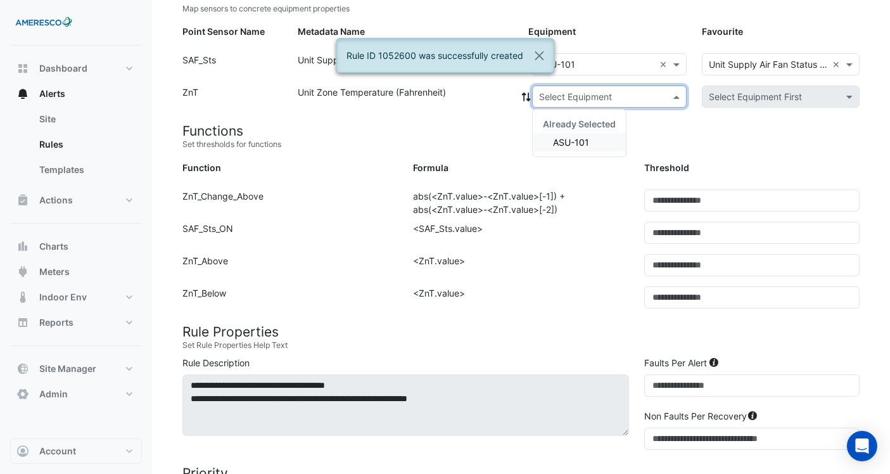
click at [593, 96] on input "text" at bounding box center [596, 97] width 115 height 13
click at [606, 140] on div "ASU-101" at bounding box center [579, 142] width 93 height 18
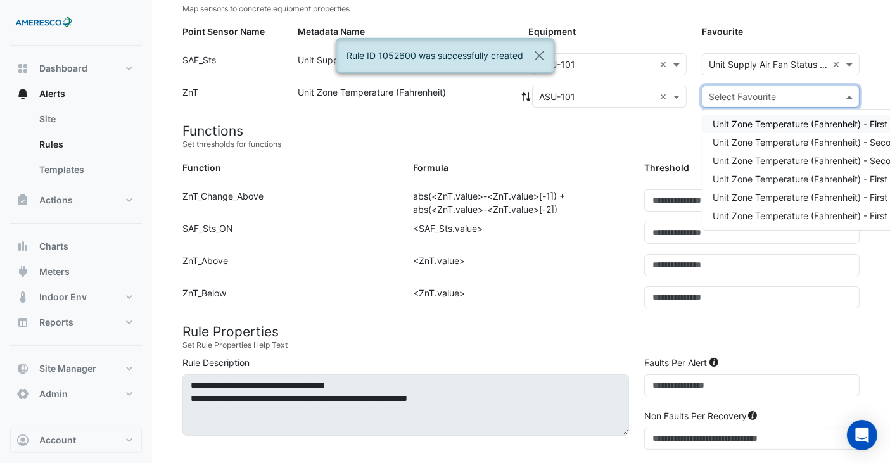
click at [766, 91] on input "text" at bounding box center [768, 97] width 119 height 13
click at [766, 158] on span "Unit Zone Temperature (Fahrenheit) - Second Floor, Room 207" at bounding box center [842, 160] width 258 height 11
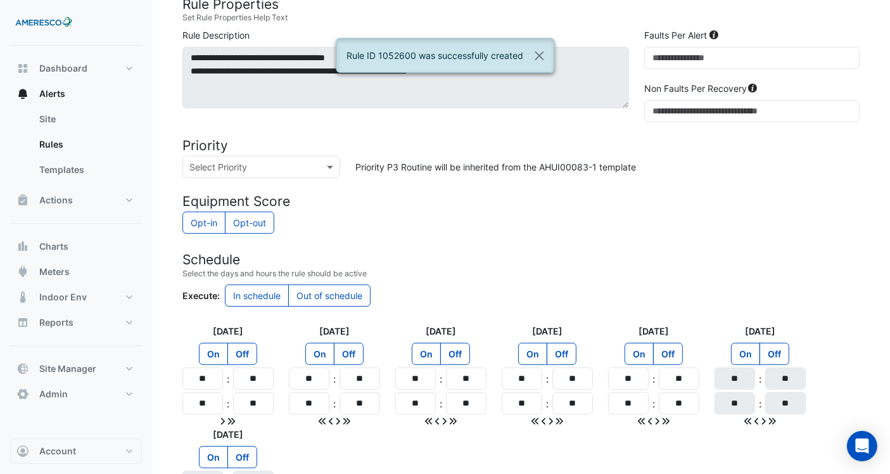
scroll to position [634, 0]
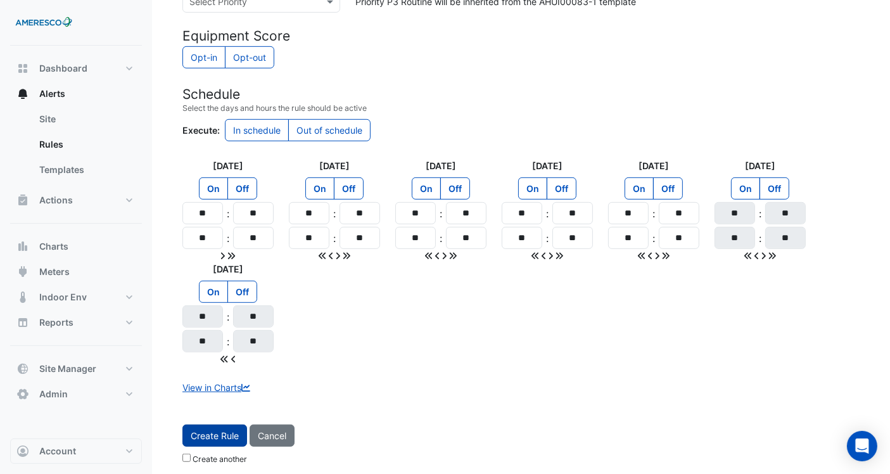
click at [206, 430] on span "Create Rule" at bounding box center [215, 435] width 48 height 11
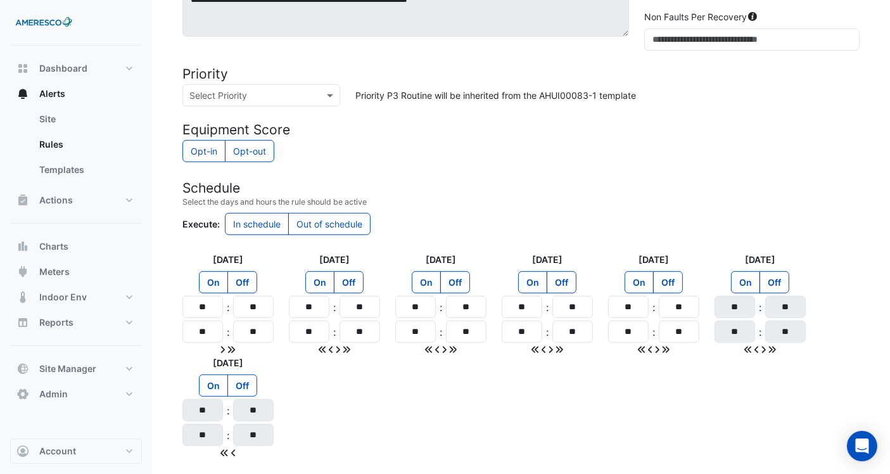
scroll to position [141, 0]
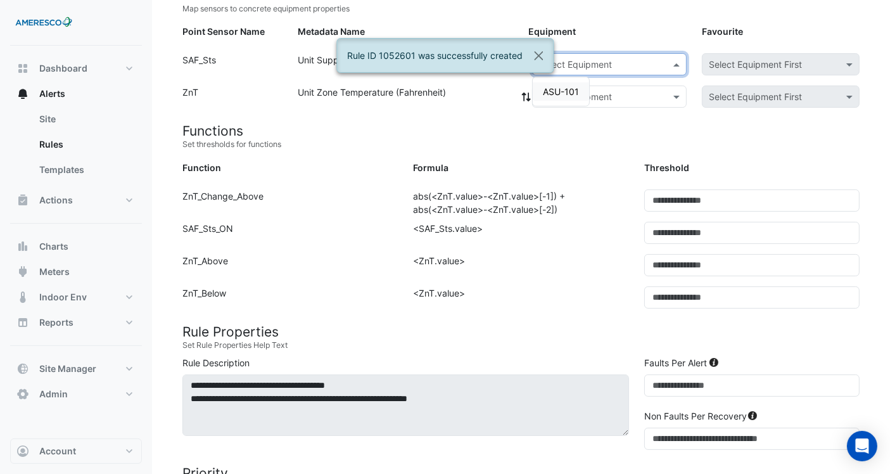
click at [627, 70] on div "Select Equipment" at bounding box center [609, 64] width 155 height 22
click at [584, 89] on div "ASU-101" at bounding box center [561, 91] width 56 height 18
click at [599, 92] on input "text" at bounding box center [596, 97] width 115 height 13
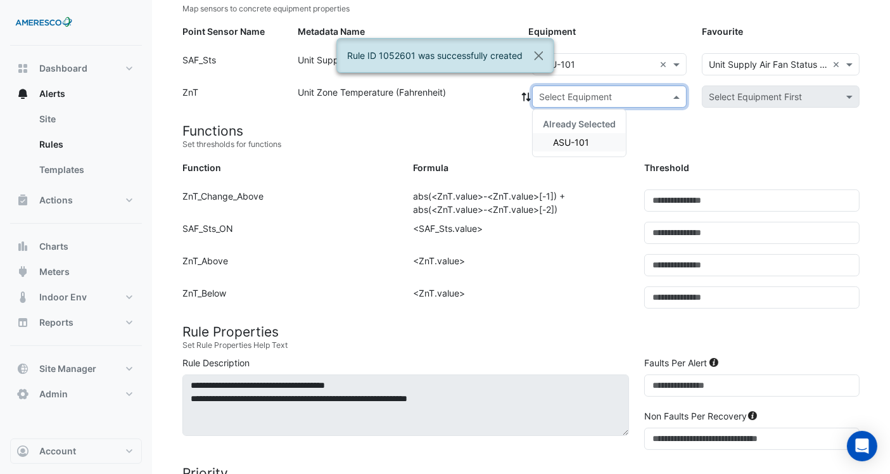
drag, startPoint x: 585, startPoint y: 144, endPoint x: 675, endPoint y: 127, distance: 91.6
click at [588, 144] on span "ASU-101" at bounding box center [571, 142] width 36 height 11
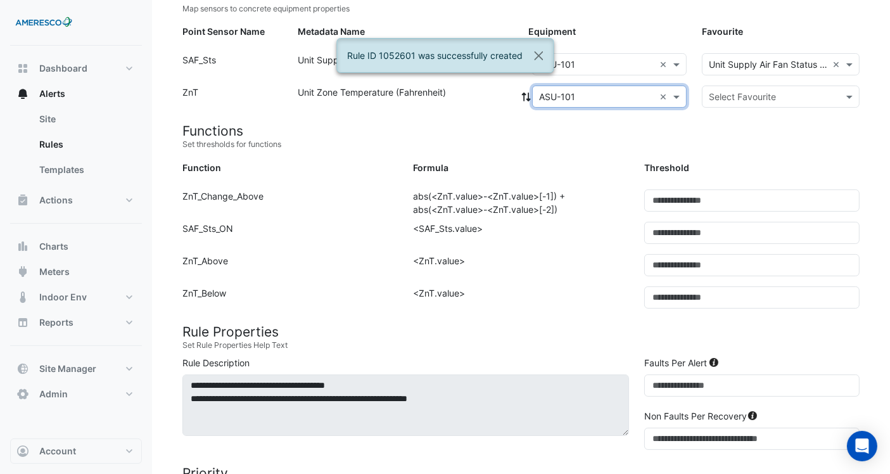
click at [748, 98] on input "text" at bounding box center [768, 97] width 119 height 13
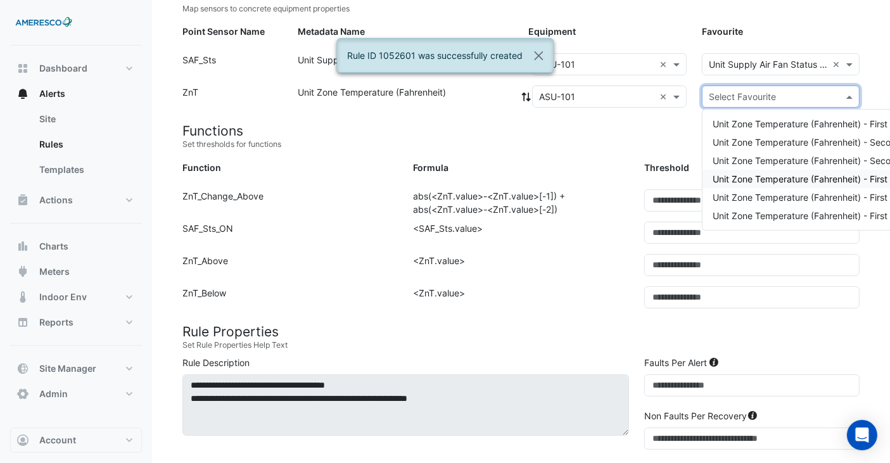
click at [764, 182] on span "Unit Zone Temperature (Fahrenheit) - First Floor, Gym 104" at bounding box center [833, 179] width 240 height 11
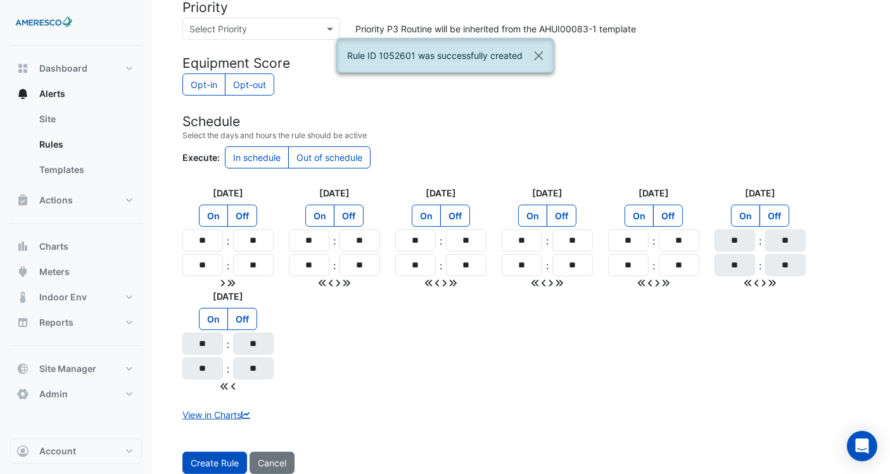
scroll to position [634, 0]
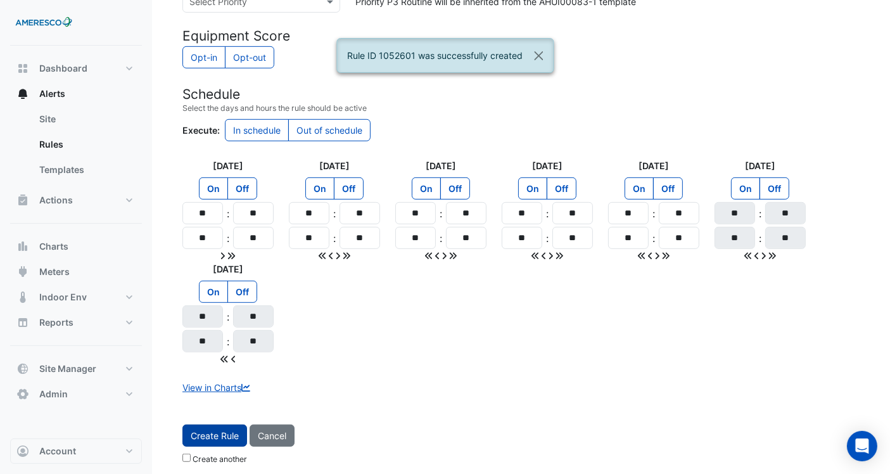
click at [217, 430] on span "Create Rule" at bounding box center [215, 435] width 48 height 11
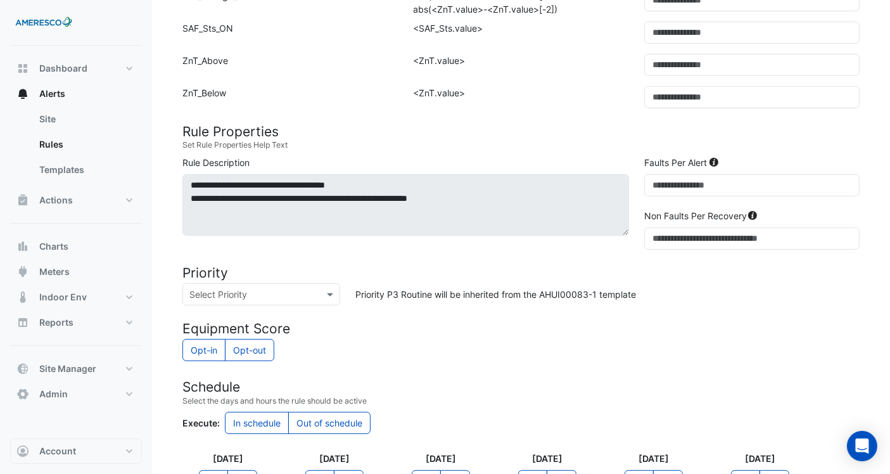
scroll to position [70, 0]
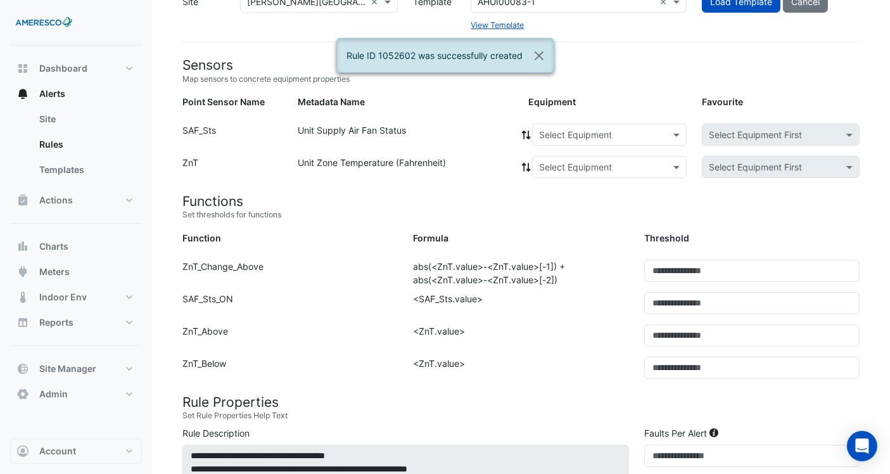
click at [615, 136] on input "text" at bounding box center [596, 135] width 115 height 13
click at [566, 158] on span "ASU-101" at bounding box center [561, 162] width 36 height 11
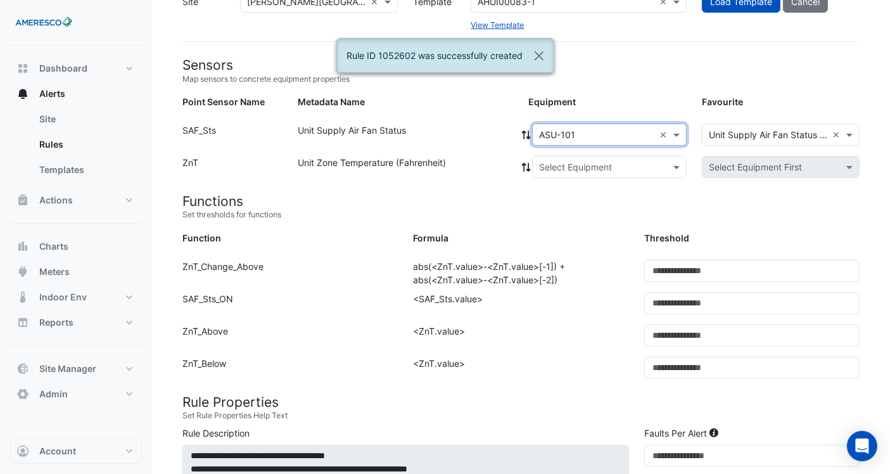
click at [557, 172] on input "text" at bounding box center [596, 167] width 115 height 13
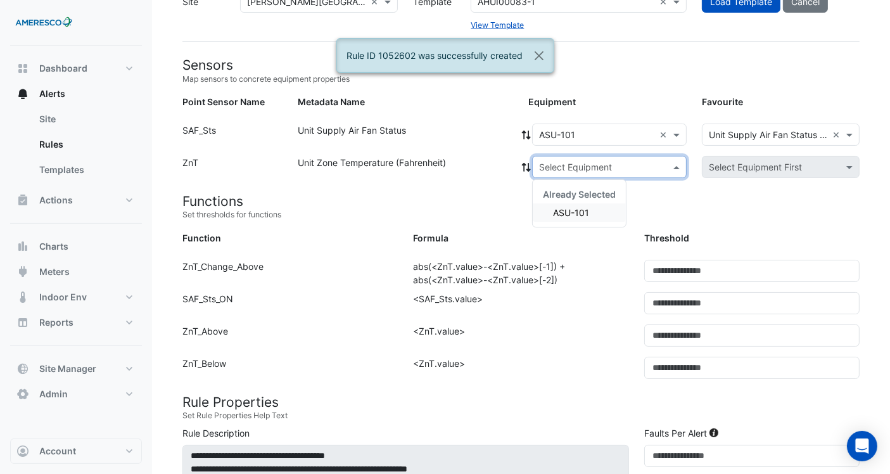
click at [567, 214] on span "ASU-101" at bounding box center [571, 212] width 36 height 11
click at [742, 169] on input "text" at bounding box center [768, 167] width 119 height 13
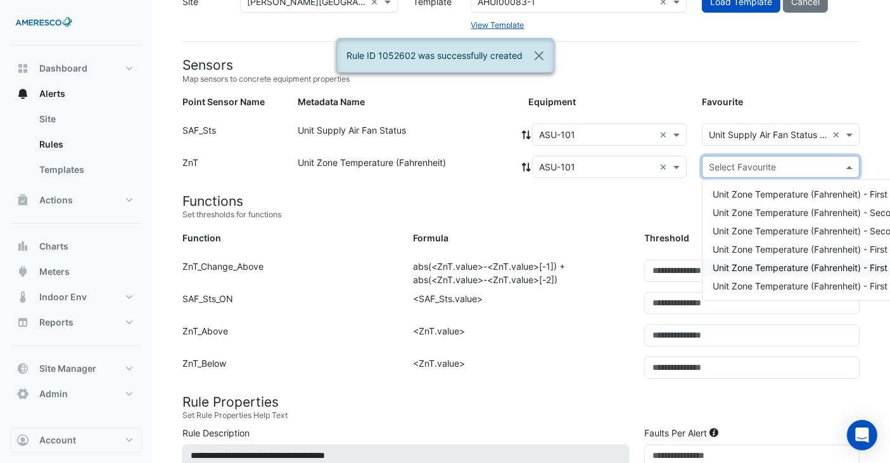
click at [729, 263] on span "Unit Zone Temperature (Fahrenheit) - First Floor, Room 114" at bounding box center [834, 267] width 243 height 11
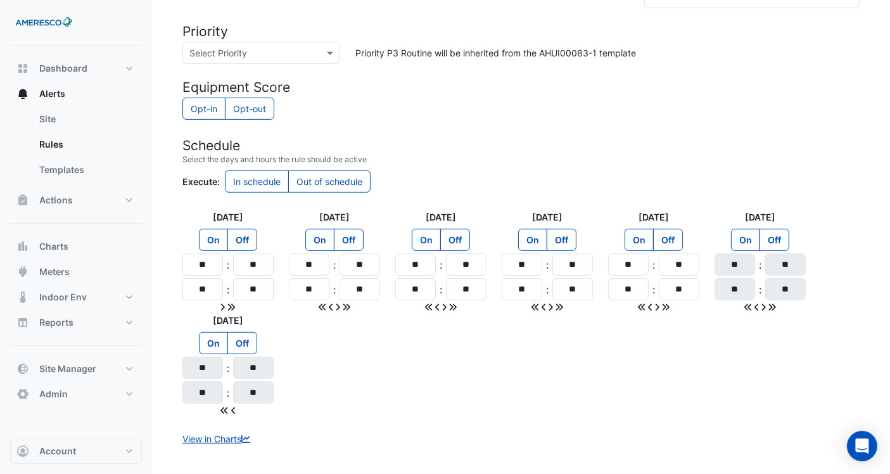
scroll to position [634, 0]
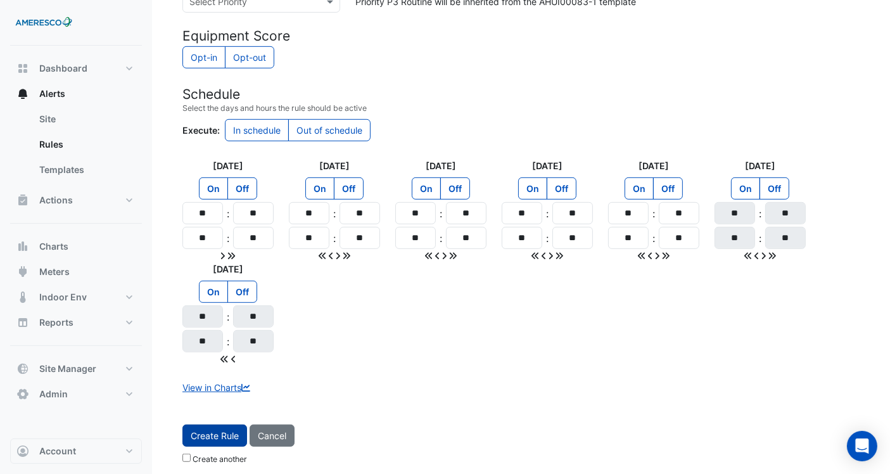
drag, startPoint x: 218, startPoint y: 425, endPoint x: 286, endPoint y: 390, distance: 76.5
click at [221, 425] on button "Create Rule" at bounding box center [215, 436] width 65 height 22
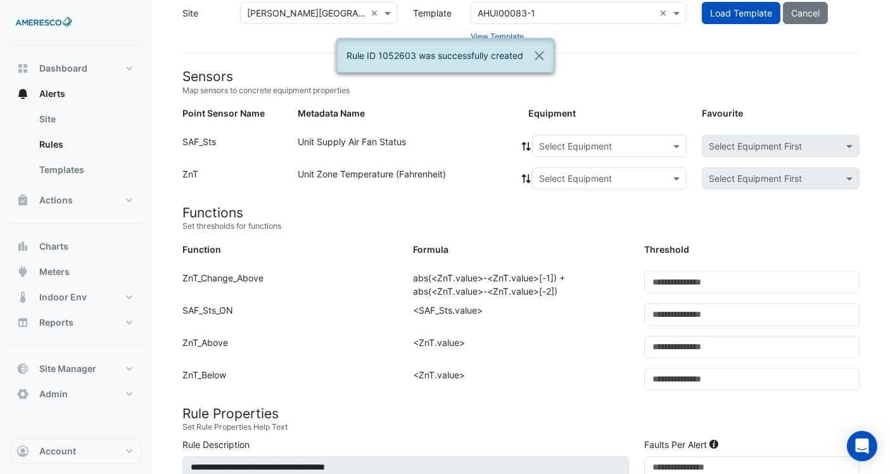
scroll to position [0, 0]
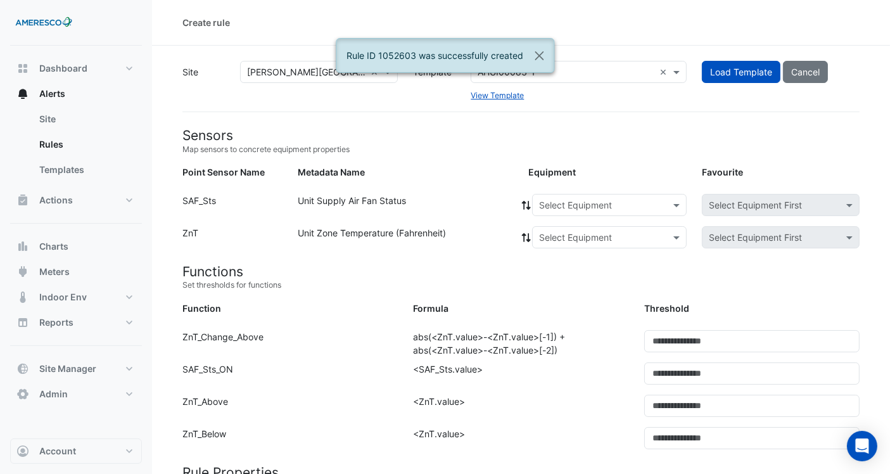
click at [623, 209] on input "text" at bounding box center [596, 205] width 115 height 13
click at [569, 229] on span "ASU-101" at bounding box center [561, 232] width 36 height 11
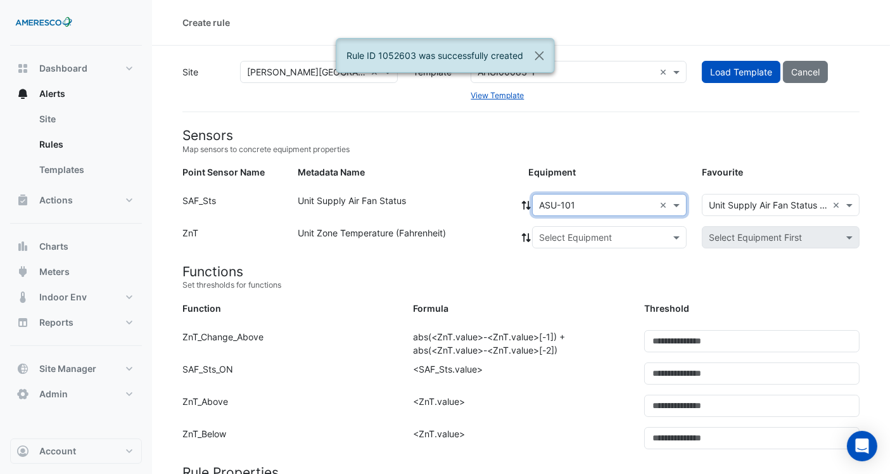
click at [573, 249] on div "Equipment: Select Equipment Favourite: Select Equipment First" at bounding box center [694, 239] width 347 height 27
click at [577, 240] on input "text" at bounding box center [596, 237] width 115 height 13
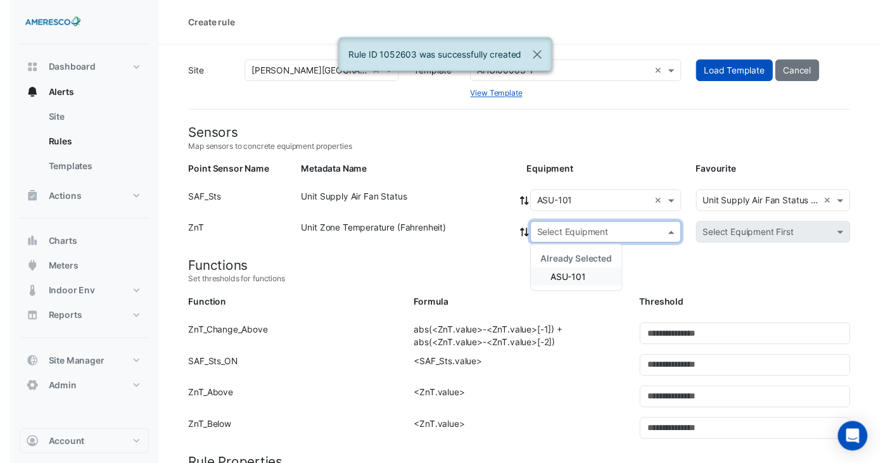
scroll to position [70, 0]
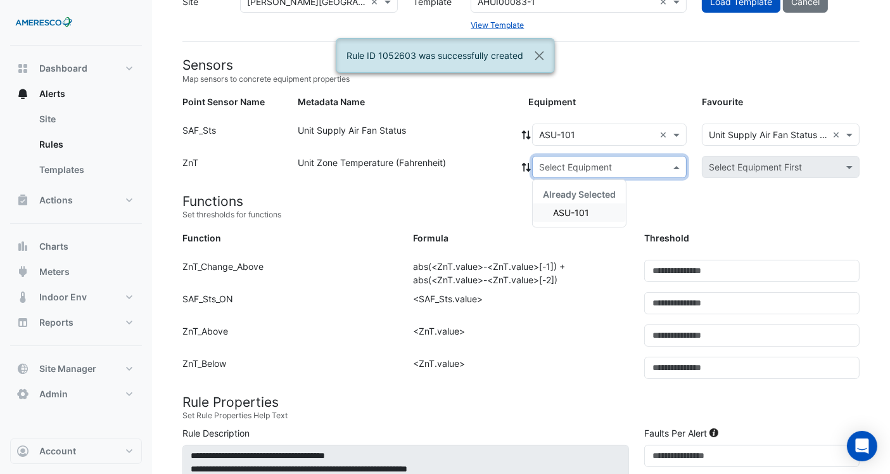
click at [586, 215] on span "ASU-101" at bounding box center [571, 212] width 36 height 11
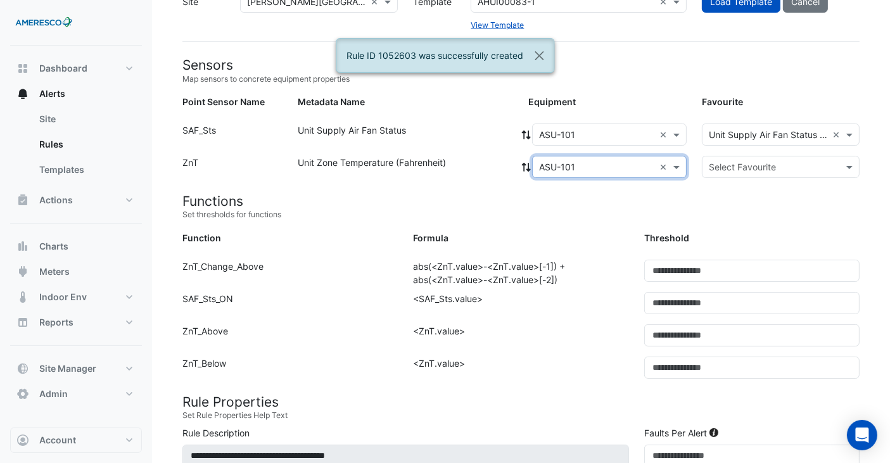
drag, startPoint x: 746, startPoint y: 162, endPoint x: 745, endPoint y: 171, distance: 9.6
click at [746, 162] on input "text" at bounding box center [768, 167] width 119 height 13
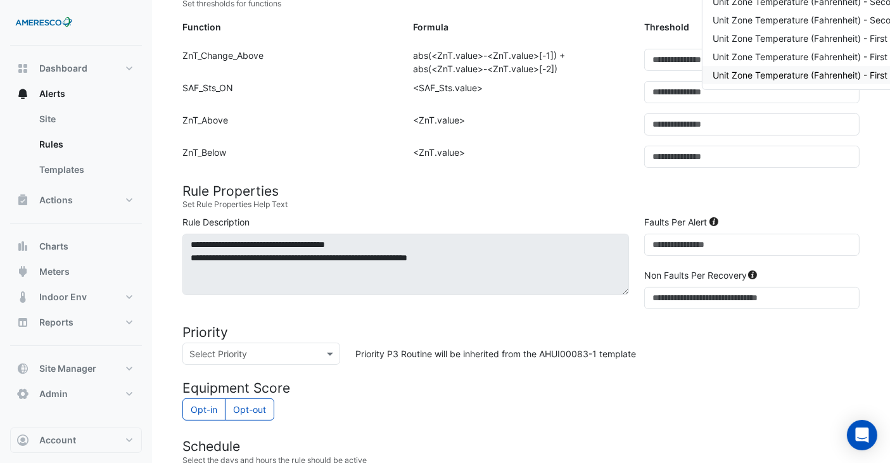
click at [762, 70] on span "Unit Zone Temperature (Fahrenheit) - First Floor, Room 107" at bounding box center [834, 75] width 243 height 11
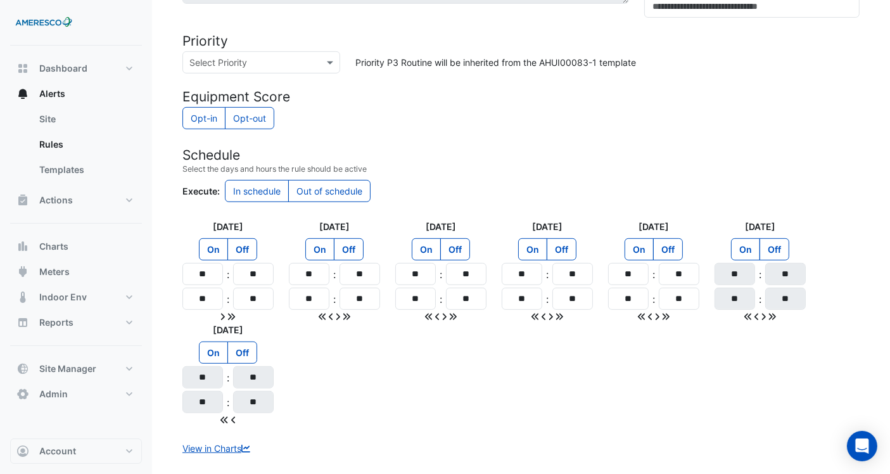
scroll to position [634, 0]
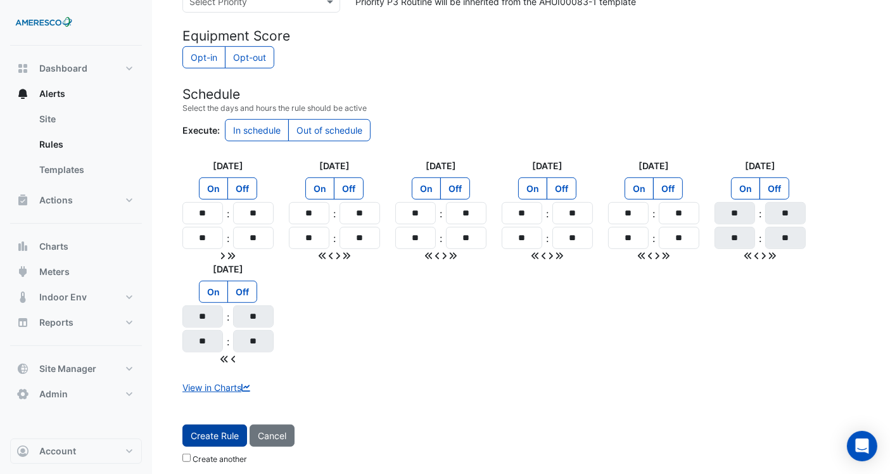
click at [215, 430] on span "Create Rule" at bounding box center [215, 435] width 48 height 11
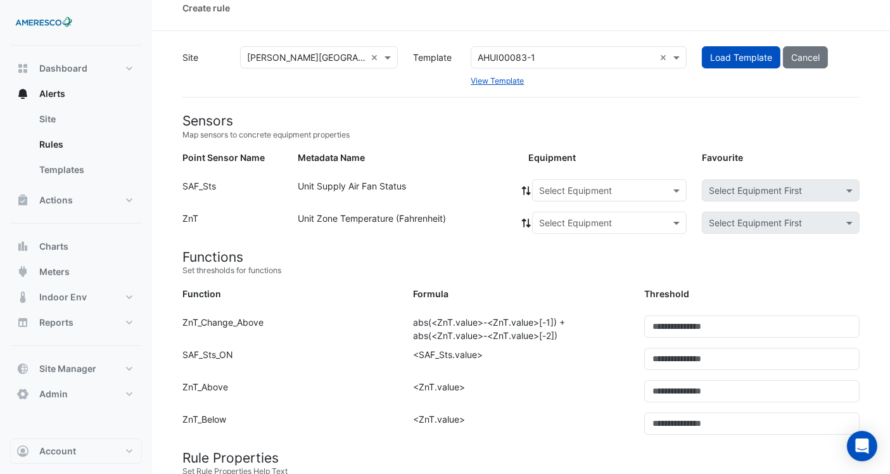
scroll to position [0, 0]
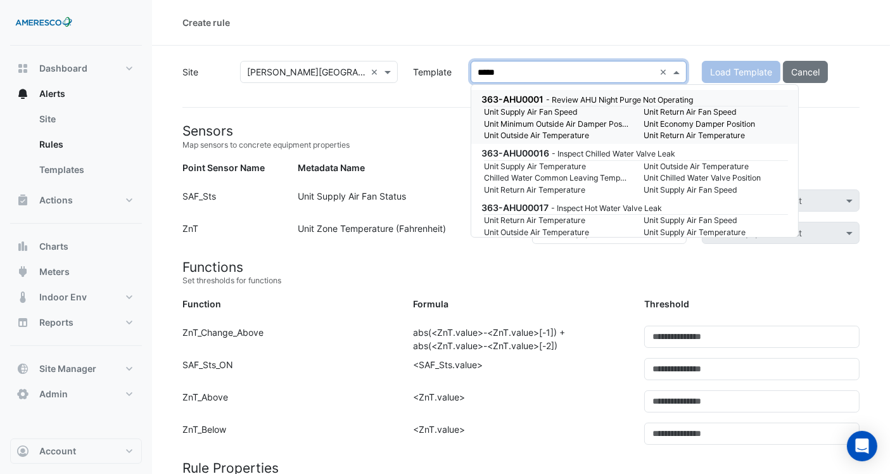
click at [583, 63] on div "***** ×" at bounding box center [578, 72] width 215 height 22
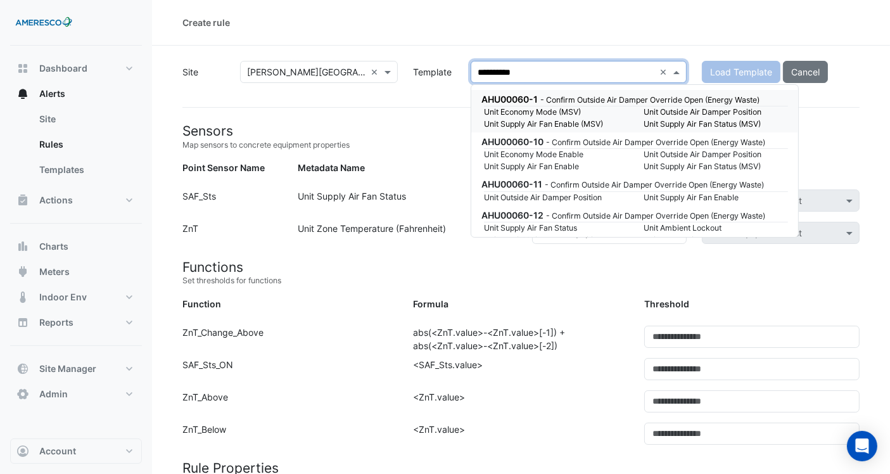
type input "**********"
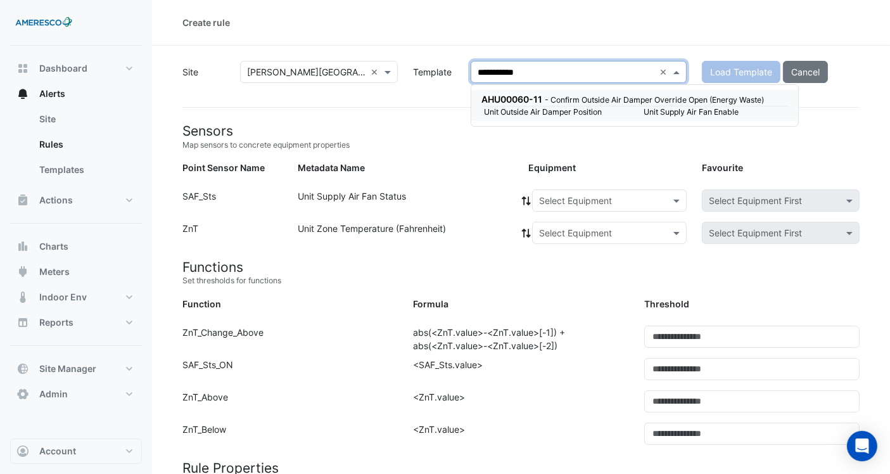
click at [549, 100] on small "- Confirm Outside Air Damper Override Open (Energy Waste)" at bounding box center [654, 100] width 219 height 10
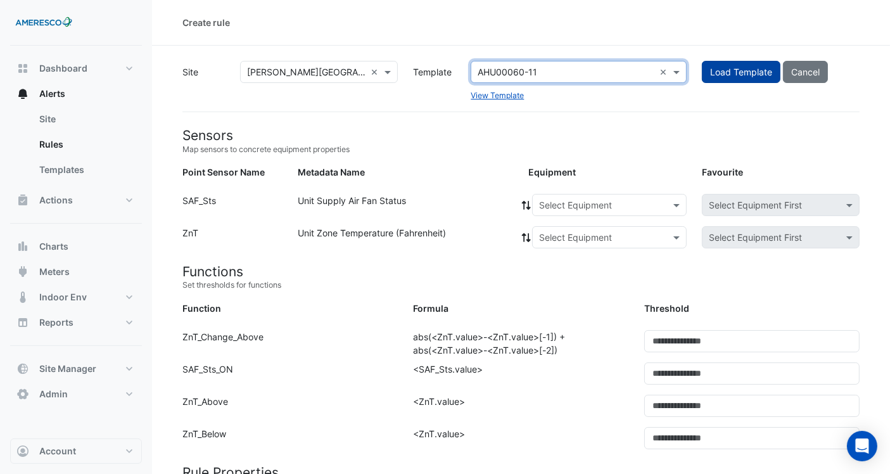
click at [713, 79] on button "Load Template" at bounding box center [741, 72] width 79 height 22
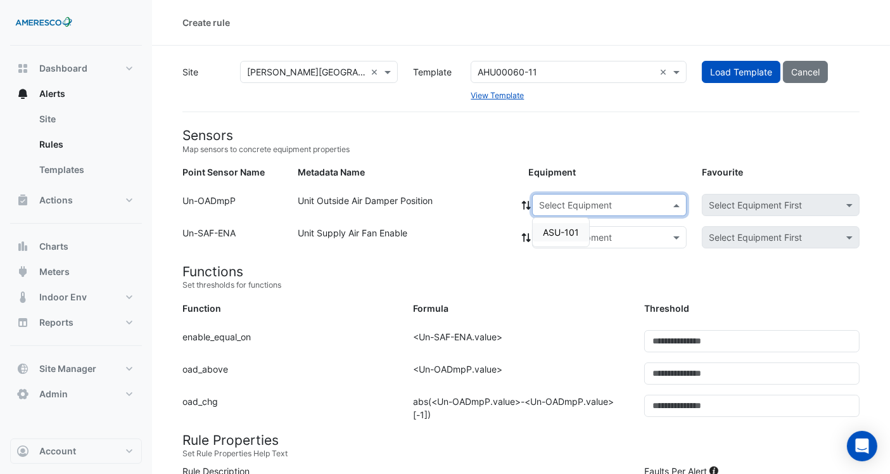
click at [574, 209] on input "text" at bounding box center [596, 205] width 115 height 13
click at [549, 229] on span "ASU-101" at bounding box center [561, 232] width 36 height 11
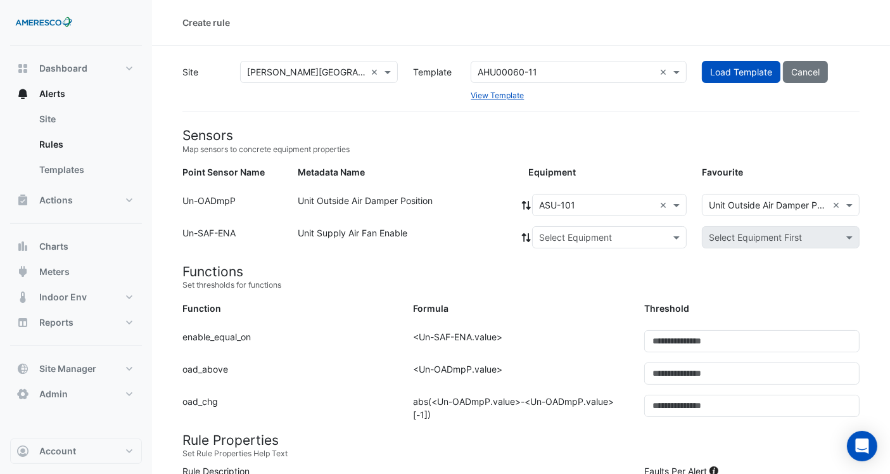
drag, startPoint x: 522, startPoint y: 205, endPoint x: 530, endPoint y: 205, distance: 8.2
click at [524, 205] on icon at bounding box center [526, 205] width 11 height 9
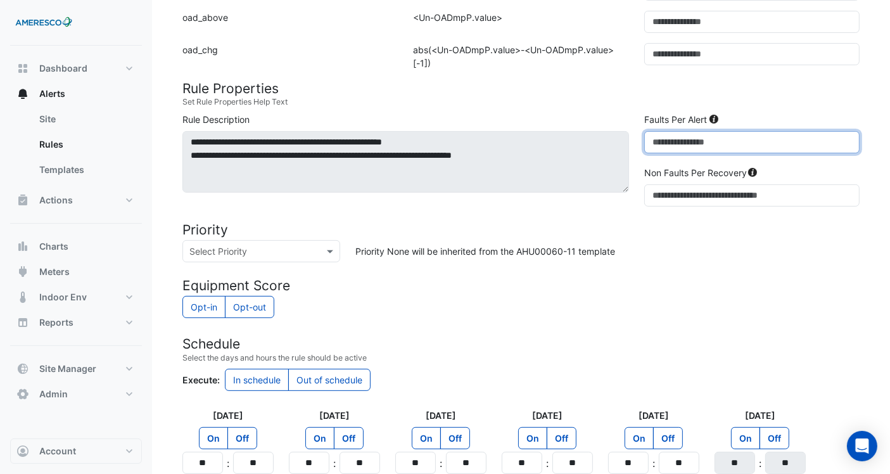
click at [606, 149] on div "**********" at bounding box center [521, 162] width 693 height 99
type input "**"
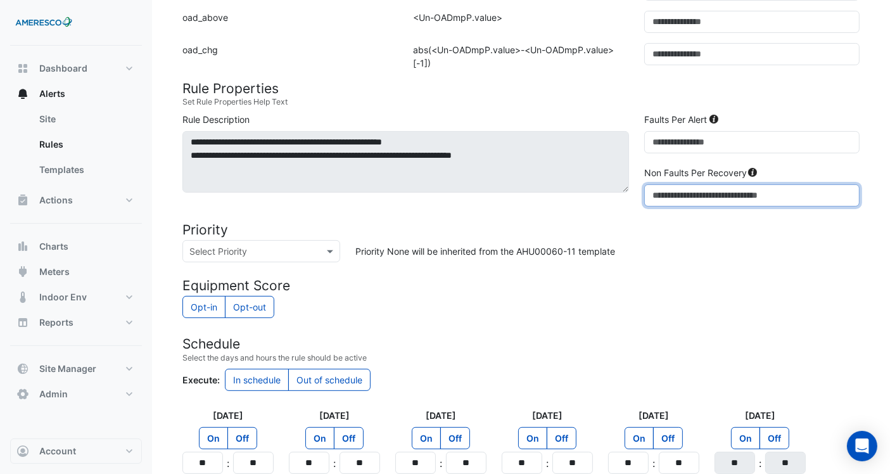
drag, startPoint x: 666, startPoint y: 193, endPoint x: 621, endPoint y: 193, distance: 45.0
click at [621, 193] on div "**********" at bounding box center [521, 162] width 693 height 99
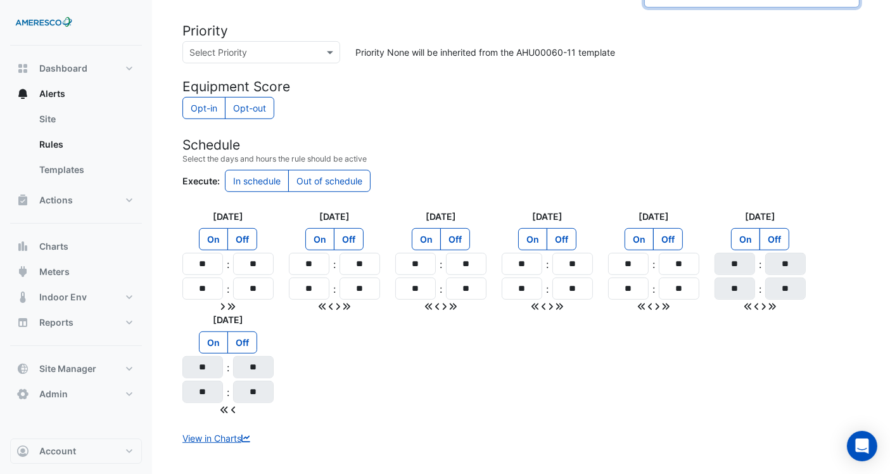
scroll to position [601, 0]
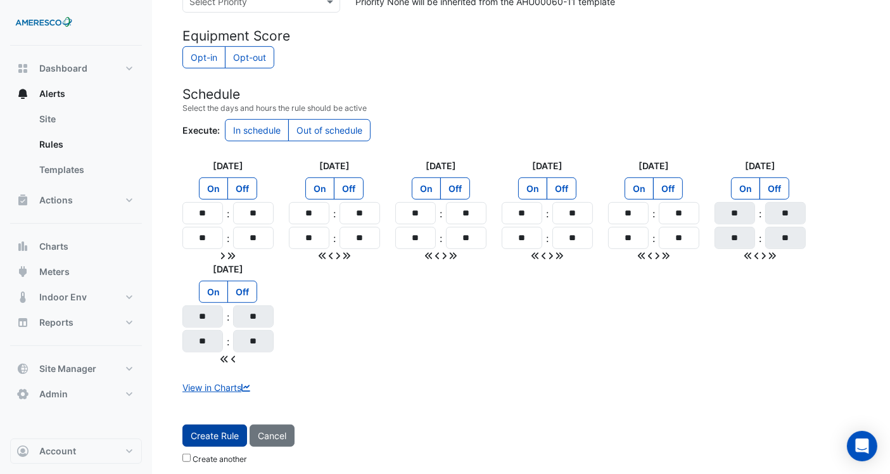
type input "**"
click at [214, 430] on span "Create Rule" at bounding box center [215, 435] width 48 height 11
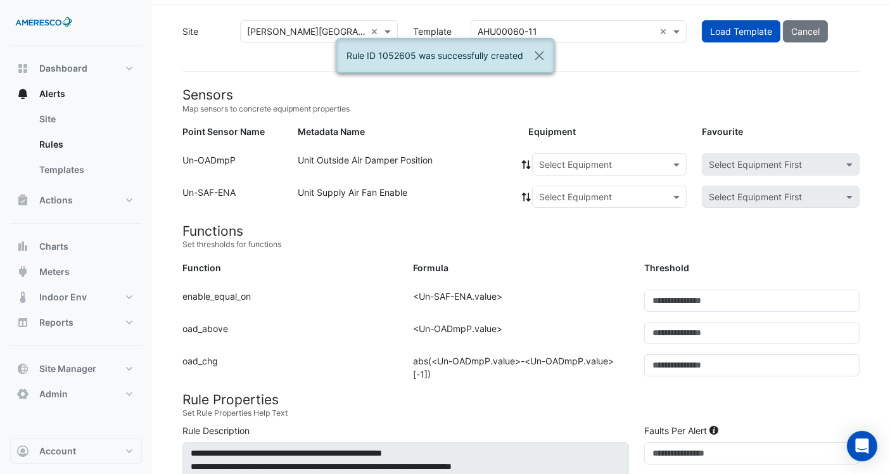
scroll to position [0, 0]
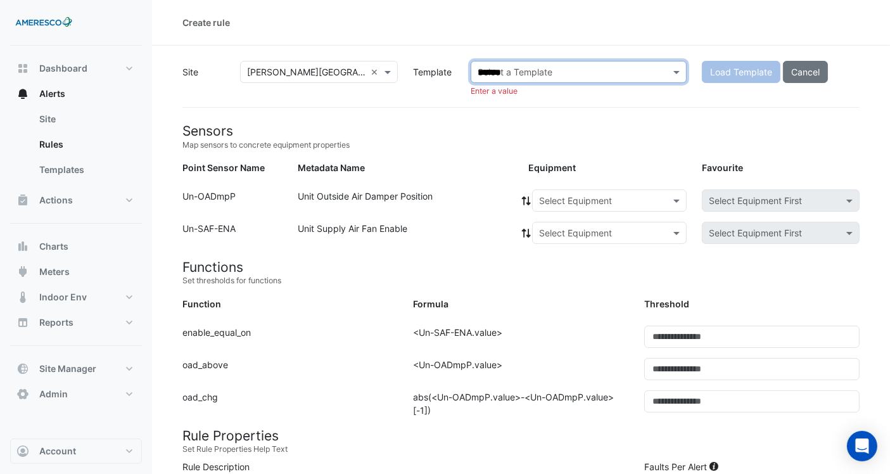
type input "********"
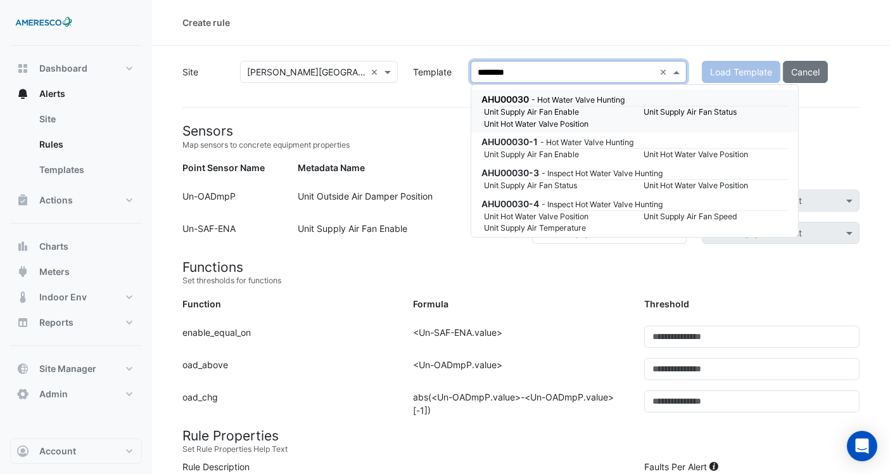
click at [624, 119] on small "Unit Hot Water Valve Position" at bounding box center [557, 124] width 160 height 11
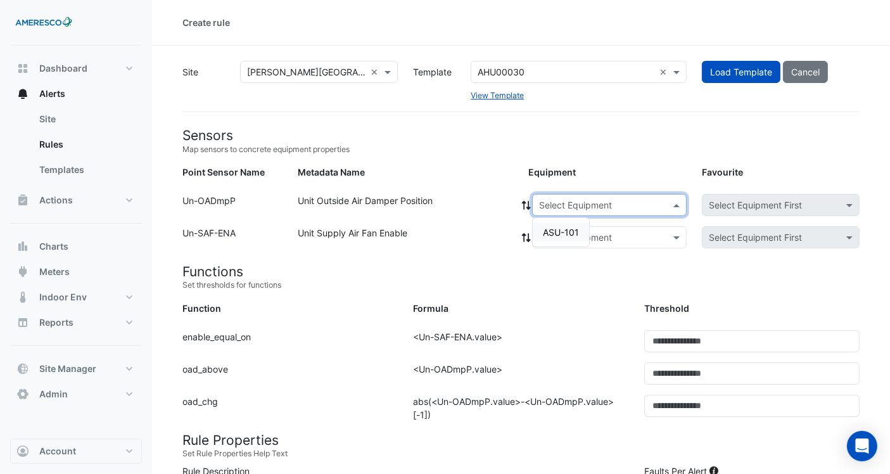
click at [567, 199] on input "text" at bounding box center [596, 205] width 115 height 13
click at [726, 74] on span "Load Template" at bounding box center [741, 72] width 62 height 11
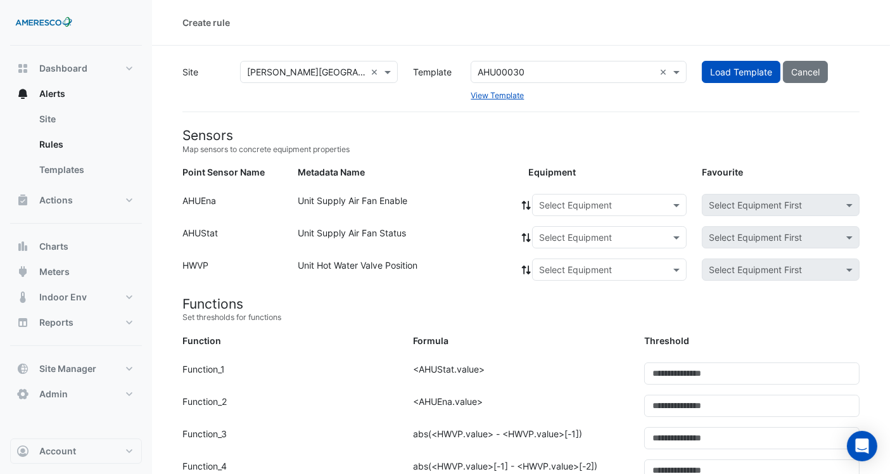
click at [565, 205] on input "text" at bounding box center [596, 205] width 115 height 13
click at [563, 227] on span "ASU-101" at bounding box center [561, 232] width 36 height 11
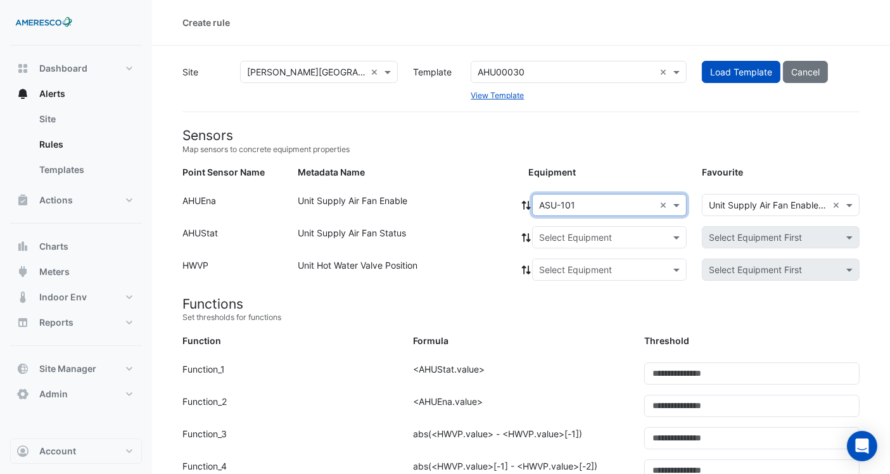
click at [527, 205] on icon at bounding box center [526, 205] width 11 height 9
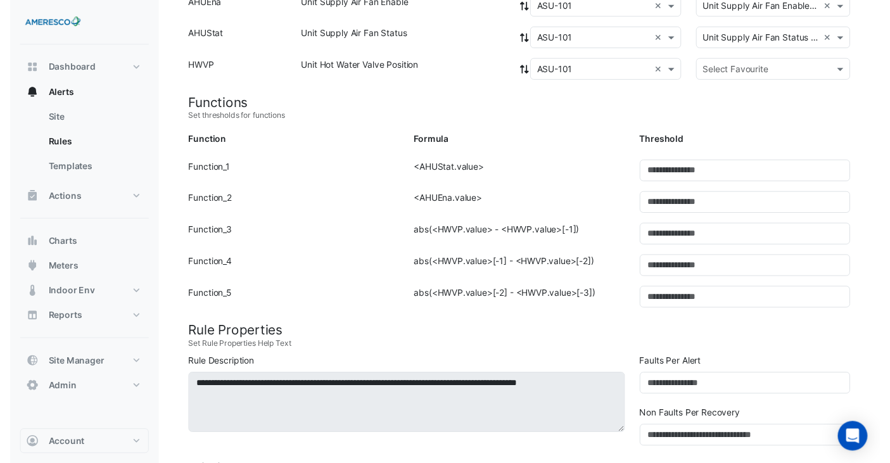
scroll to position [211, 0]
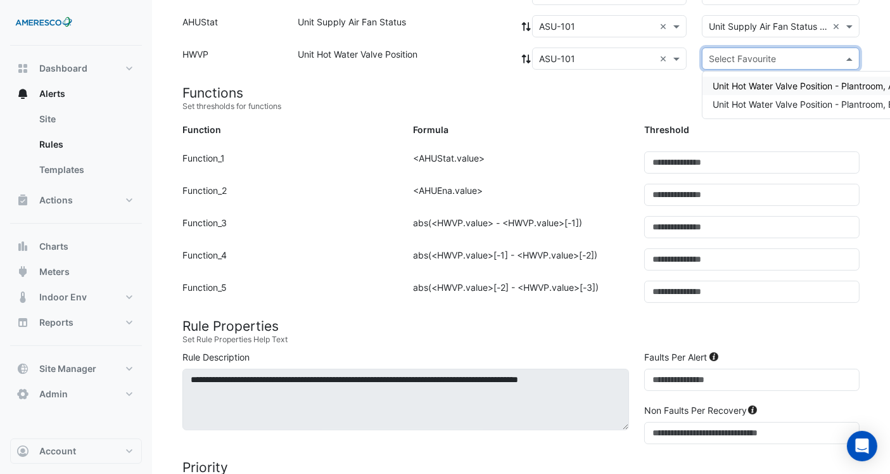
click at [772, 59] on input "text" at bounding box center [768, 59] width 119 height 13
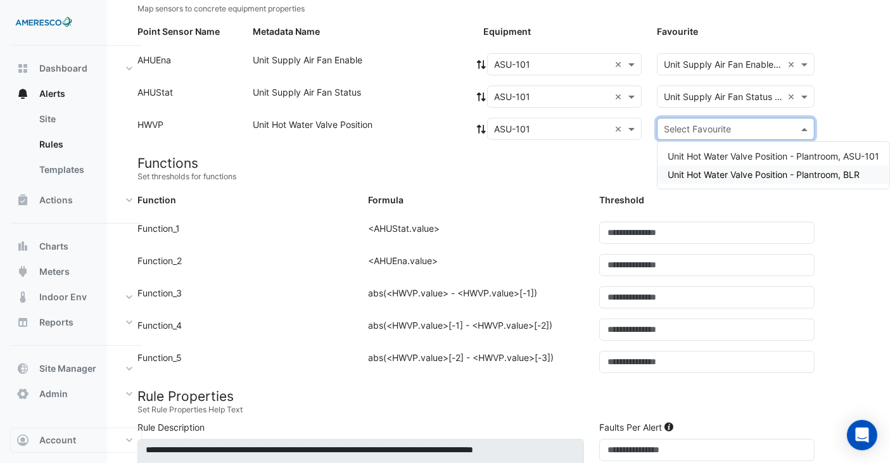
scroll to position [141, 48]
click at [737, 154] on span "Unit Hot Water Valve Position - Plantroom, ASU-101" at bounding box center [774, 156] width 212 height 11
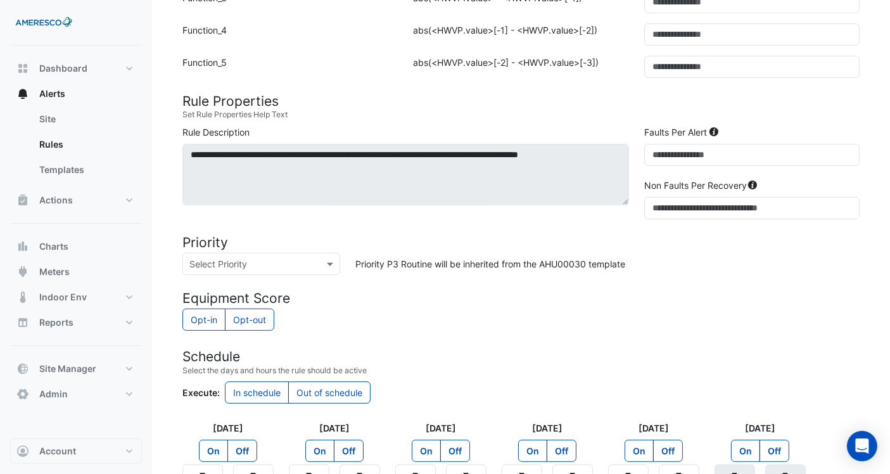
scroll to position [345, 0]
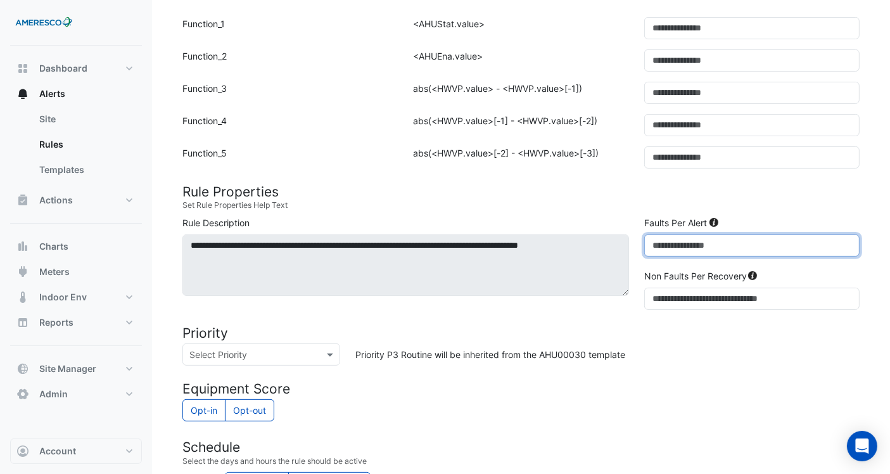
drag, startPoint x: 679, startPoint y: 241, endPoint x: 632, endPoint y: 247, distance: 47.2
click at [632, 247] on div "**********" at bounding box center [521, 265] width 693 height 99
type input "*"
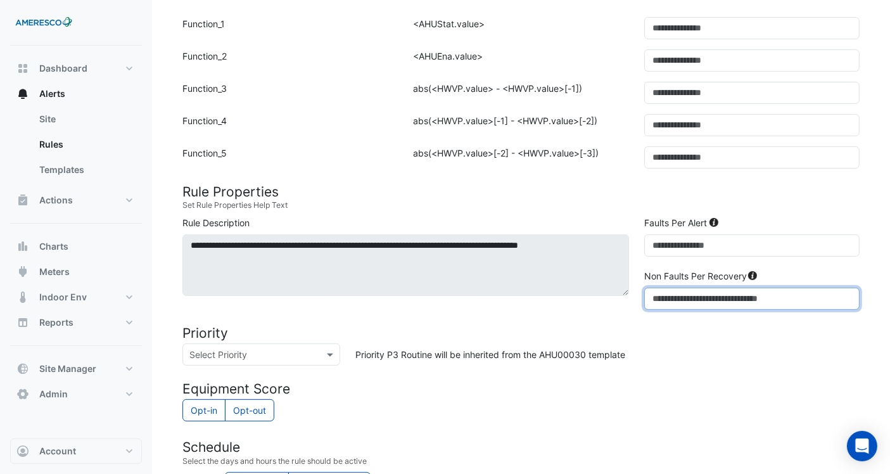
drag, startPoint x: 700, startPoint y: 300, endPoint x: 623, endPoint y: 302, distance: 76.7
click at [626, 302] on div "**********" at bounding box center [521, 265] width 693 height 99
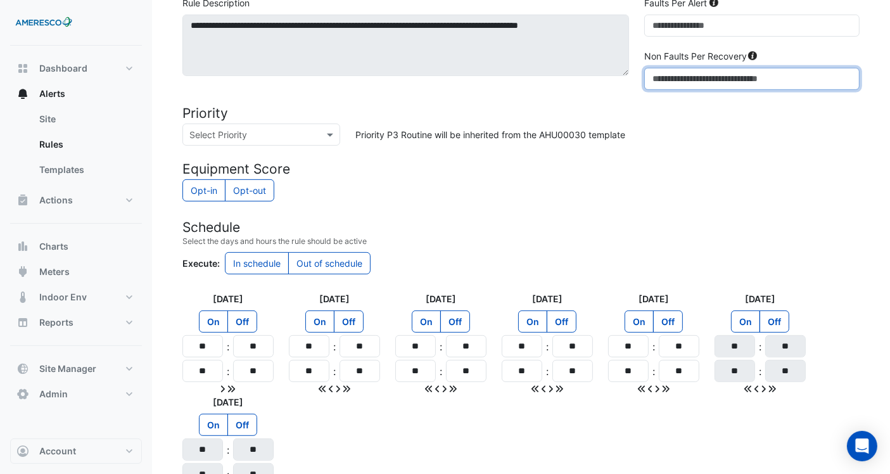
scroll to position [698, 0]
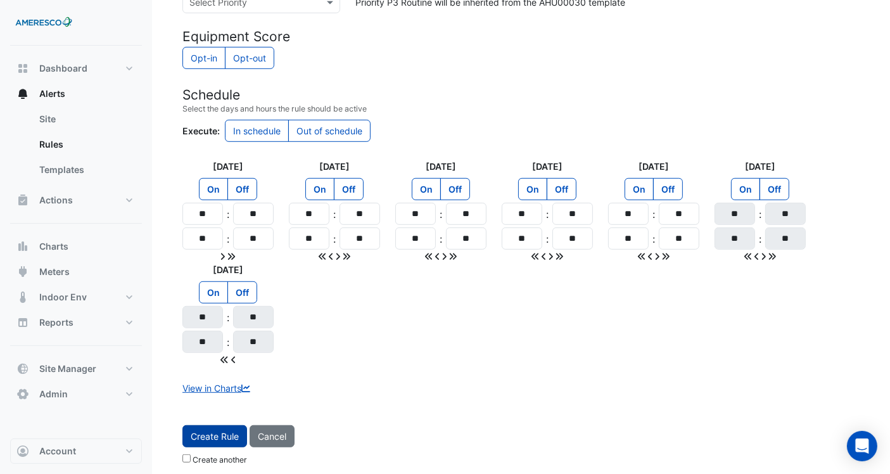
type input "*"
click at [215, 431] on span "Create Rule" at bounding box center [215, 436] width 48 height 11
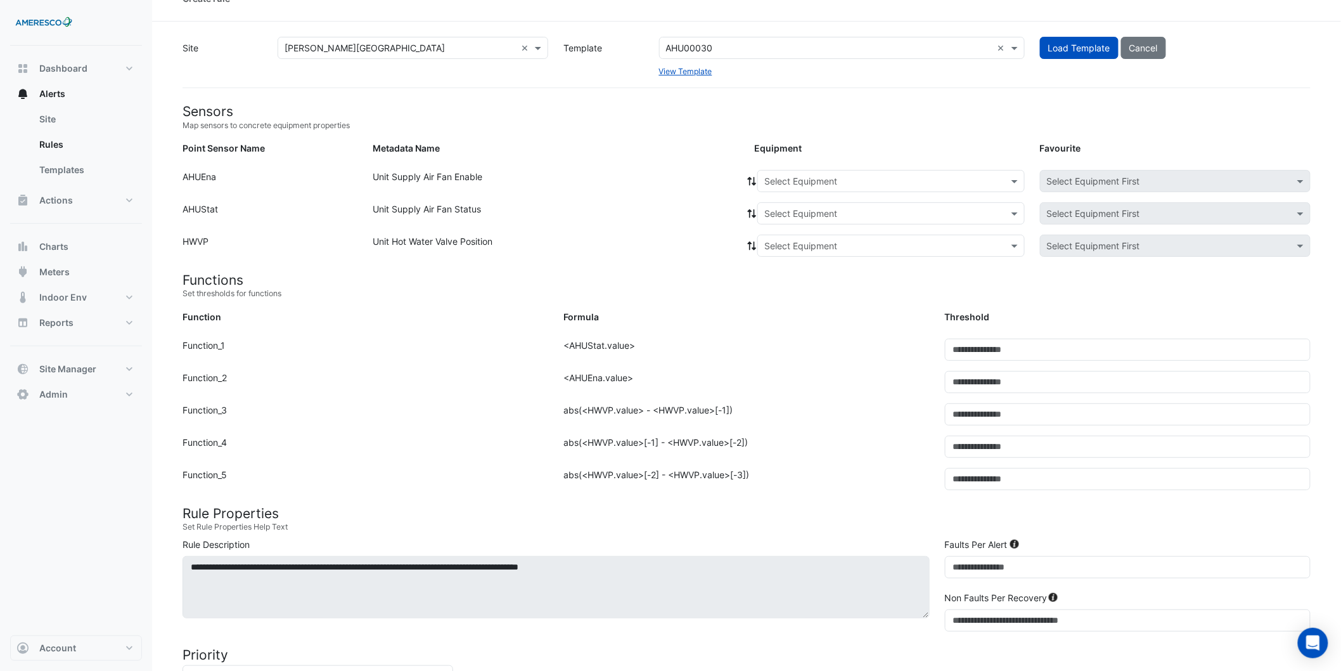
scroll to position [0, 0]
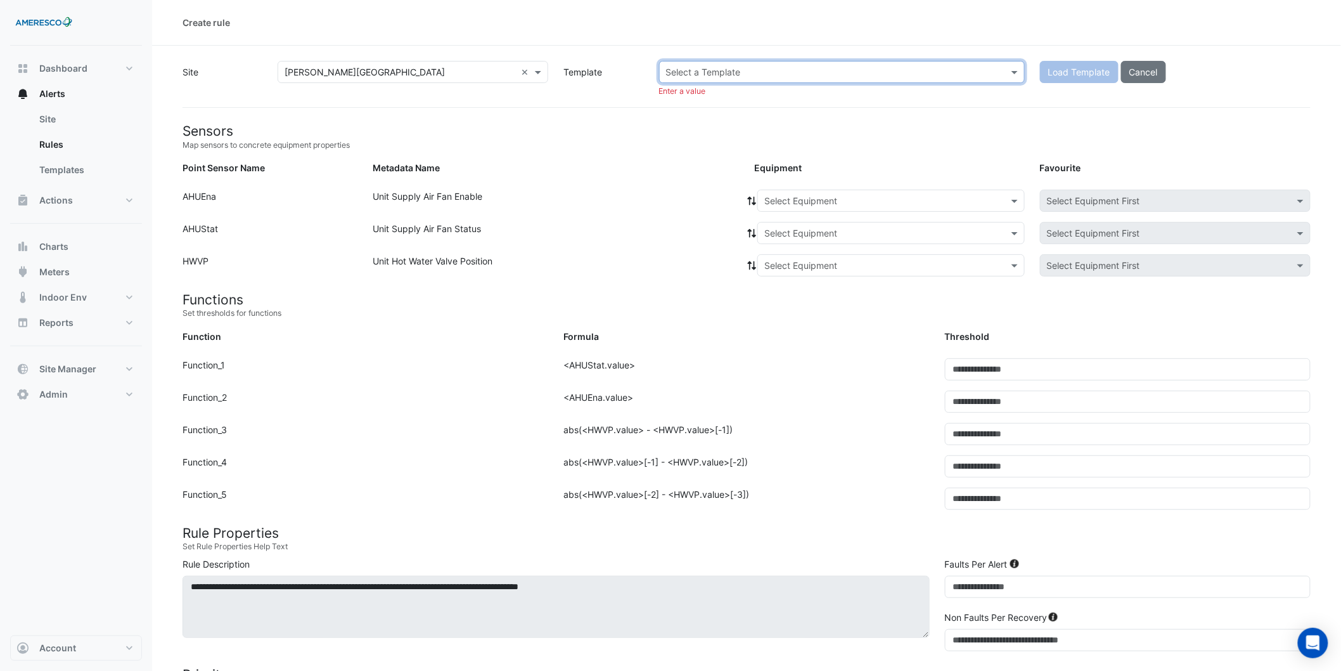
paste input "**********"
type input "**********"
click at [837, 93] on div "AHU0001-10-21 - Inspect Unit Not Operating" at bounding box center [822, 99] width 304 height 13
click at [756, 108] on div "**********" at bounding box center [747, 84] width 1128 height 47
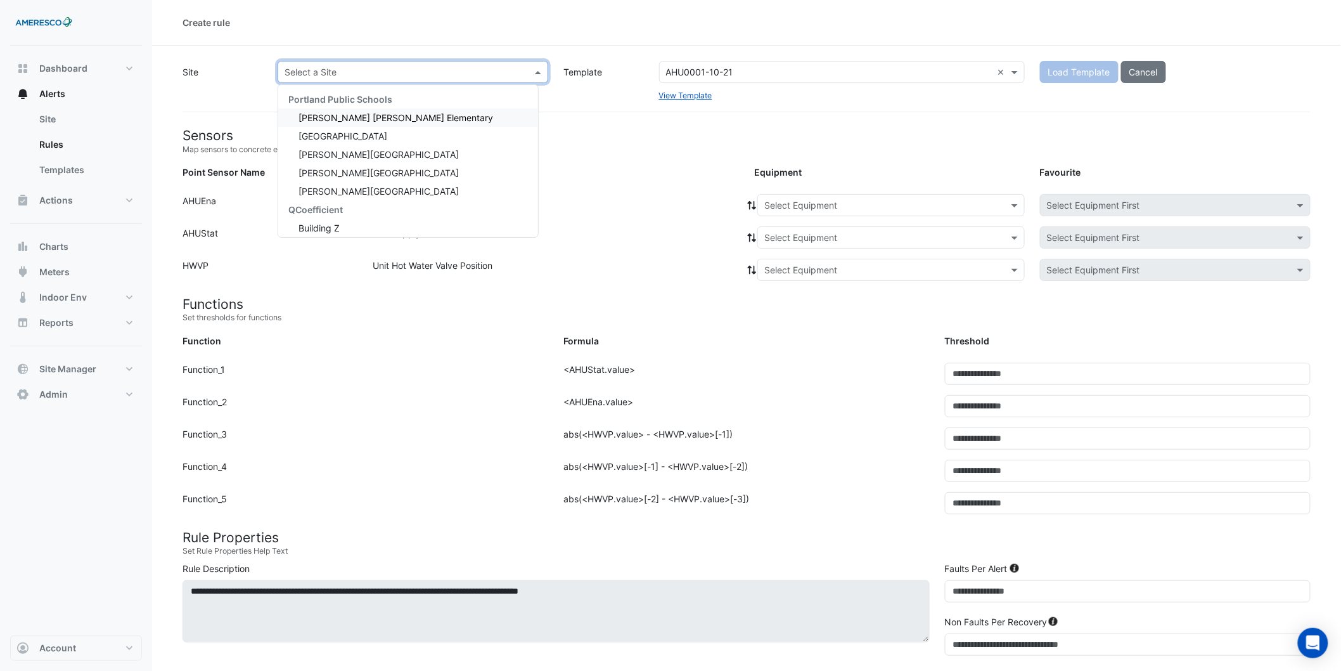
click at [501, 74] on input "text" at bounding box center [400, 72] width 231 height 13
click at [421, 140] on div "[GEOGRAPHIC_DATA]" at bounding box center [408, 136] width 260 height 18
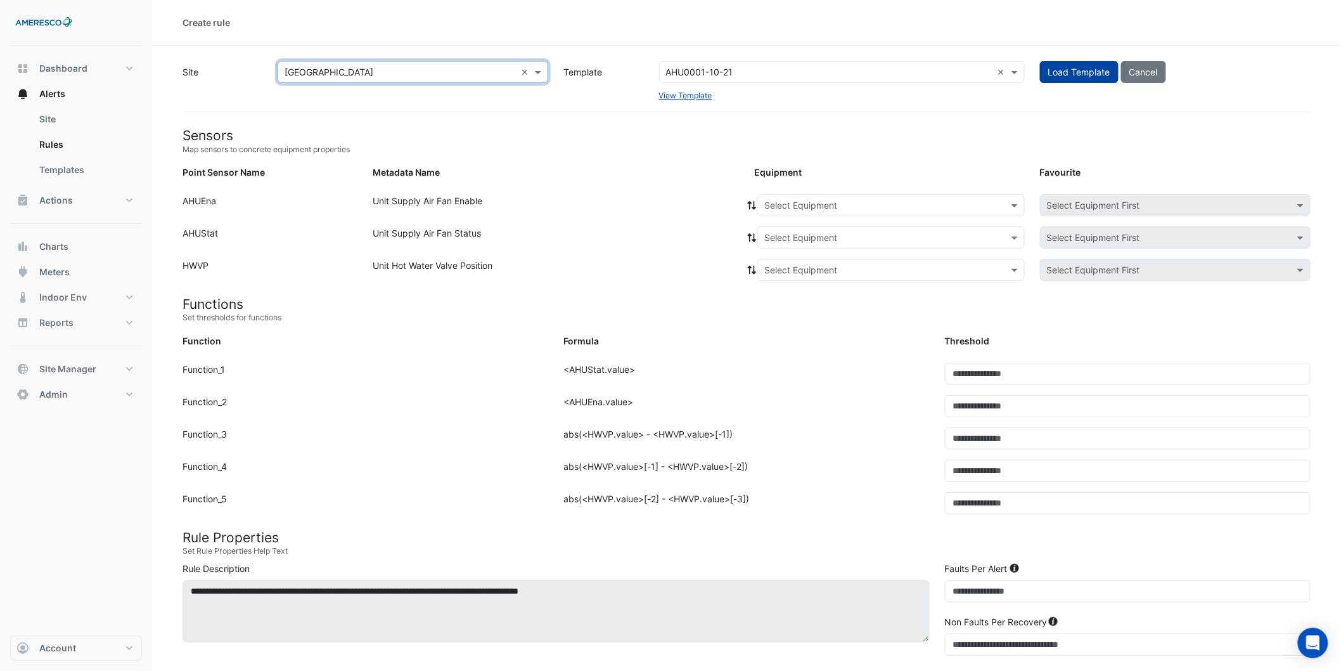
click at [901, 77] on button "Load Template" at bounding box center [1079, 72] width 79 height 22
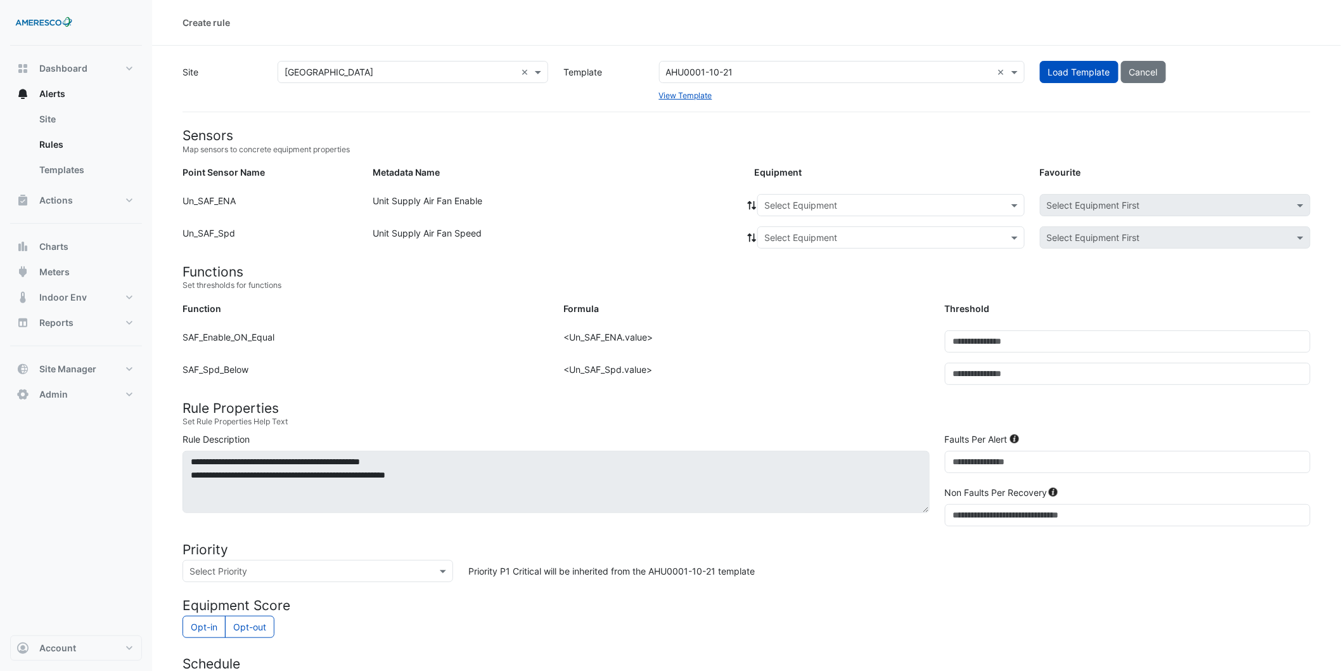
click at [901, 71] on div at bounding box center [842, 72] width 364 height 15
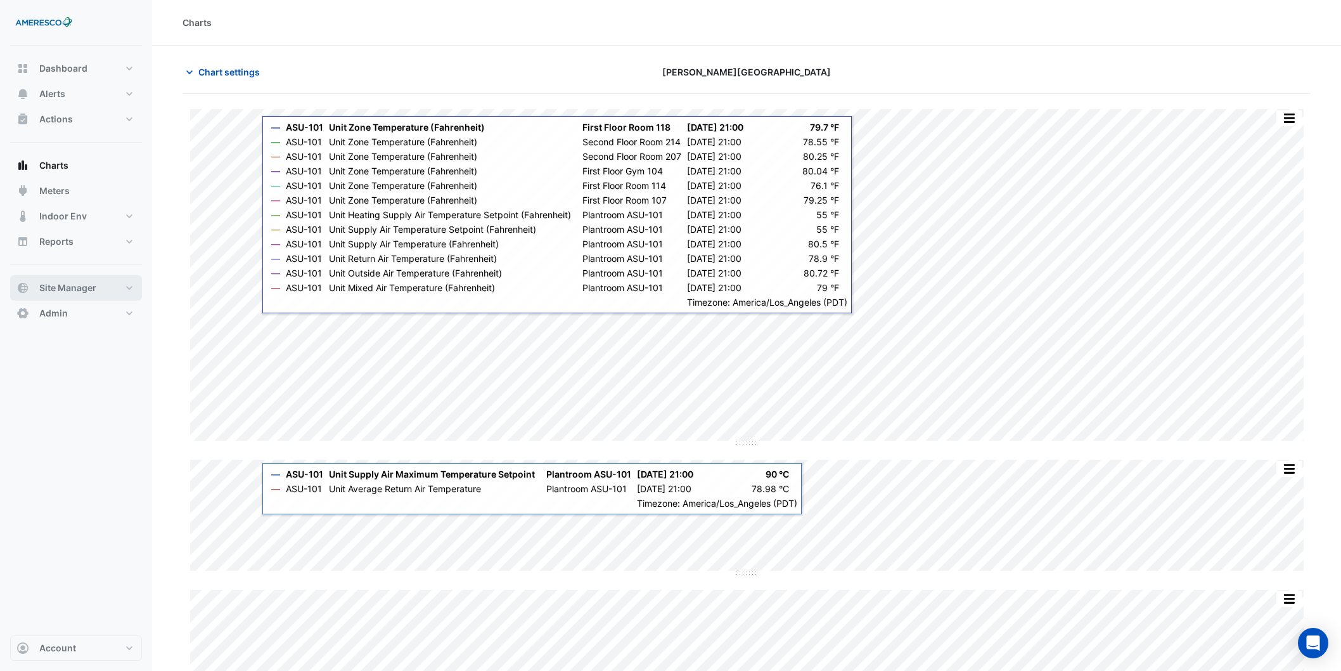
scroll to position [398, 0]
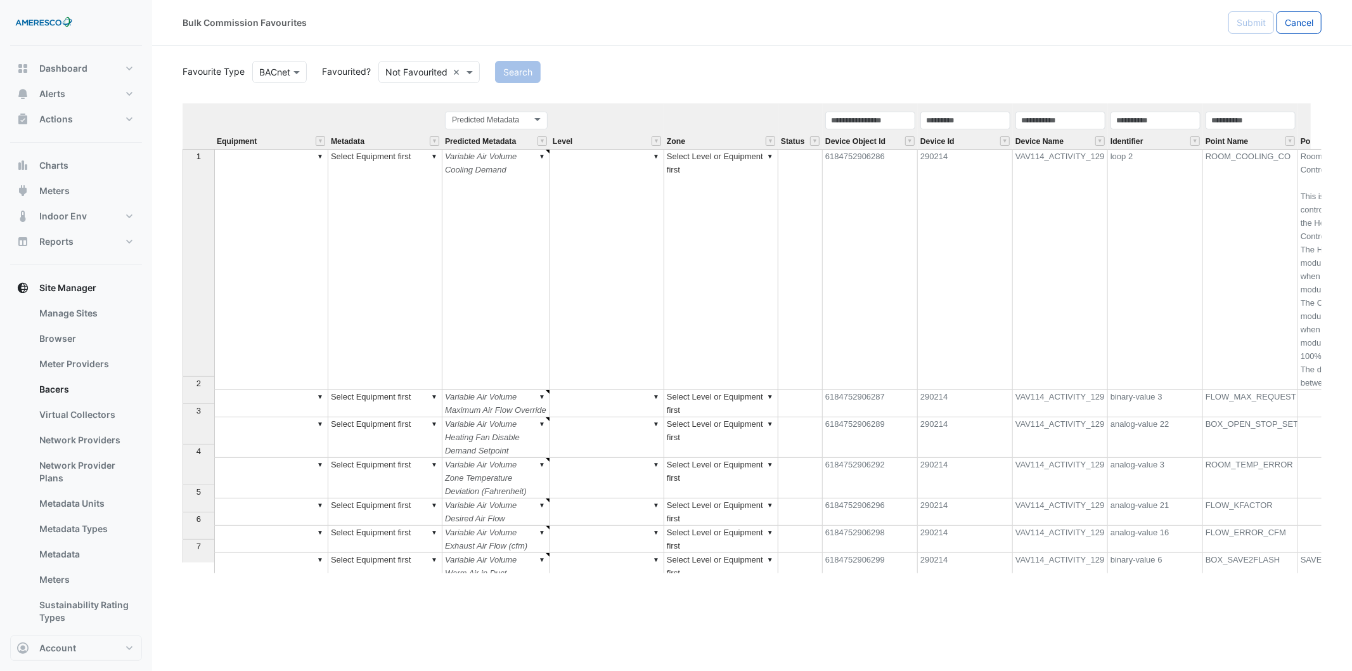
type textarea "******"
click at [484, 67] on button "Search" at bounding box center [469, 72] width 46 height 22
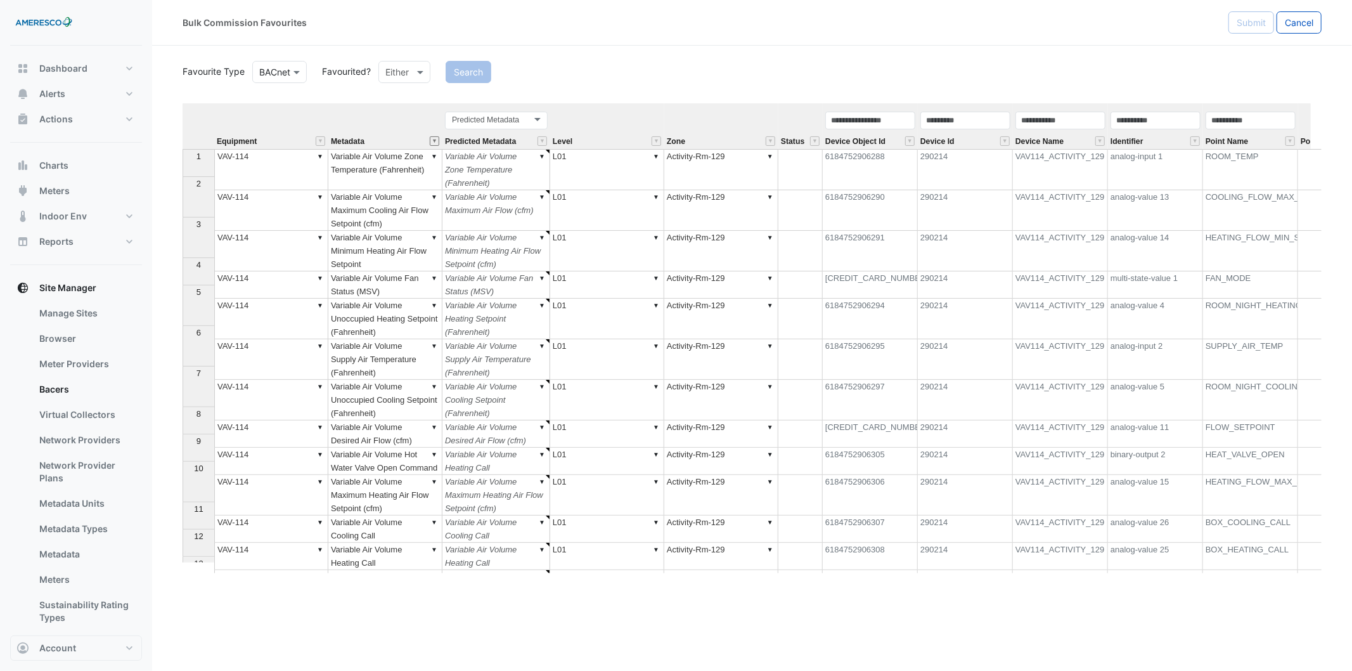
click at [436, 138] on button "" at bounding box center [435, 141] width 10 height 10
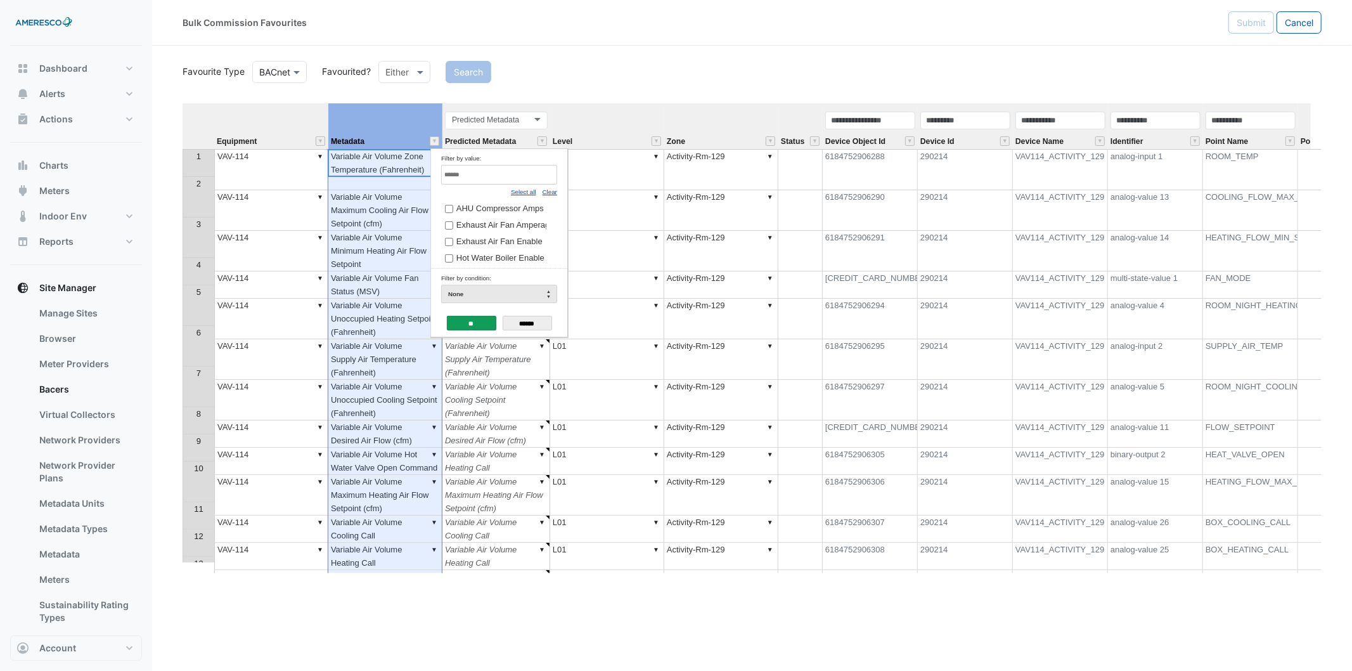
click at [542, 189] on link "Clear" at bounding box center [549, 191] width 15 height 7
click at [540, 180] on input "Filter by value:" at bounding box center [499, 175] width 116 height 20
type input "********"
click at [521, 211] on span "Unit Return Air Damper Position" at bounding box center [514, 208] width 117 height 10
click at [478, 325] on input "**" at bounding box center [471, 323] width 49 height 15
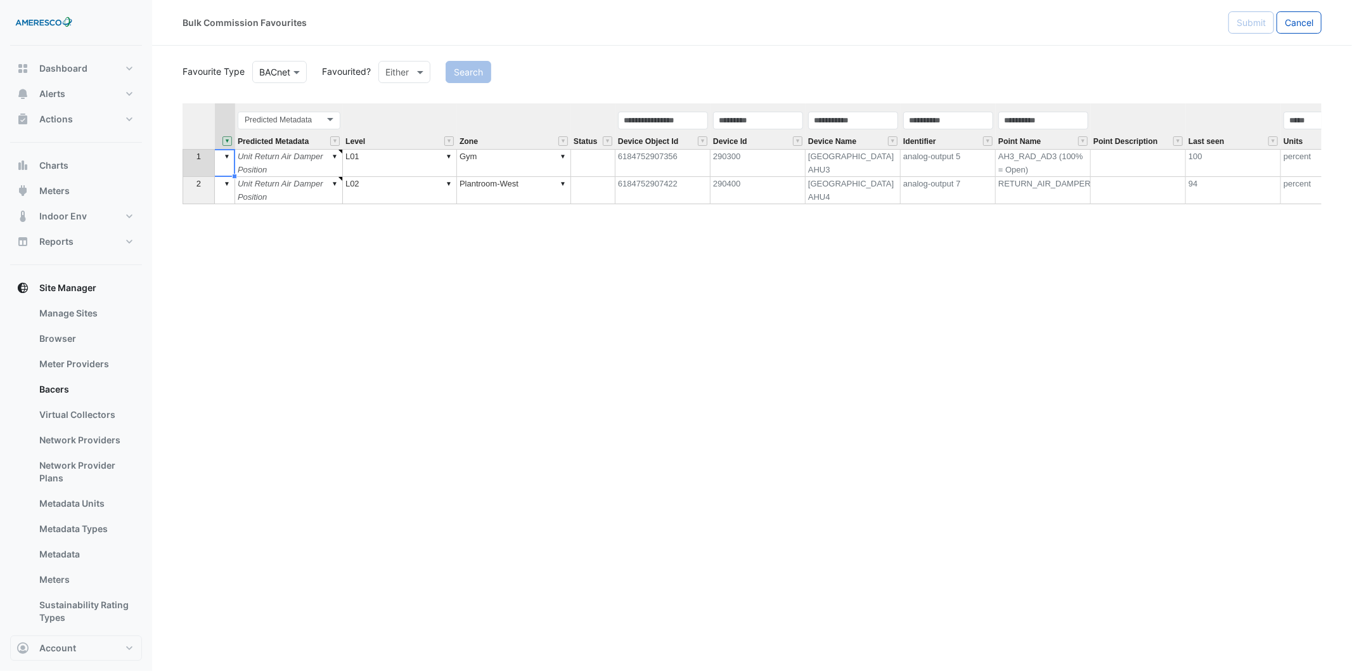
scroll to position [0, 211]
click at [1044, 184] on td "RETURN_AIR_DAMPER_AD3" at bounding box center [1039, 190] width 95 height 27
drag, startPoint x: 1085, startPoint y: 113, endPoint x: 1136, endPoint y: 114, distance: 50.7
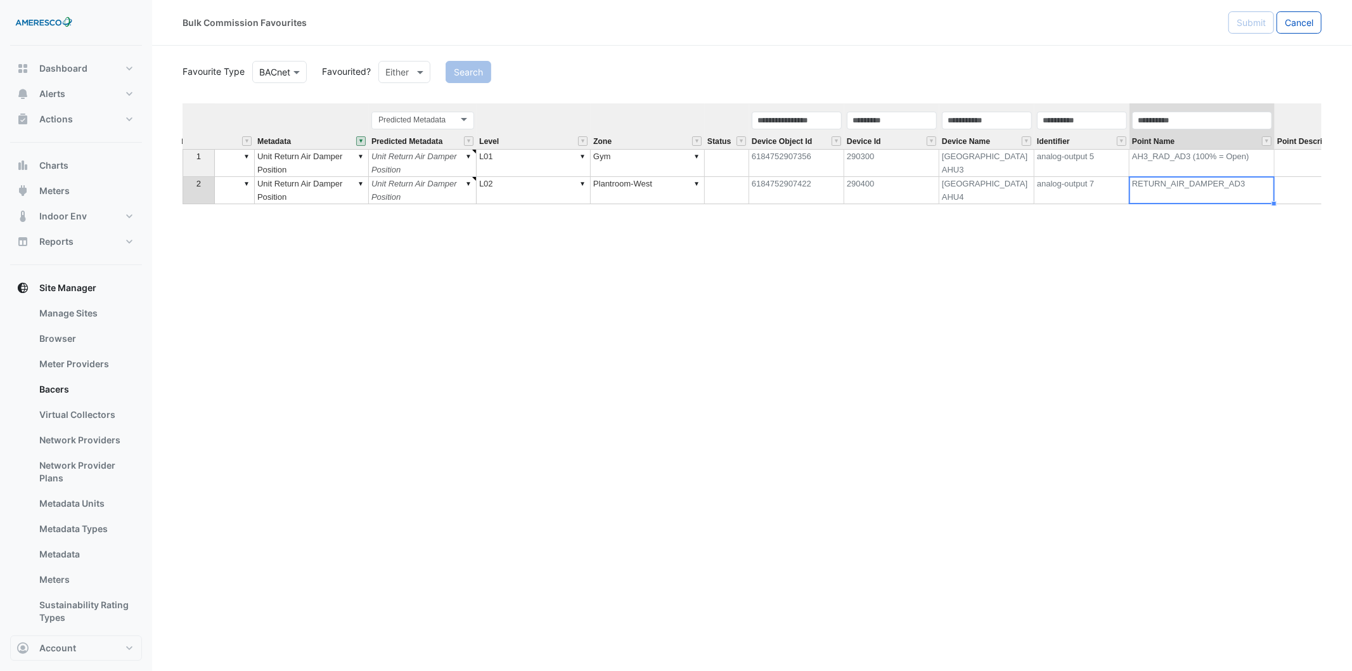
scroll to position [0, 70]
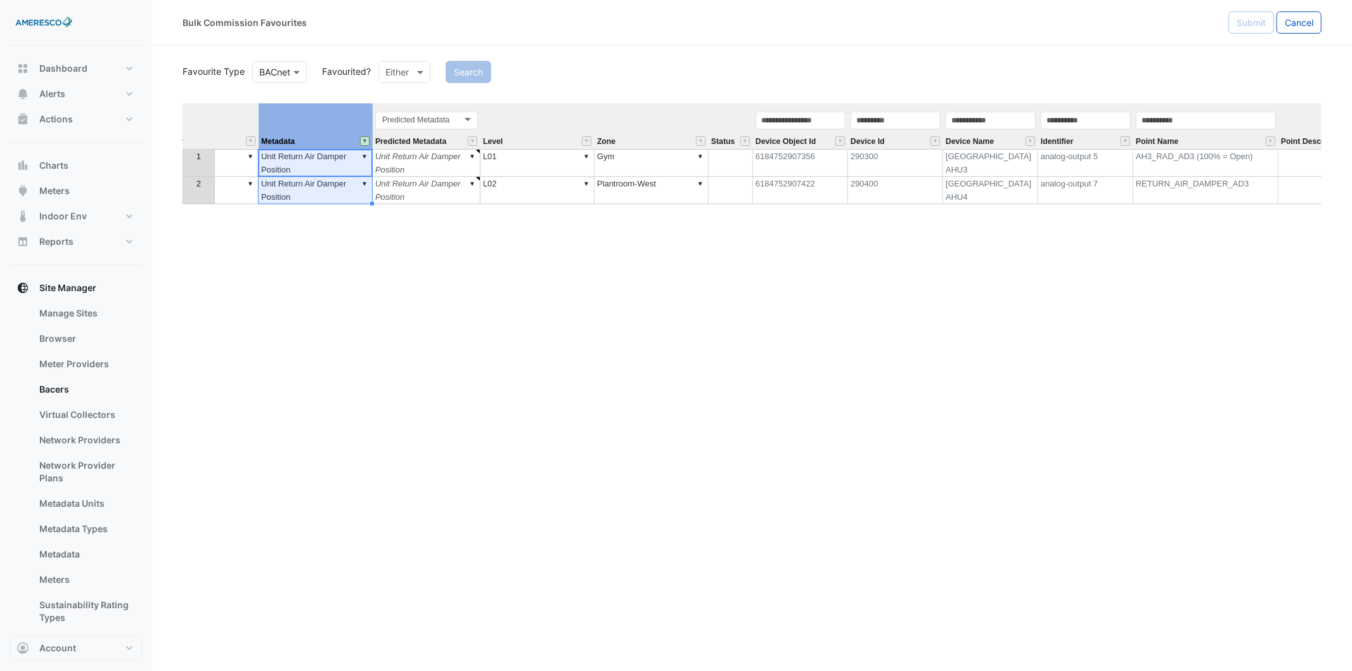
click at [364, 141] on button "" at bounding box center [365, 141] width 10 height 10
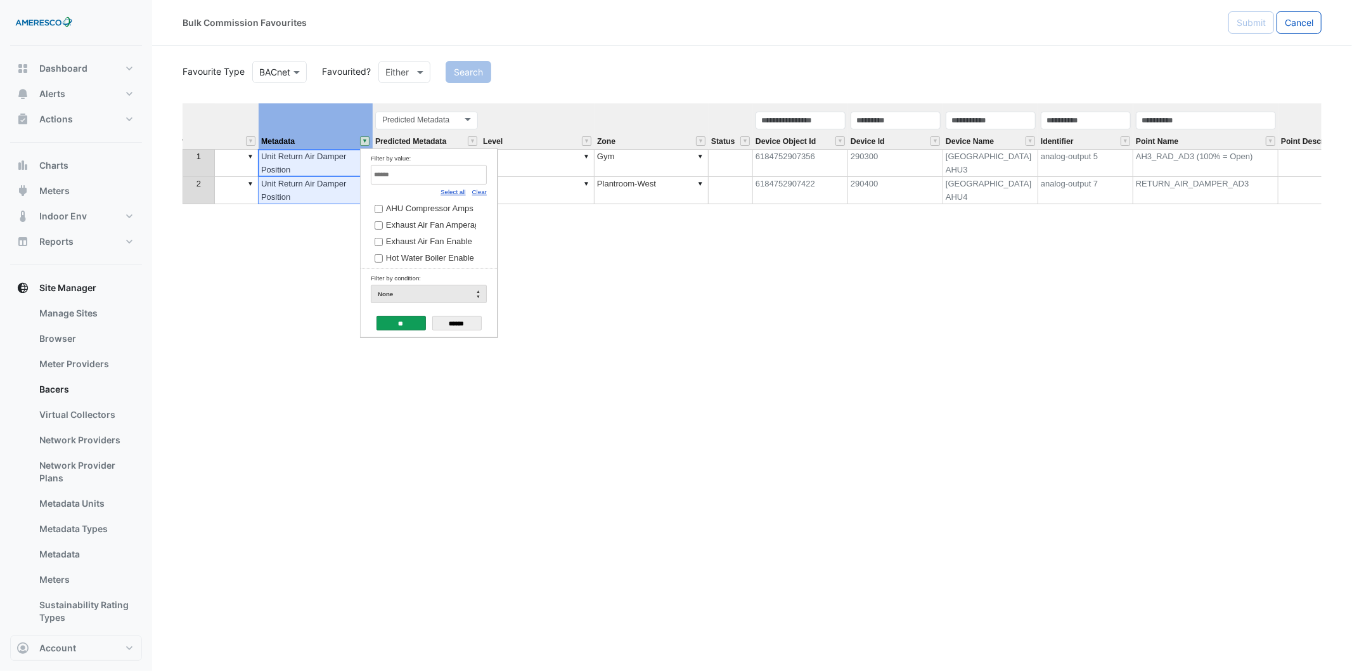
click at [454, 193] on link "Select all" at bounding box center [452, 191] width 25 height 7
click at [411, 318] on input "**" at bounding box center [400, 323] width 49 height 15
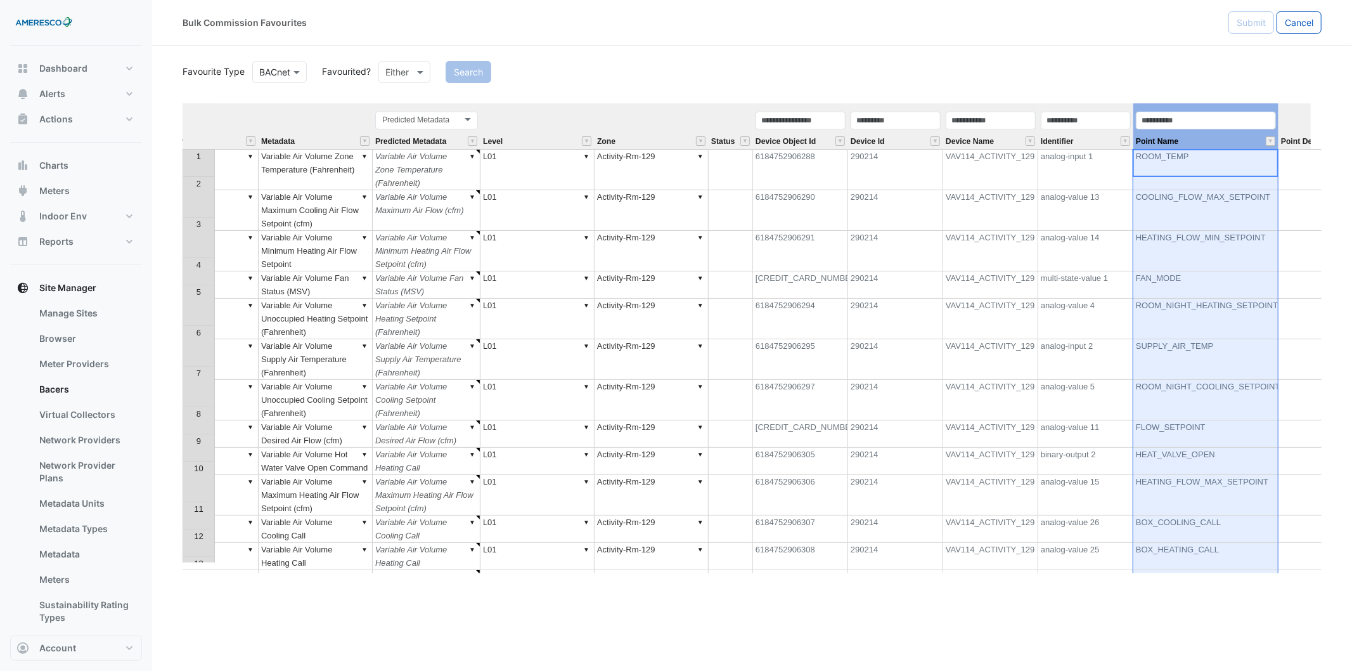
click at [1202, 132] on div "Point Name" at bounding box center [1205, 129] width 145 height 39
click at [1202, 117] on input "text" at bounding box center [1206, 121] width 140 height 18
type input "******"
click at [478, 74] on button "Search" at bounding box center [469, 72] width 46 height 22
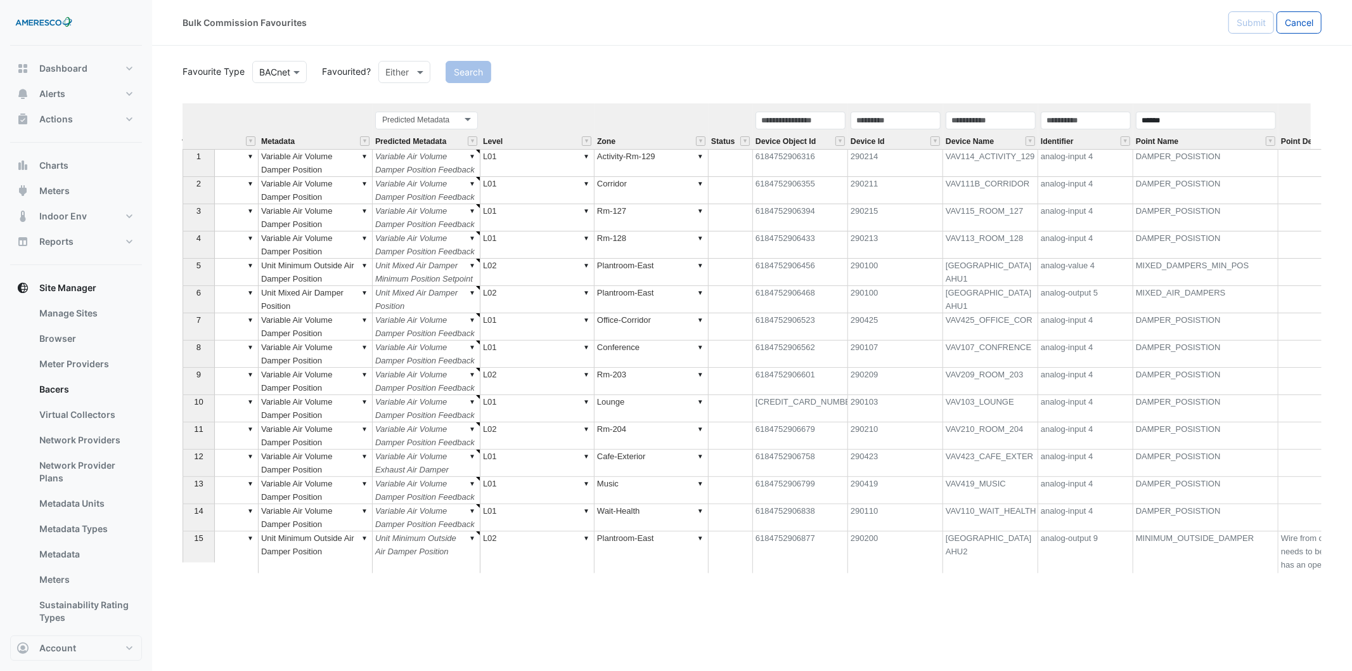
click at [905, 263] on td "290100" at bounding box center [895, 272] width 95 height 27
click at [892, 289] on td "290100" at bounding box center [895, 299] width 95 height 27
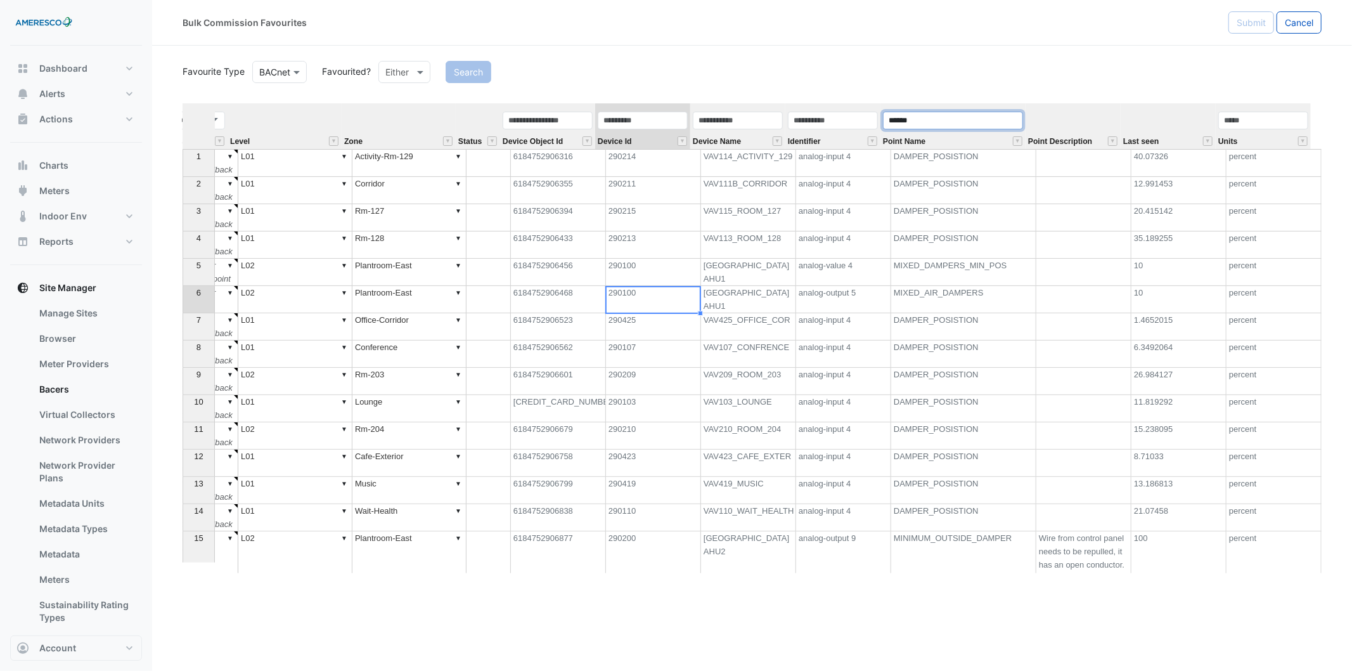
drag, startPoint x: 996, startPoint y: 124, endPoint x: 880, endPoint y: 123, distance: 116.6
click at [880, 123] on div "****** Point Name" at bounding box center [952, 129] width 145 height 39
type input "******"
click at [460, 75] on button "Search" at bounding box center [469, 72] width 46 height 22
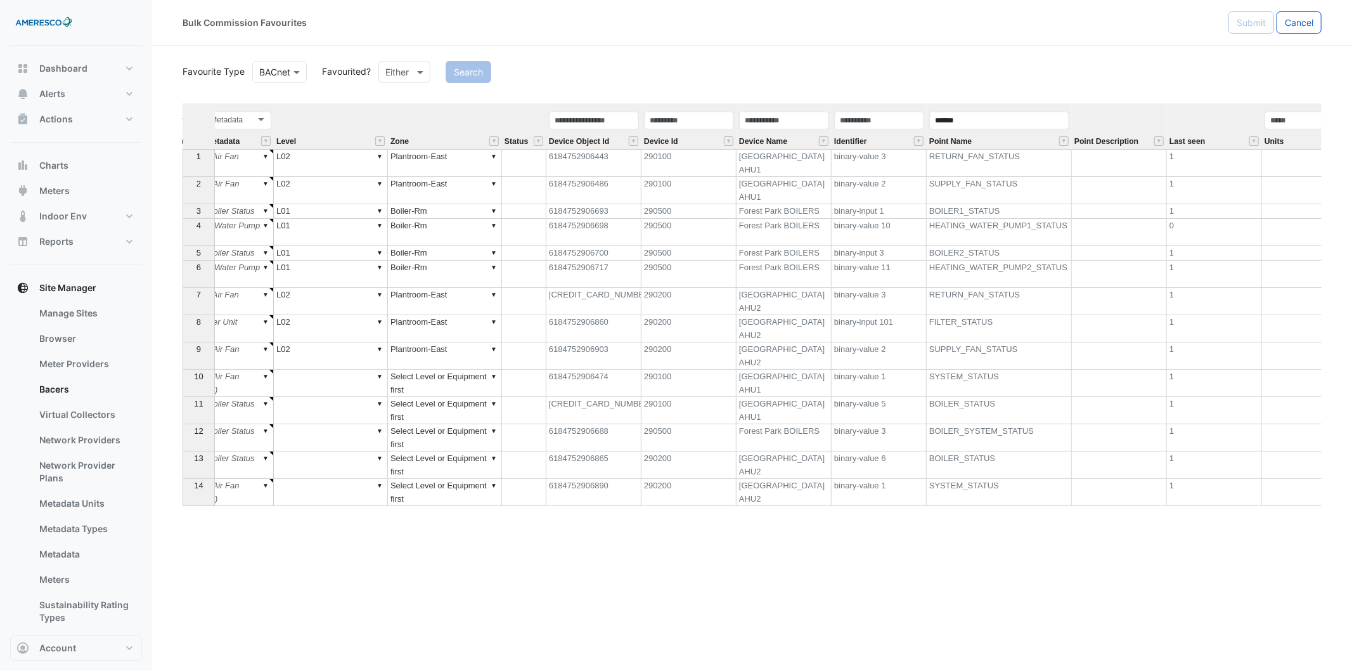
scroll to position [0, 312]
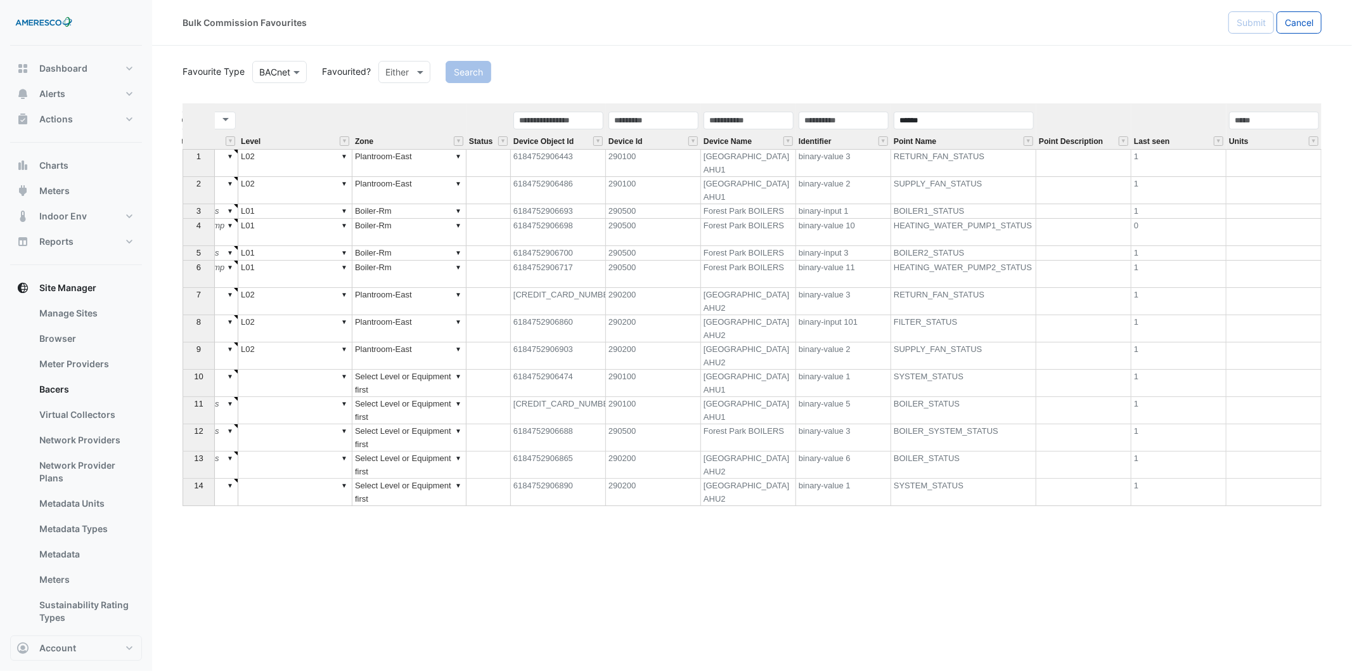
click at [937, 472] on td "BOILER_STATUS" at bounding box center [963, 464] width 145 height 27
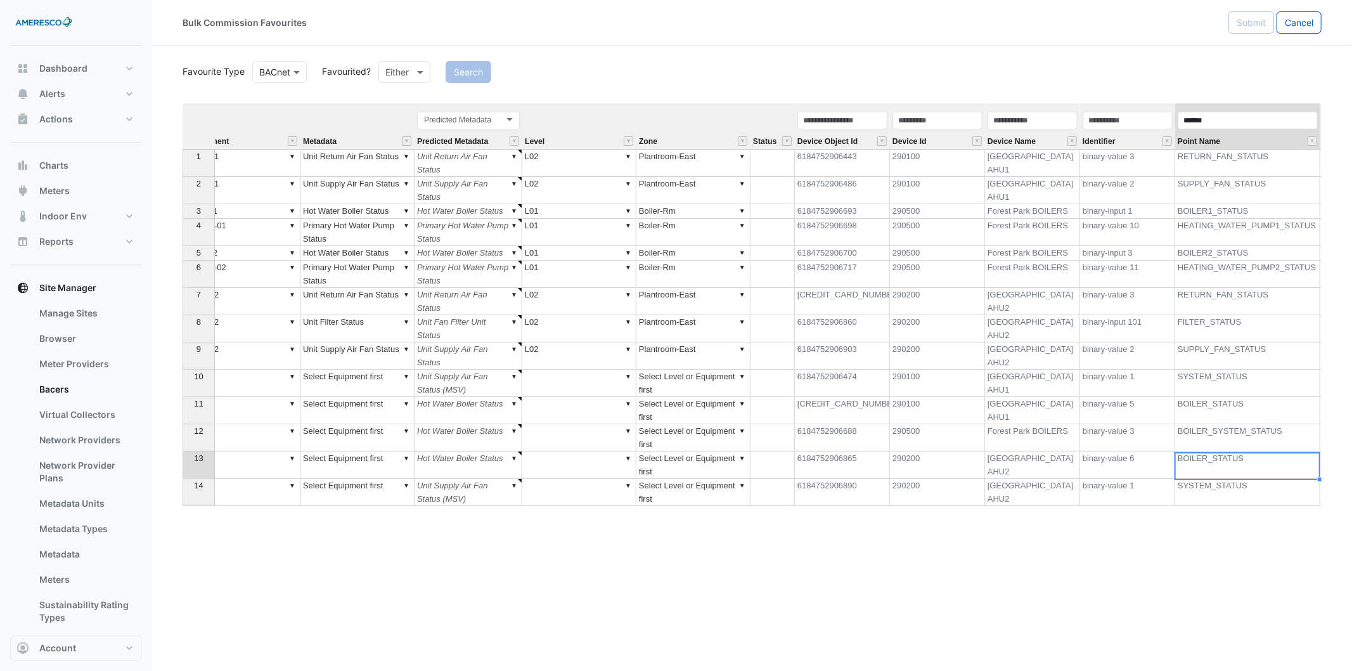
scroll to position [0, 0]
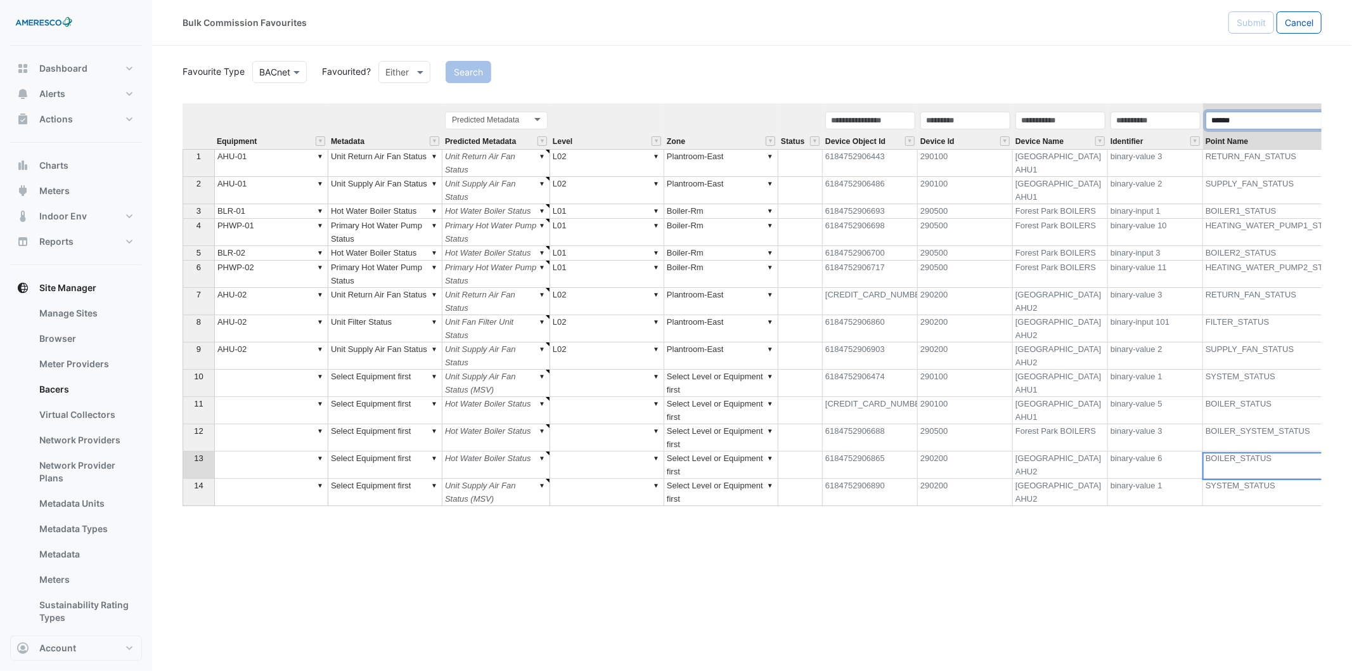
drag, startPoint x: 1248, startPoint y: 119, endPoint x: 1194, endPoint y: 119, distance: 54.5
click at [1194, 119] on tr "Equipment Metadata Predicted Metadata Predicted Metadata Level Zone Status Devi…" at bounding box center [908, 126] width 1451 height 46
type input "***"
click at [466, 73] on button "Search" at bounding box center [469, 72] width 46 height 22
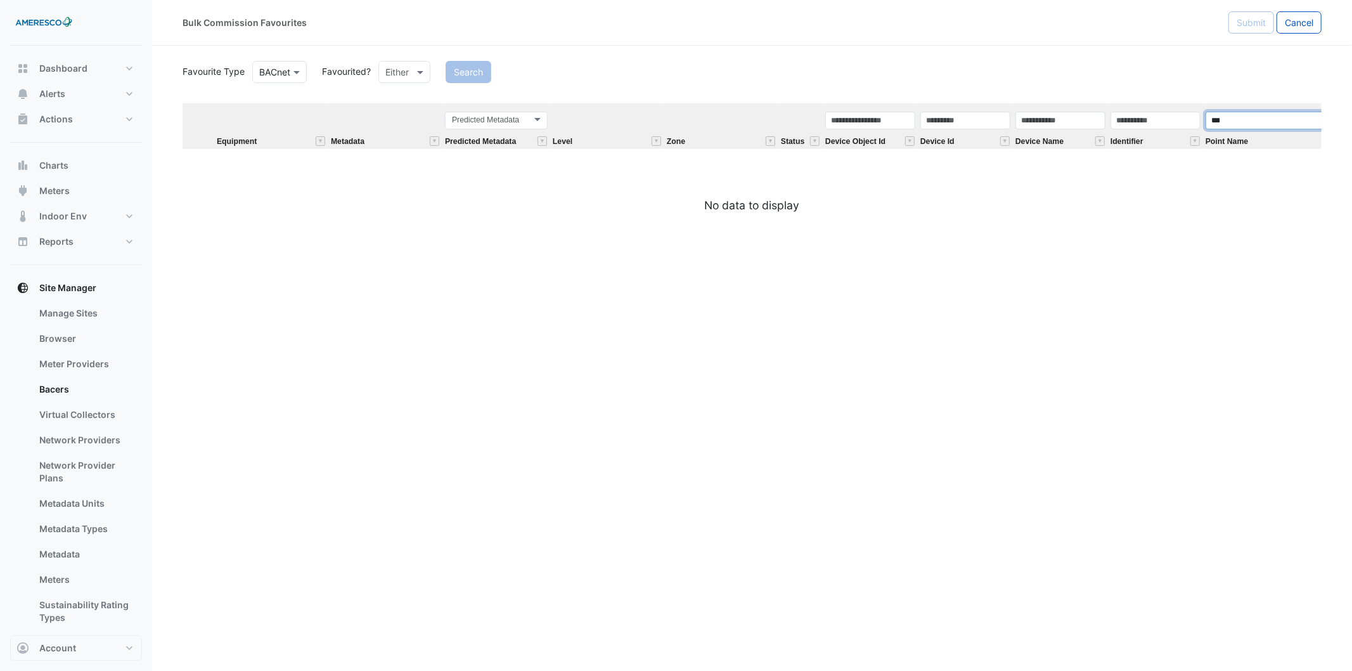
click at [1216, 116] on input "***" at bounding box center [1275, 121] width 140 height 18
type input "******"
click at [469, 72] on button "Search" at bounding box center [469, 72] width 46 height 22
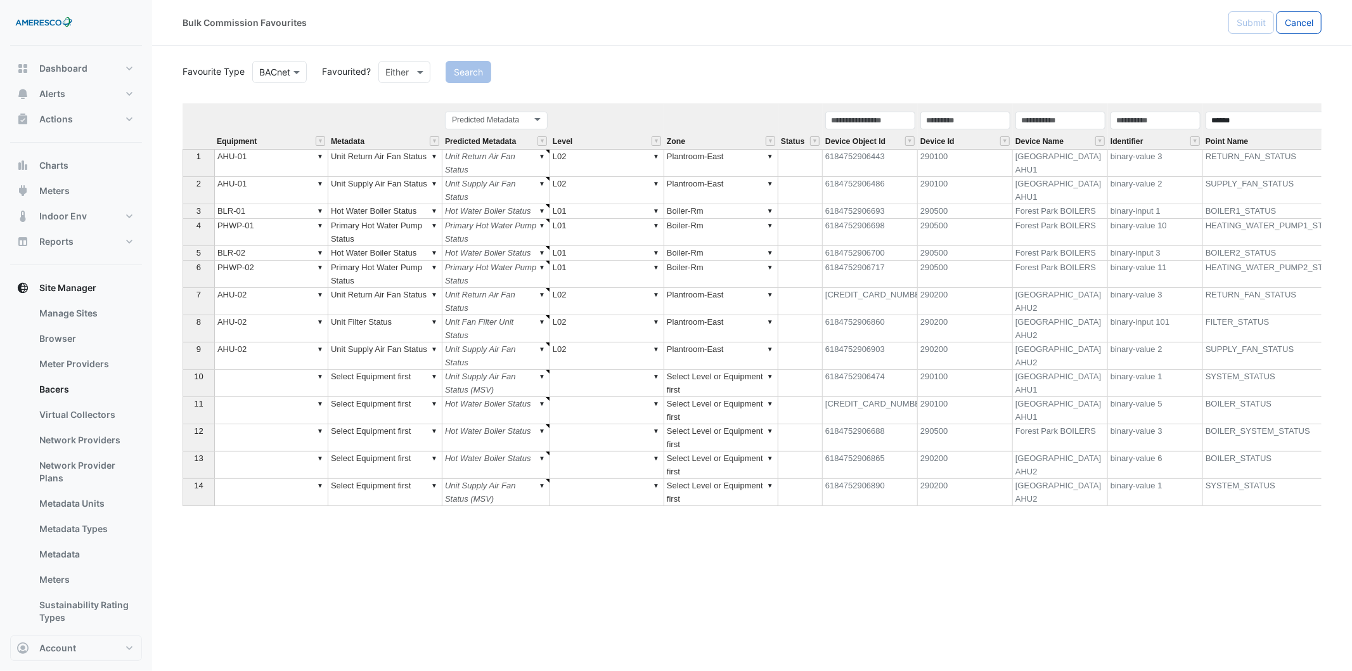
click at [1216, 179] on td "SUPPLY_FAN_STATUS" at bounding box center [1275, 190] width 145 height 27
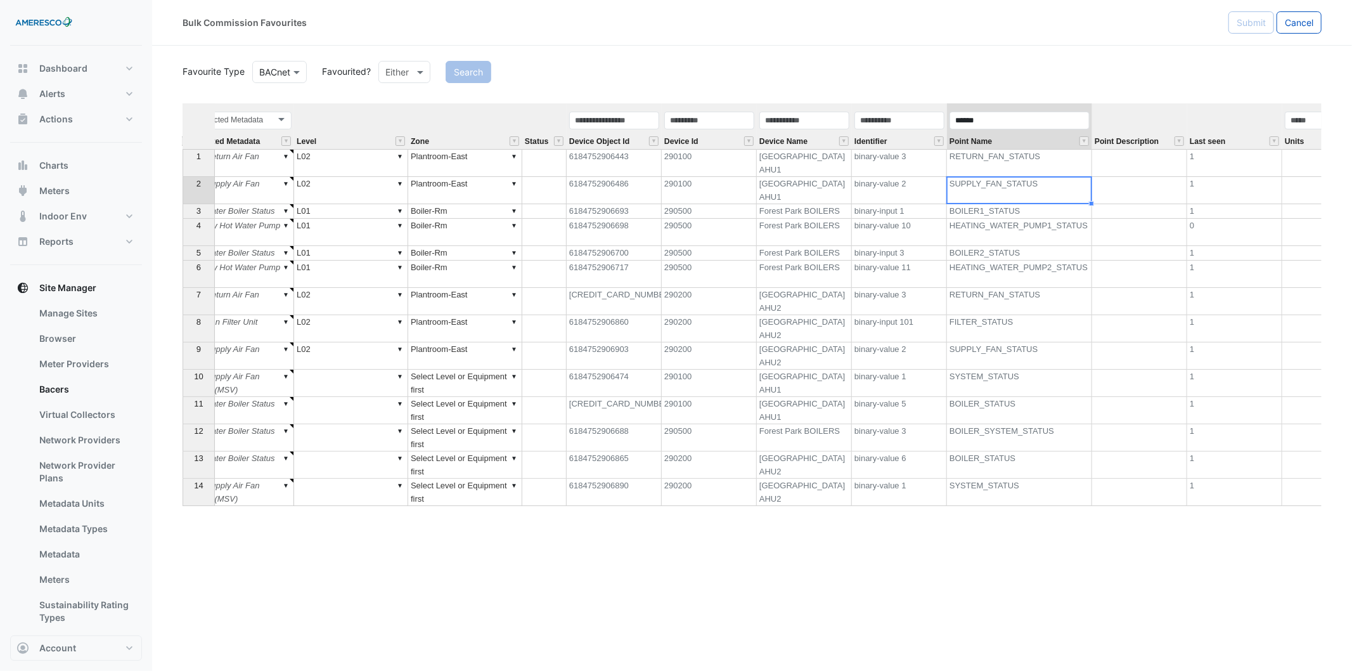
scroll to position [0, 308]
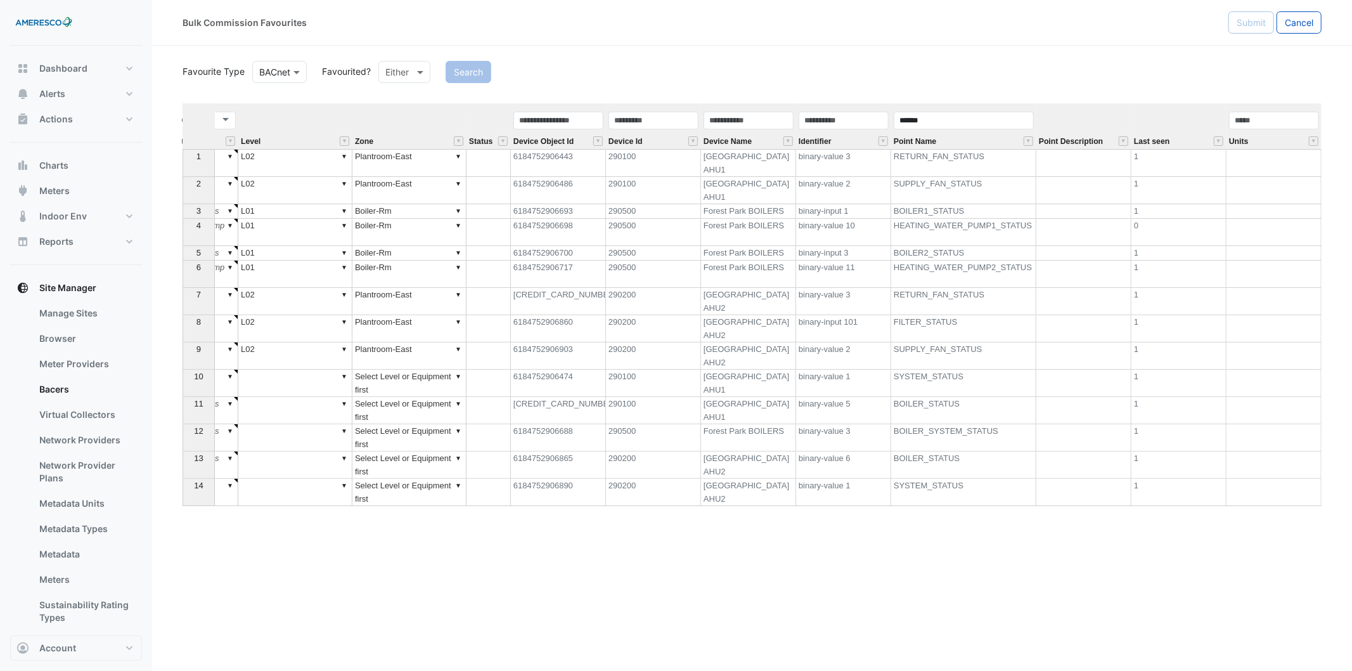
click at [928, 35] on div "Bulk Commission Favourites Submit Cancel" at bounding box center [752, 23] width 1200 height 46
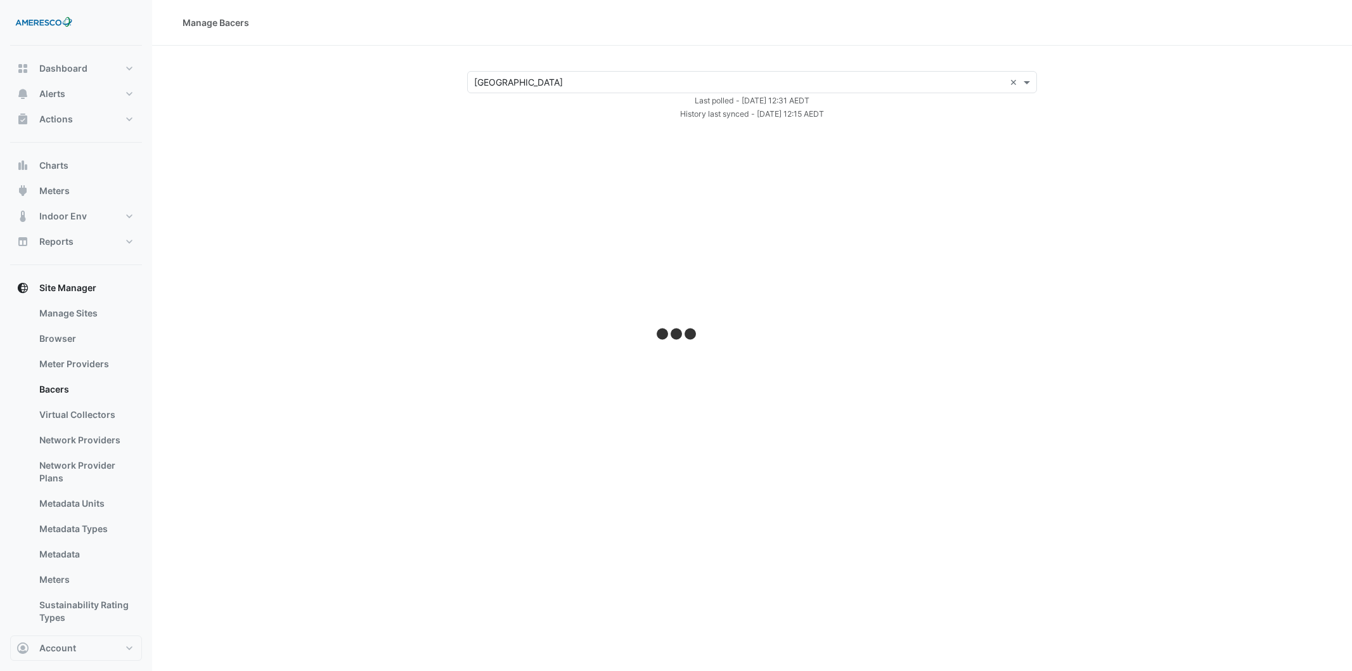
select select "***"
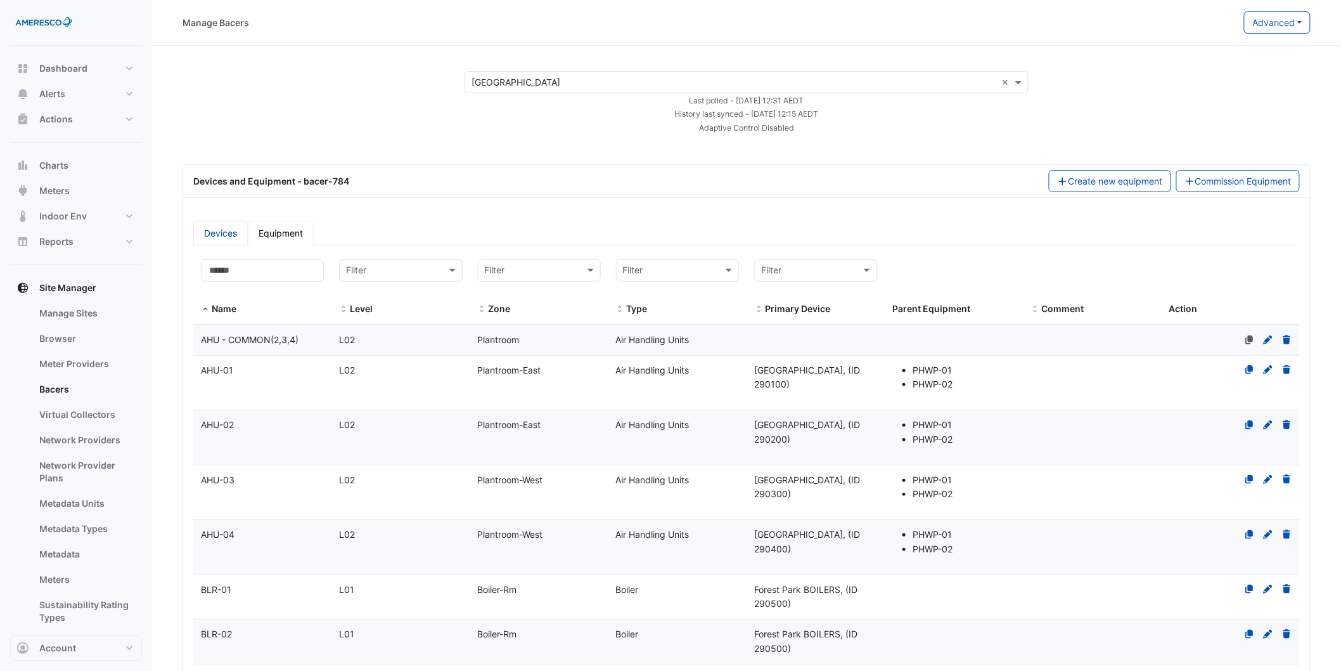
click at [220, 231] on link "Devices" at bounding box center [220, 233] width 55 height 25
select select "***"
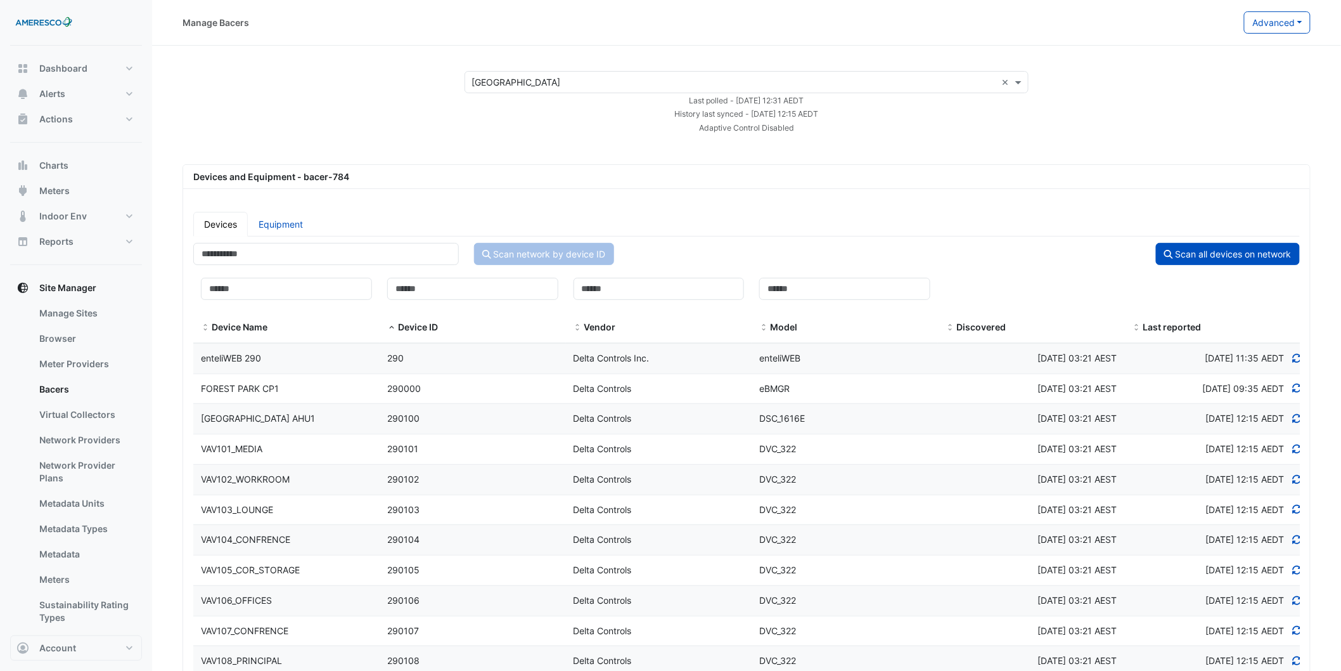
click at [236, 415] on span "[GEOGRAPHIC_DATA] AHU1" at bounding box center [258, 418] width 114 height 11
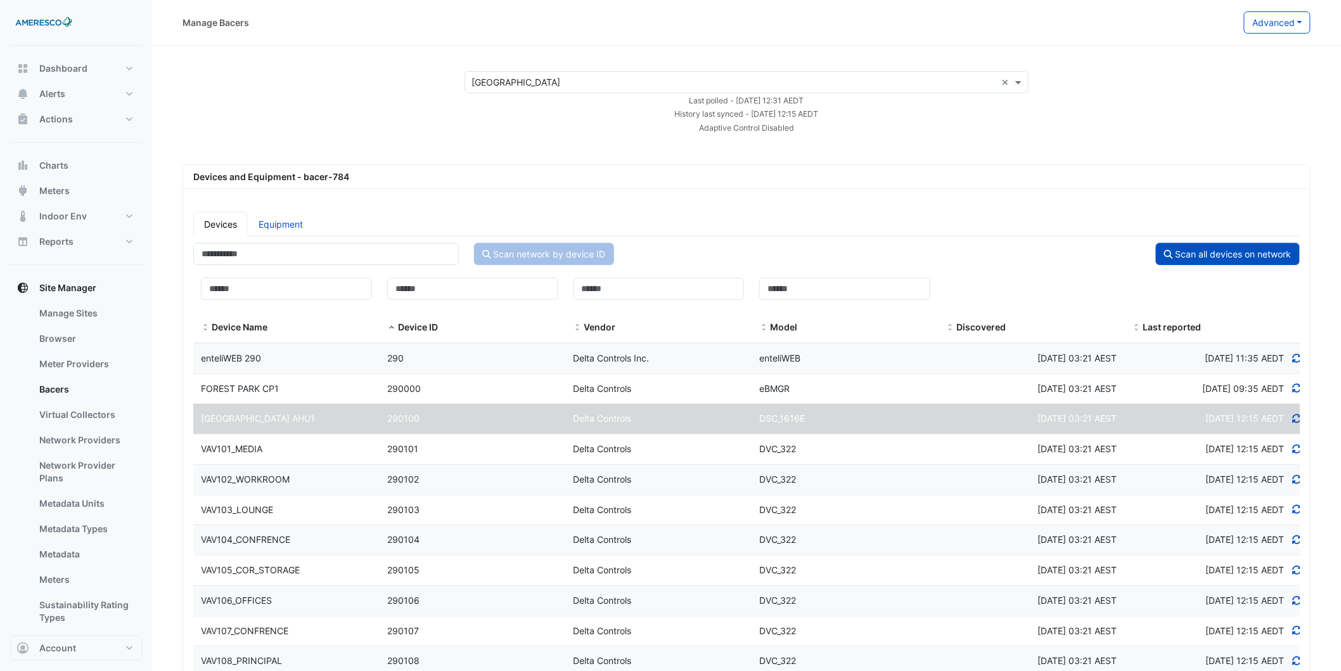
select select "***"
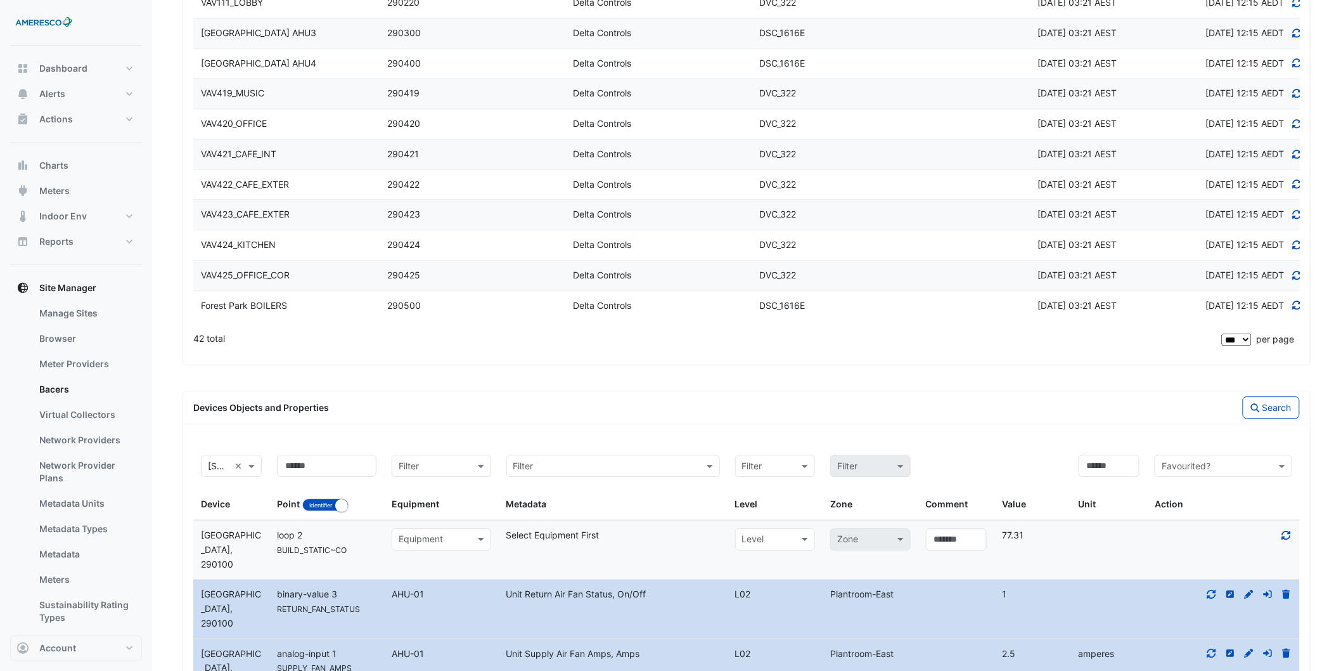
scroll to position [1619, 0]
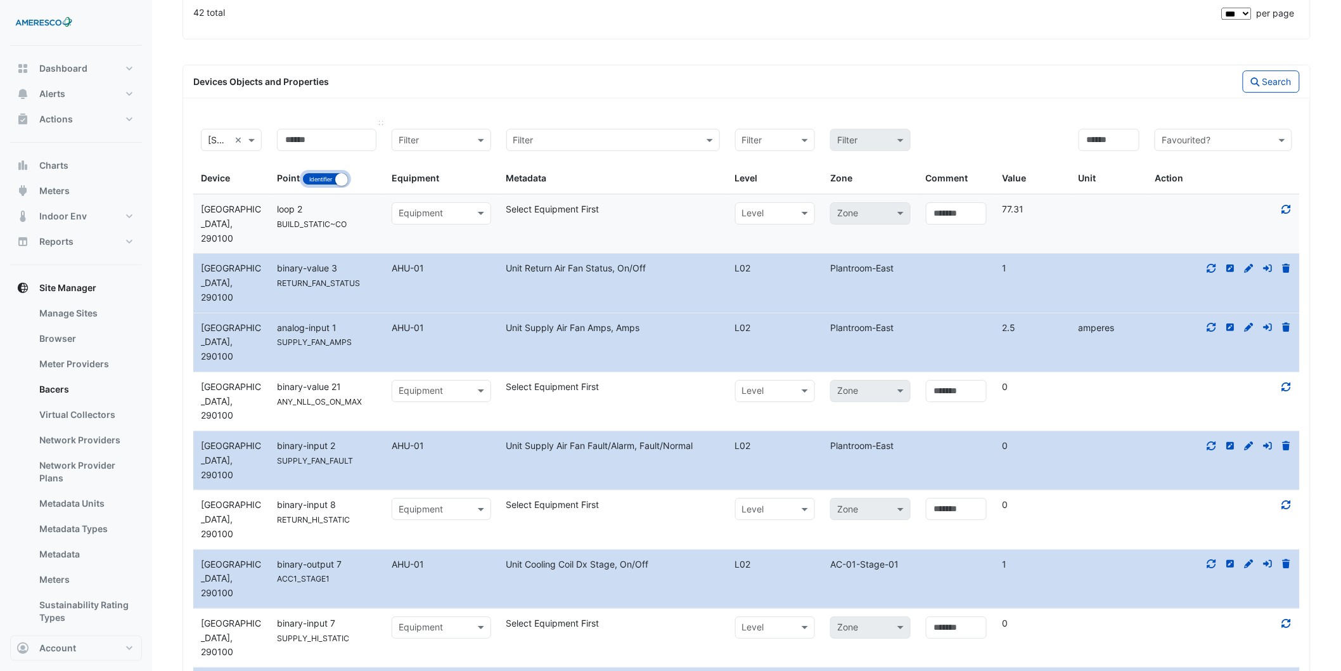
click at [328, 176] on button "Identifier Name" at bounding box center [325, 178] width 46 height 13
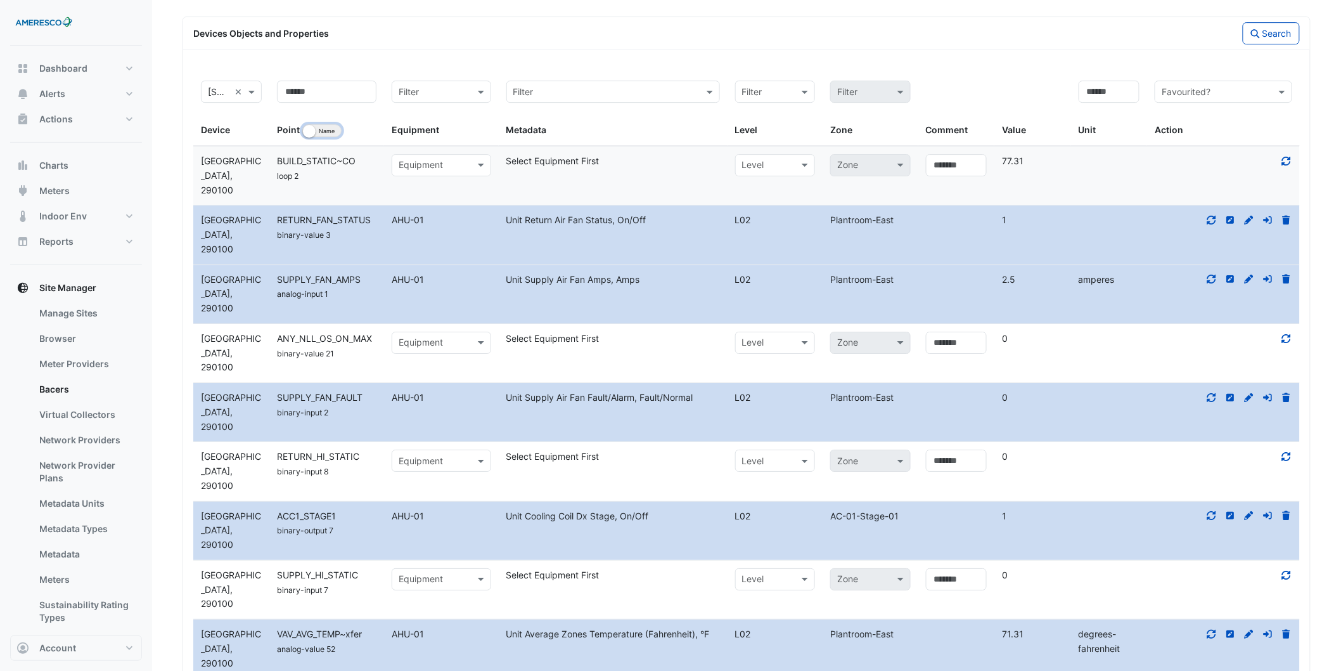
scroll to position [1760, 0]
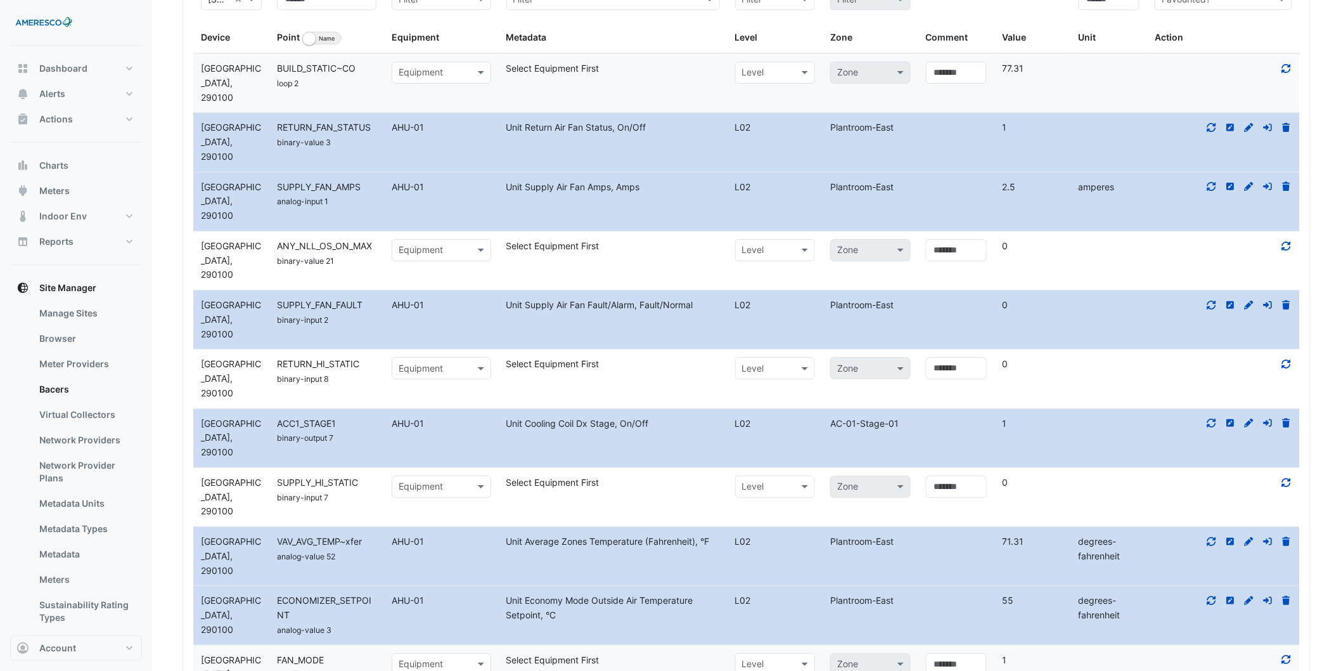
click at [337, 416] on div "ACC1_STAGE1" at bounding box center [326, 423] width 115 height 15
click at [338, 416] on div "ACC1_STAGE1" at bounding box center [326, 423] width 115 height 15
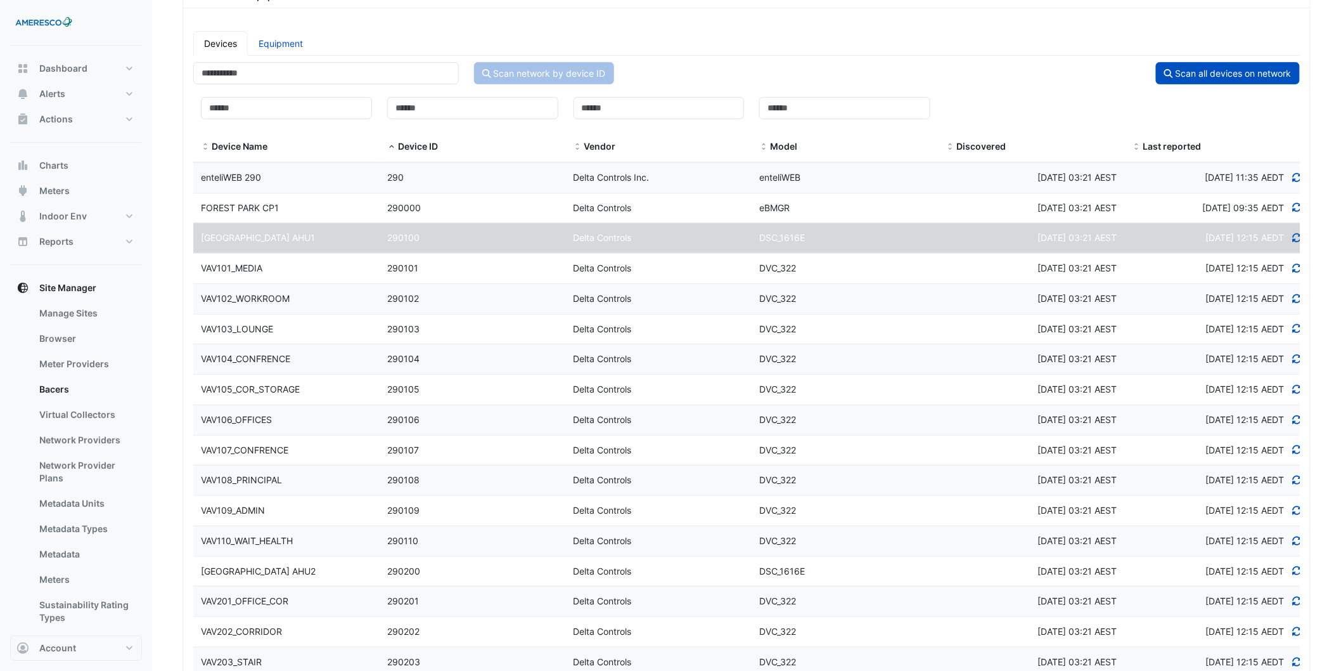
scroll to position [0, 0]
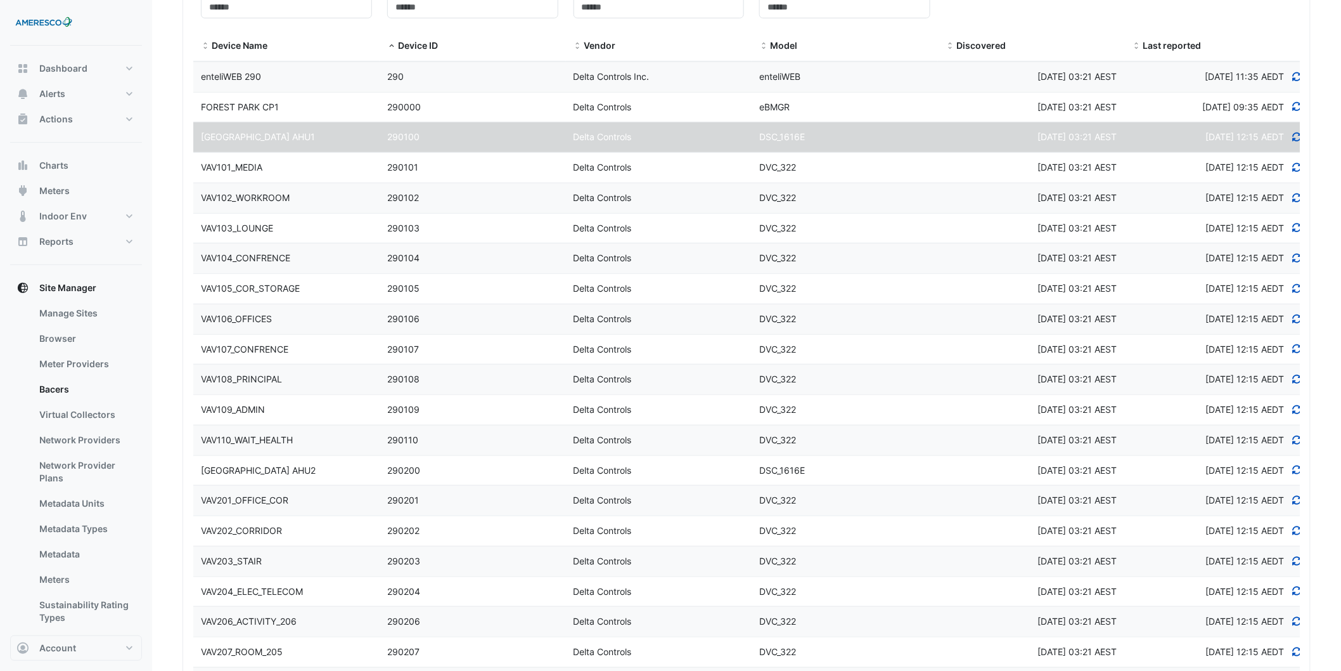
click at [307, 465] on div "Forest Park AHU2" at bounding box center [286, 470] width 186 height 15
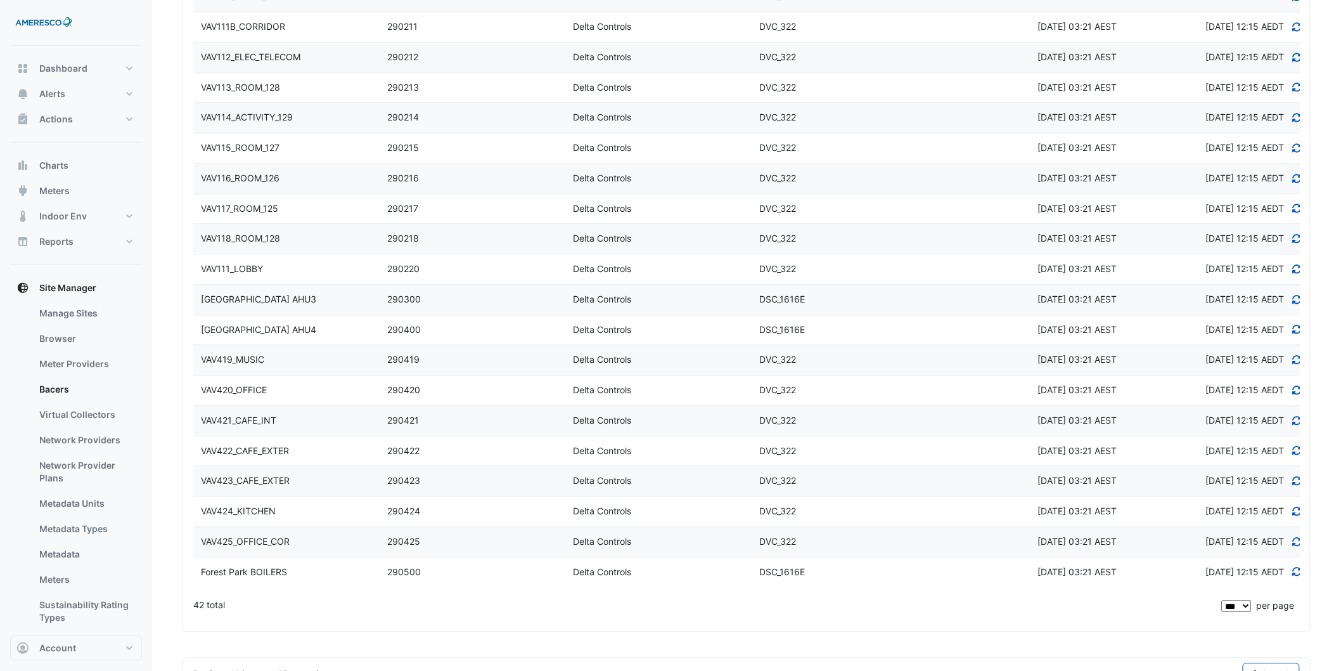
scroll to position [1181, 0]
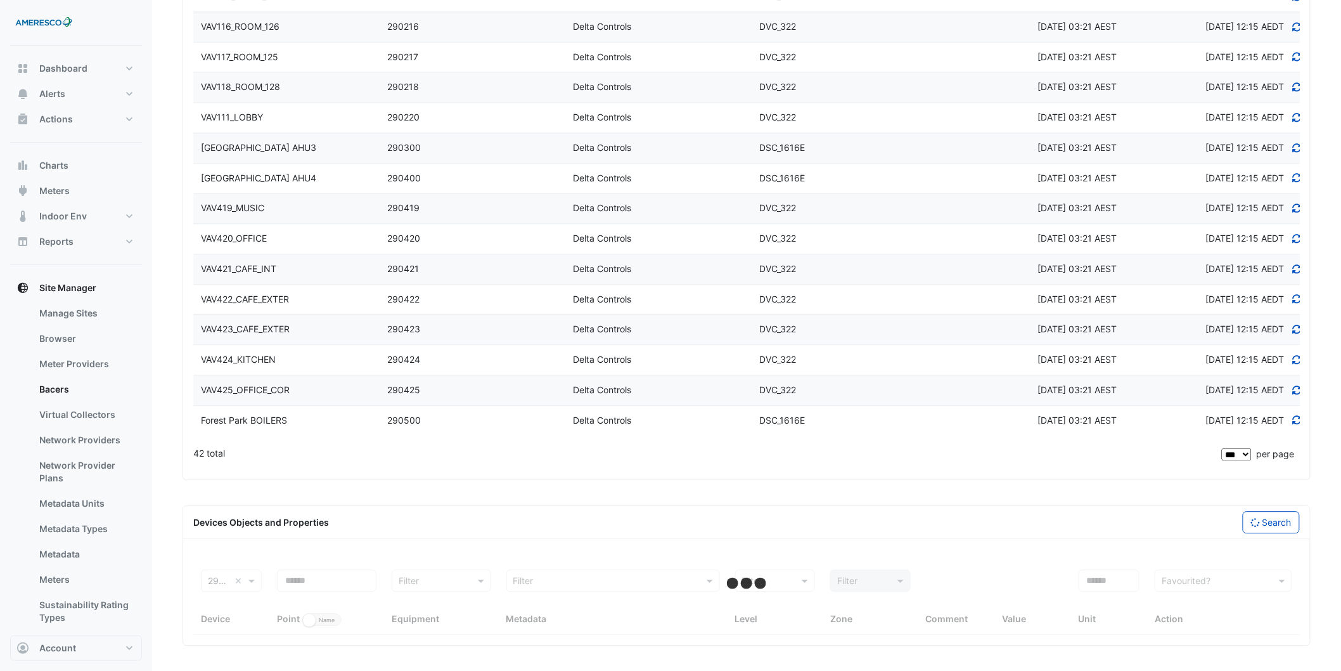
select select "***"
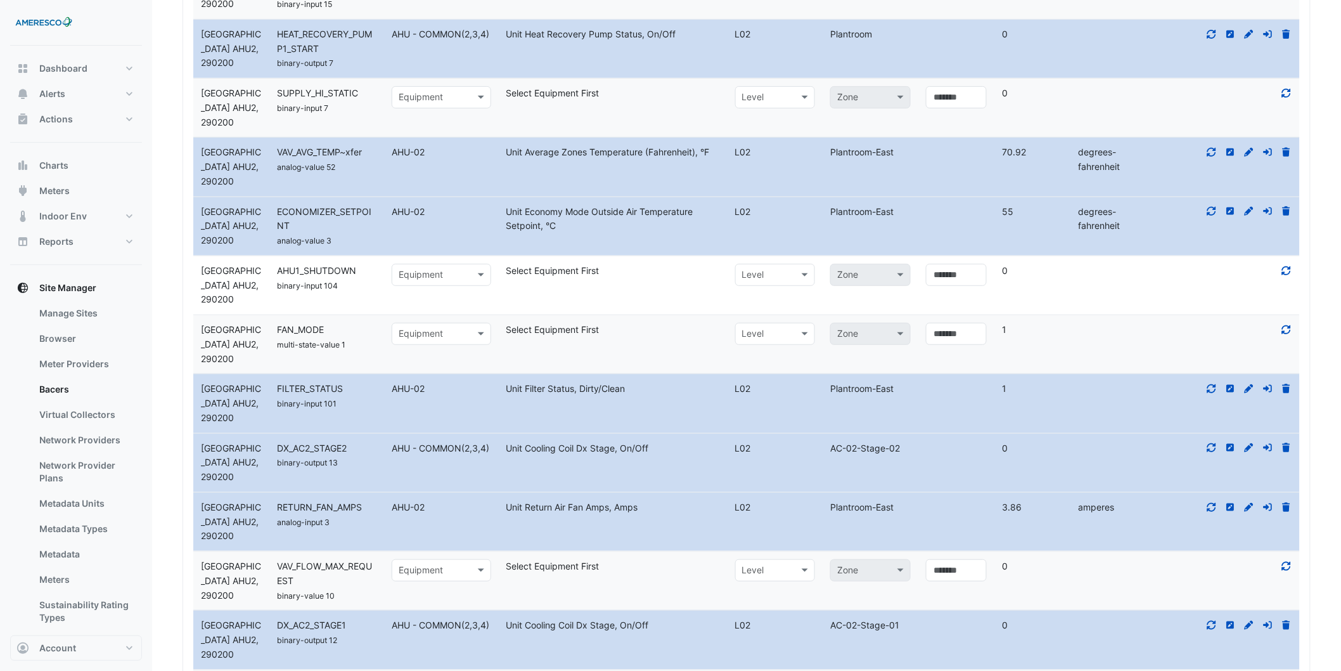
scroll to position [2449, 0]
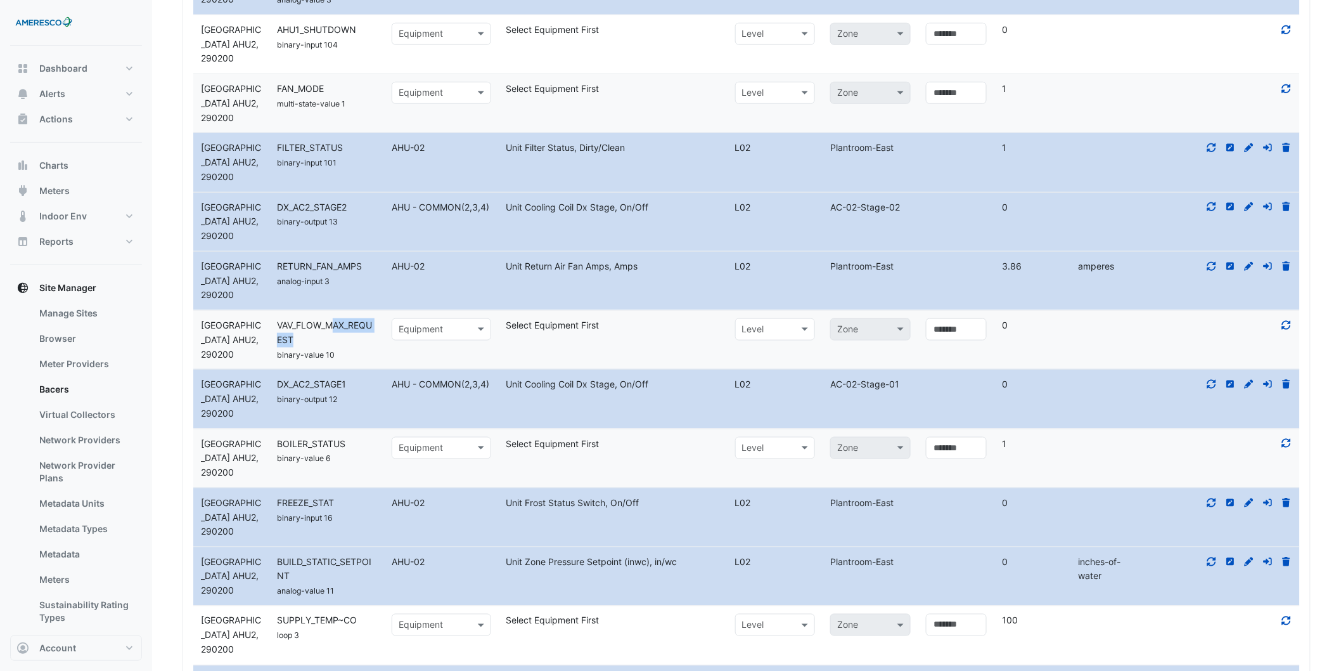
drag, startPoint x: 332, startPoint y: 333, endPoint x: 389, endPoint y: 344, distance: 58.2
click at [387, 340] on div "Device Forest Park AHU2, 290200 Name VAV_FLOW_MAX_REQUEST binary-value 10 Selec…" at bounding box center [746, 340] width 1107 height 58
drag, startPoint x: 319, startPoint y: 460, endPoint x: 382, endPoint y: 457, distance: 62.8
click at [382, 456] on div "binary-value 6" at bounding box center [326, 458] width 115 height 15
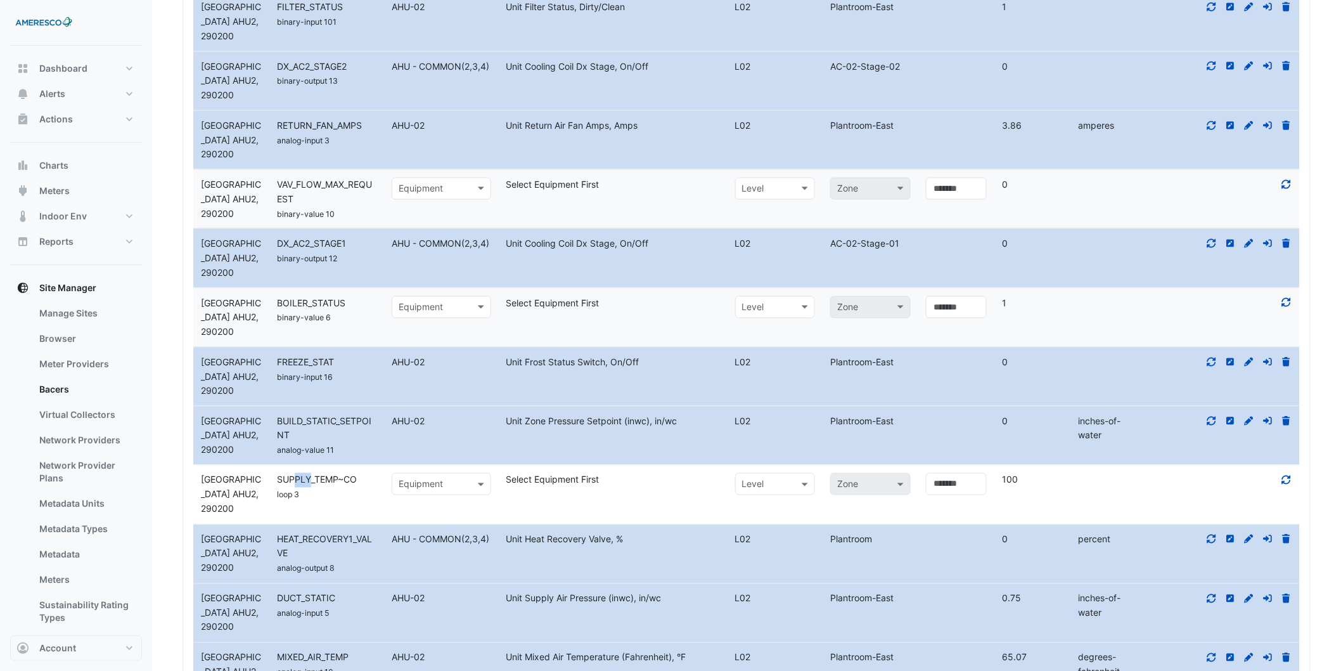
drag, startPoint x: 297, startPoint y: 470, endPoint x: 401, endPoint y: 499, distance: 107.8
click at [352, 475] on datatable-body-cell "Name SUPPLY_TEMP~CO loop 3" at bounding box center [326, 494] width 115 height 58
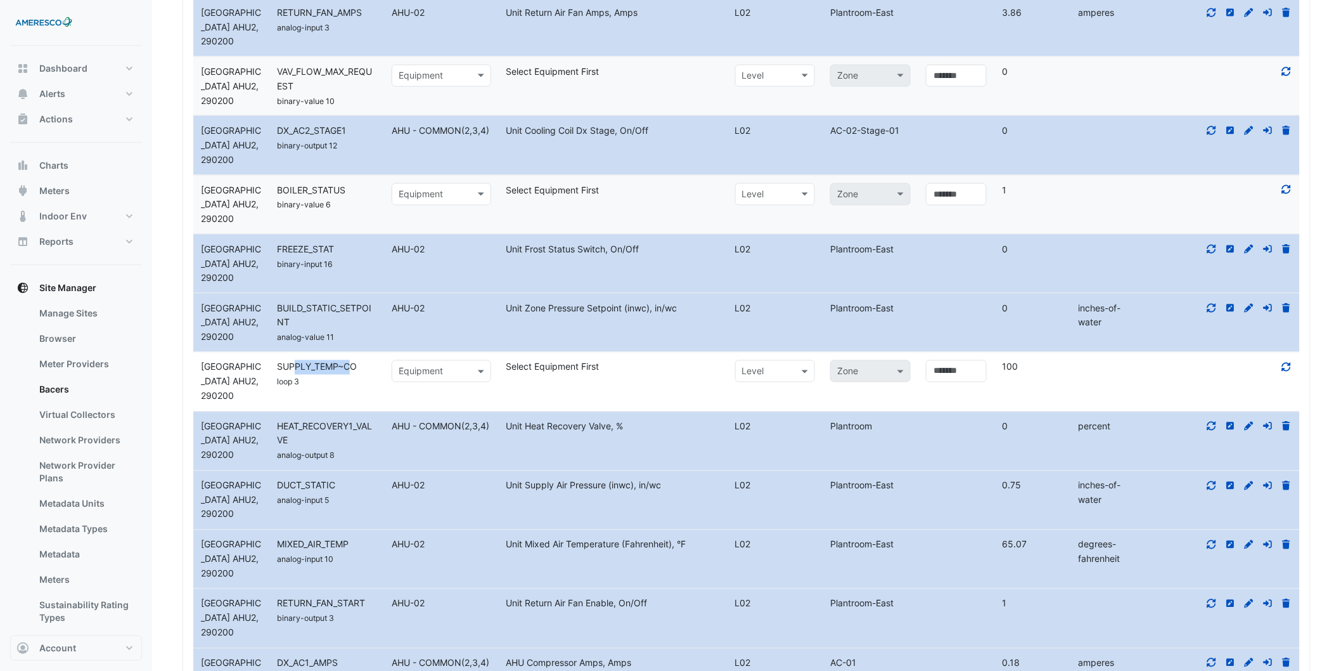
scroll to position [2942, 0]
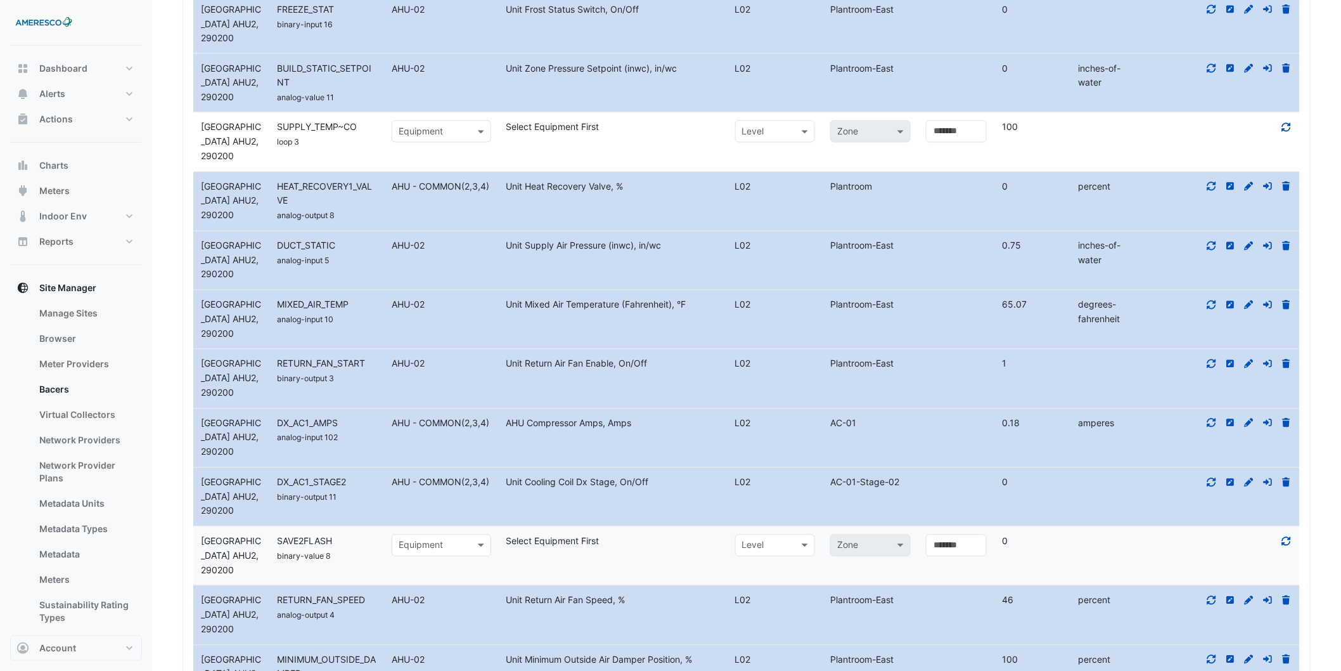
drag, startPoint x: 295, startPoint y: 534, endPoint x: 322, endPoint y: 536, distance: 27.4
click at [302, 534] on datatable-body-cell "Name SAVE2FLASH binary-value 8" at bounding box center [326, 556] width 115 height 58
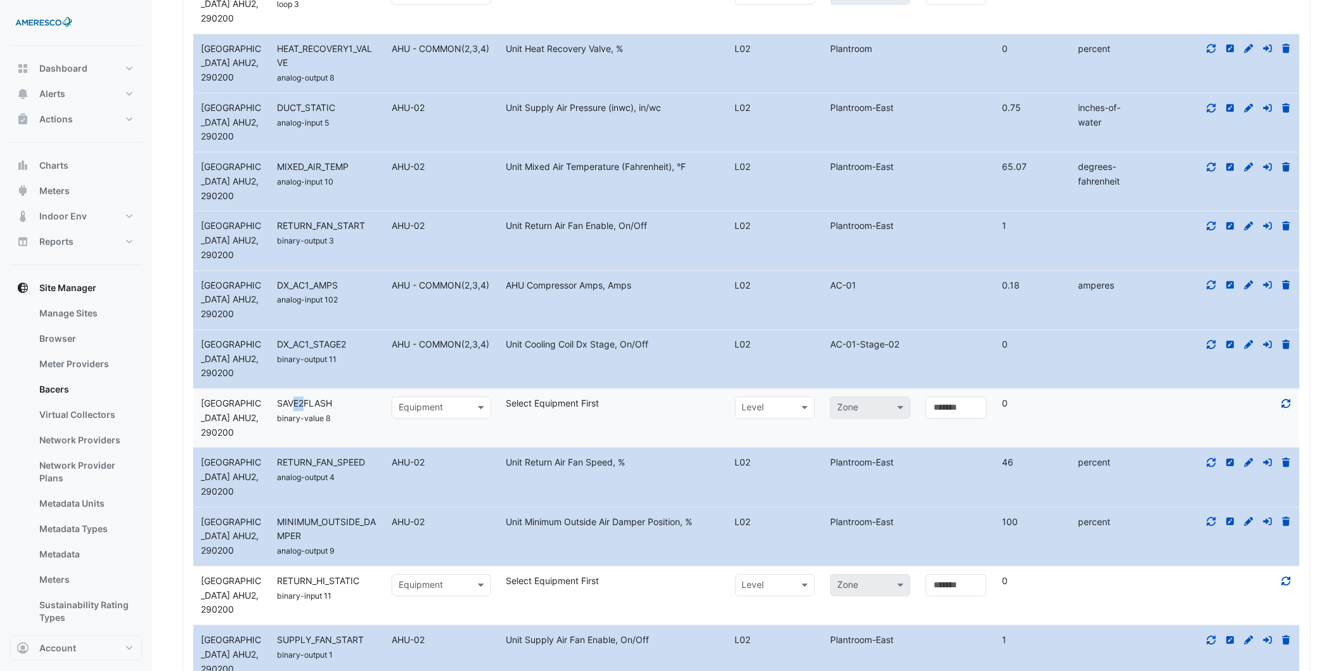
scroll to position [3294, 0]
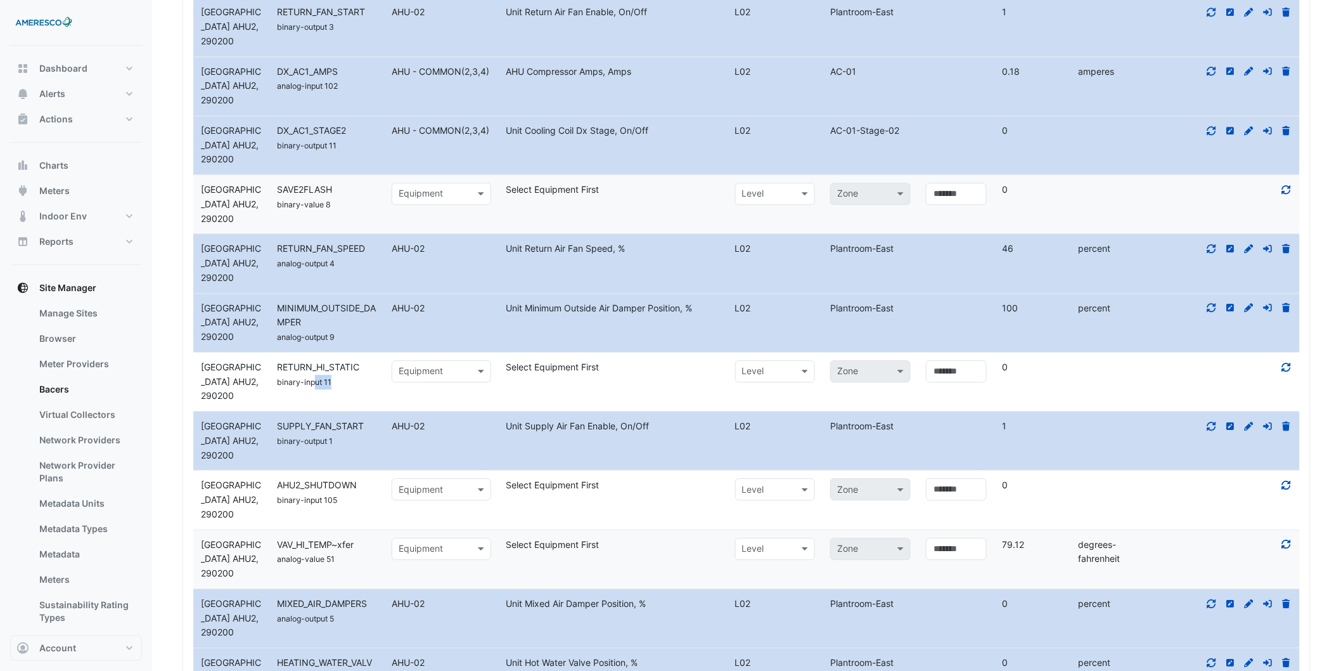
drag, startPoint x: 317, startPoint y: 379, endPoint x: 352, endPoint y: 484, distance: 111.0
click at [354, 471] on datatable-scroller "Device Forest Park AHU2, 290200 Name BUILD_STATIC~CO loop 2 Select equipment Eq…" at bounding box center [746, 352] width 1107 height 3664
drag, startPoint x: 352, startPoint y: 507, endPoint x: 366, endPoint y: 508, distance: 14.0
click at [366, 507] on div "binary-input 105" at bounding box center [326, 499] width 115 height 15
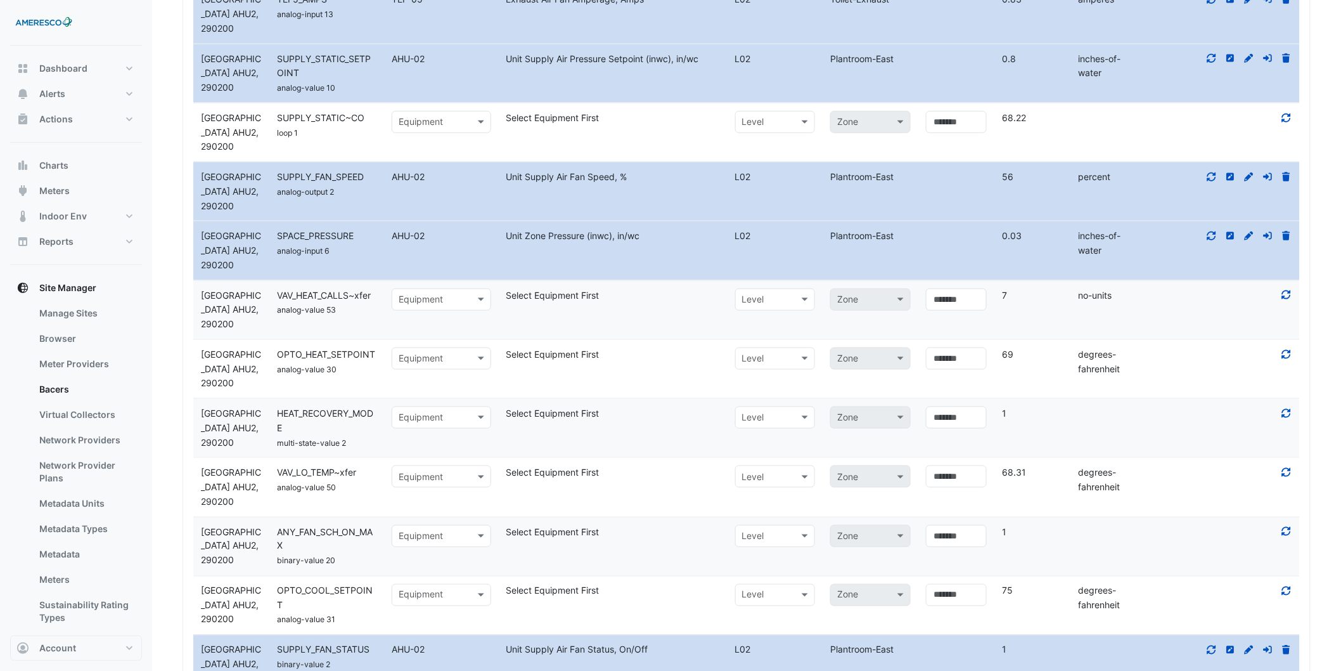
scroll to position [4491, 0]
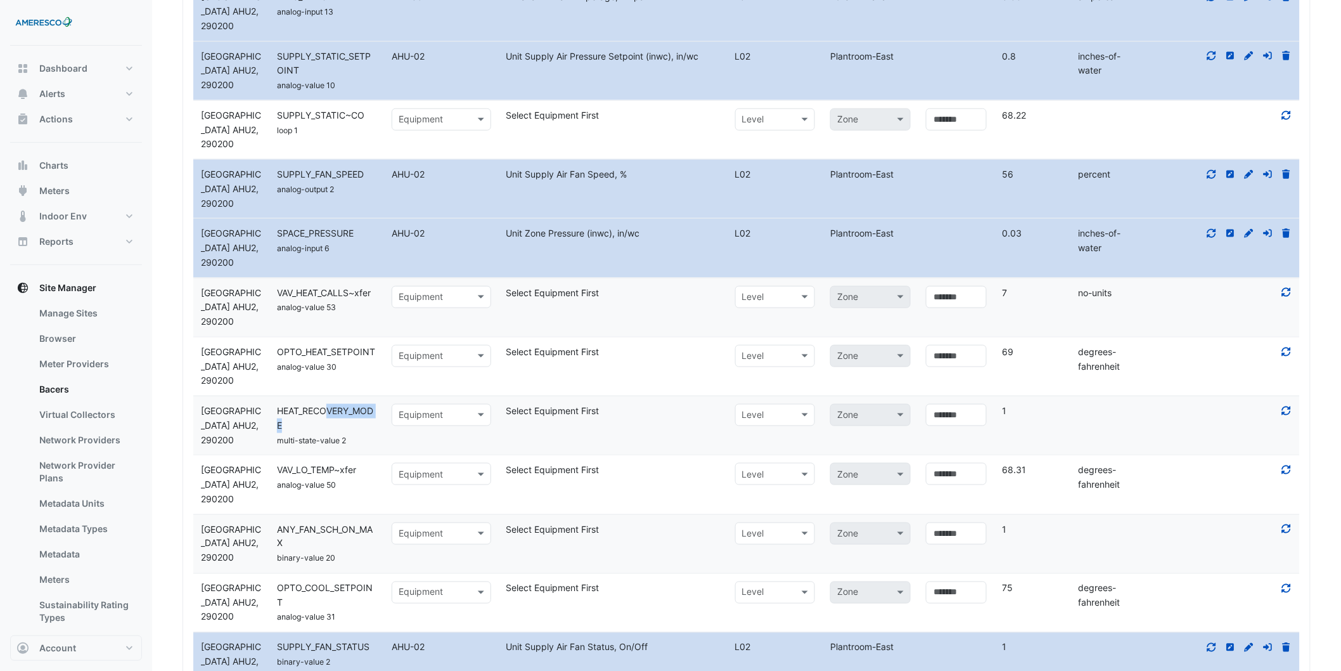
click at [318, 425] on div "HEAT_RECOVERY_MODE" at bounding box center [326, 418] width 115 height 29
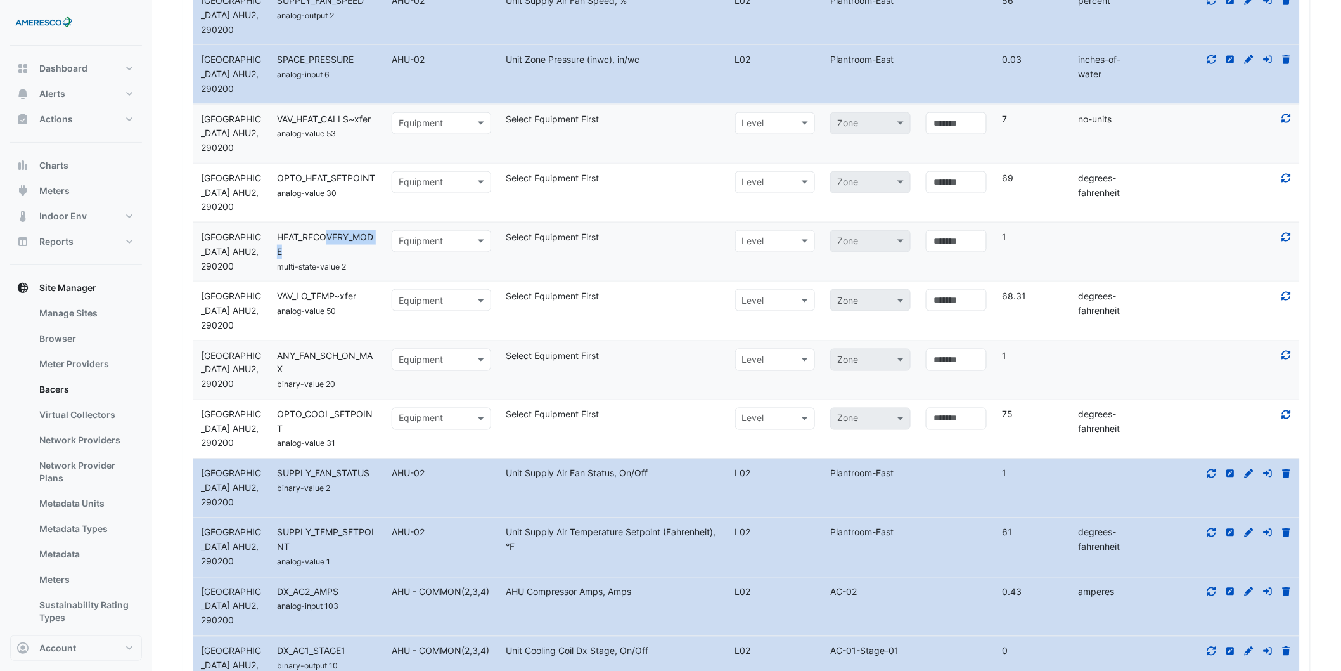
scroll to position [4702, 0]
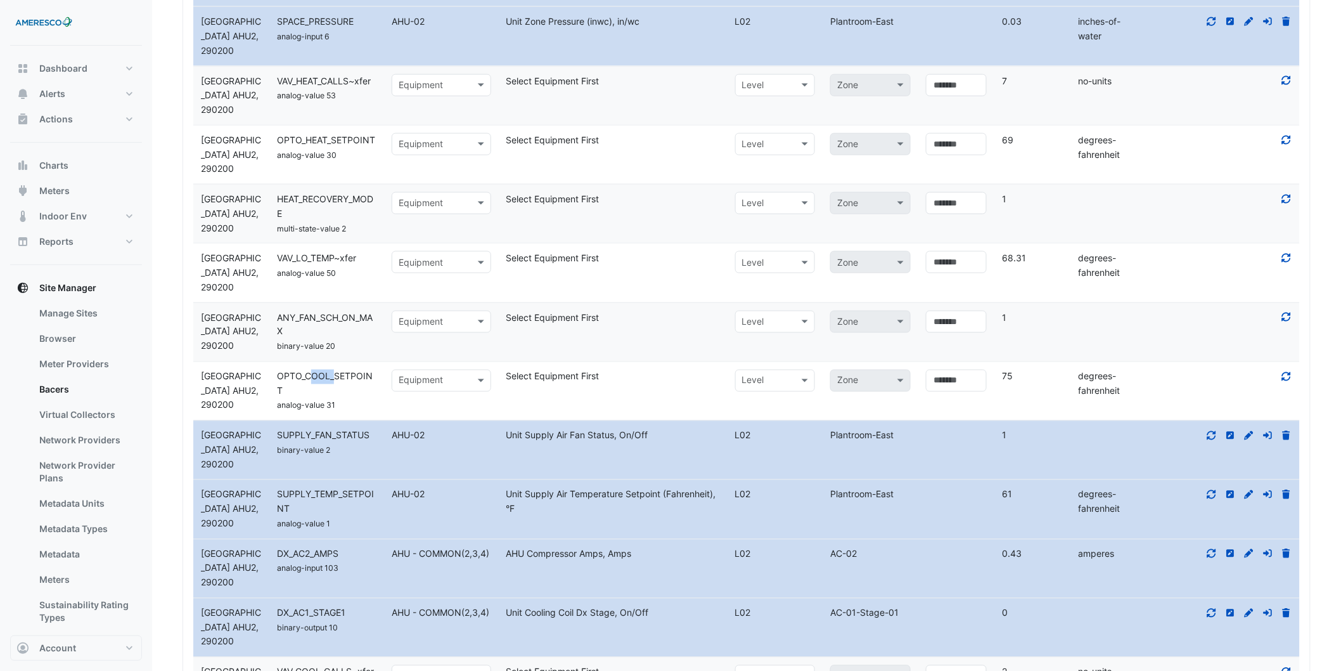
drag, startPoint x: 312, startPoint y: 383, endPoint x: 332, endPoint y: 387, distance: 20.5
click at [332, 387] on div "OPTO_COOL_SETPOINT" at bounding box center [326, 383] width 115 height 29
drag, startPoint x: 331, startPoint y: 331, endPoint x: 347, endPoint y: 333, distance: 15.9
click at [347, 333] on div "ANY_FAN_SCH_ON_MAX" at bounding box center [326, 325] width 115 height 29
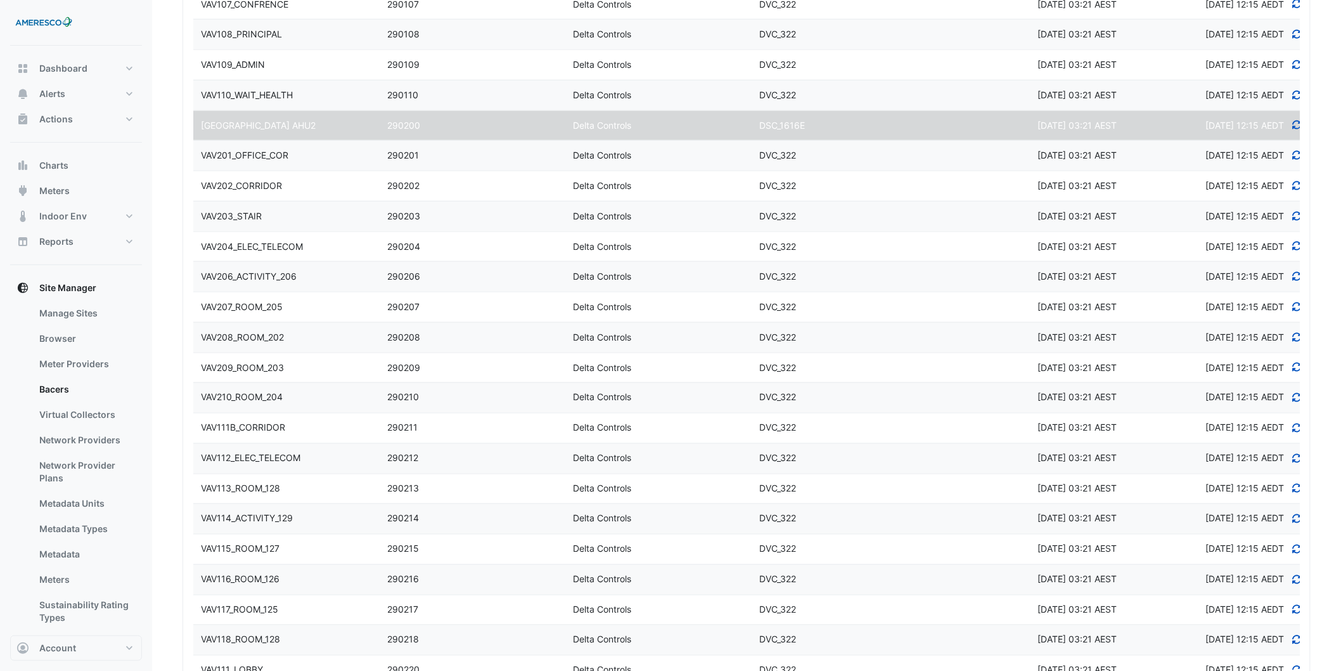
scroll to position [375, 0]
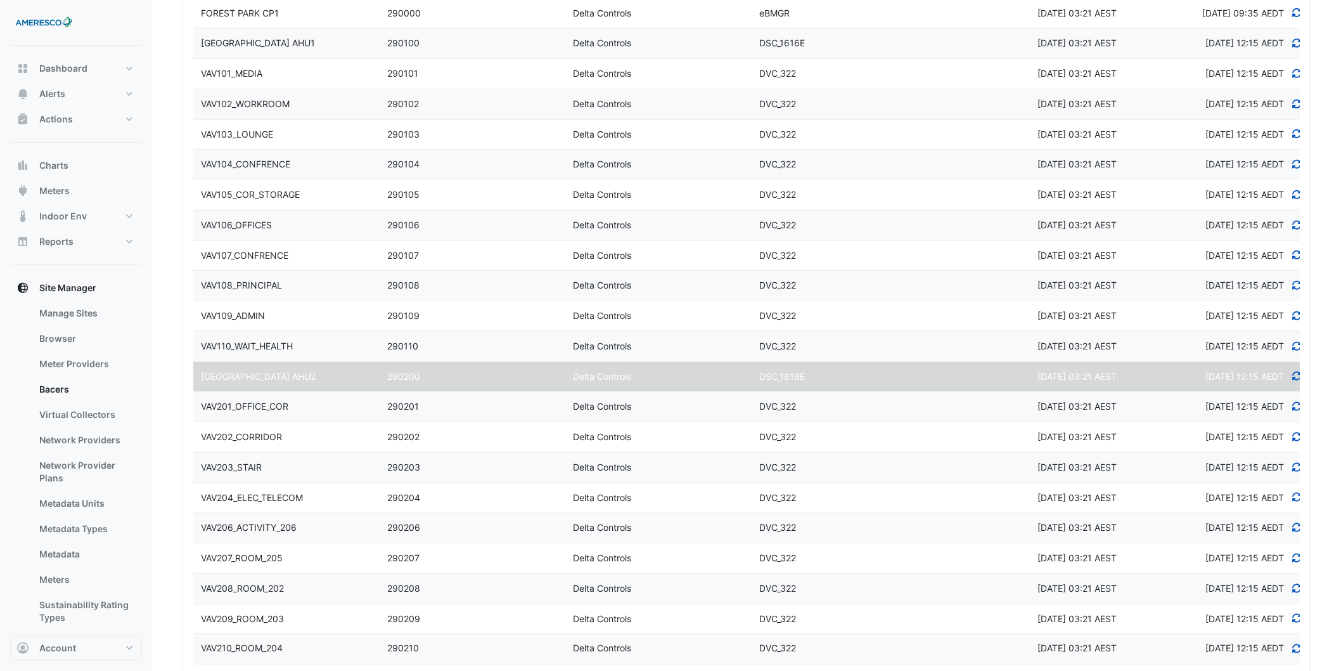
click at [302, 60] on datatable-body-cell "Device Name VAV101_MEDIA" at bounding box center [286, 74] width 186 height 30
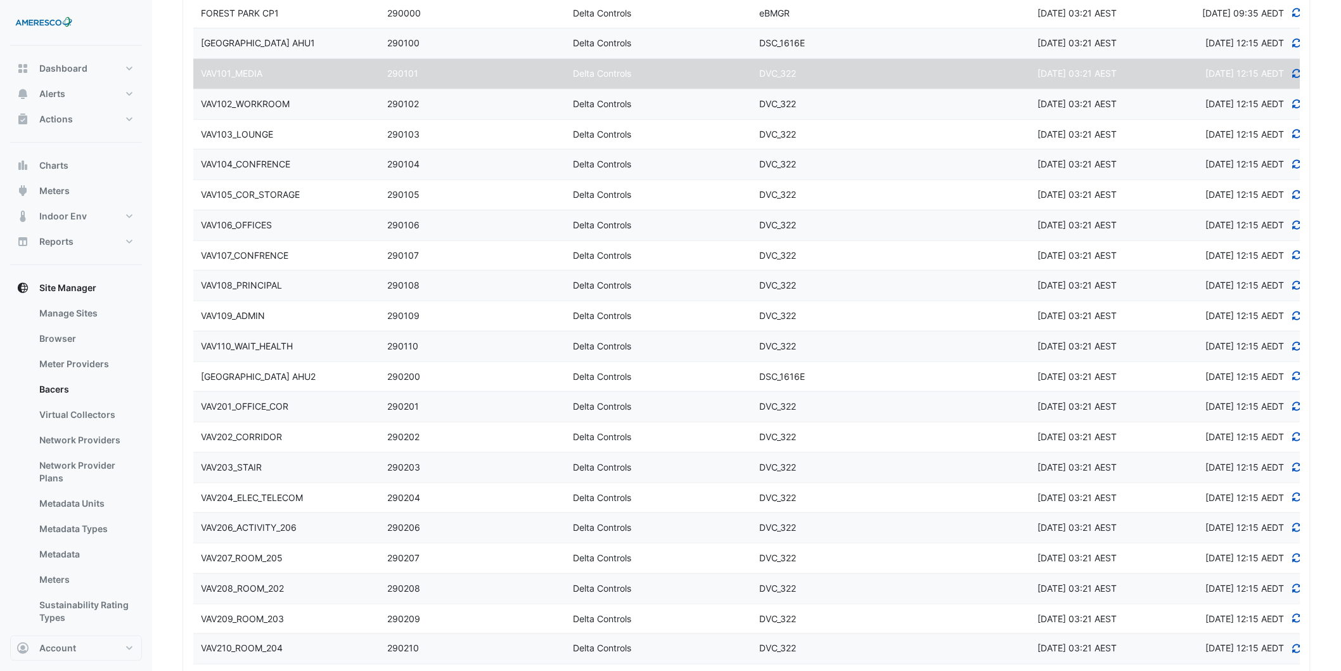
select select "***"
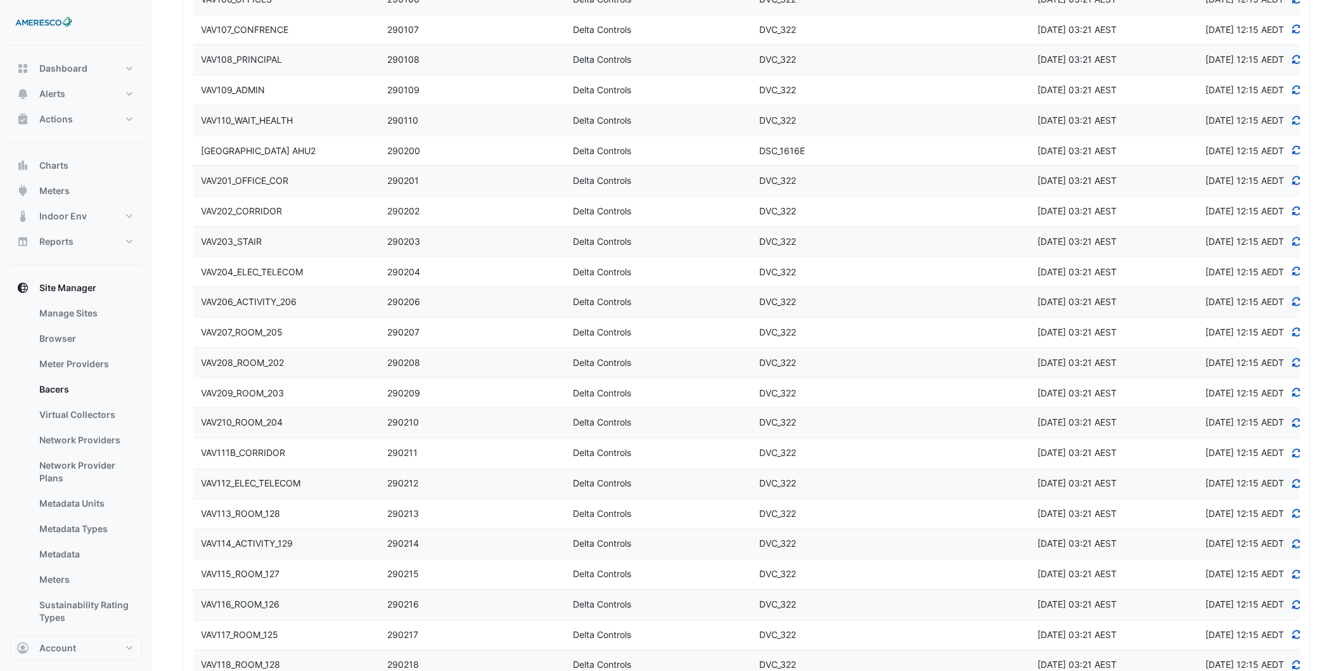
scroll to position [3148, 0]
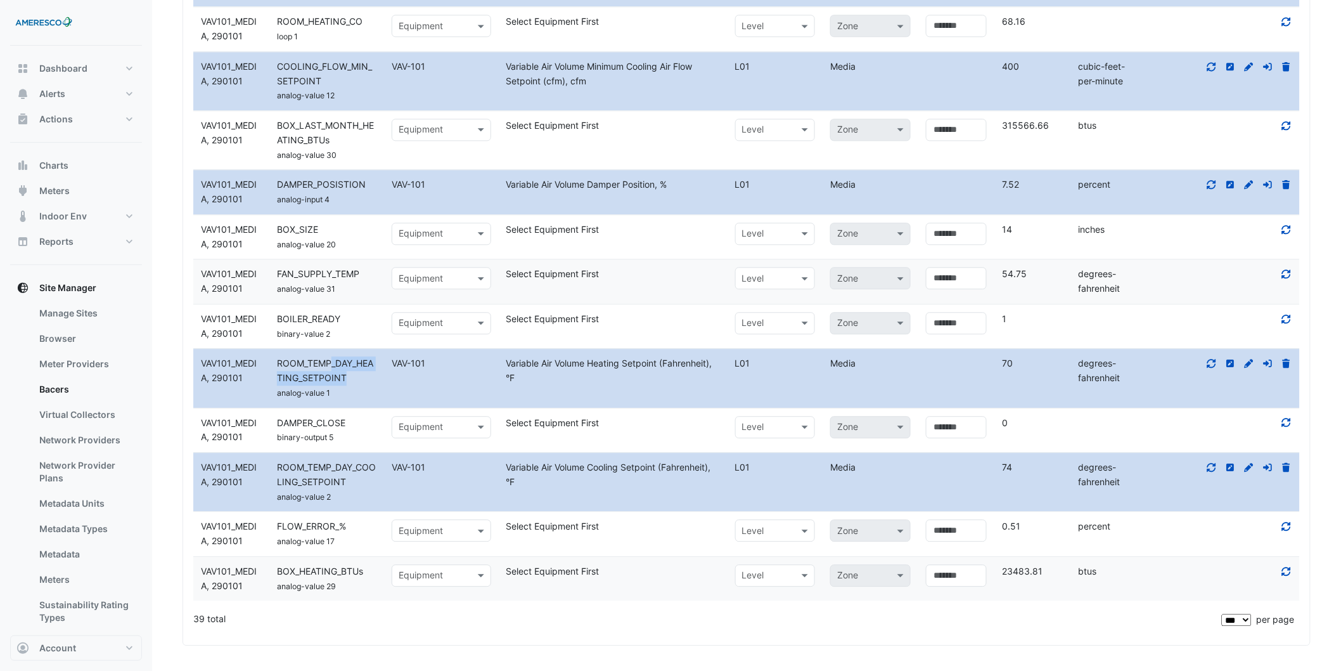
drag, startPoint x: 331, startPoint y: 361, endPoint x: 363, endPoint y: 381, distance: 37.3
click at [363, 381] on div "ROOM_TEMP_DAY_HEATING_SETPOINT" at bounding box center [326, 370] width 115 height 29
drag, startPoint x: 302, startPoint y: 466, endPoint x: 418, endPoint y: 416, distance: 126.3
click at [383, 492] on div "Device VAV101_MEDIA, 290101 Name ROOM_TEMP_DAY_COOLING_SETPOINT analog-value 2 …" at bounding box center [746, 482] width 1107 height 58
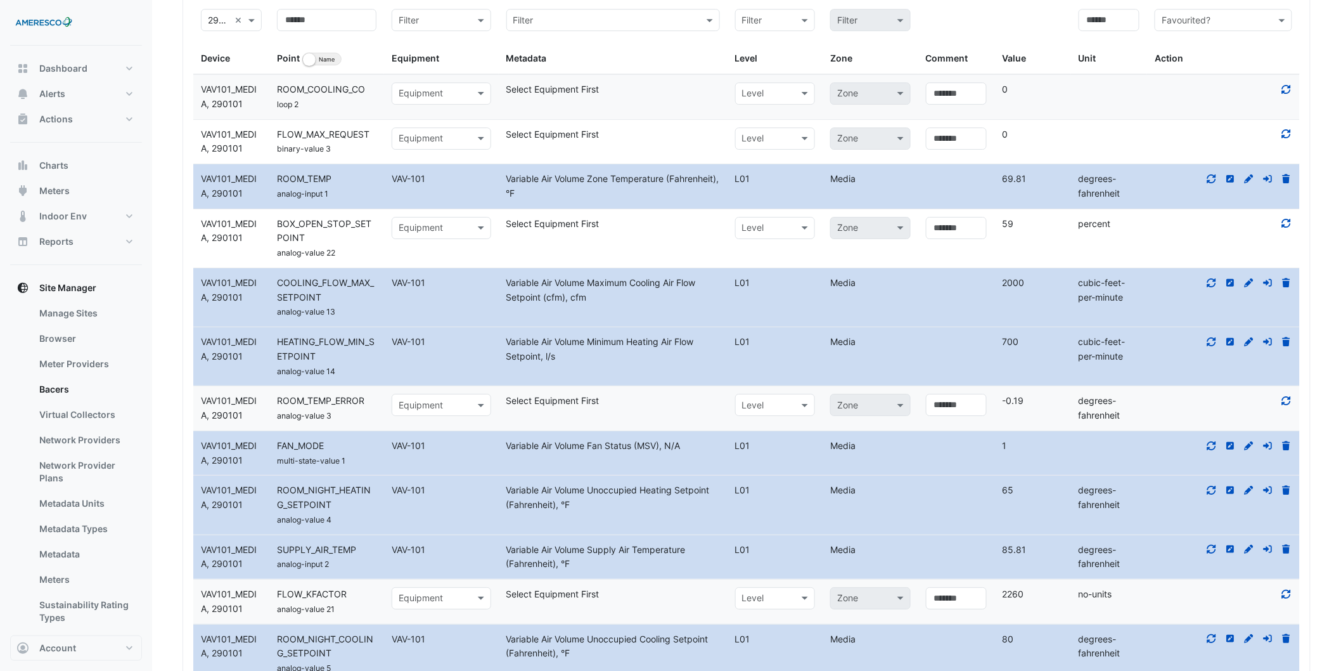
scroll to position [1740, 0]
click at [1089, 57] on span "Unit" at bounding box center [1088, 57] width 18 height 11
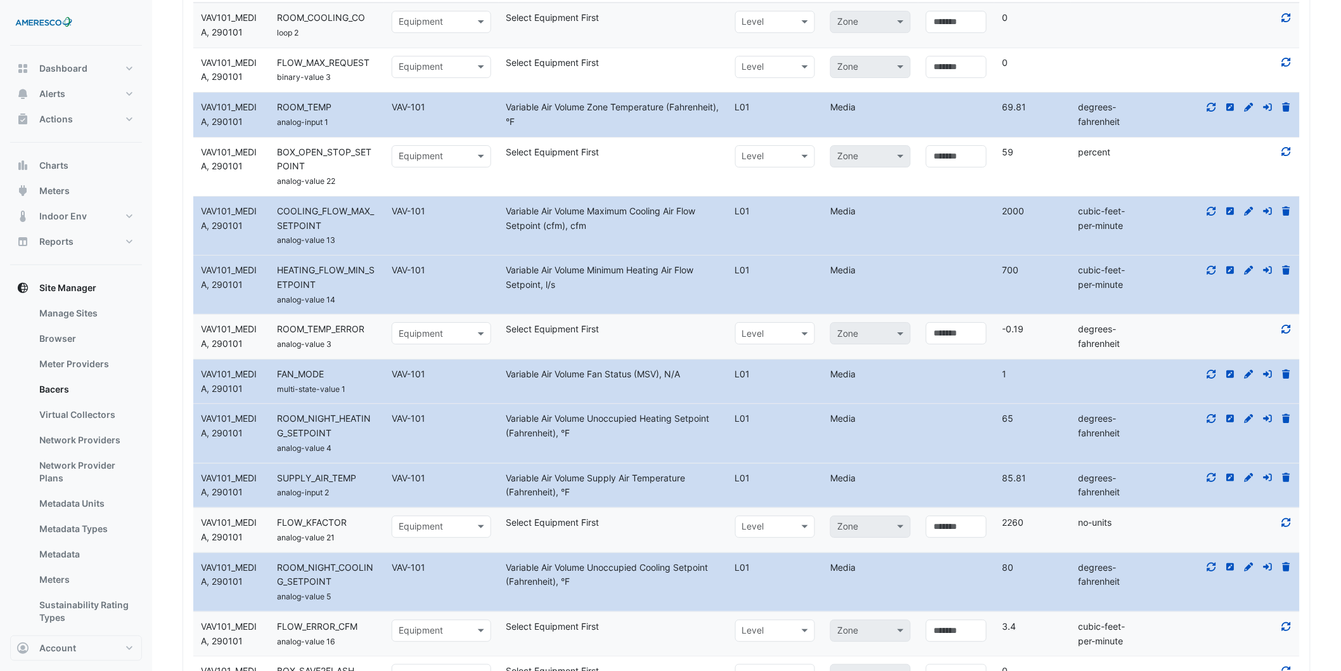
scroll to position [1951, 0]
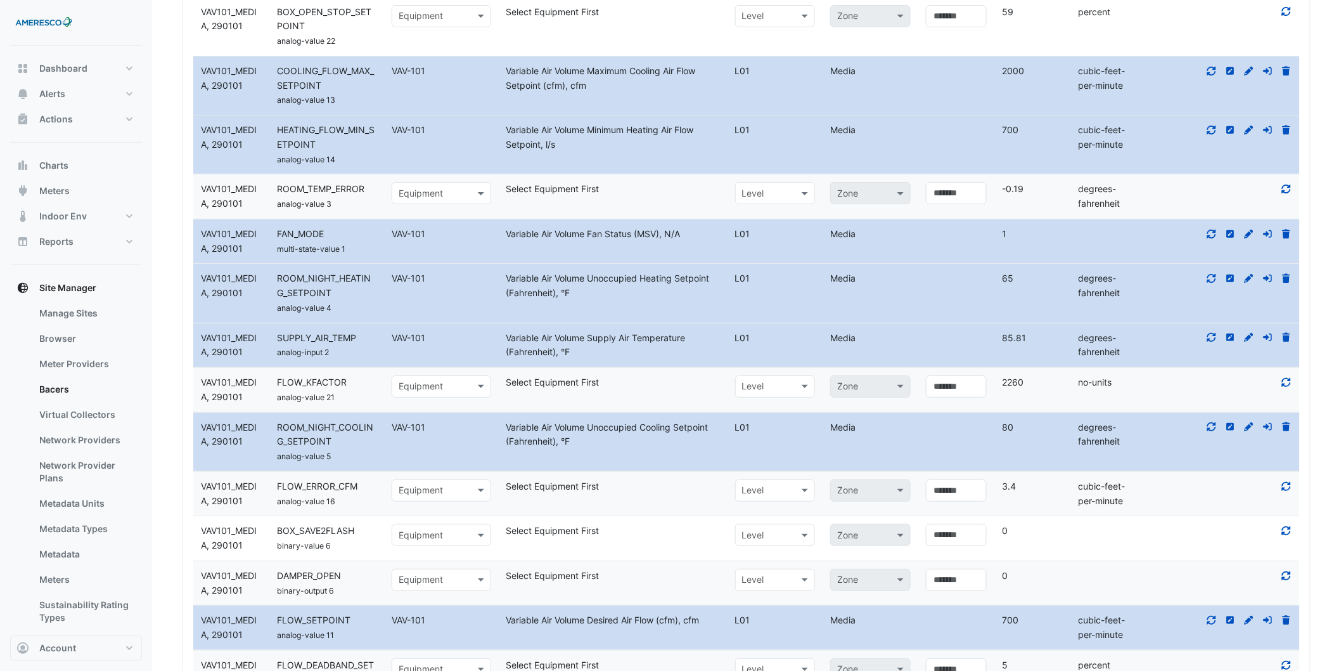
click at [917, 347] on div "Device VAV101_MEDIA, 290101 Name SUPPLY_AIR_TEMP analog-input 2 Equipment VAV-1…" at bounding box center [746, 345] width 1107 height 44
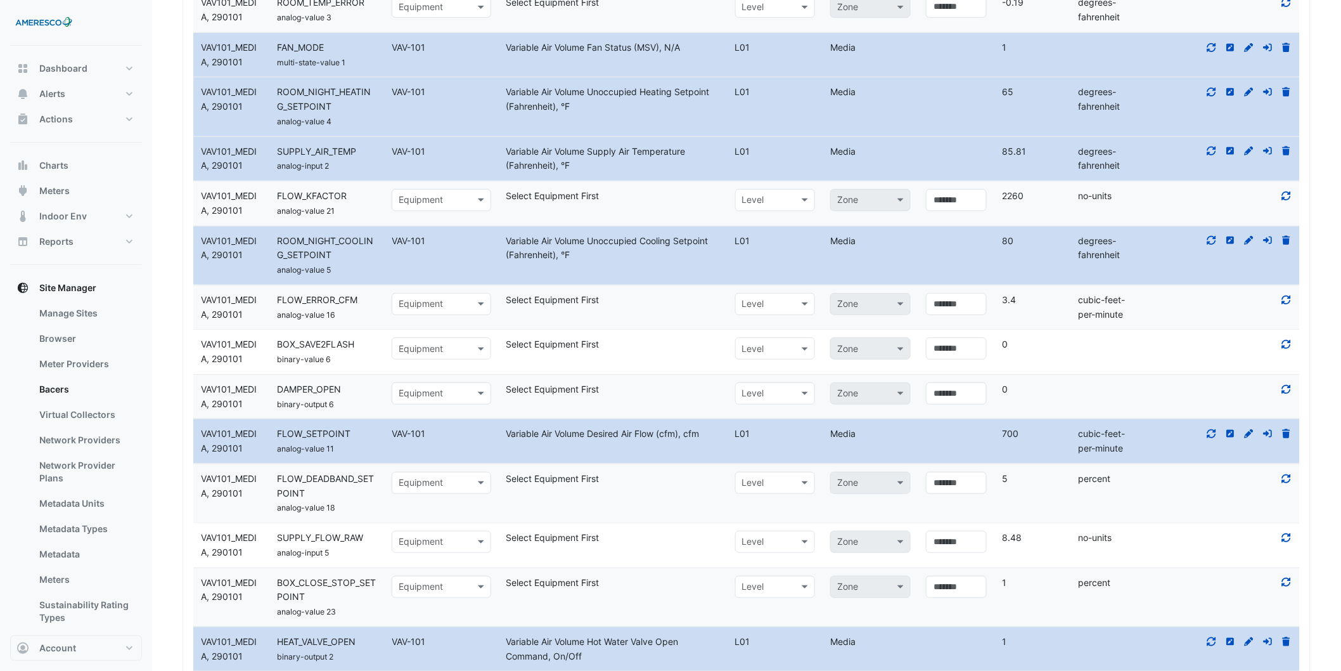
scroll to position [2162, 0]
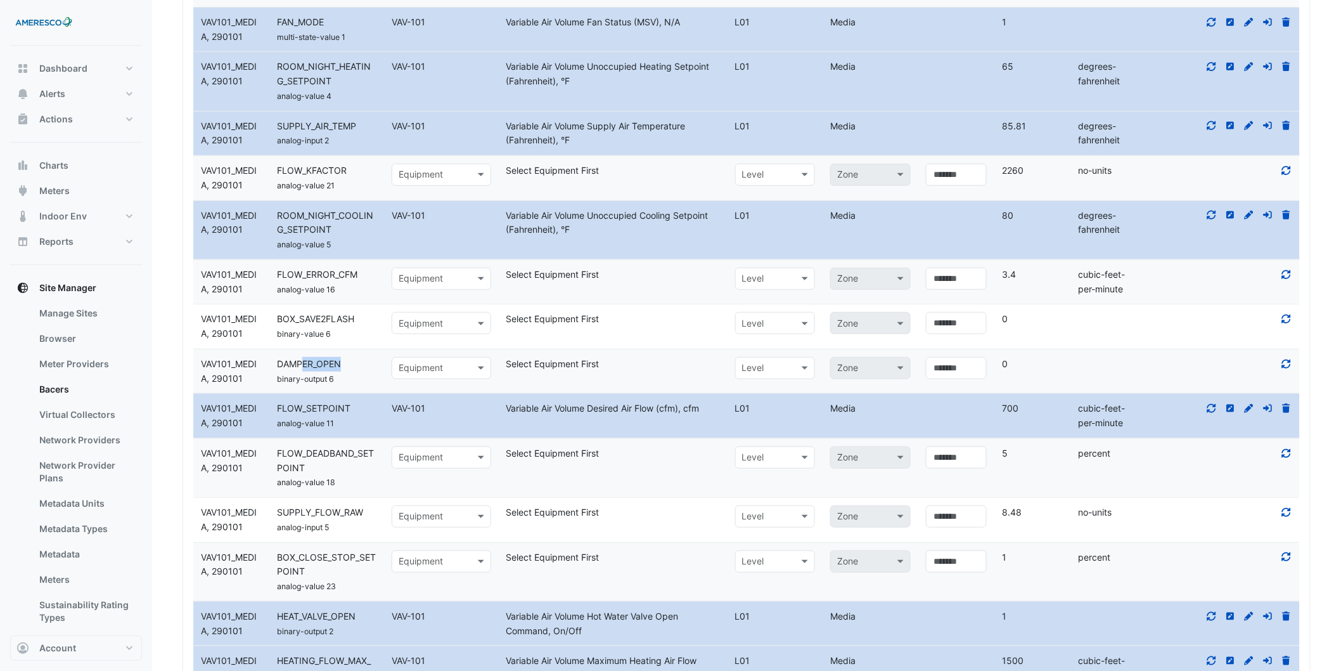
drag, startPoint x: 356, startPoint y: 370, endPoint x: 302, endPoint y: 357, distance: 55.5
click at [302, 357] on datatable-body-cell "Name DAMPER_OPEN binary-output 6" at bounding box center [326, 371] width 115 height 44
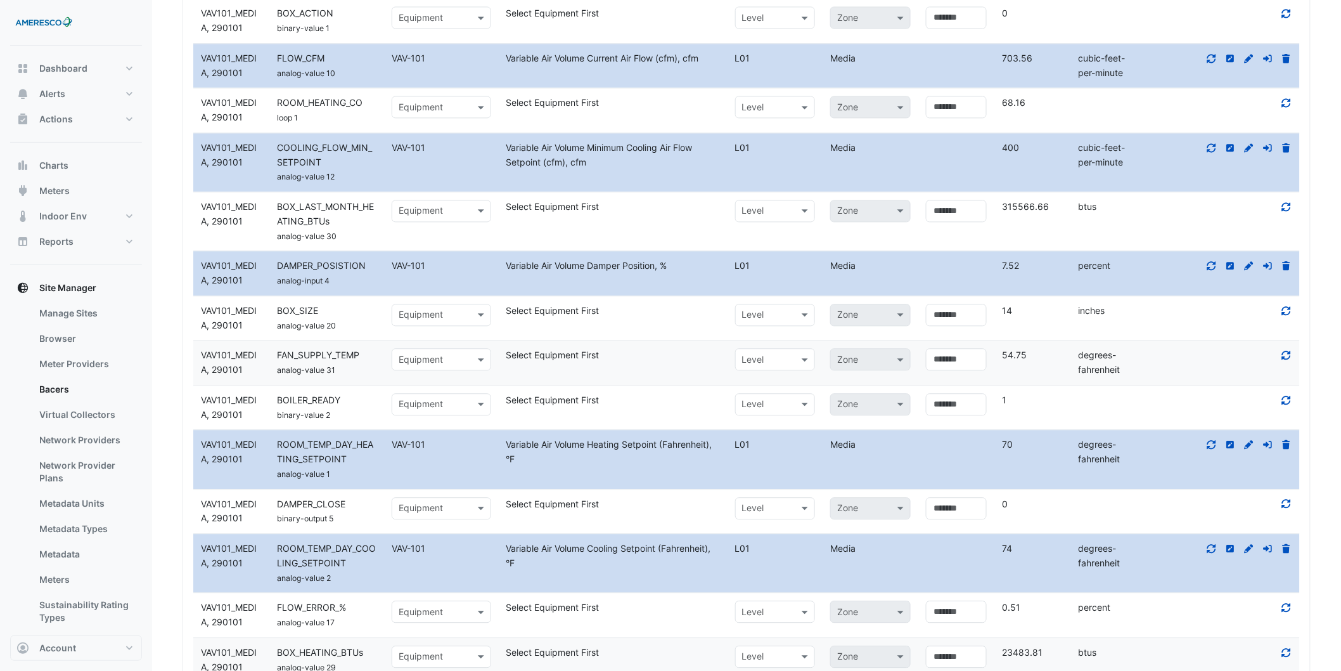
scroll to position [3078, 0]
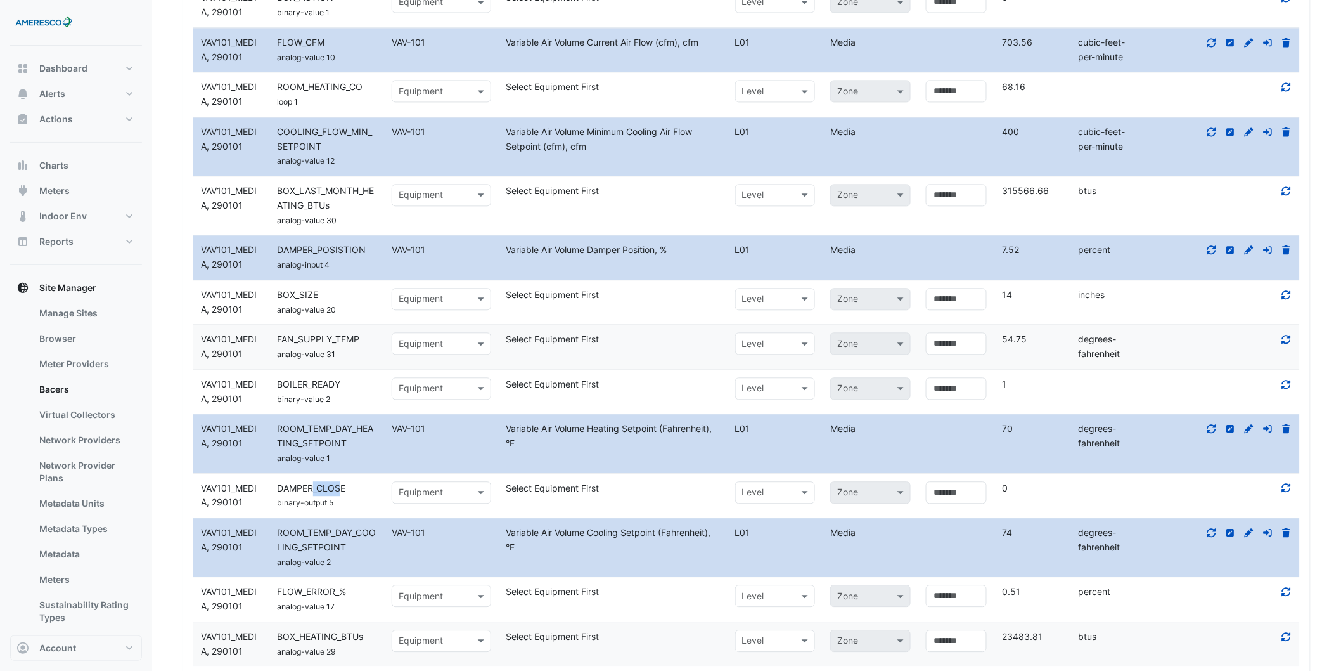
drag, startPoint x: 314, startPoint y: 489, endPoint x: 343, endPoint y: 491, distance: 29.2
click at [343, 491] on span "DAMPER_CLOSE" at bounding box center [311, 487] width 68 height 11
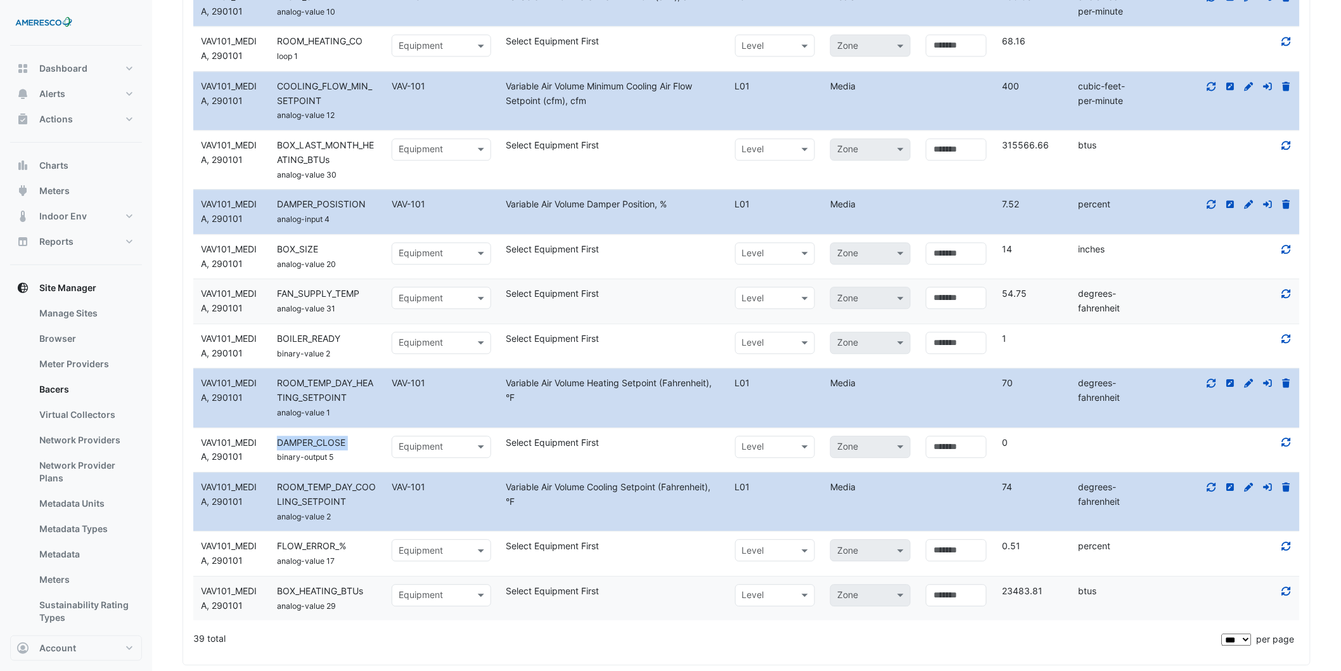
scroll to position [3148, 0]
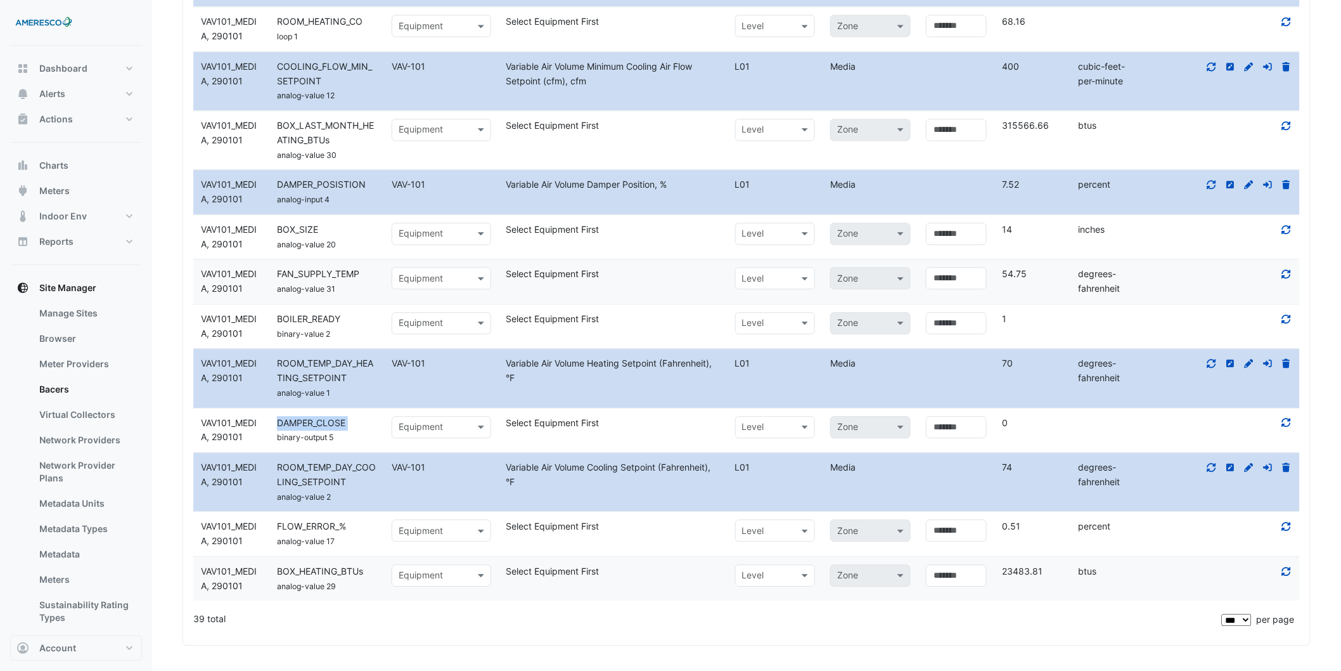
click at [324, 417] on span "DAMPER_CLOSE" at bounding box center [311, 422] width 68 height 11
drag, startPoint x: 339, startPoint y: 182, endPoint x: 365, endPoint y: 183, distance: 26.0
click at [365, 183] on div "DAMPER_POSISTION" at bounding box center [326, 184] width 115 height 15
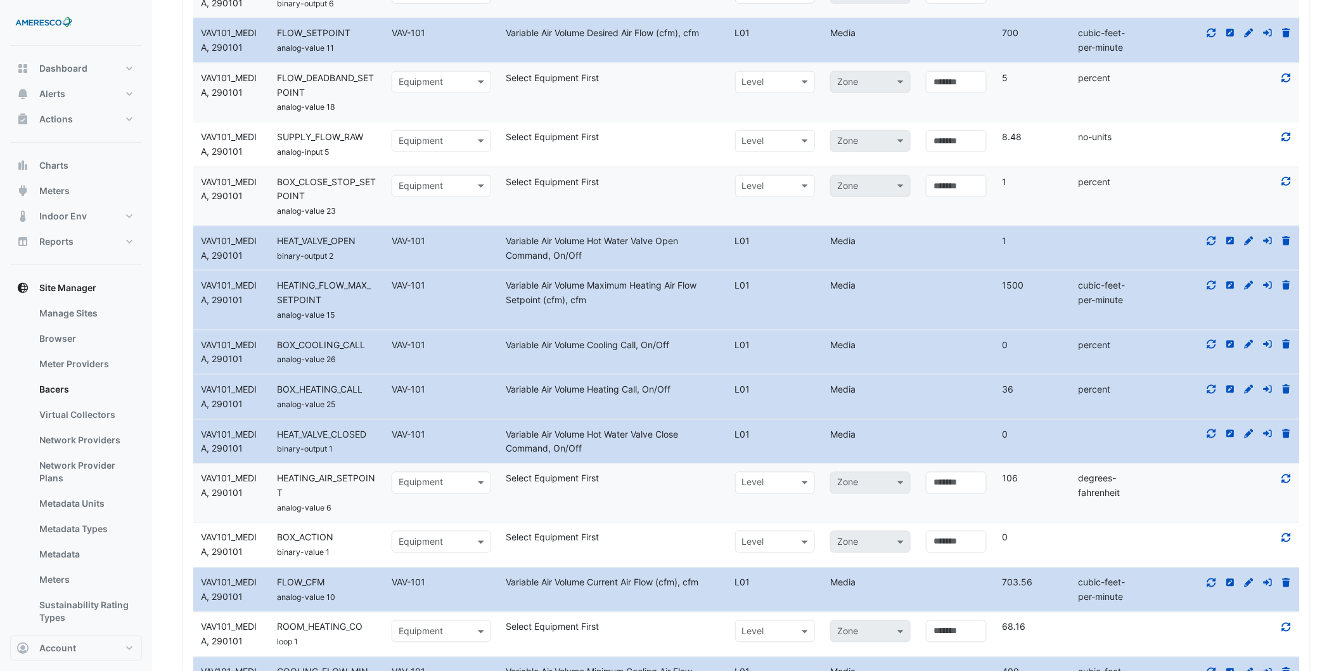
scroll to position [2514, 0]
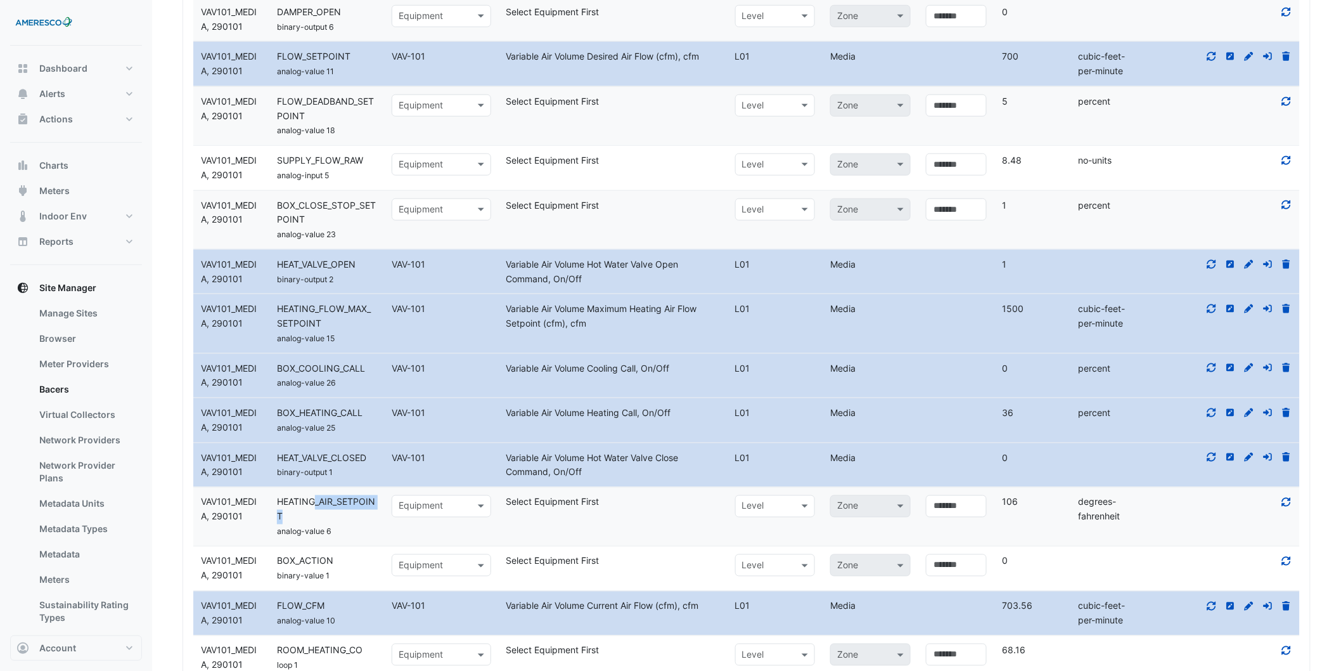
drag, startPoint x: 315, startPoint y: 507, endPoint x: 345, endPoint y: 518, distance: 32.3
click at [345, 518] on div "HEATING_AIR_SETPOINT" at bounding box center [326, 509] width 115 height 29
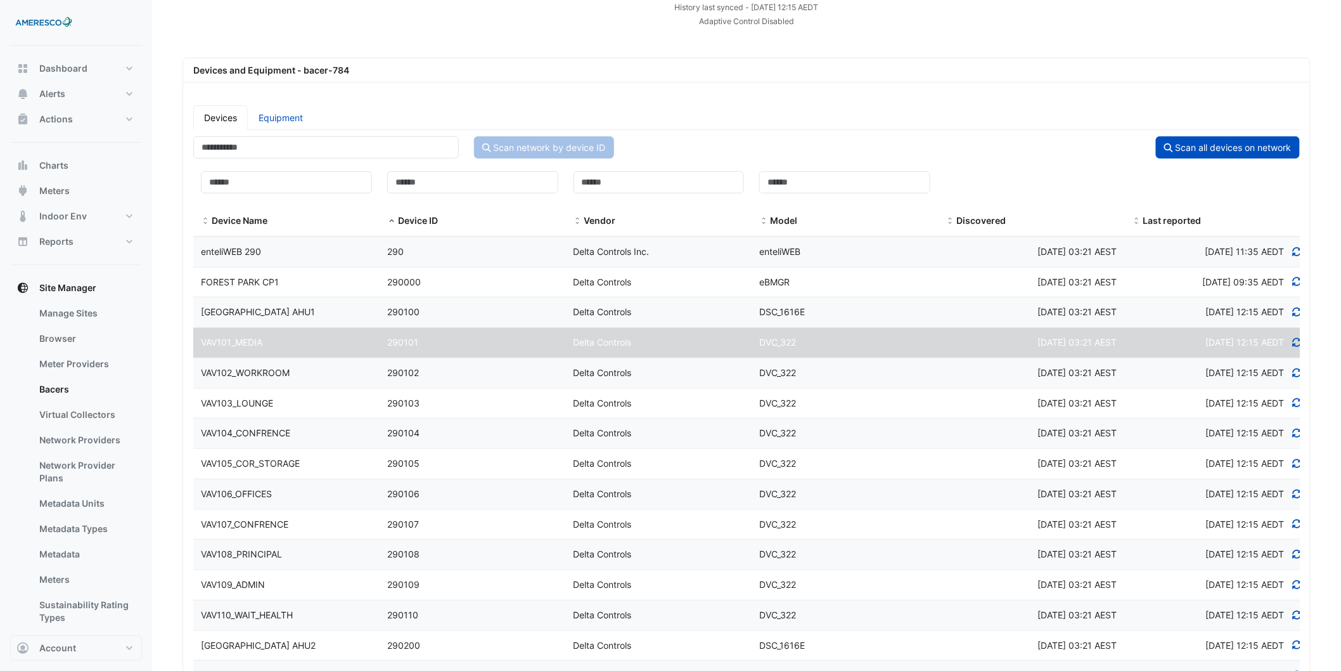
scroll to position [0, 0]
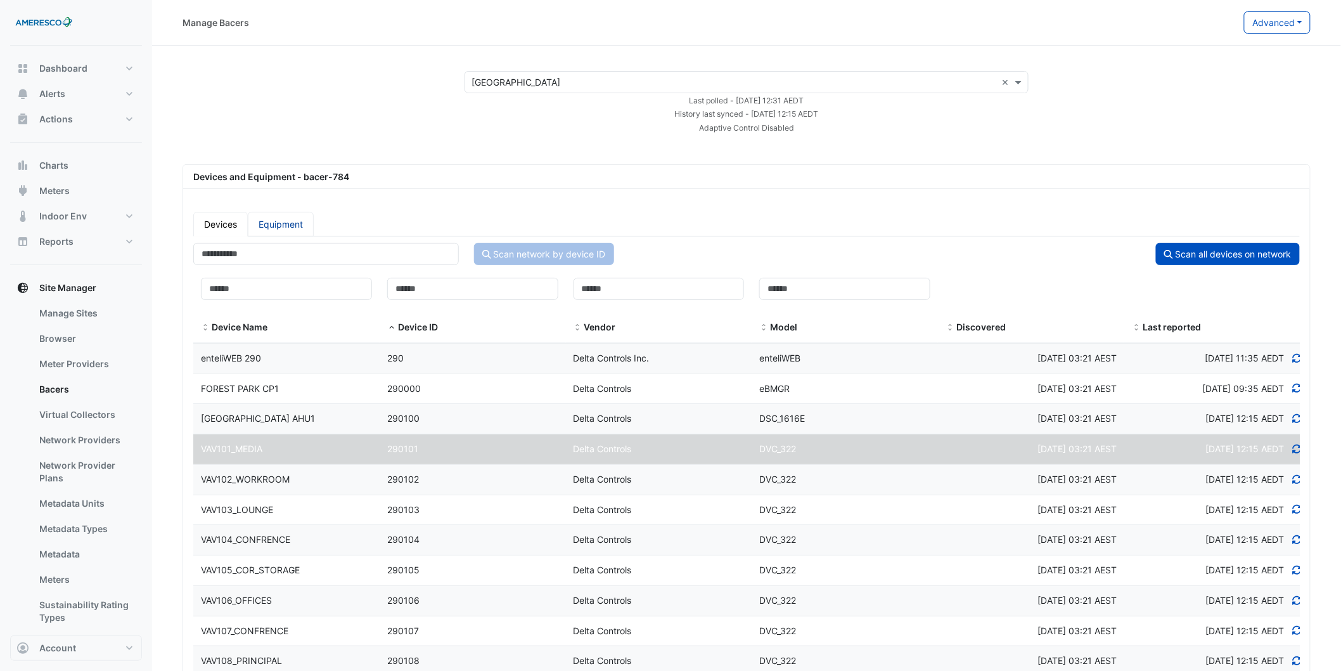
click at [277, 213] on link "Equipment" at bounding box center [281, 224] width 66 height 25
select select "***"
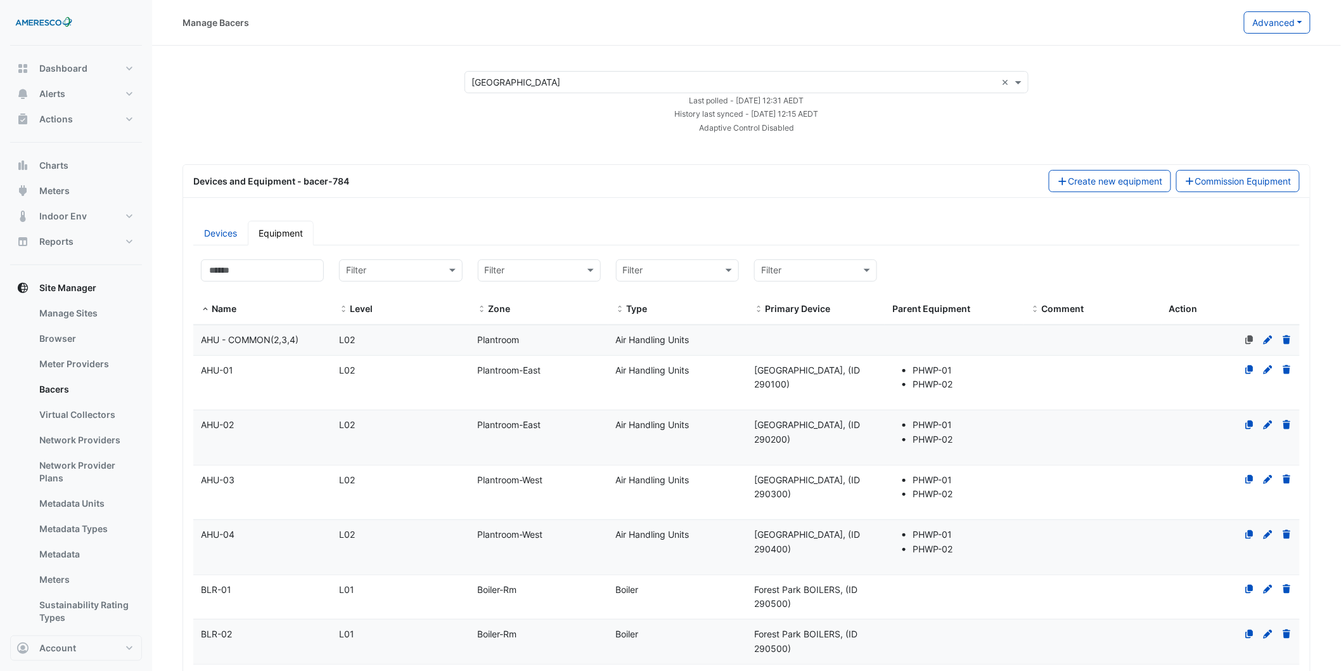
click at [233, 233] on link "Devices" at bounding box center [220, 233] width 55 height 25
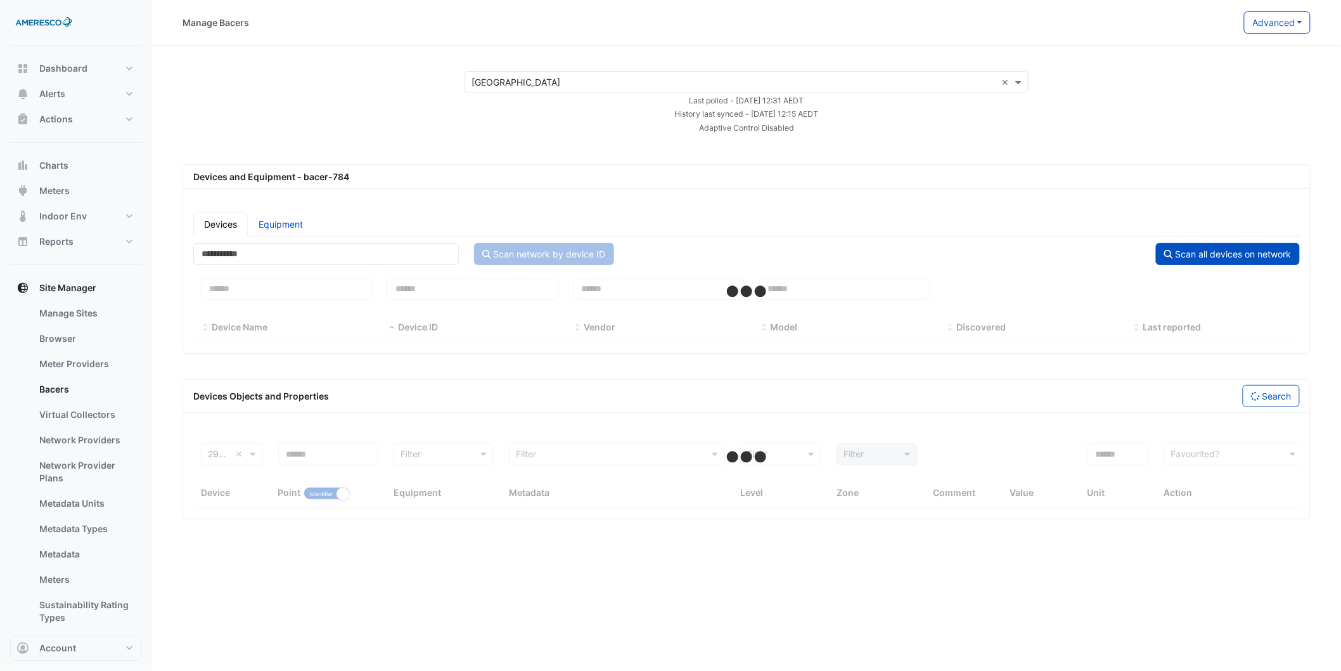
select select "***"
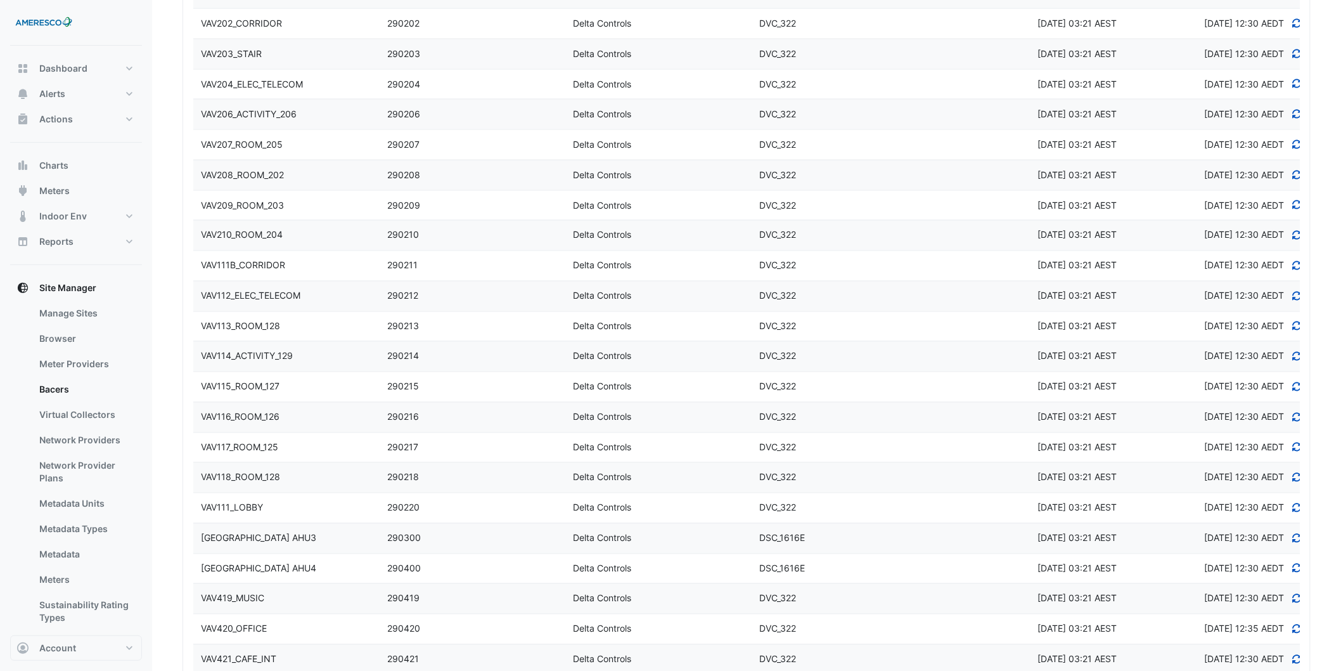
scroll to position [845, 0]
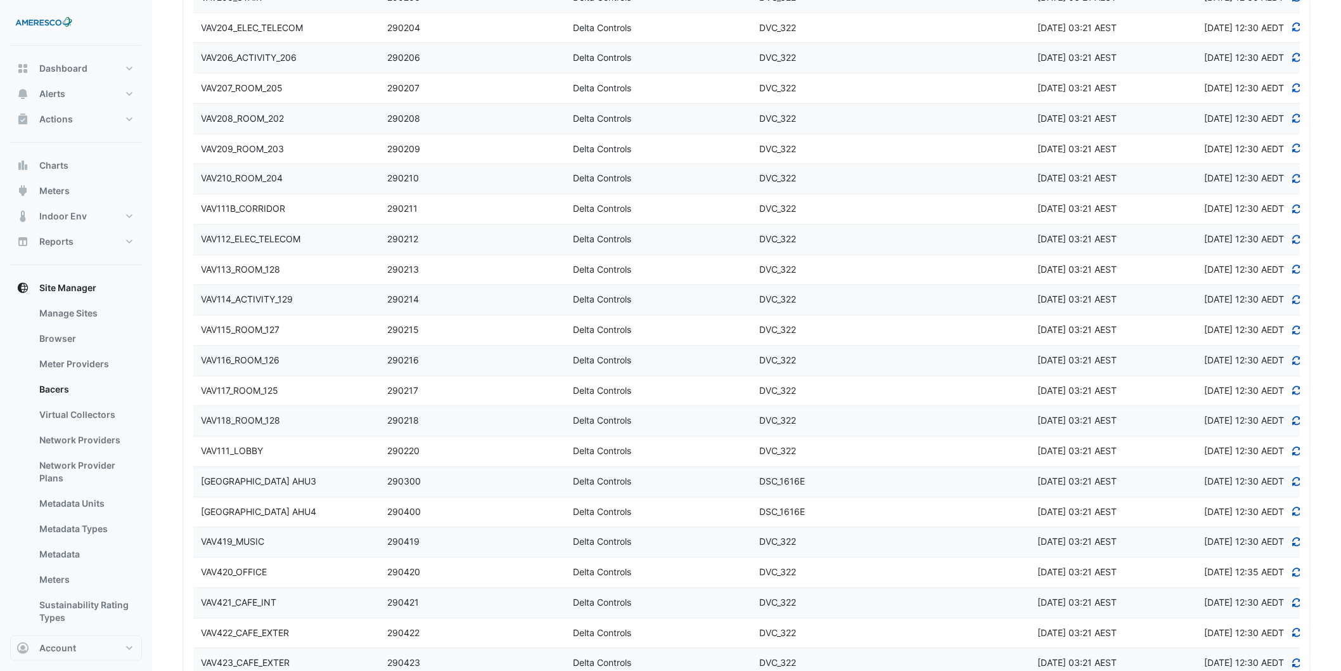
click at [305, 510] on div "Forest Park AHU4" at bounding box center [286, 512] width 186 height 15
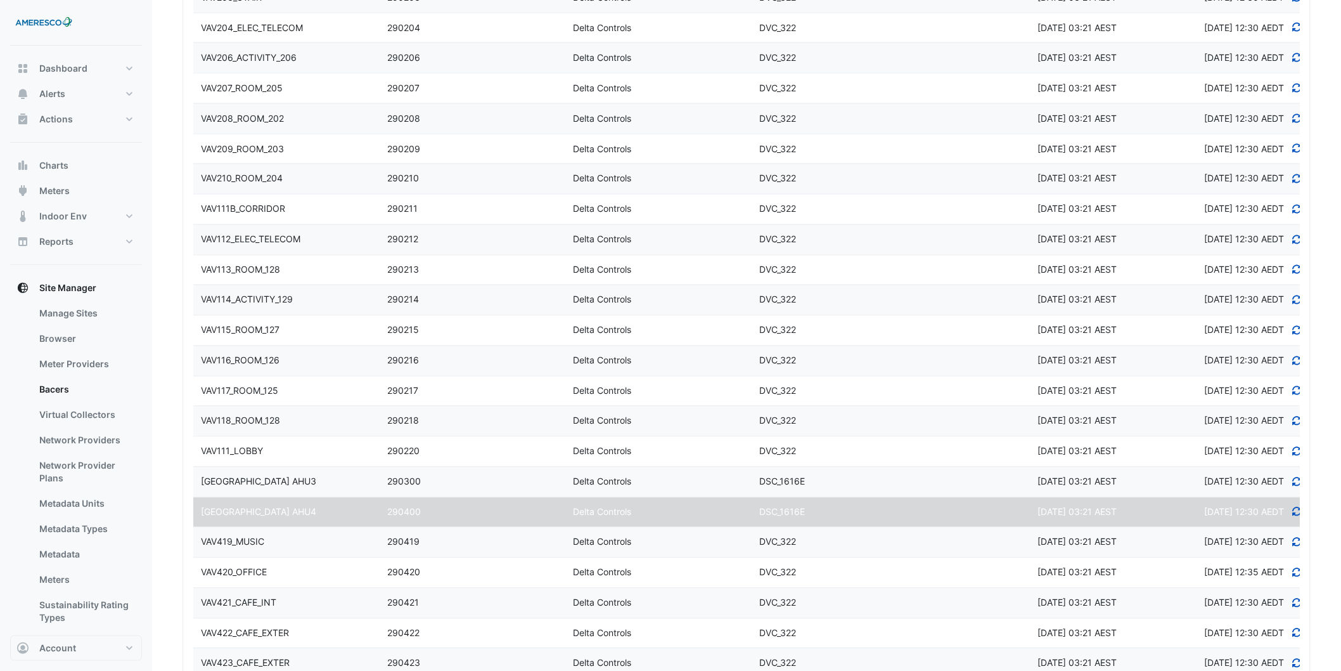
select select "***"
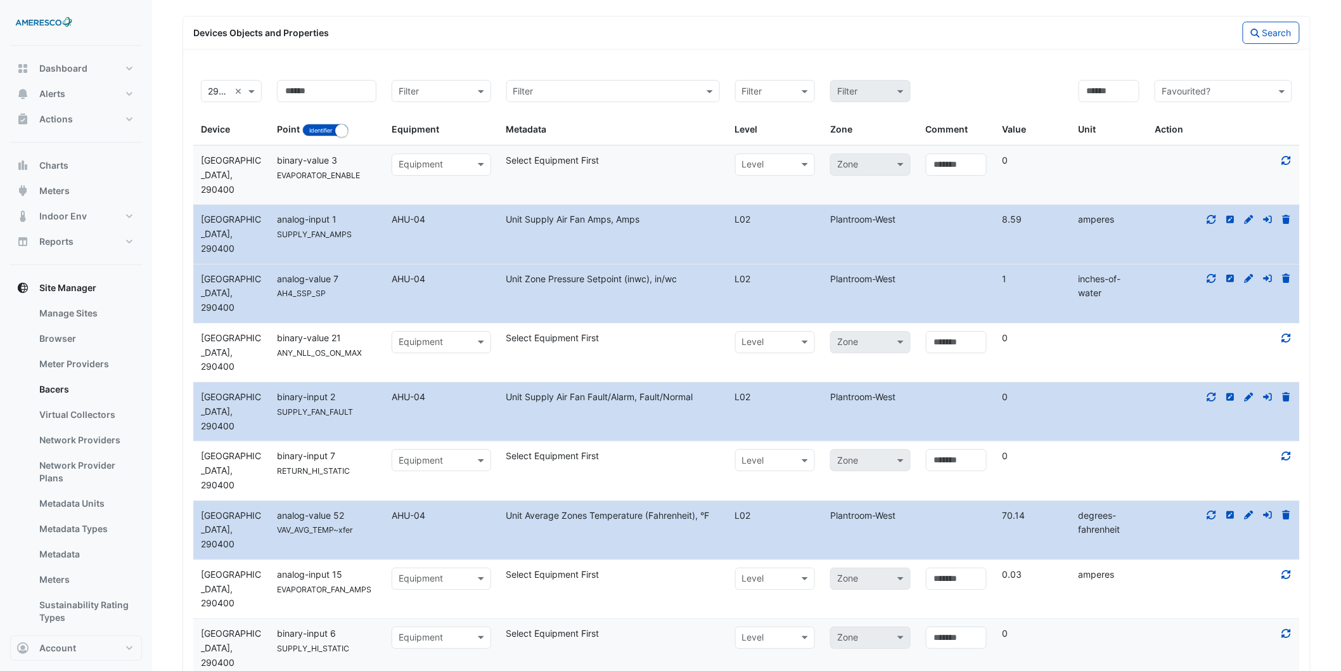
scroll to position [1690, 0]
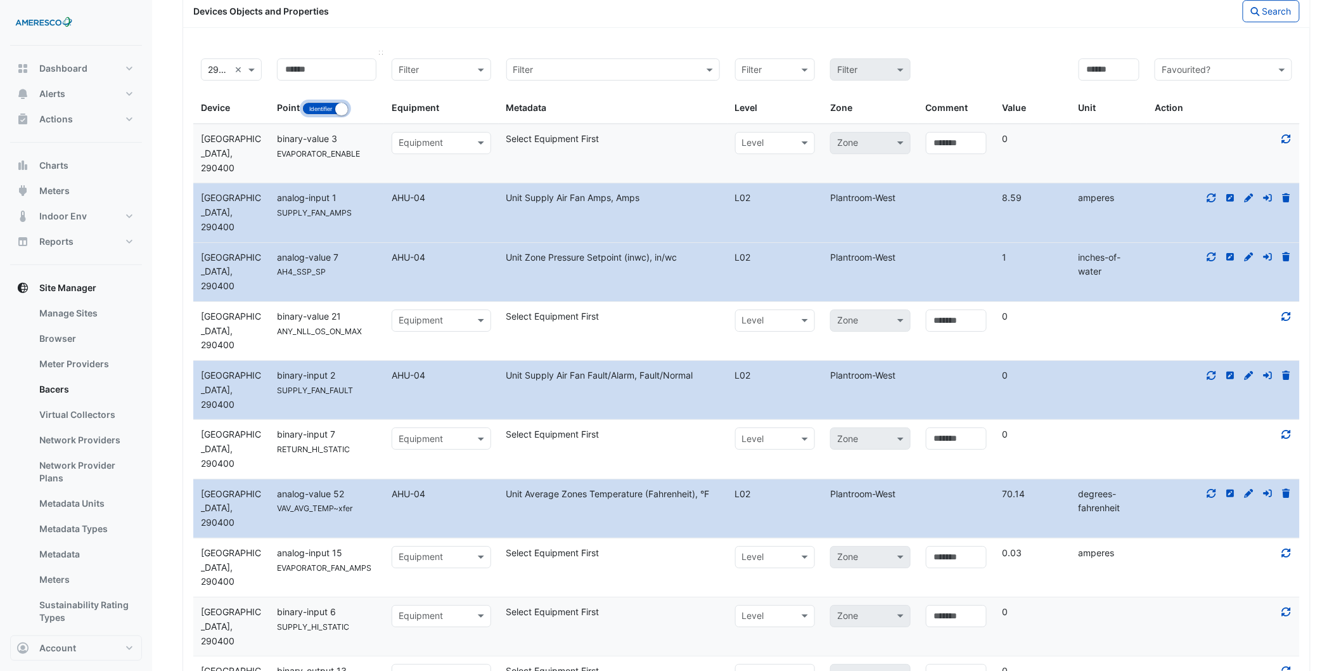
click at [337, 113] on small "button" at bounding box center [341, 109] width 13 height 13
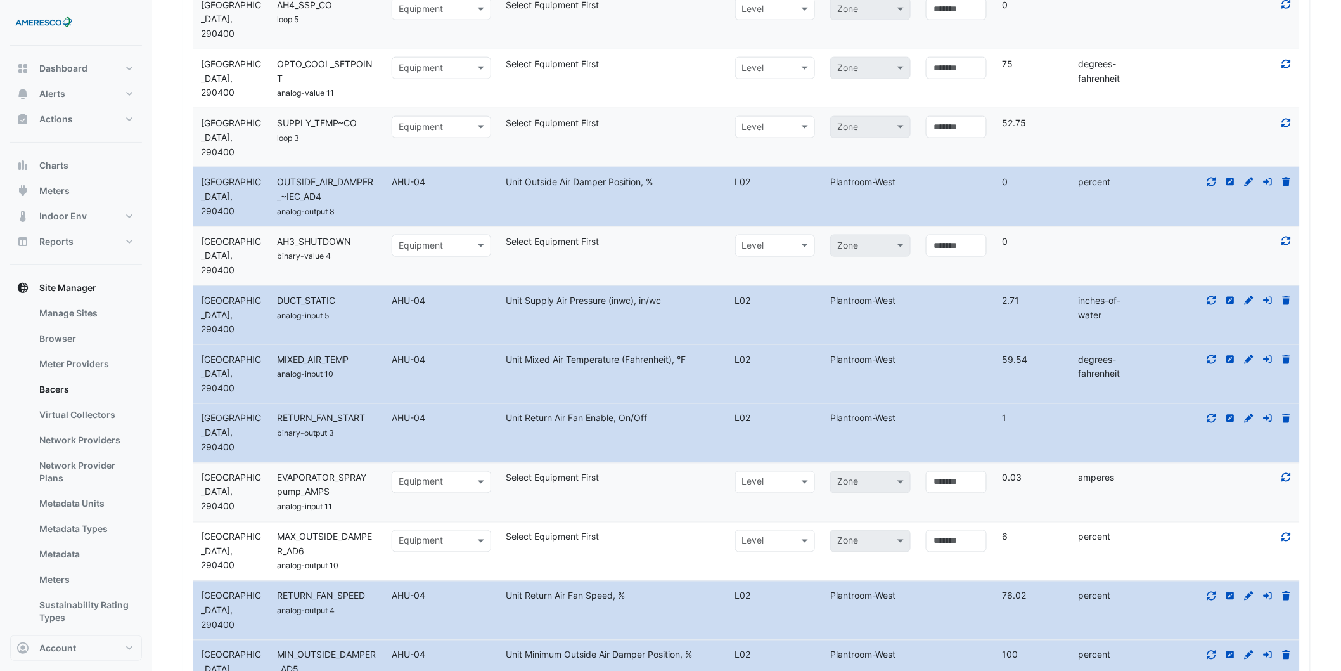
scroll to position [2676, 0]
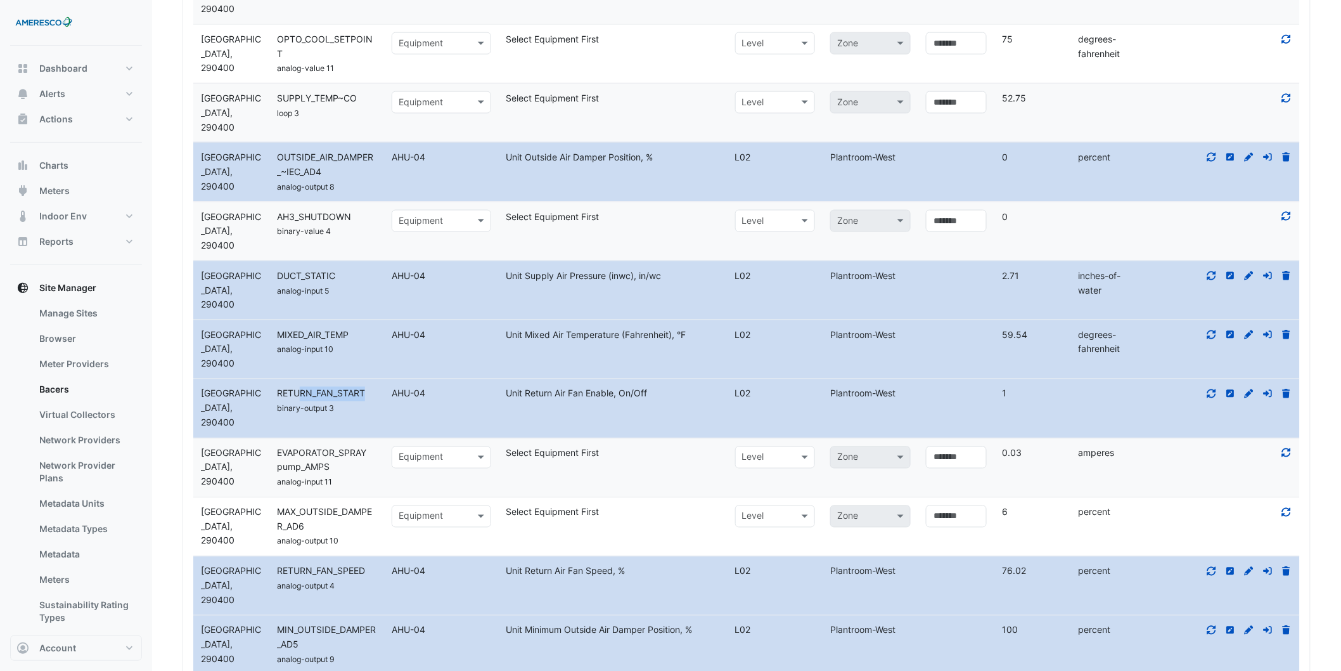
drag, startPoint x: 300, startPoint y: 393, endPoint x: 381, endPoint y: 404, distance: 81.8
click at [381, 401] on div "RETURN_FAN_START" at bounding box center [326, 394] width 115 height 15
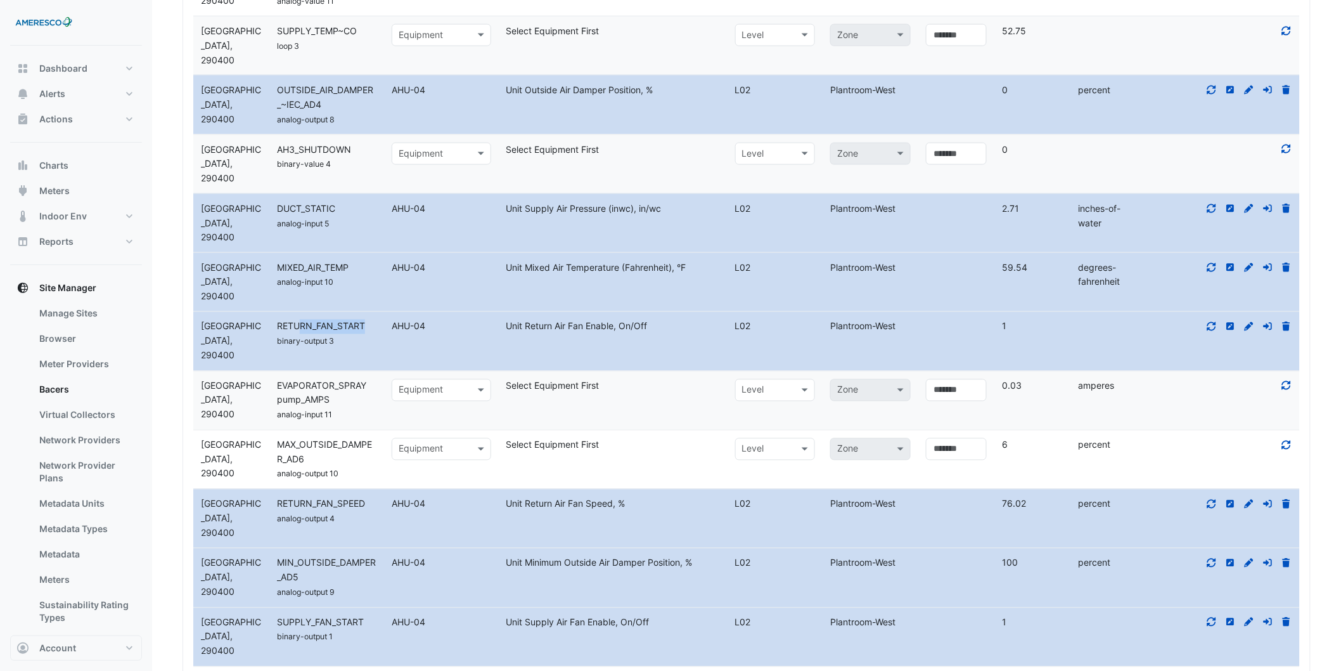
scroll to position [2746, 0]
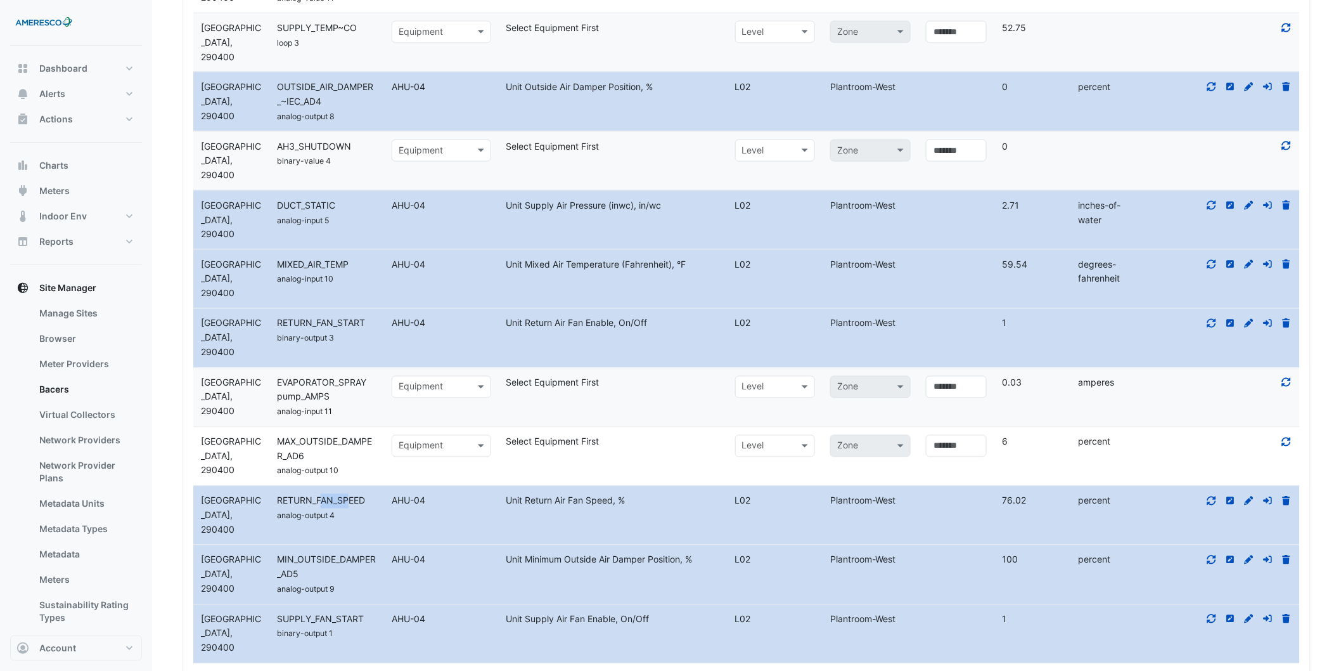
drag, startPoint x: 320, startPoint y: 507, endPoint x: 362, endPoint y: 515, distance: 42.6
click at [359, 508] on div "RETURN_FAN_SPEED" at bounding box center [326, 501] width 115 height 15
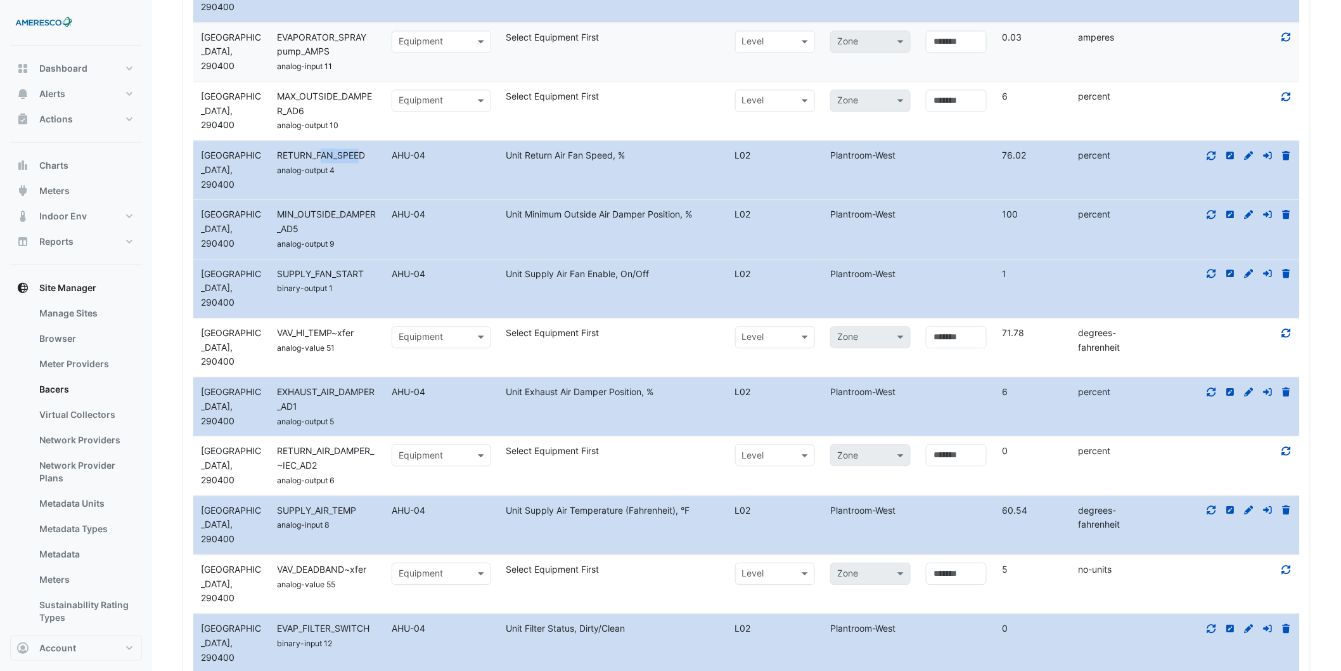
scroll to position [3098, 0]
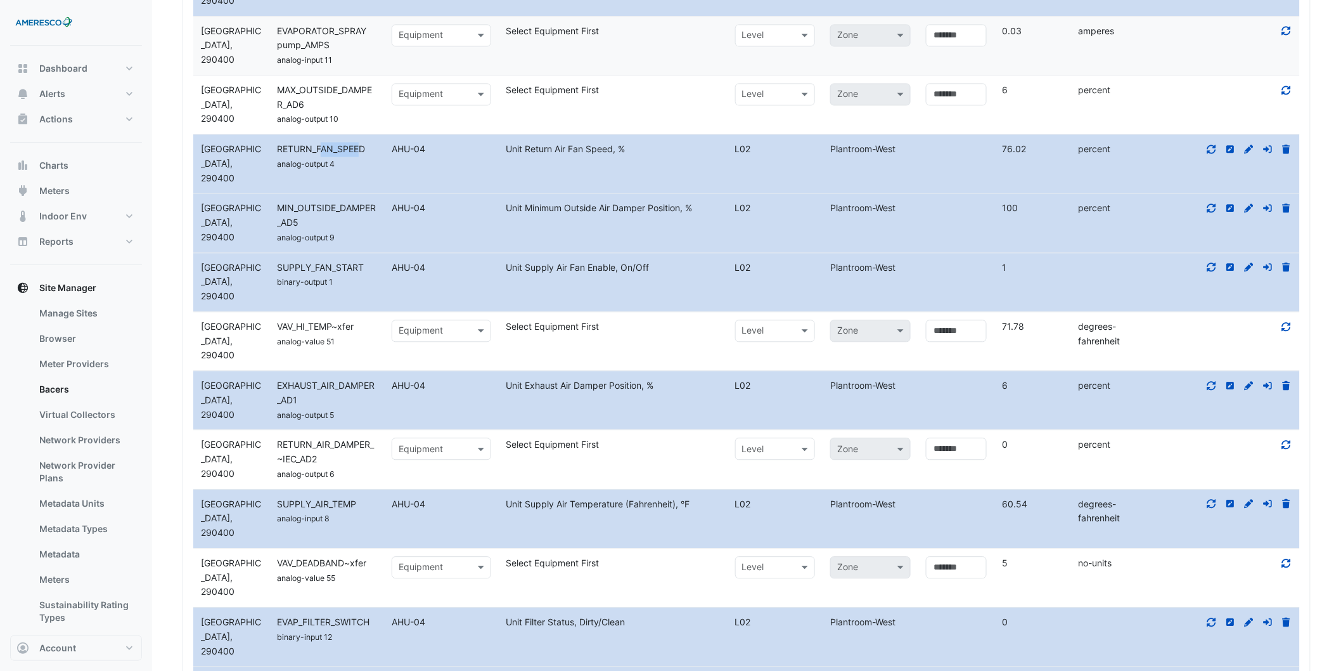
drag, startPoint x: 320, startPoint y: 264, endPoint x: 403, endPoint y: 283, distance: 85.0
click at [403, 283] on div "Device Forest Park AHU4, 290400 Name SUPPLY_FAN_START binary-output 1 Equipment…" at bounding box center [746, 282] width 1107 height 58
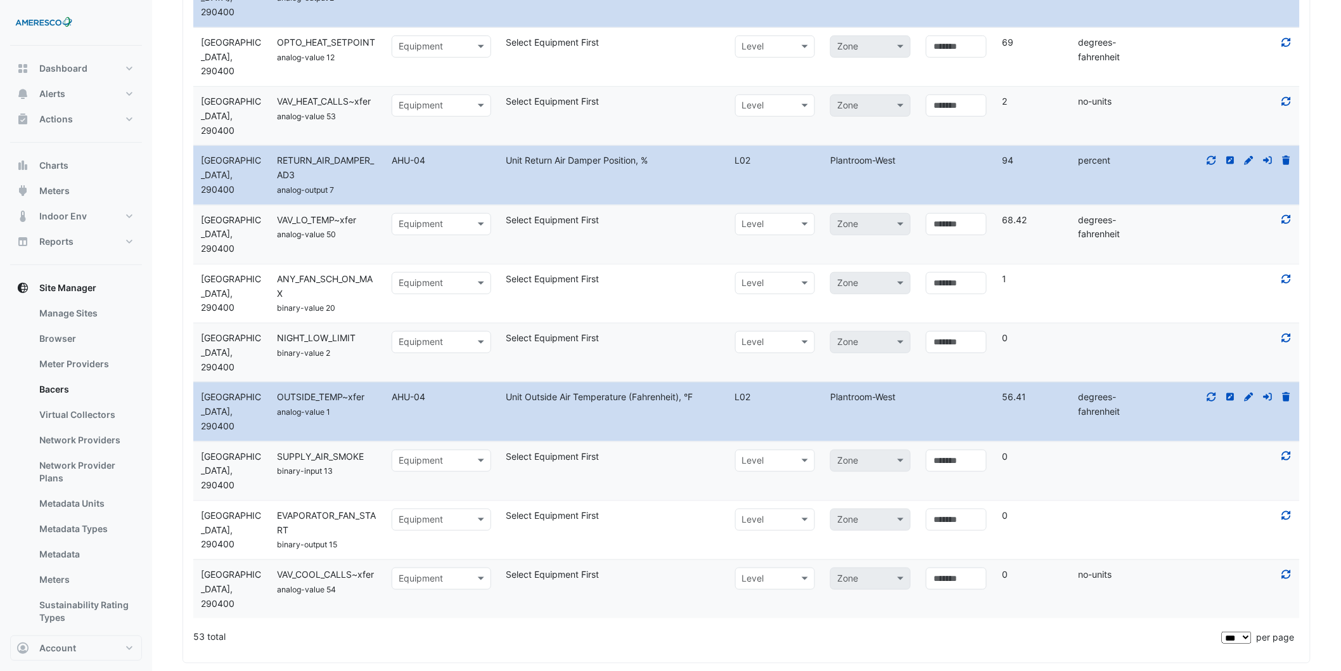
scroll to position [4350, 0]
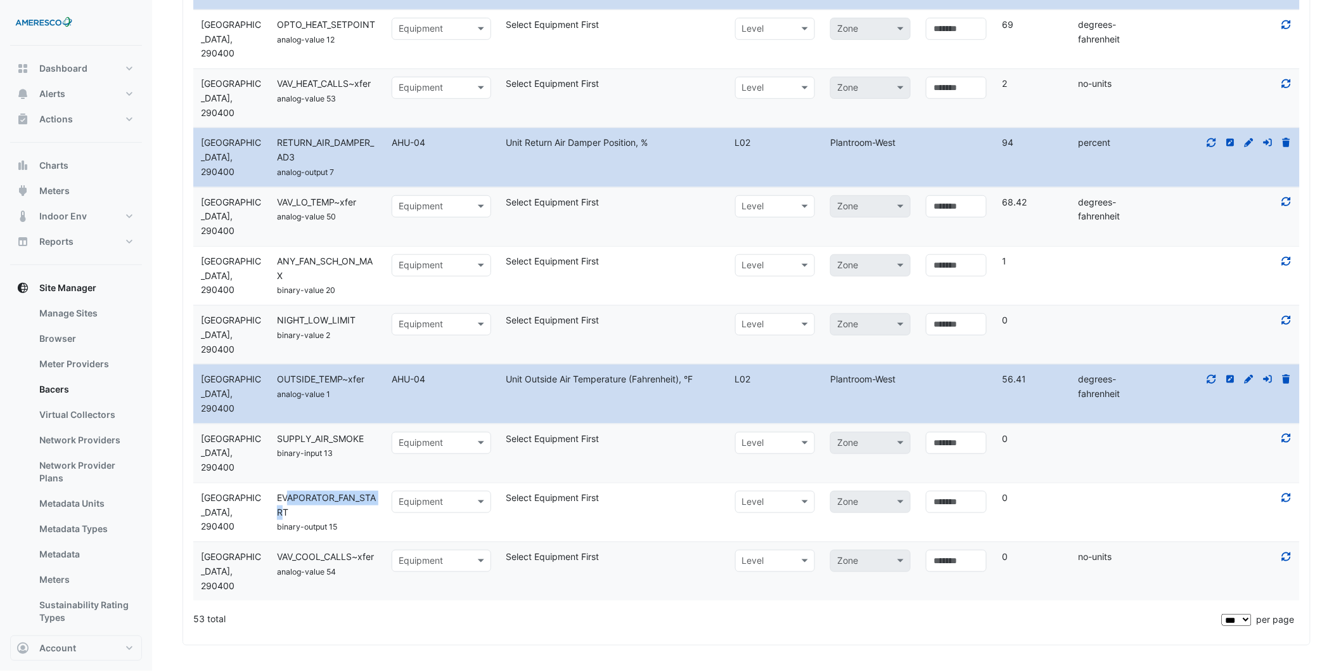
drag, startPoint x: 288, startPoint y: 496, endPoint x: 288, endPoint y: 522, distance: 26.0
click at [288, 522] on div "EVAPORATOR_FAN_START binary-output 15" at bounding box center [326, 512] width 115 height 43
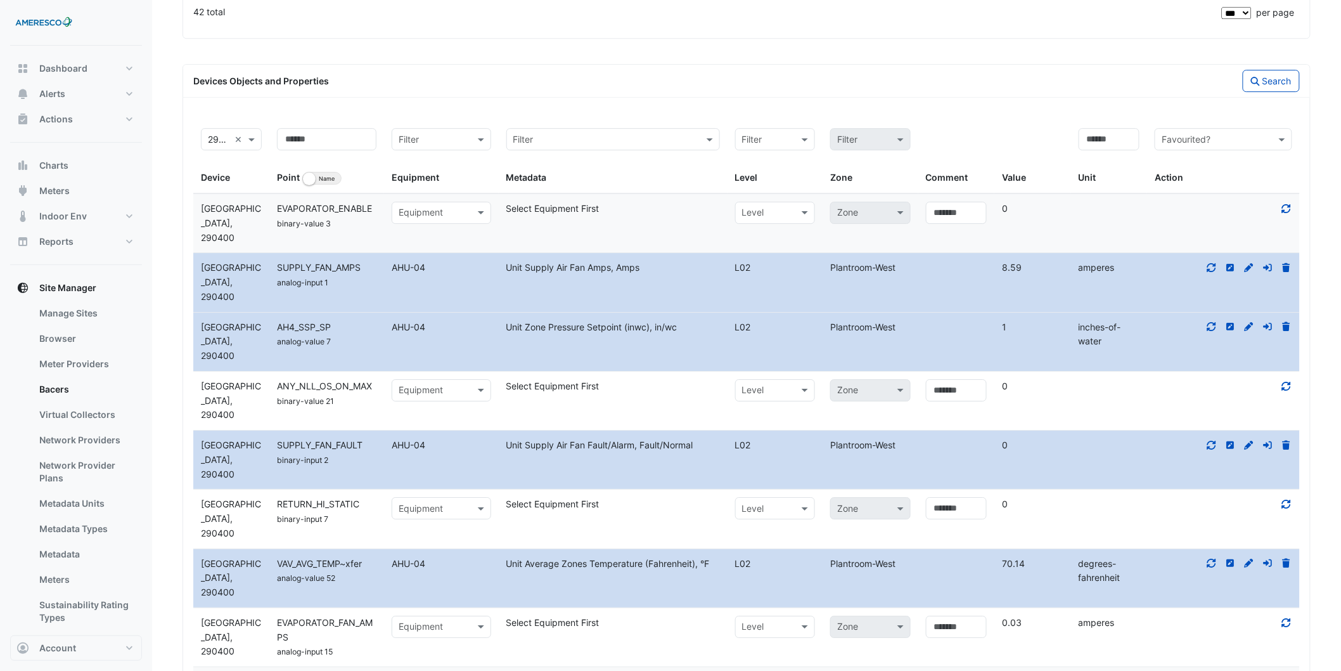
scroll to position [1604, 0]
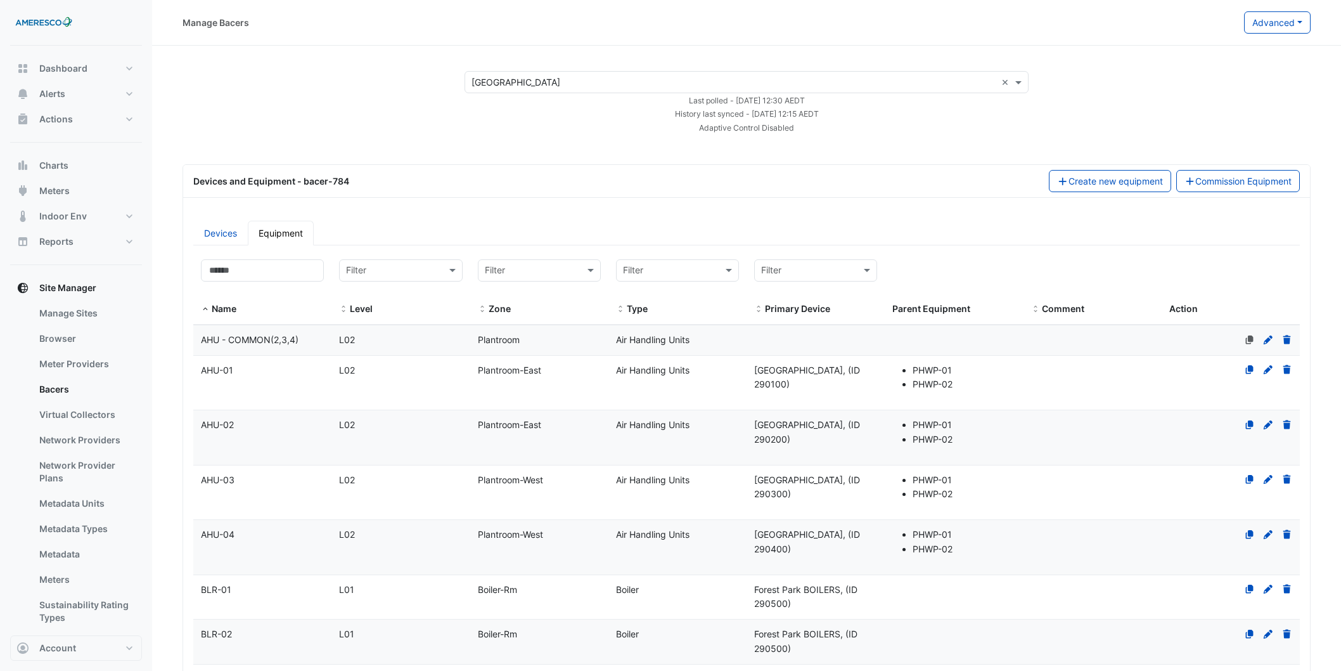
select select "***"
drag, startPoint x: 83, startPoint y: 115, endPoint x: 85, endPoint y: 108, distance: 7.2
click at [83, 115] on button "Actions" at bounding box center [76, 118] width 132 height 25
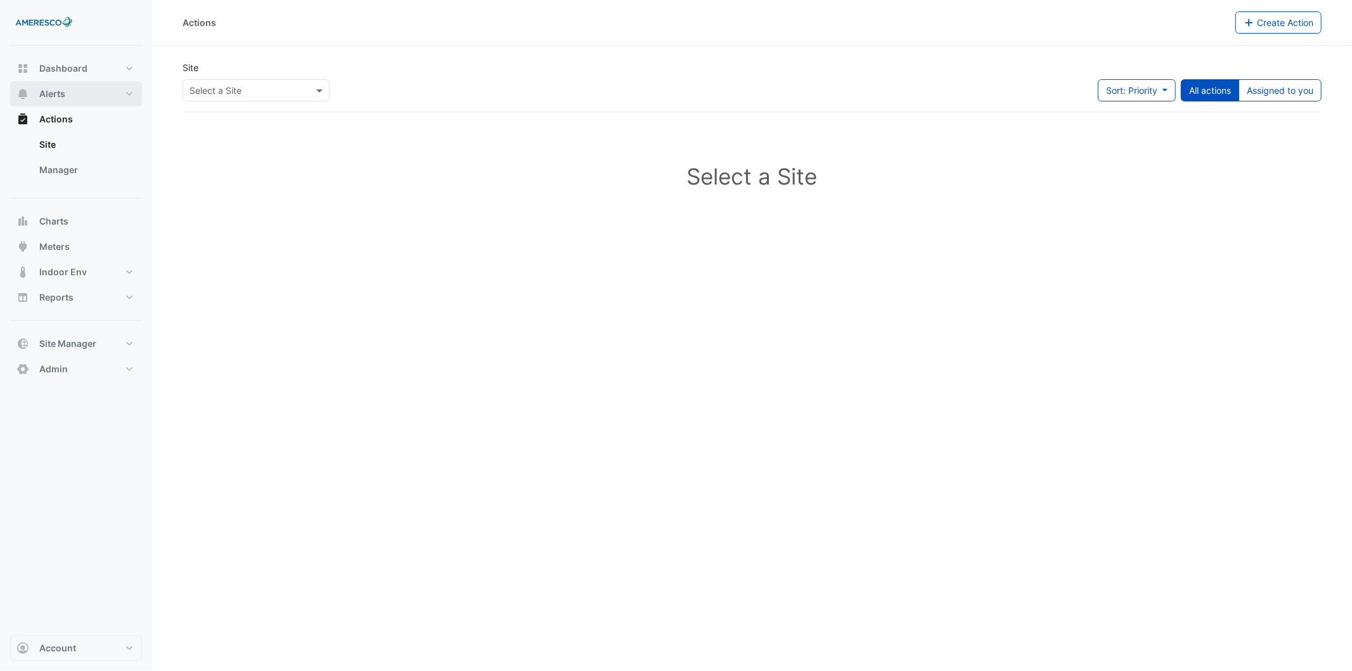
click at [87, 97] on button "Alerts" at bounding box center [76, 93] width 132 height 25
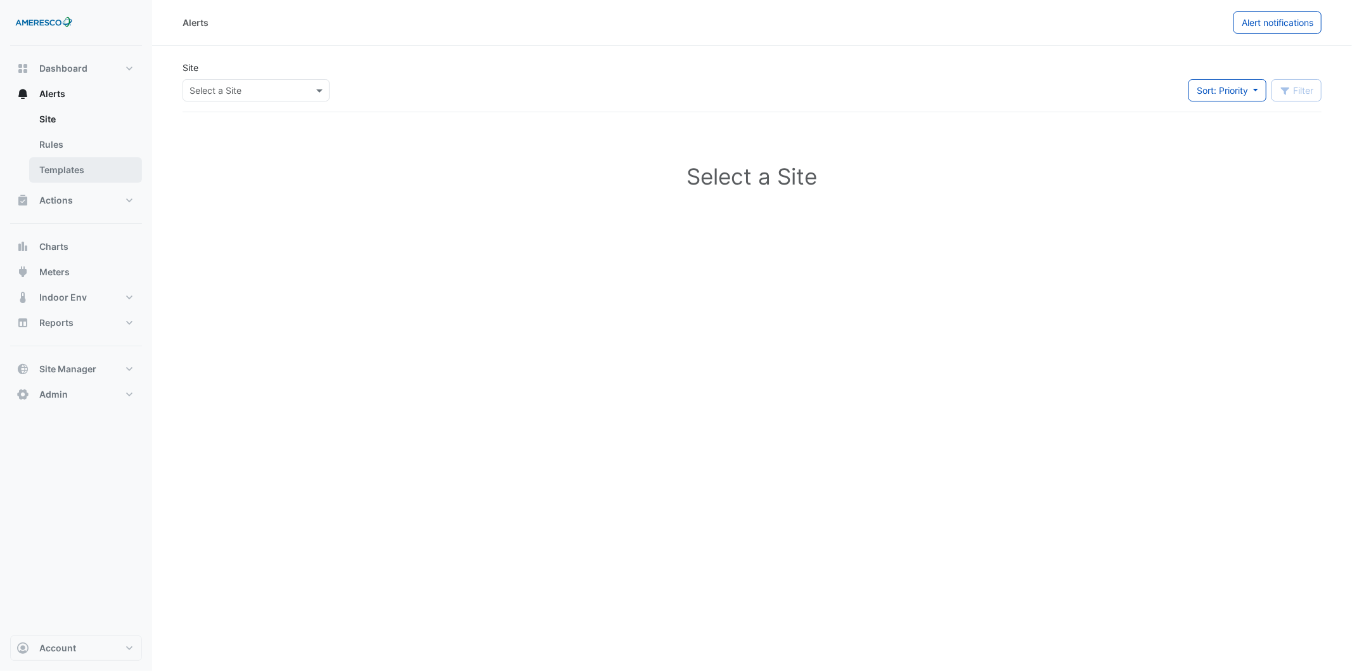
click at [97, 163] on link "Templates" at bounding box center [85, 169] width 113 height 25
select select
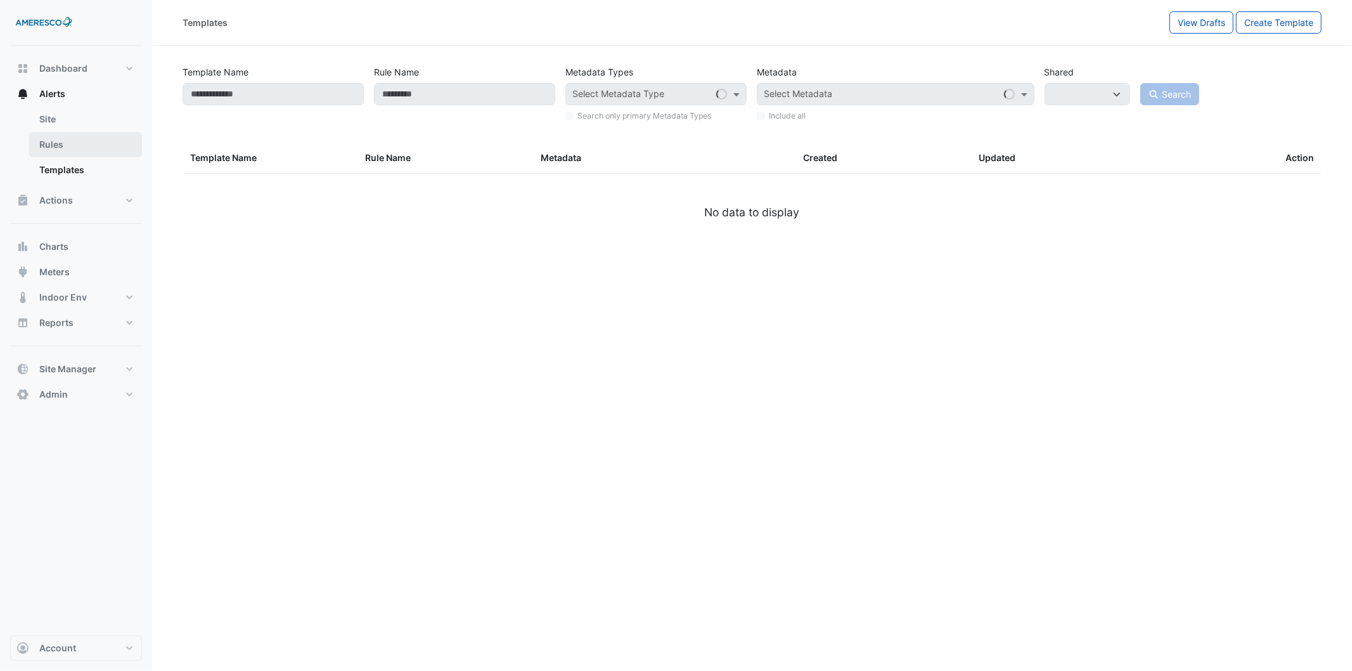
click at [102, 140] on link "Rules" at bounding box center [85, 144] width 113 height 25
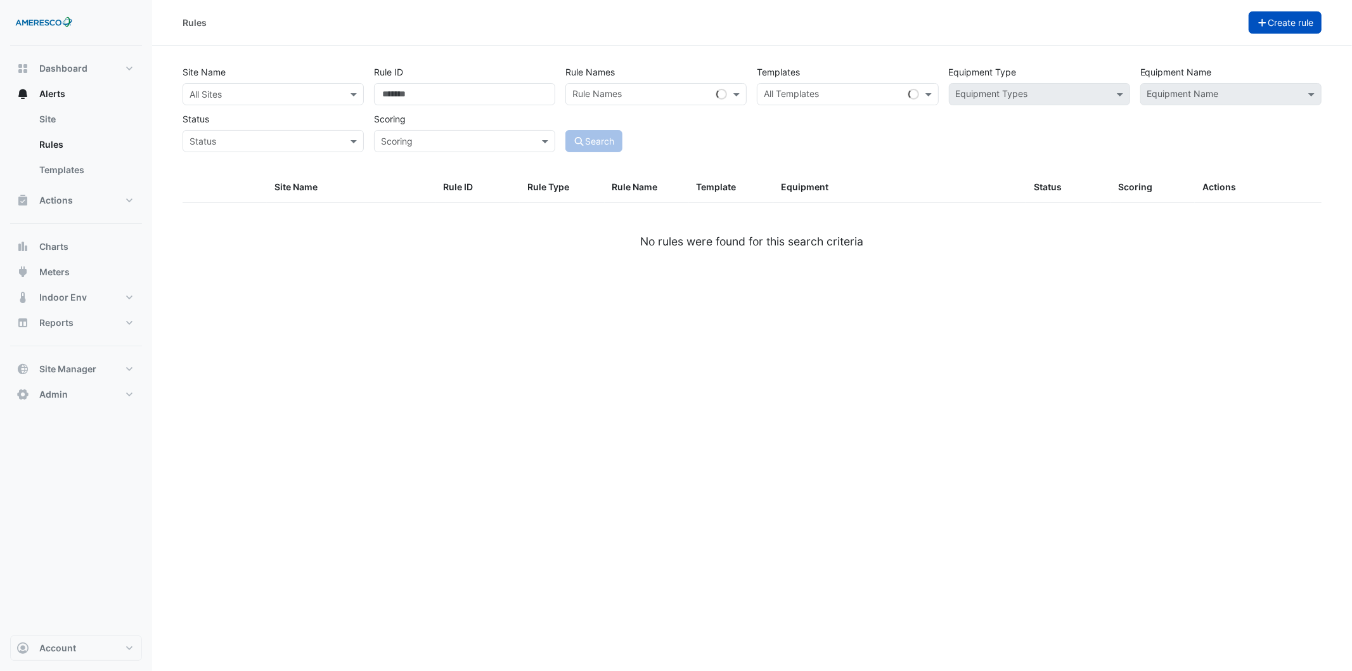
click at [1299, 15] on button "Create rule" at bounding box center [1285, 22] width 74 height 22
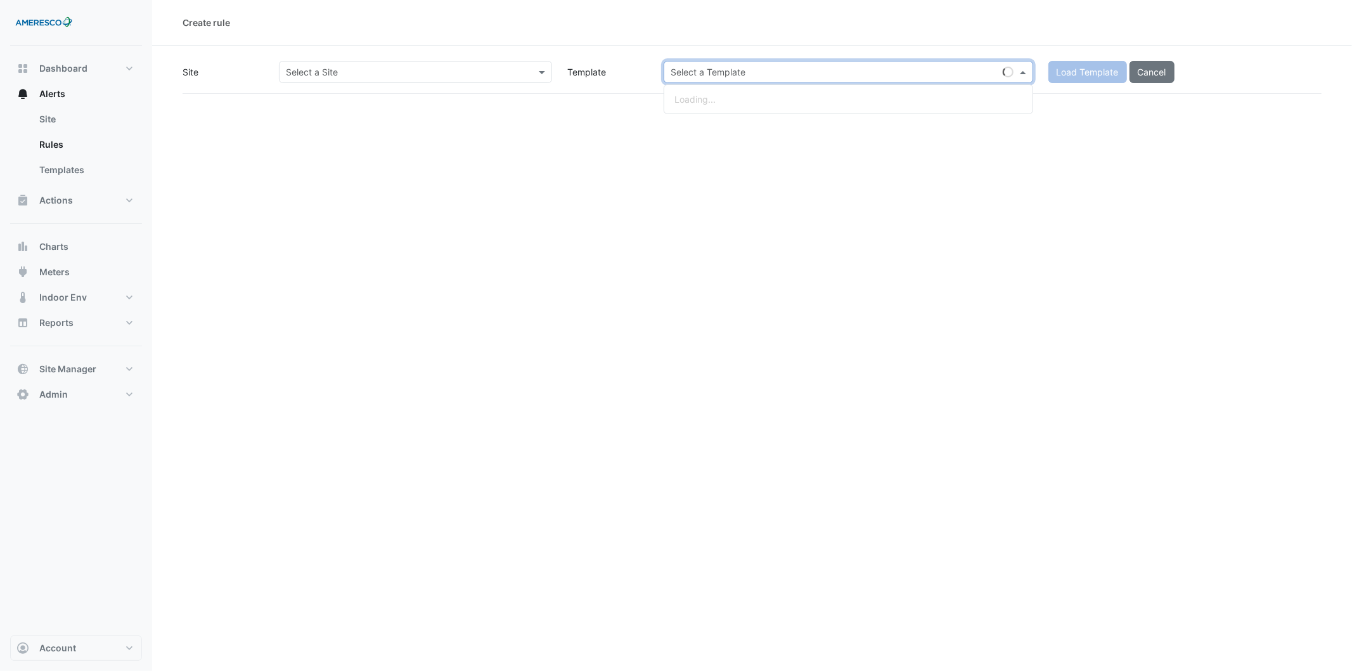
click at [857, 75] on input "text" at bounding box center [836, 72] width 330 height 13
paste input "**********"
type input "**********"
click at [428, 63] on div "Select a Site" at bounding box center [415, 72] width 273 height 22
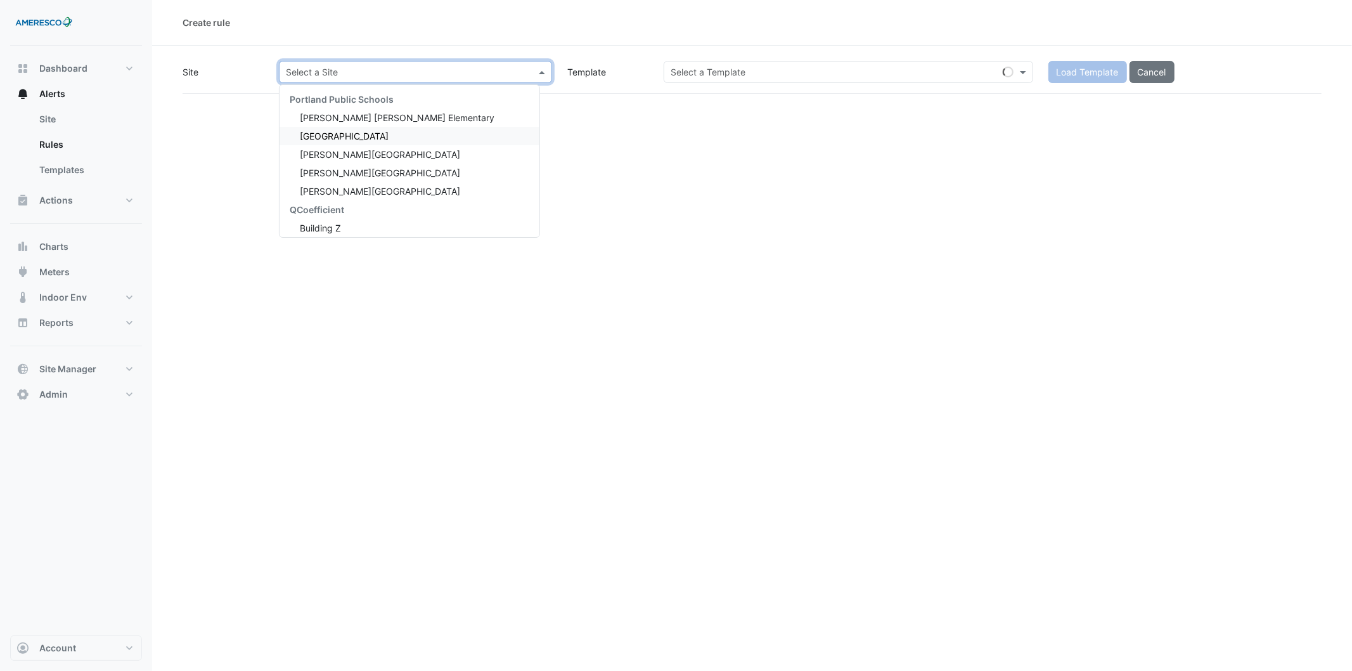
click at [399, 140] on div "[GEOGRAPHIC_DATA]" at bounding box center [409, 136] width 260 height 18
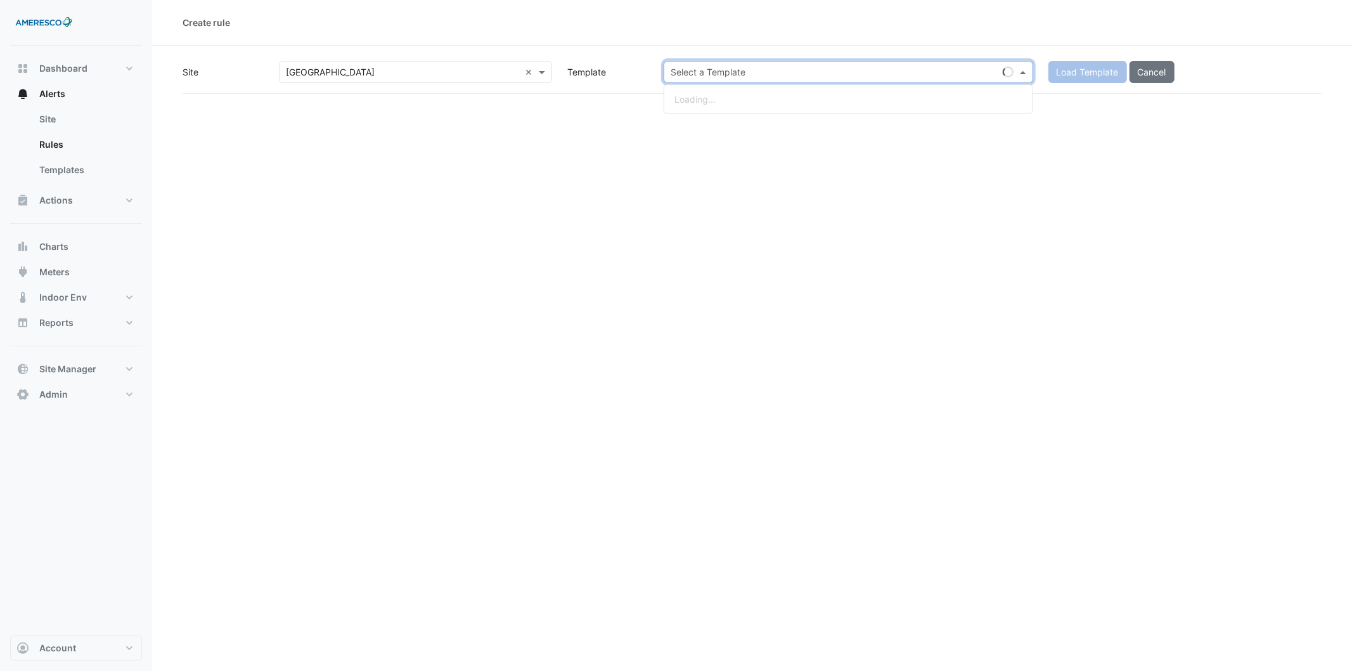
click at [759, 66] on input "text" at bounding box center [836, 72] width 330 height 13
paste input "**********"
type input "**********"
click at [762, 90] on div "AHU0001-10-21 - Inspect Unit Not Operating Unit Supply Air Fan Enable Unit Supp…" at bounding box center [848, 105] width 368 height 31
click at [862, 94] on div "**********" at bounding box center [752, 77] width 1139 height 33
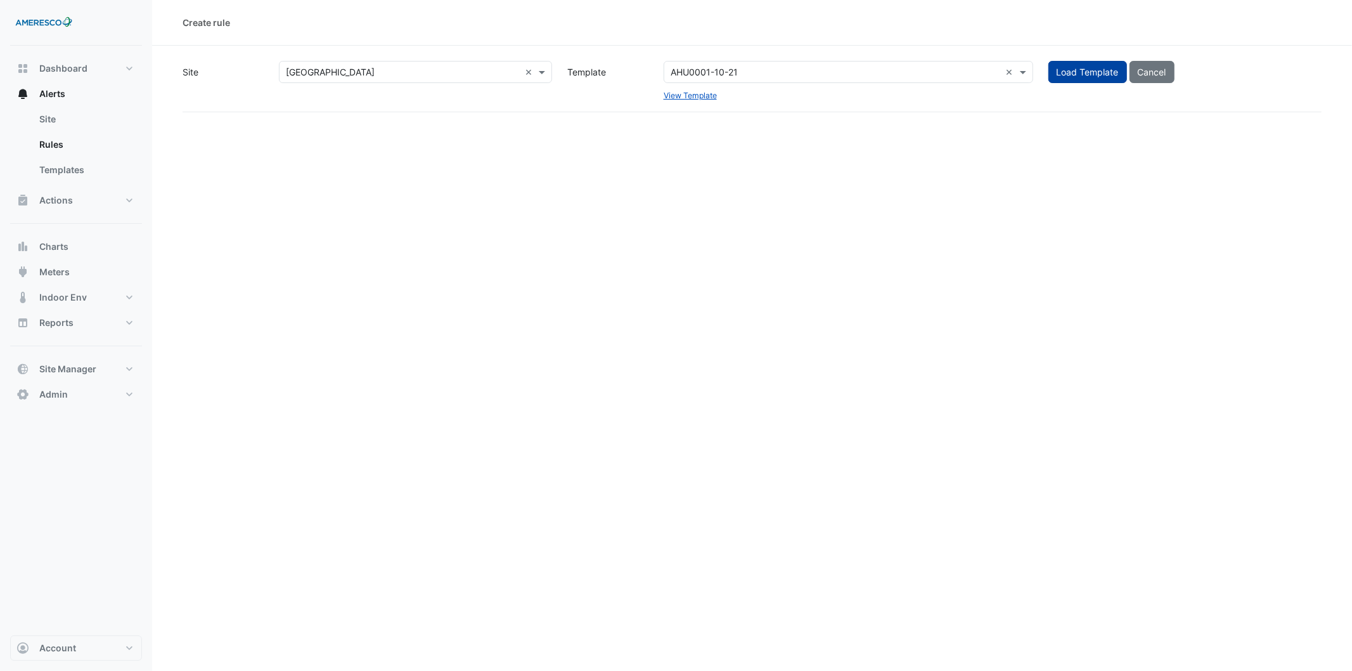
click at [1087, 70] on span "Load Template" at bounding box center [1087, 72] width 62 height 11
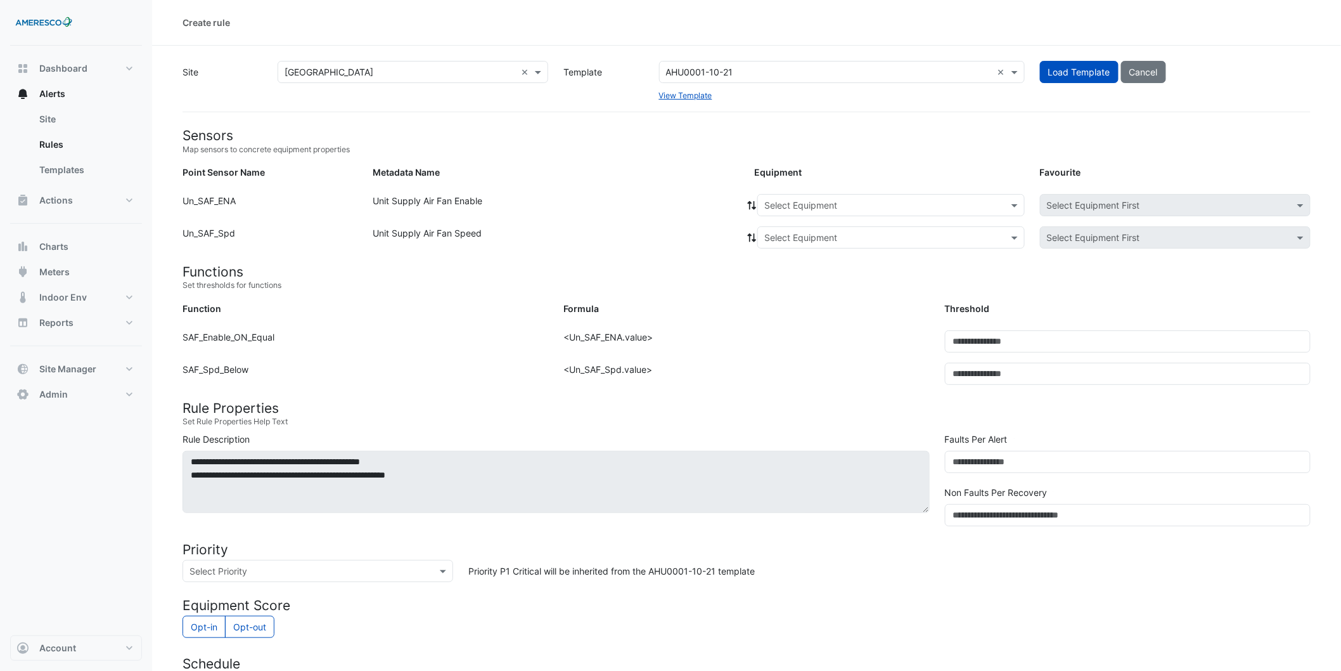
click at [711, 270] on h4 "Functions" at bounding box center [747, 272] width 1128 height 16
click at [847, 203] on input "text" at bounding box center [878, 205] width 228 height 13
click at [781, 279] on div "AHU-04" at bounding box center [785, 287] width 54 height 18
click at [754, 203] on icon at bounding box center [752, 205] width 9 height 9
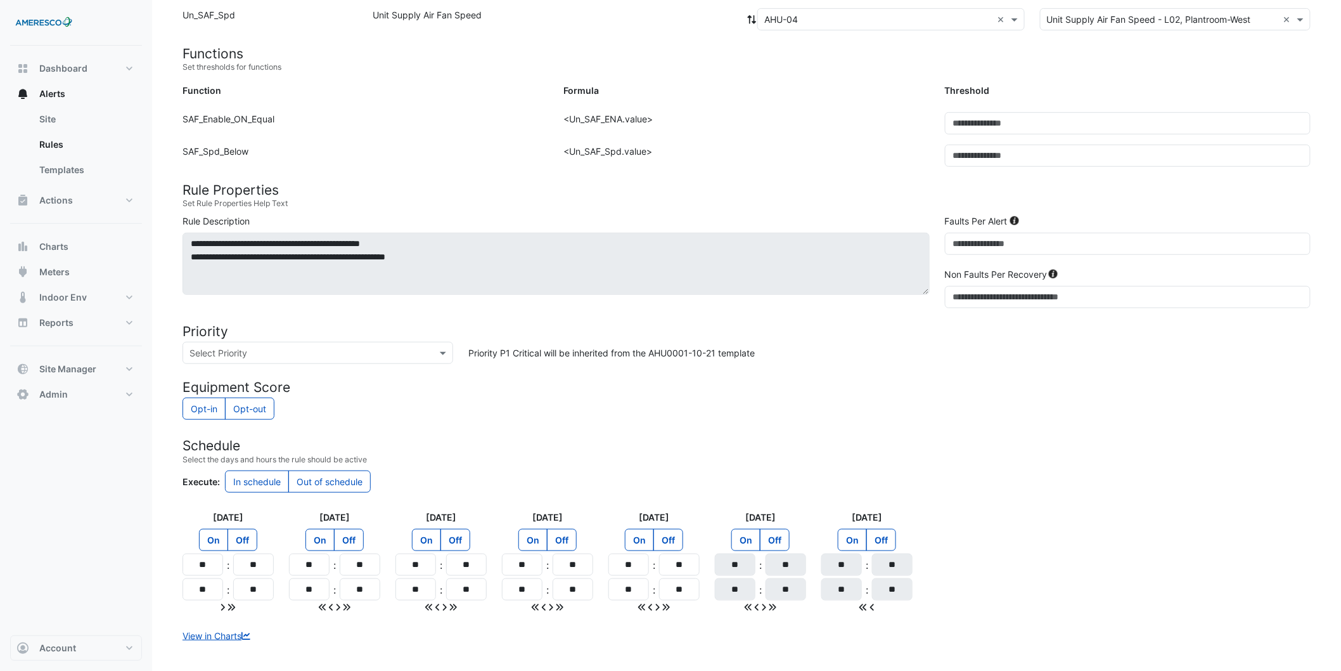
scroll to position [274, 0]
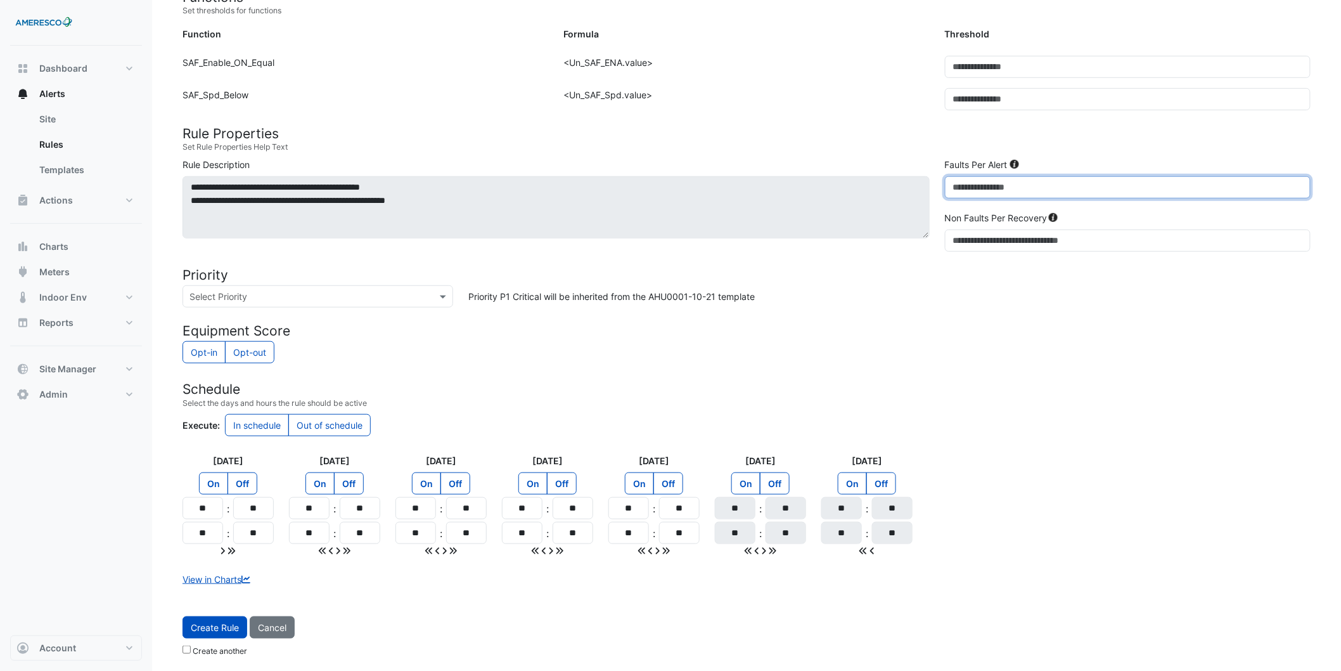
drag, startPoint x: 1018, startPoint y: 196, endPoint x: 878, endPoint y: 191, distance: 140.8
click at [878, 191] on div "**********" at bounding box center [746, 207] width 1143 height 99
type input "*"
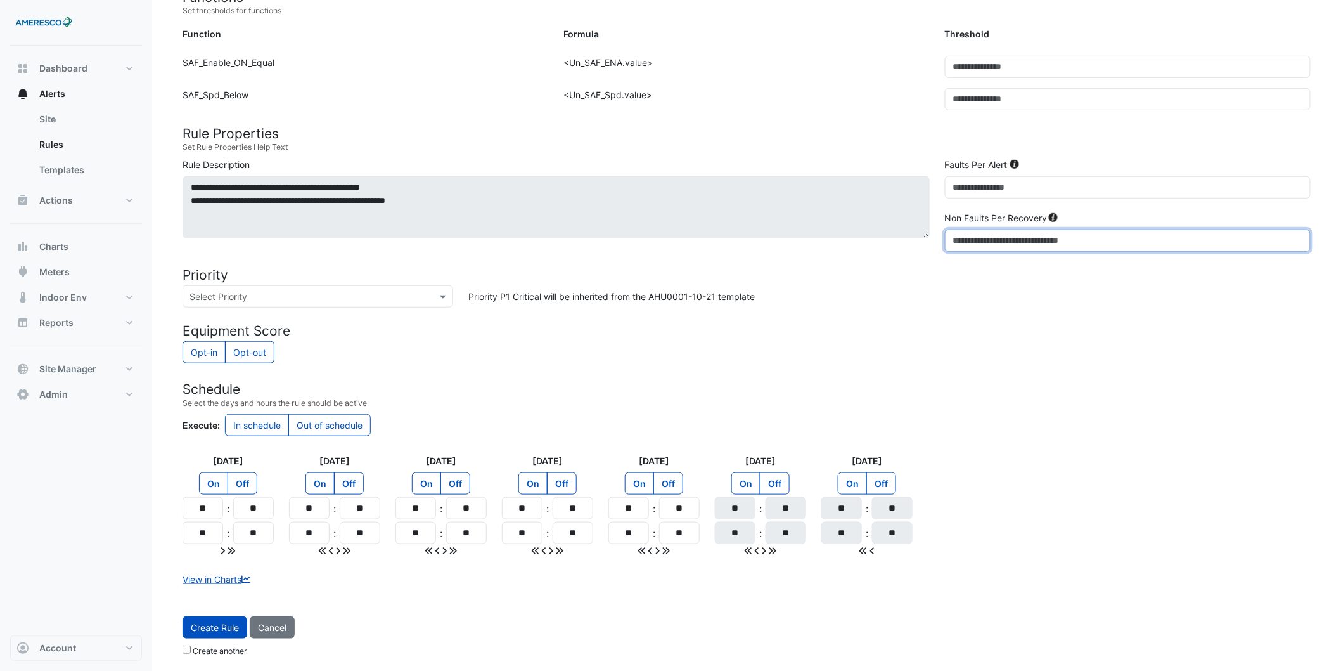
click at [863, 239] on div "**********" at bounding box center [746, 207] width 1143 height 99
type input "**"
click at [231, 636] on button "Create Rule" at bounding box center [215, 627] width 65 height 22
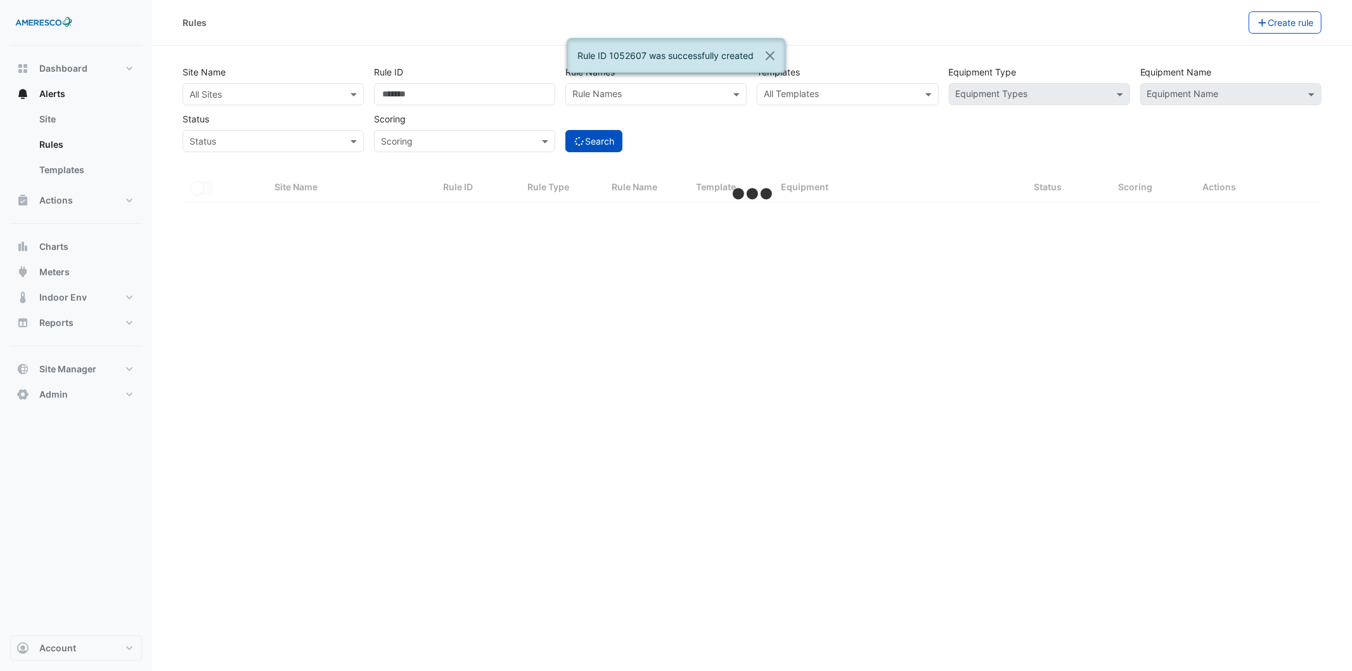
select select "***"
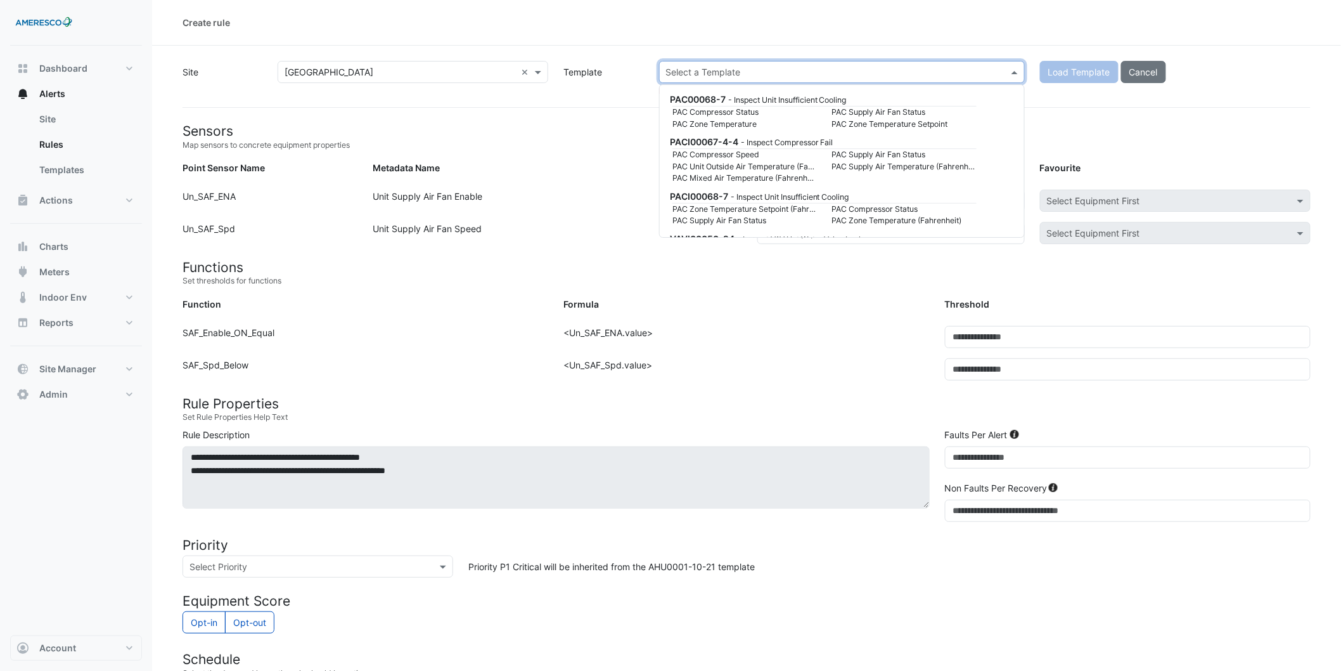
scroll to position [1607, 0]
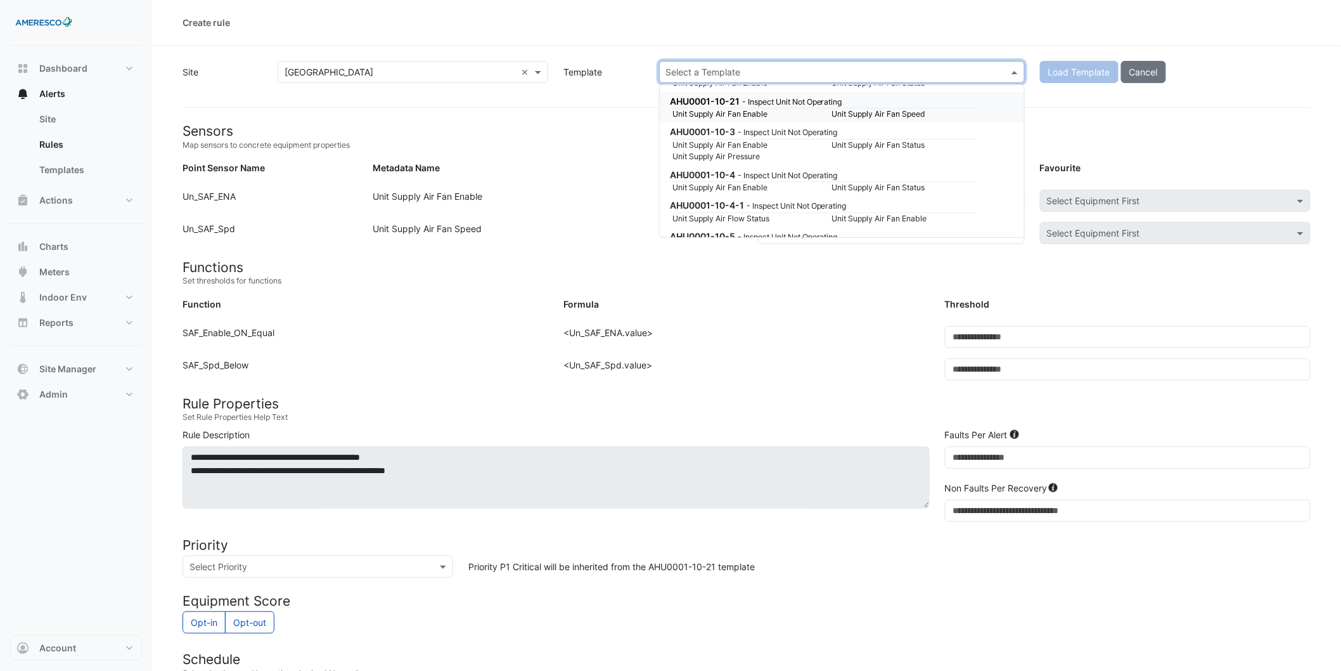
click at [794, 66] on input "text" at bounding box center [829, 72] width 326 height 13
type input "**********"
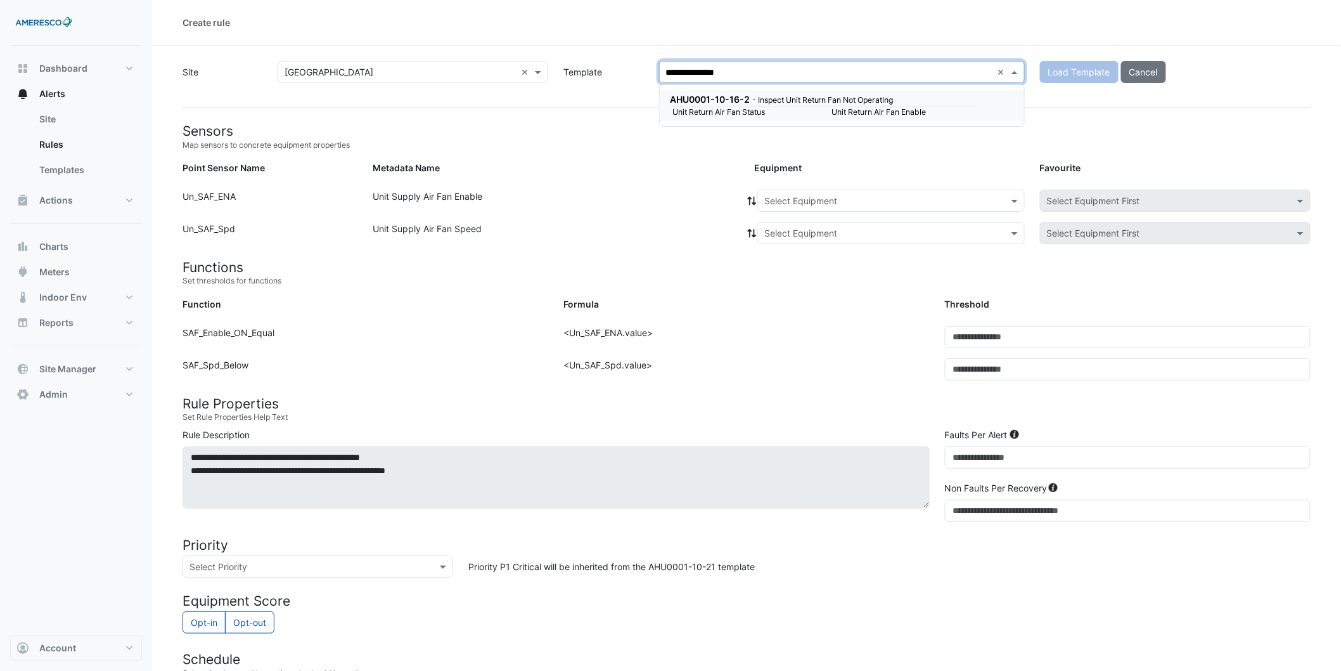
scroll to position [0, 0]
click at [787, 100] on small "- Inspect Unit Return Fan Not Operating" at bounding box center [822, 100] width 141 height 10
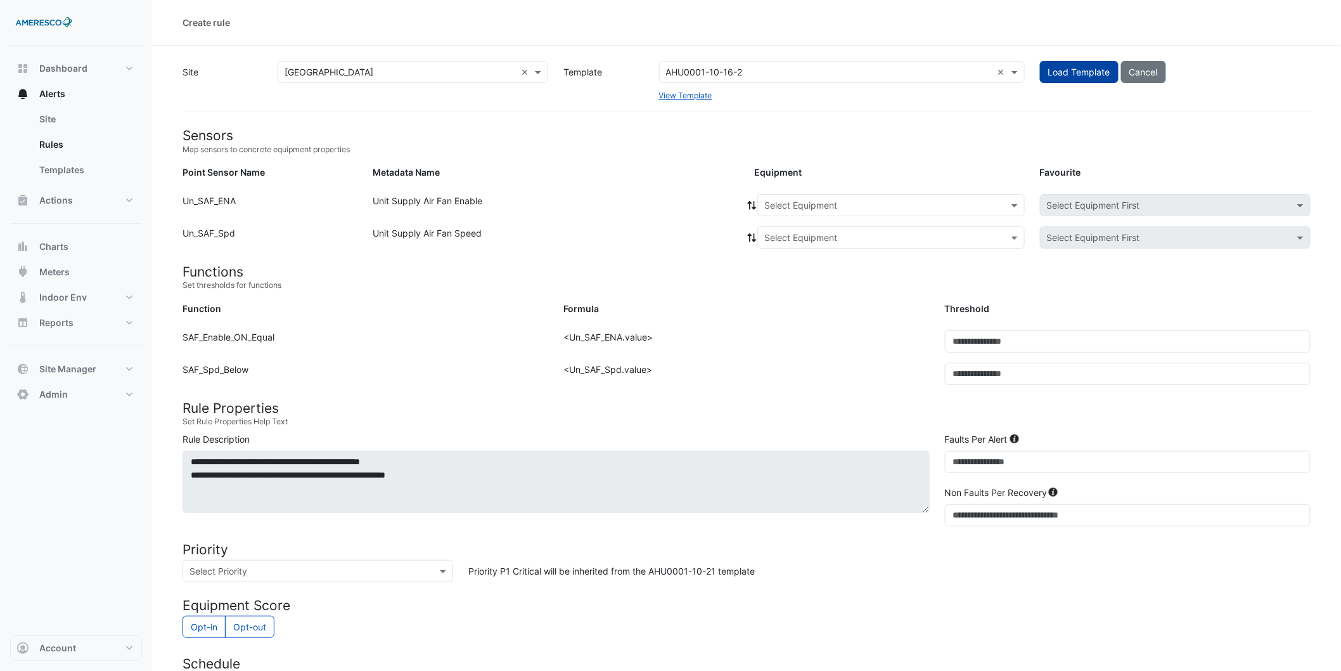
click at [1067, 63] on button "Load Template" at bounding box center [1079, 72] width 79 height 22
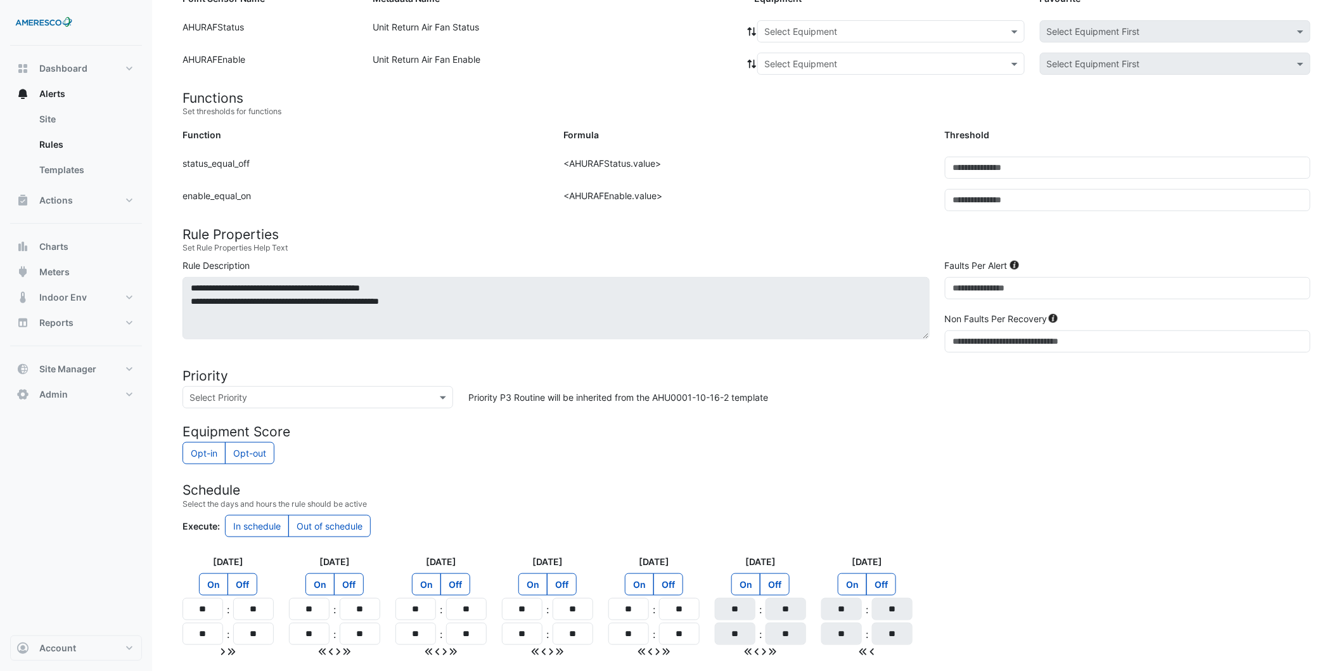
scroll to position [211, 0]
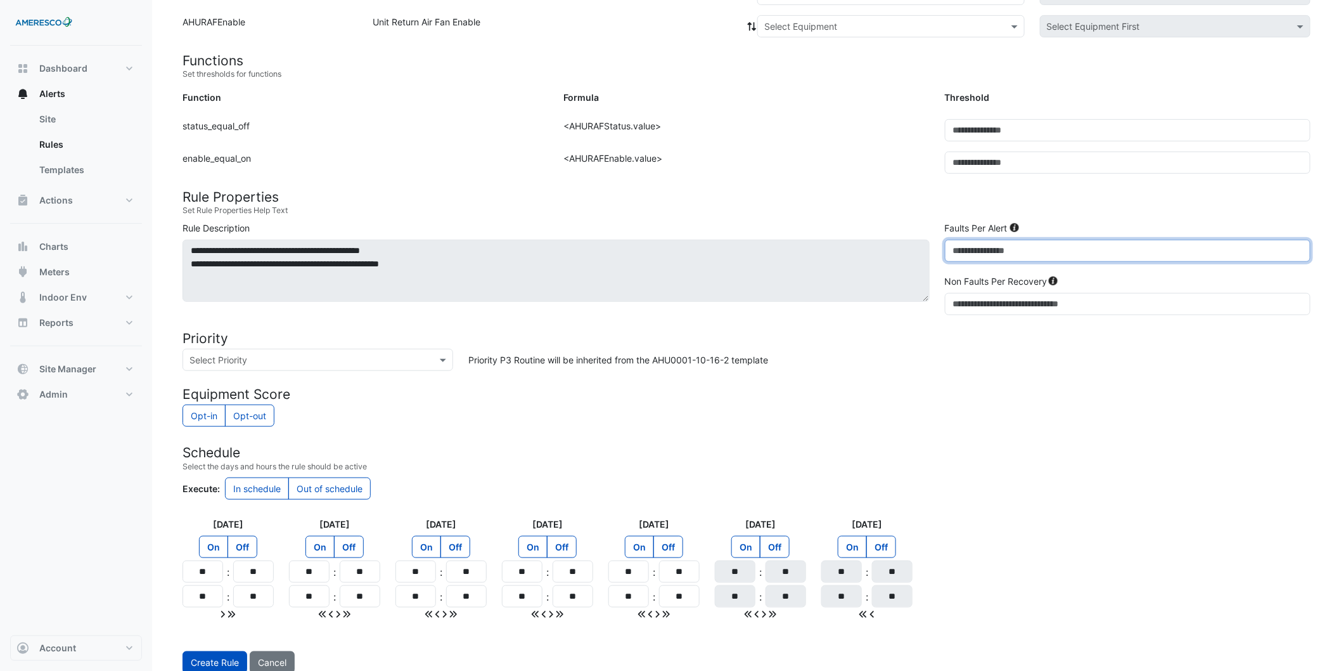
drag, startPoint x: 1104, startPoint y: 264, endPoint x: 935, endPoint y: 249, distance: 169.3
click at [866, 251] on div "**********" at bounding box center [746, 270] width 1143 height 99
type input "*"
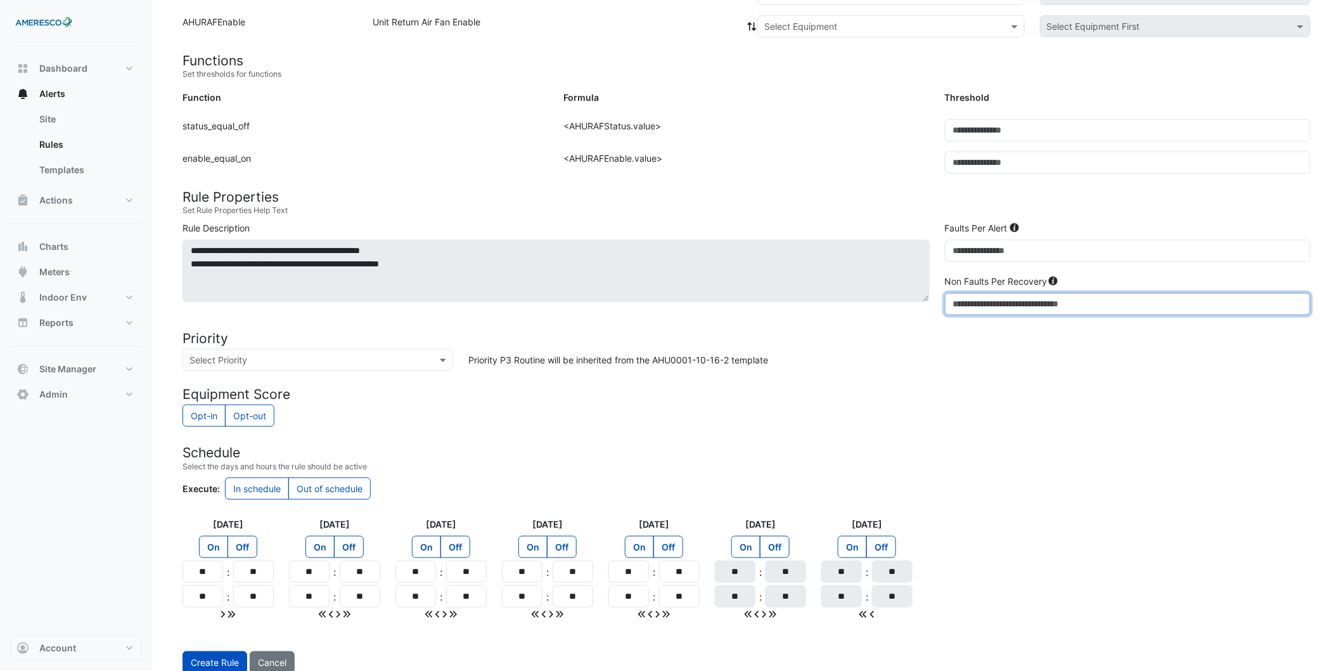
drag, startPoint x: 1019, startPoint y: 296, endPoint x: 947, endPoint y: 290, distance: 71.8
click at [954, 292] on div "Non Faults Per Recovery *" at bounding box center [1127, 294] width 381 height 41
type input "**"
click at [917, 381] on form "Sensors Map sensors to concrete equipment properties Point Sensor Name Metadata…" at bounding box center [747, 306] width 1128 height 780
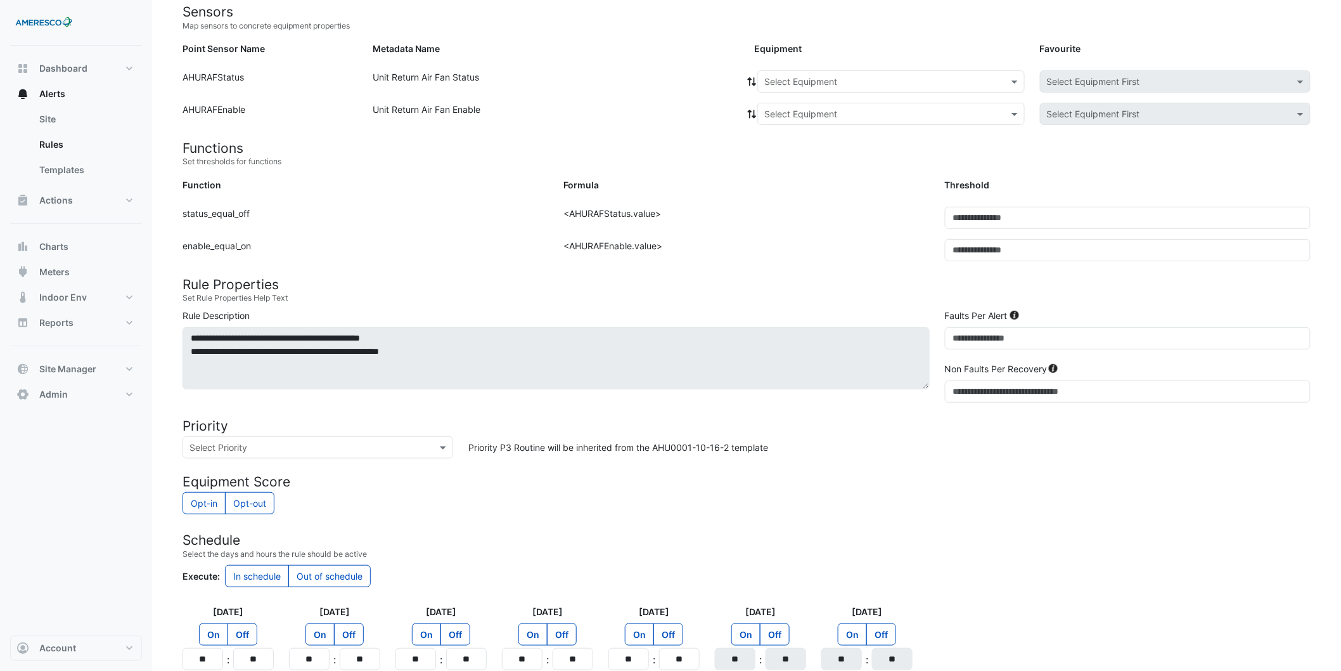
scroll to position [0, 0]
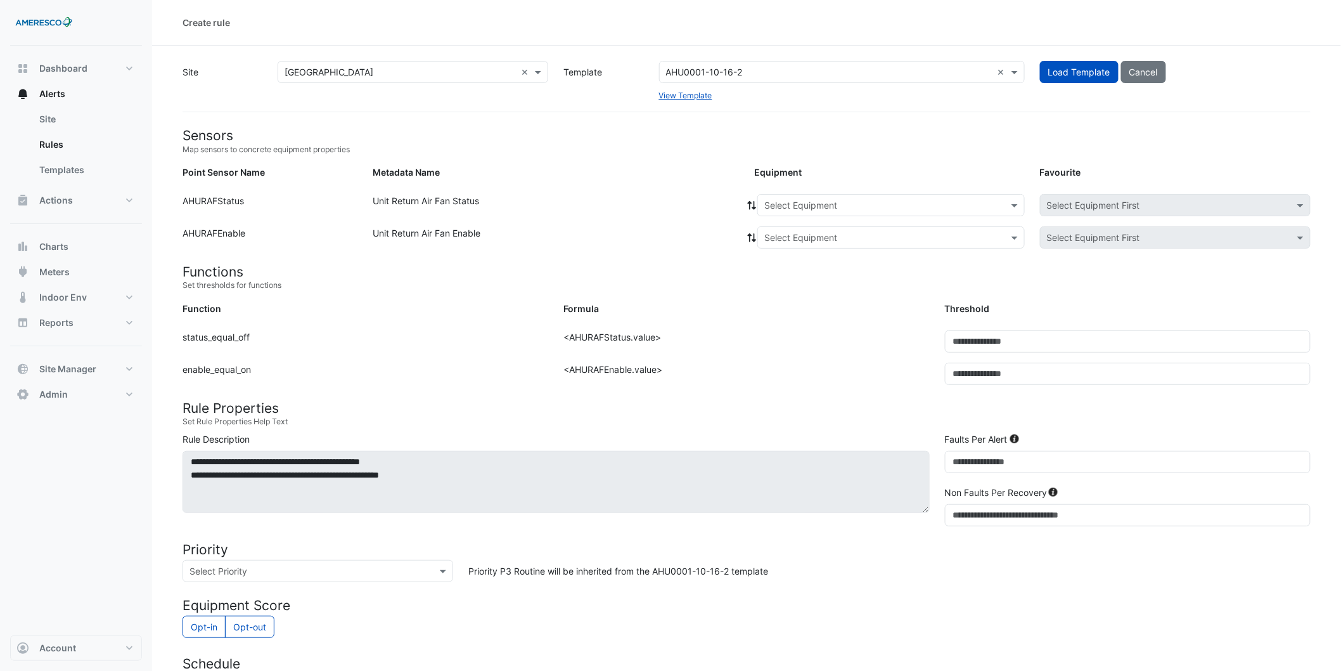
click at [940, 212] on div "Select Equipment" at bounding box center [890, 205] width 267 height 22
click at [802, 236] on div "AHU-01" at bounding box center [784, 232] width 53 height 18
click at [749, 205] on icon at bounding box center [752, 205] width 11 height 9
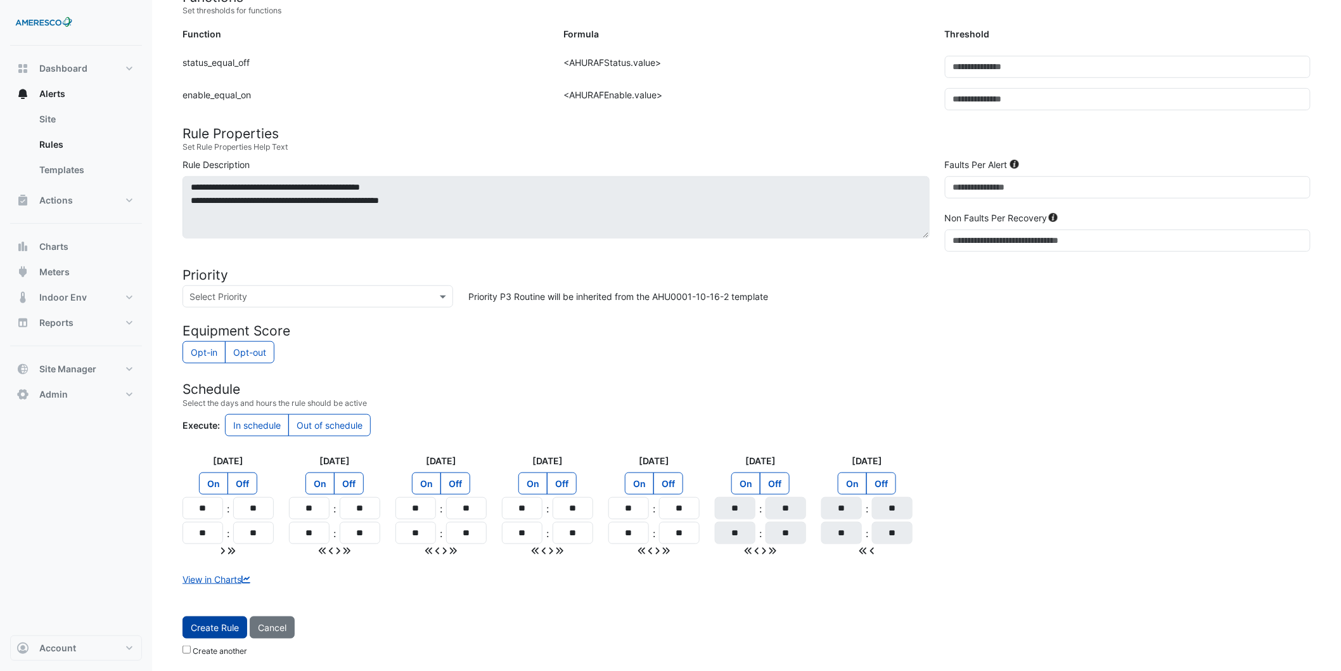
click at [199, 620] on button "Create Rule" at bounding box center [215, 627] width 65 height 22
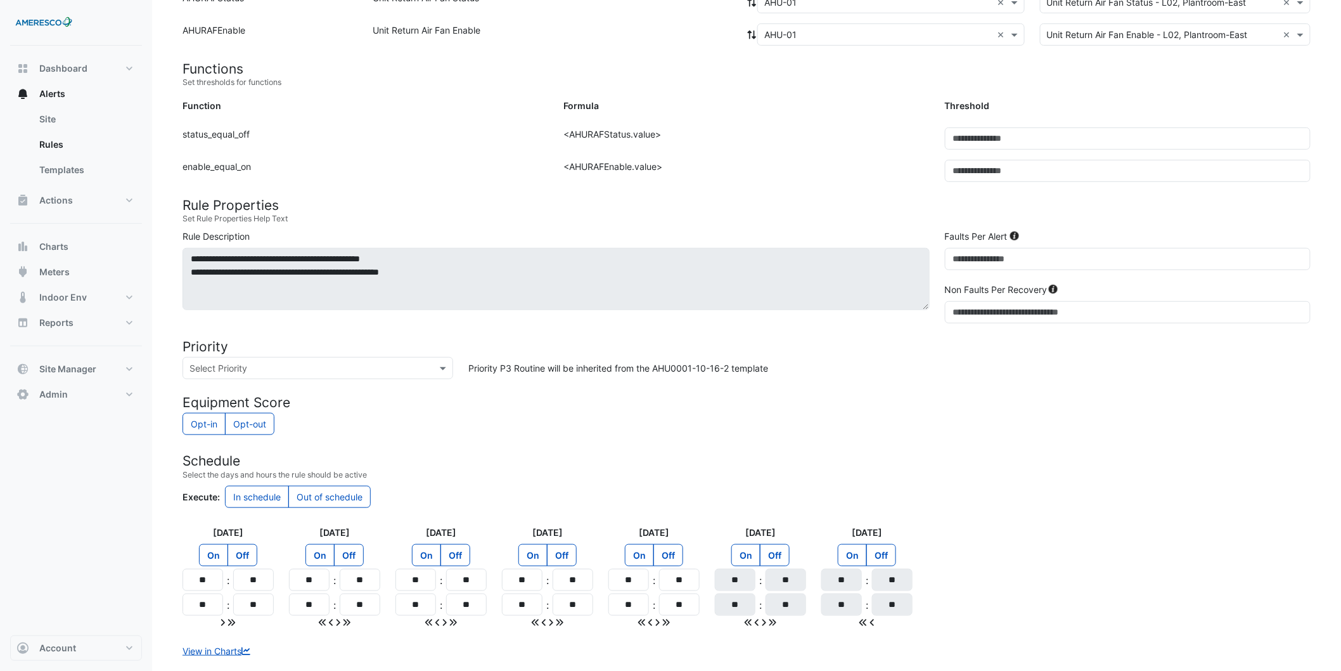
scroll to position [0, 0]
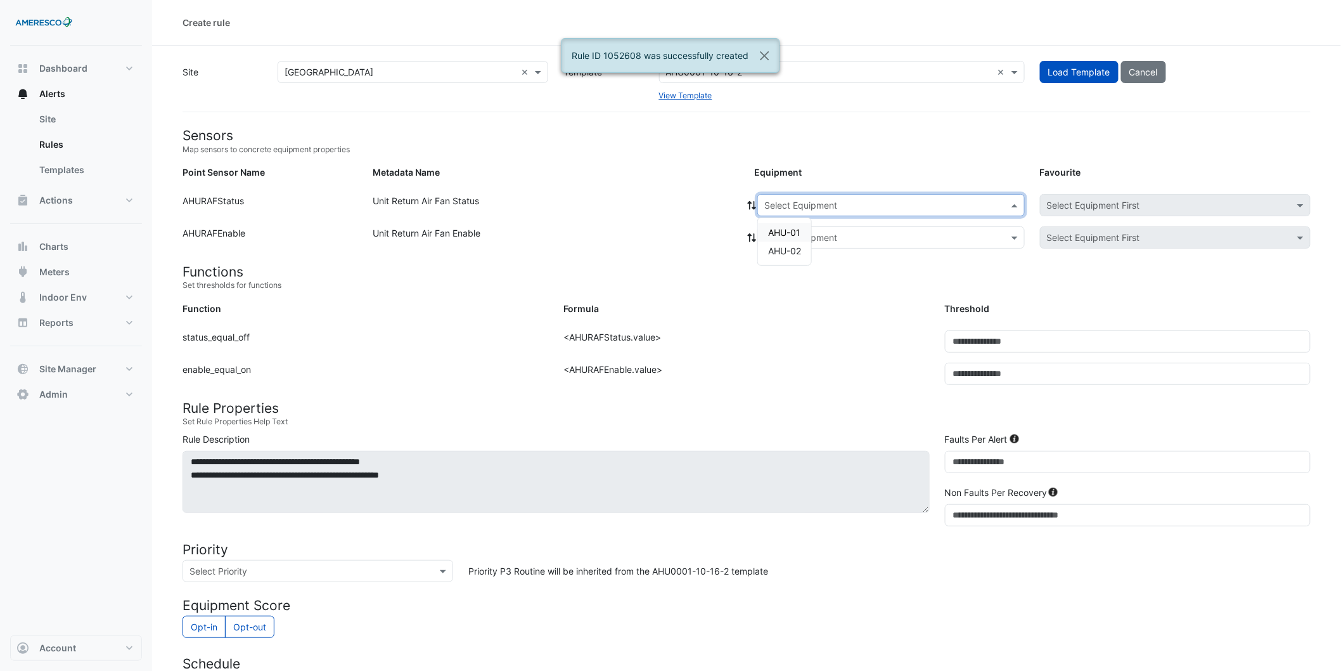
click at [837, 201] on input "text" at bounding box center [878, 205] width 228 height 13
click at [790, 247] on span "AHU-02" at bounding box center [784, 250] width 33 height 11
click at [754, 203] on icon at bounding box center [752, 205] width 9 height 9
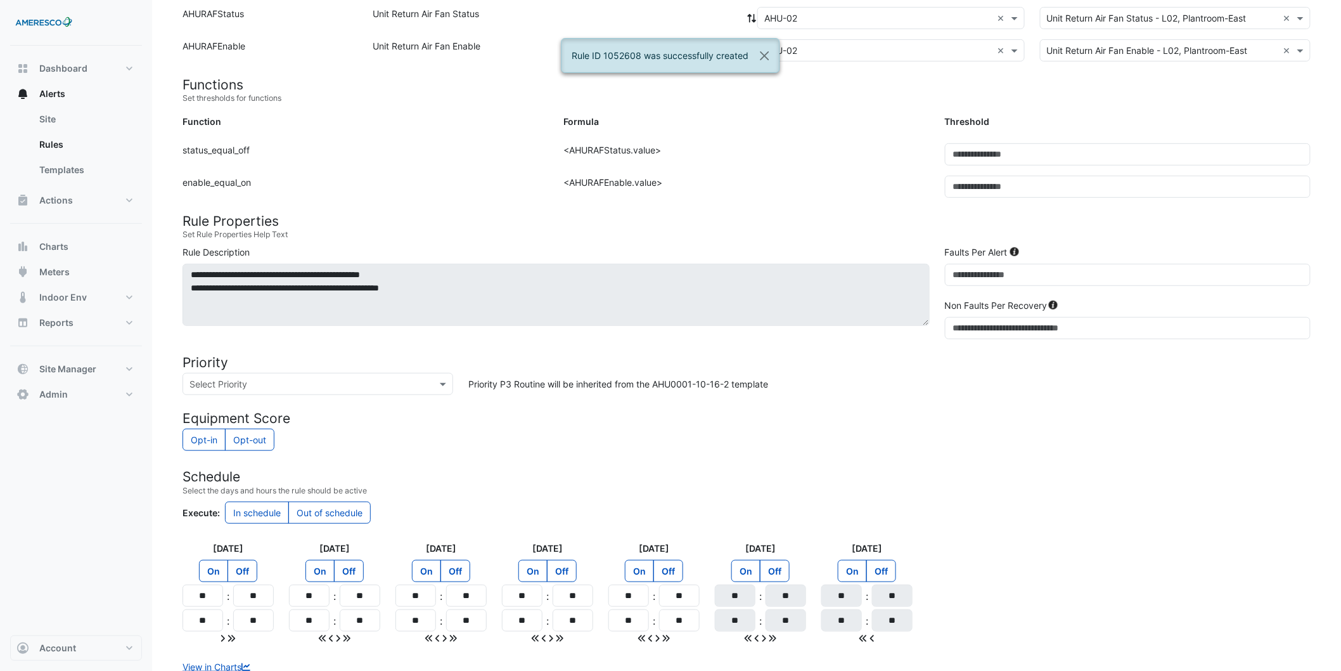
scroll to position [274, 0]
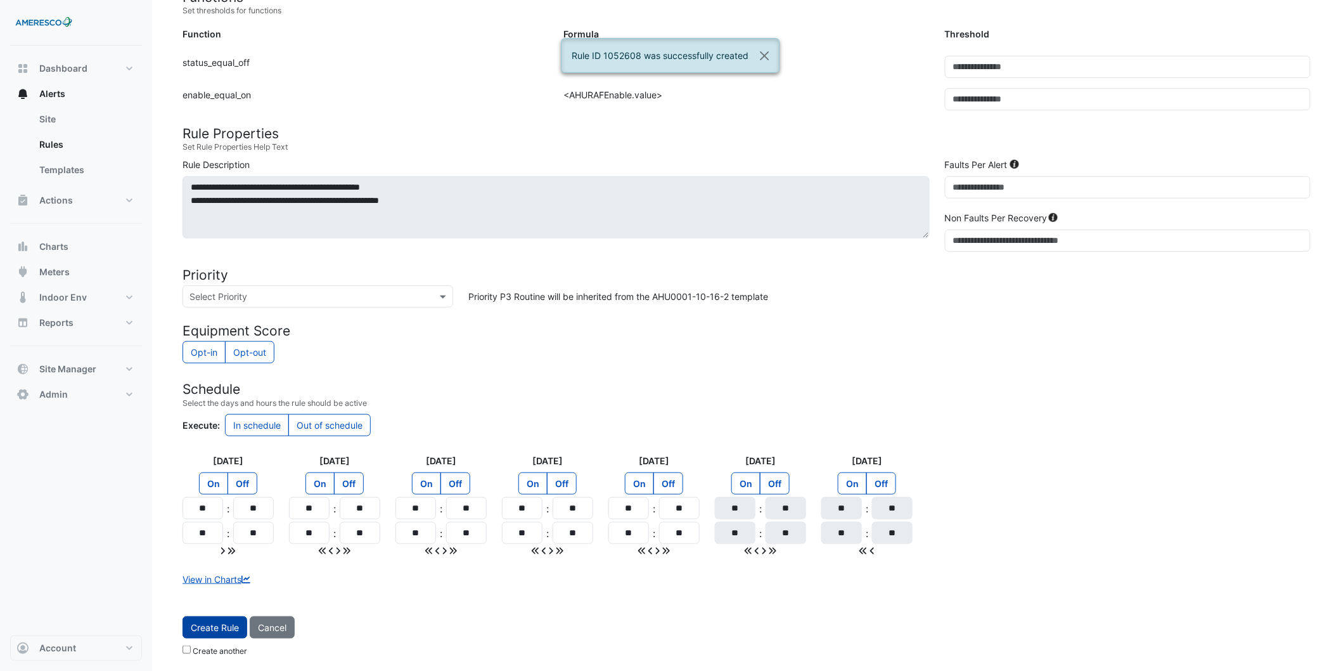
click at [211, 629] on span "Create Rule" at bounding box center [215, 627] width 48 height 11
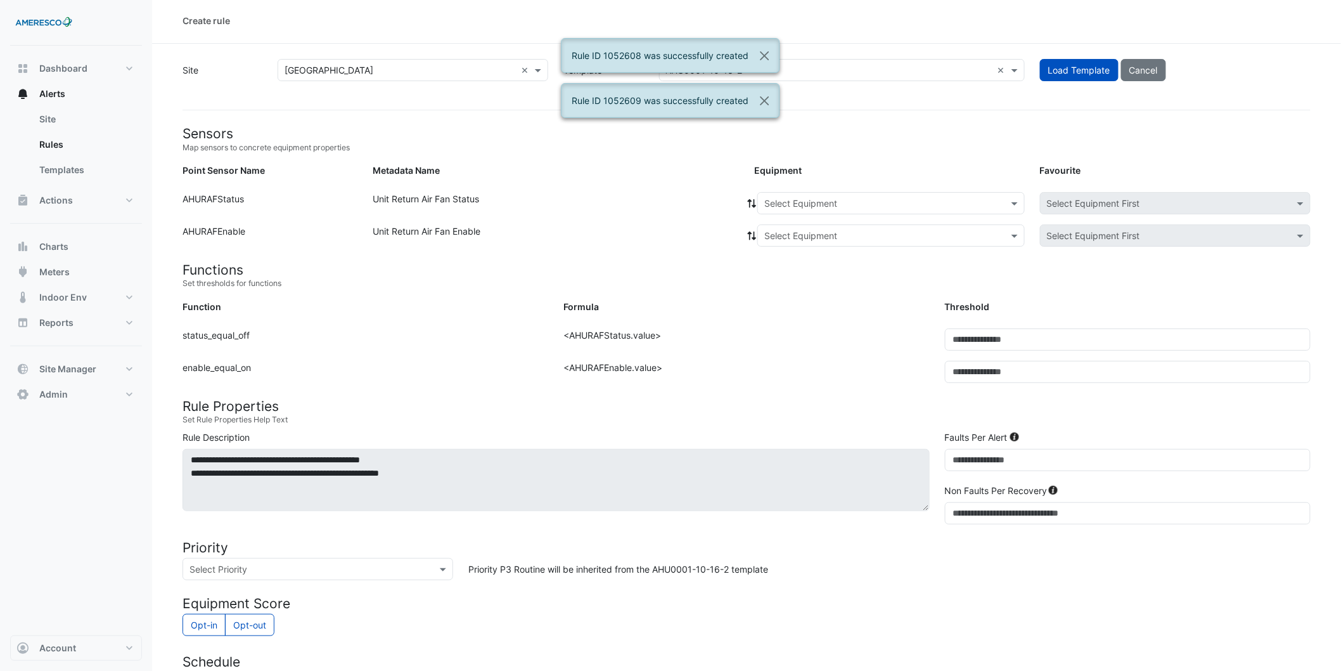
scroll to position [0, 0]
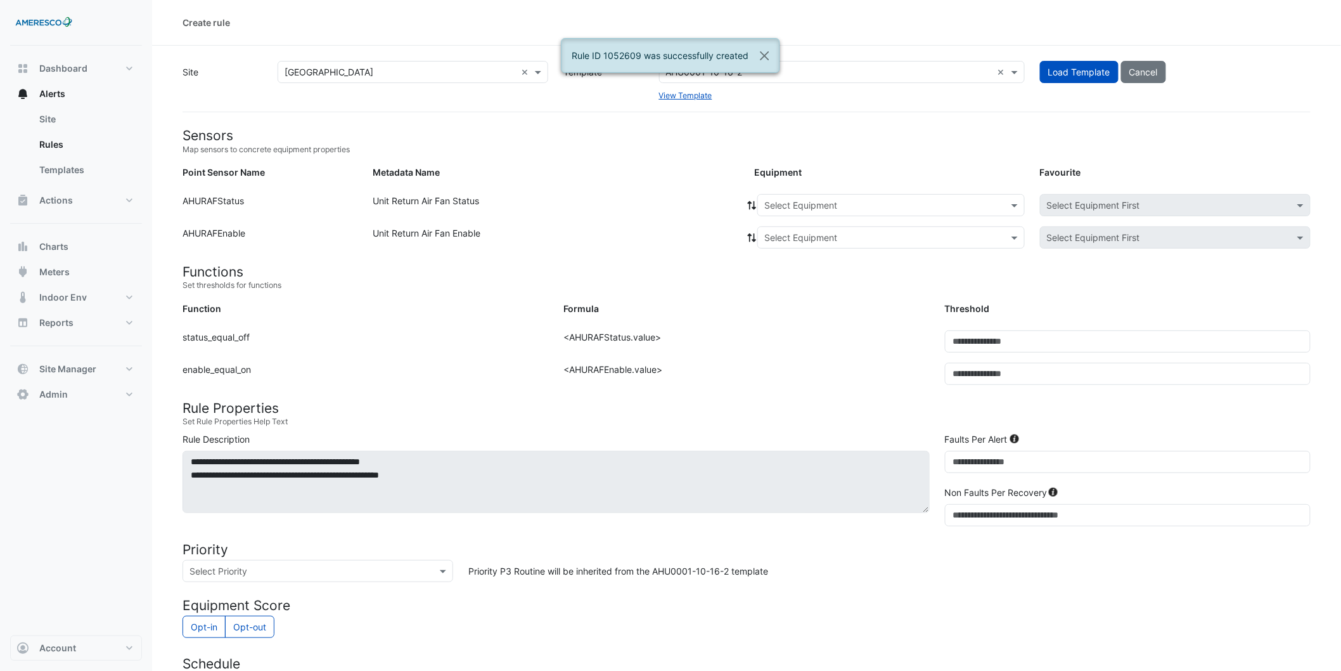
click at [807, 229] on div "Select Equipment" at bounding box center [890, 237] width 267 height 22
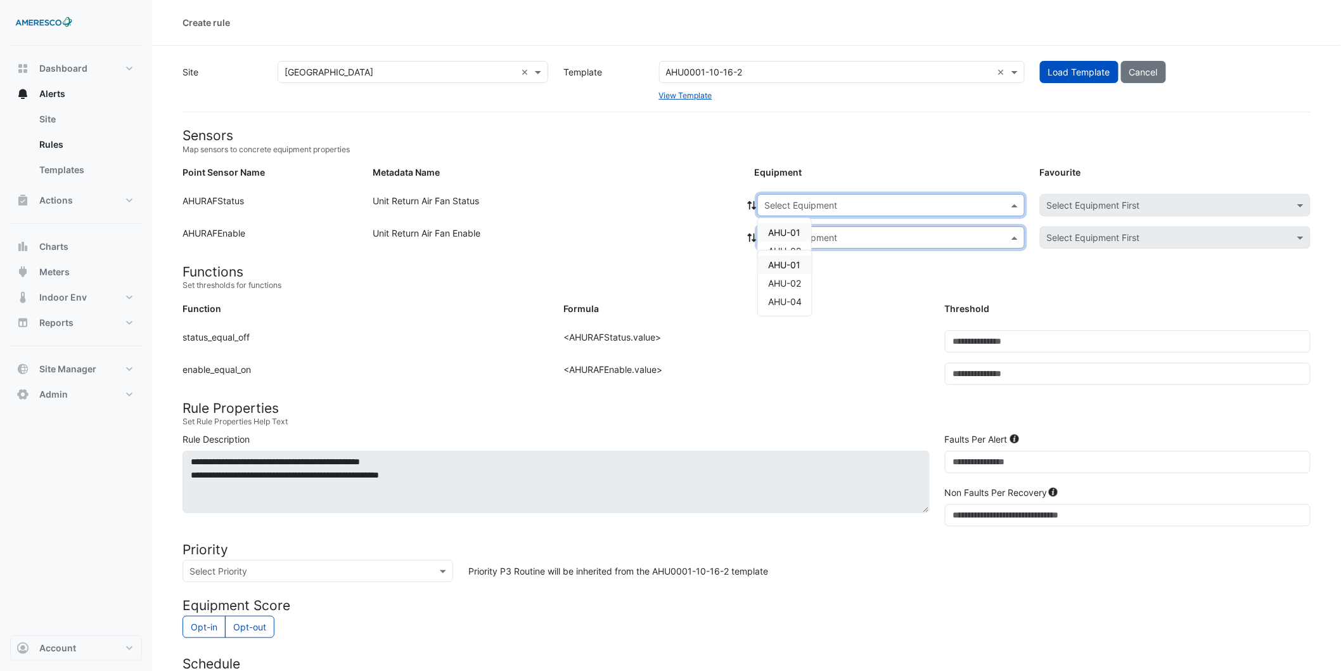
click at [868, 213] on div "Select Equipment" at bounding box center [890, 205] width 267 height 22
click at [908, 333] on div "Formula: <AHURAFStatus.value>" at bounding box center [746, 346] width 381 height 32
